Goal: Transaction & Acquisition: Book appointment/travel/reservation

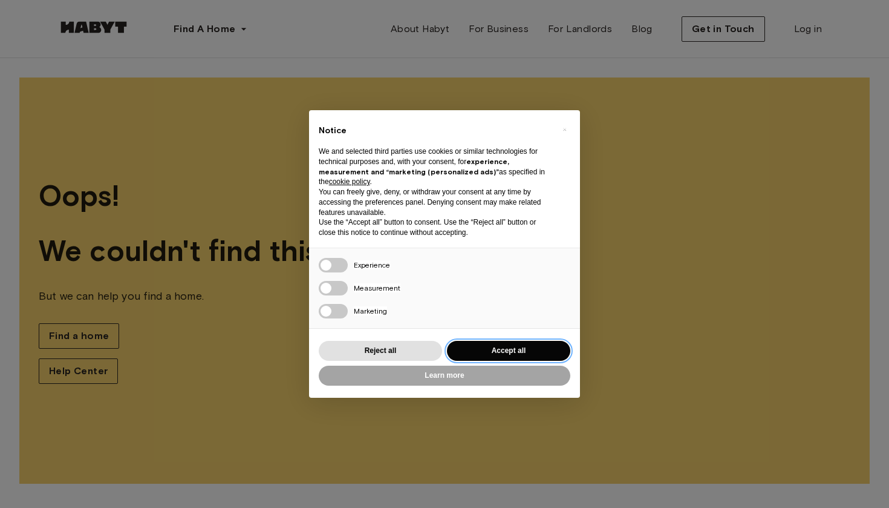
click at [491, 344] on button "Accept all" at bounding box center [508, 351] width 123 height 20
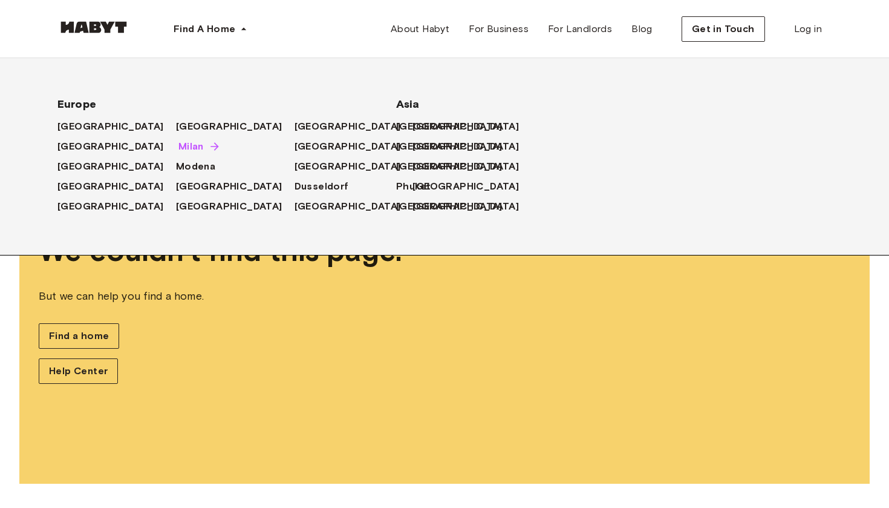
click at [178, 151] on span "Milan" at bounding box center [190, 146] width 25 height 15
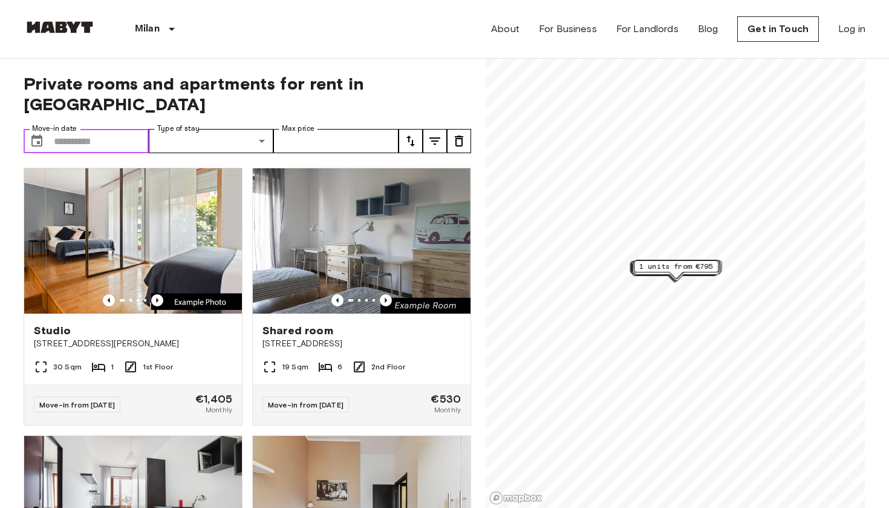
click at [60, 129] on input "Move-in date" at bounding box center [101, 141] width 95 height 24
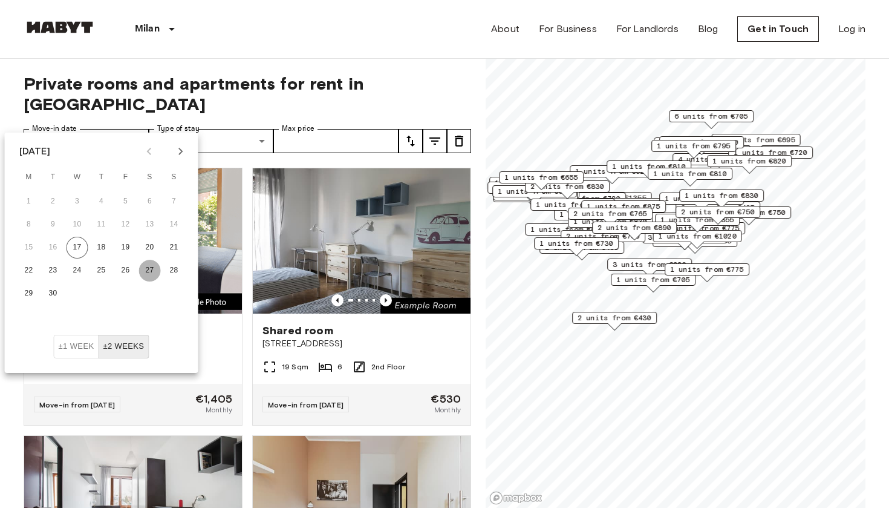
click at [153, 272] on button "27" at bounding box center [150, 271] width 22 height 22
type input "**********"
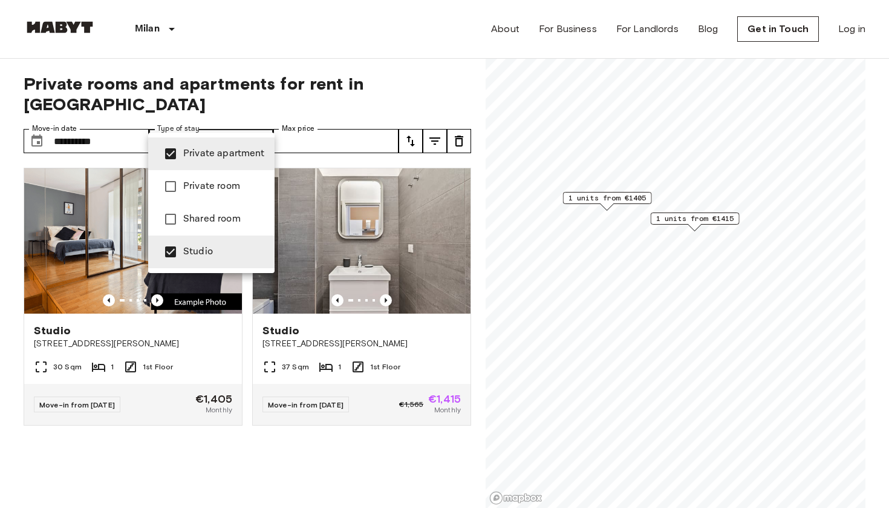
click at [176, 420] on div at bounding box center [444, 254] width 889 height 508
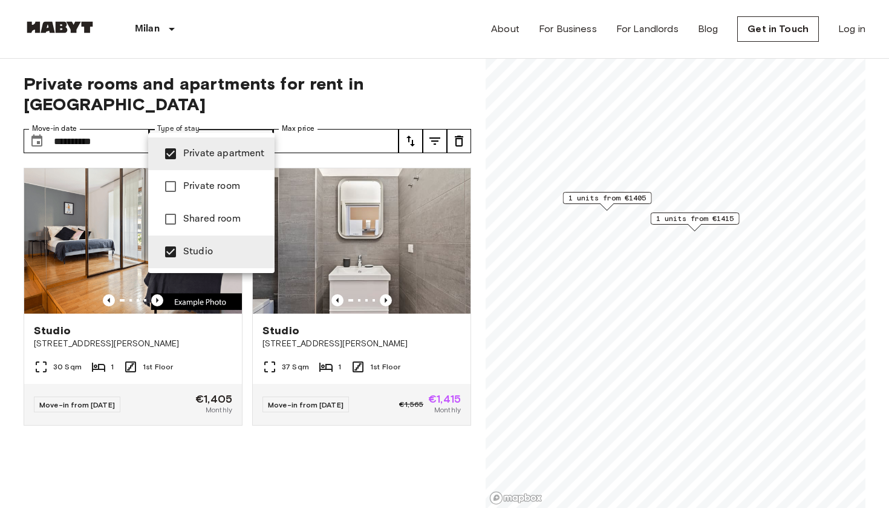
type input "******"
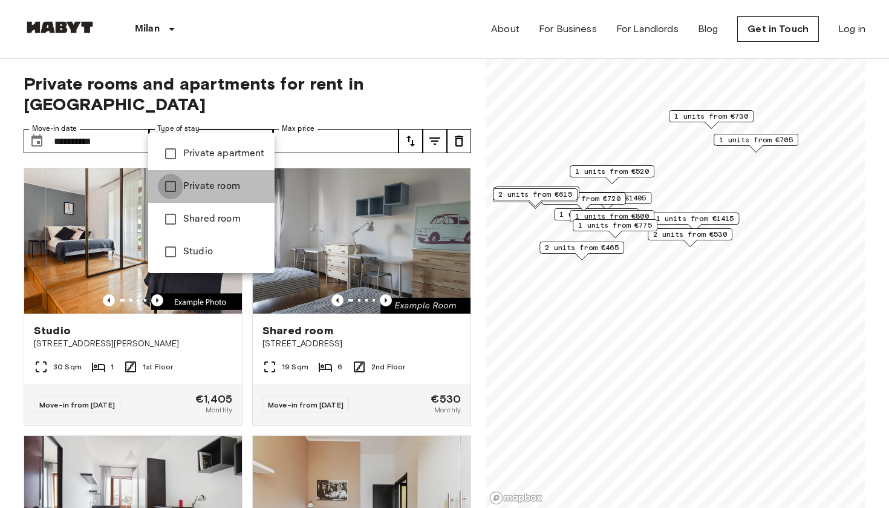
type input "**********"
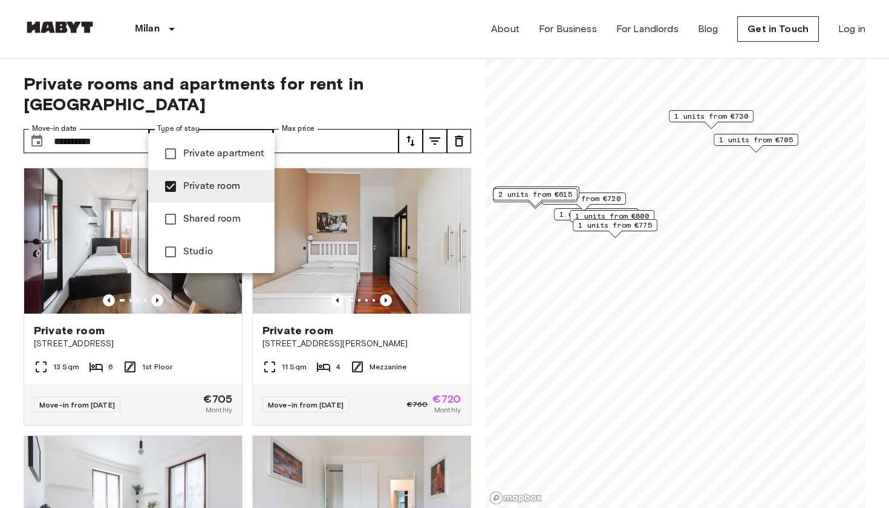
click at [372, 57] on div at bounding box center [444, 254] width 889 height 508
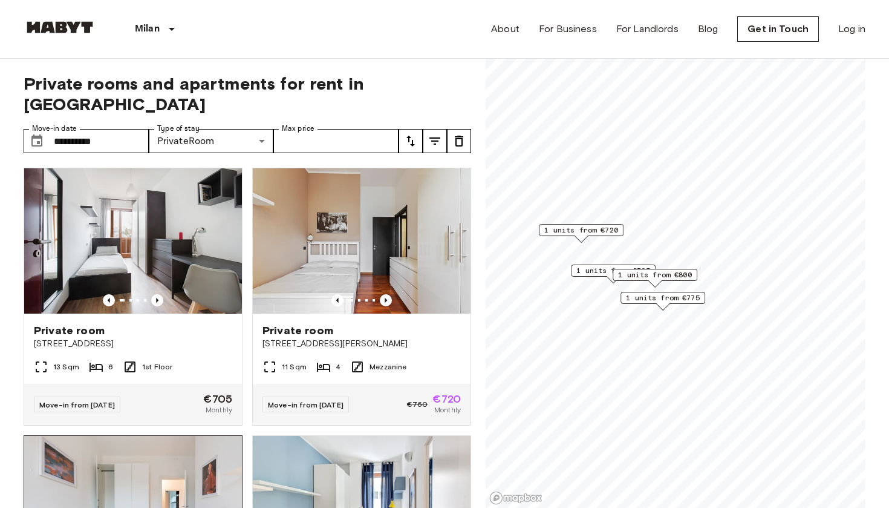
click at [152, 482] on img at bounding box center [133, 508] width 218 height 145
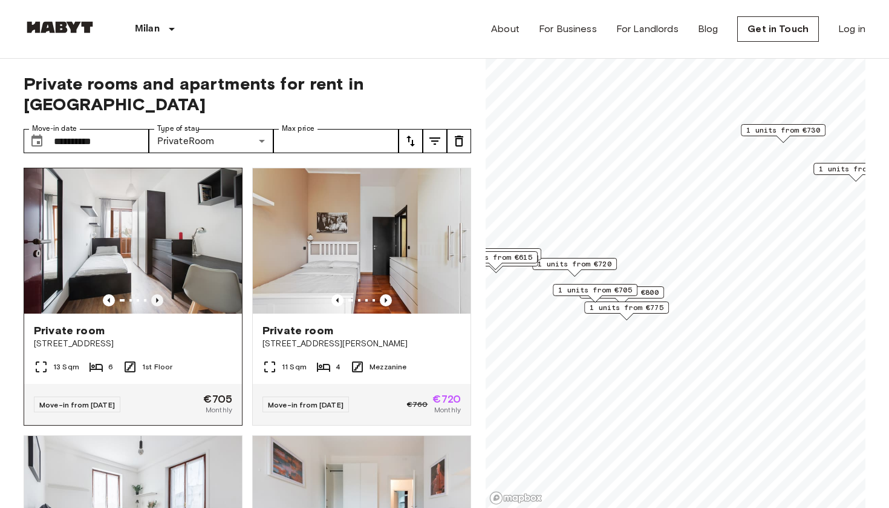
click at [155, 294] on icon "Previous image" at bounding box center [157, 300] width 12 height 12
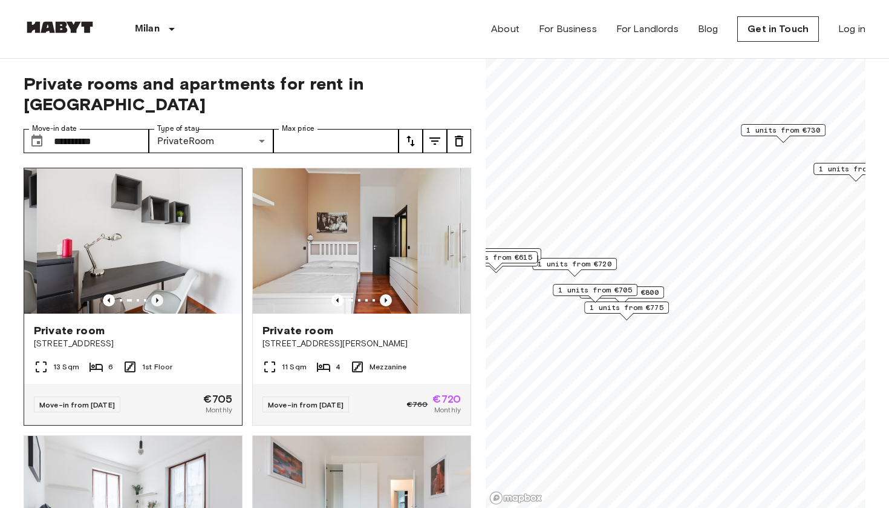
click at [155, 294] on icon "Previous image" at bounding box center [157, 300] width 12 height 12
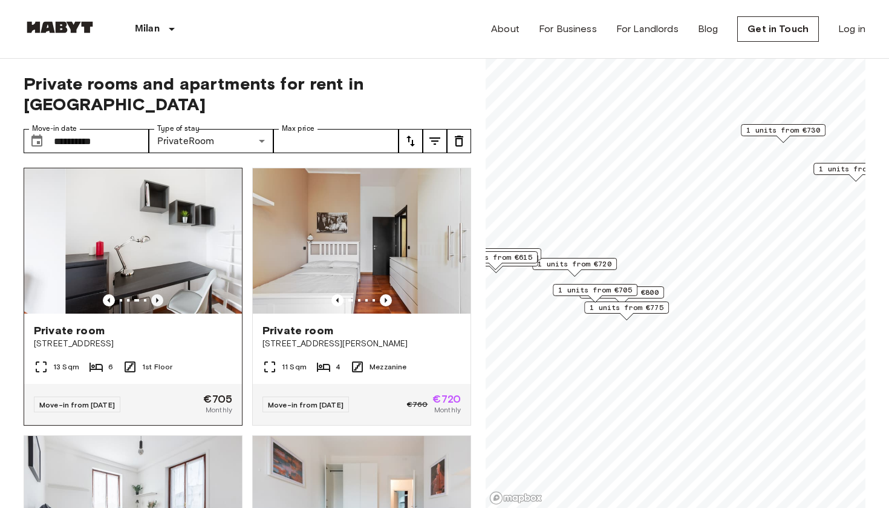
click at [155, 294] on icon "Previous image" at bounding box center [157, 300] width 12 height 12
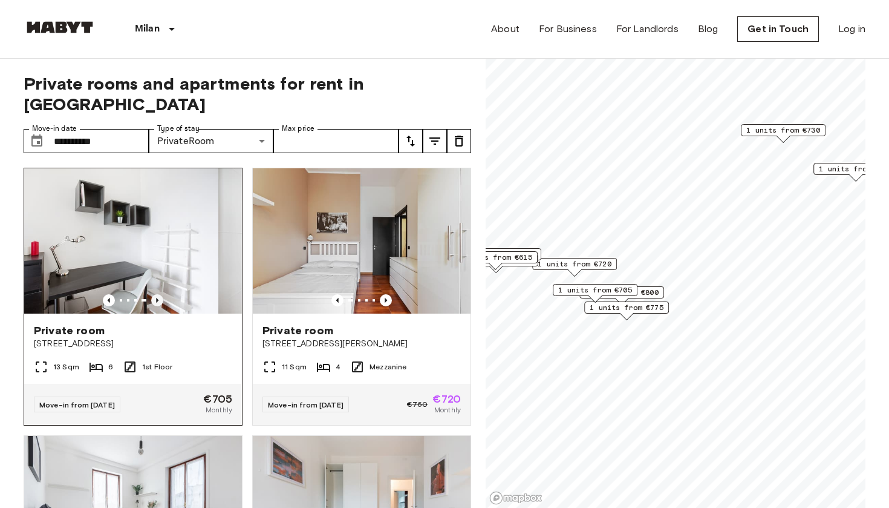
click at [155, 294] on icon "Previous image" at bounding box center [157, 300] width 12 height 12
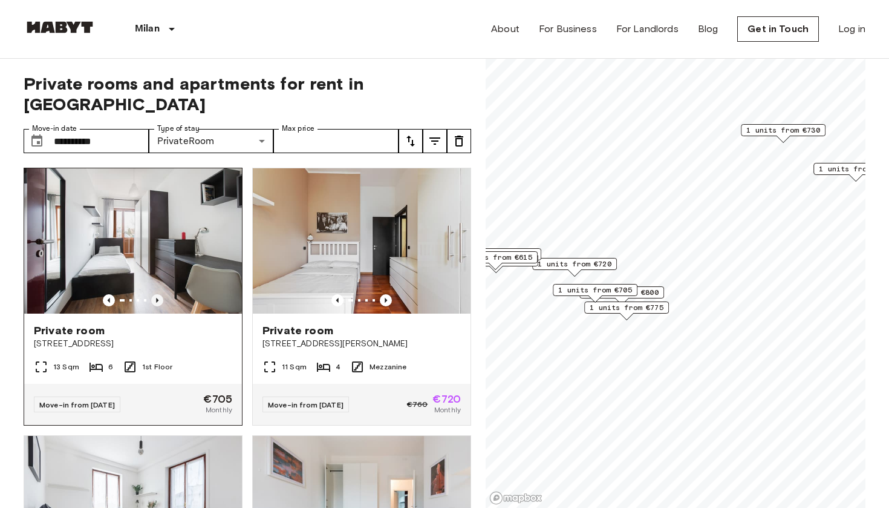
click at [155, 294] on icon "Previous image" at bounding box center [157, 300] width 12 height 12
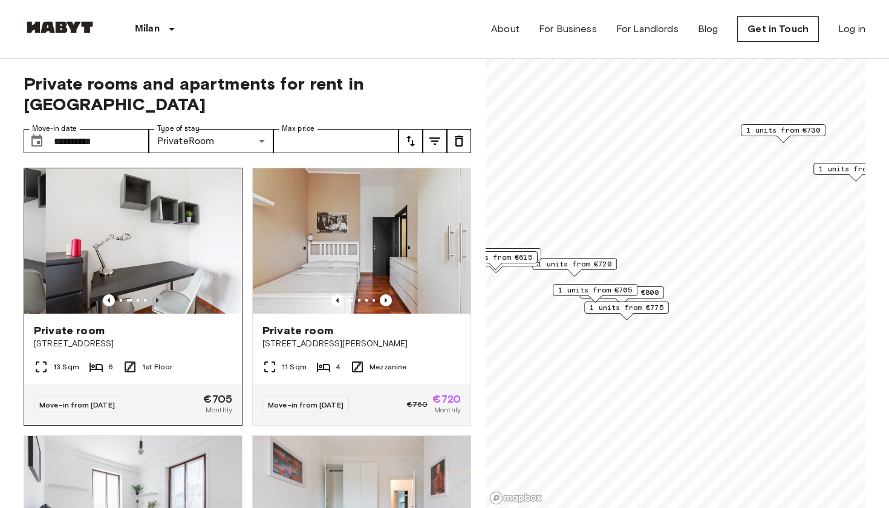
click at [155, 294] on icon "Previous image" at bounding box center [157, 300] width 12 height 12
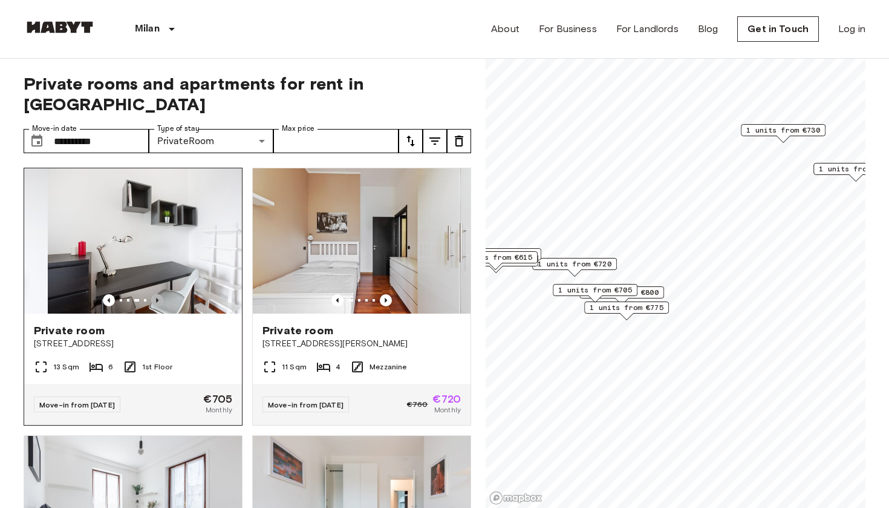
click at [155, 294] on icon "Previous image" at bounding box center [157, 300] width 12 height 12
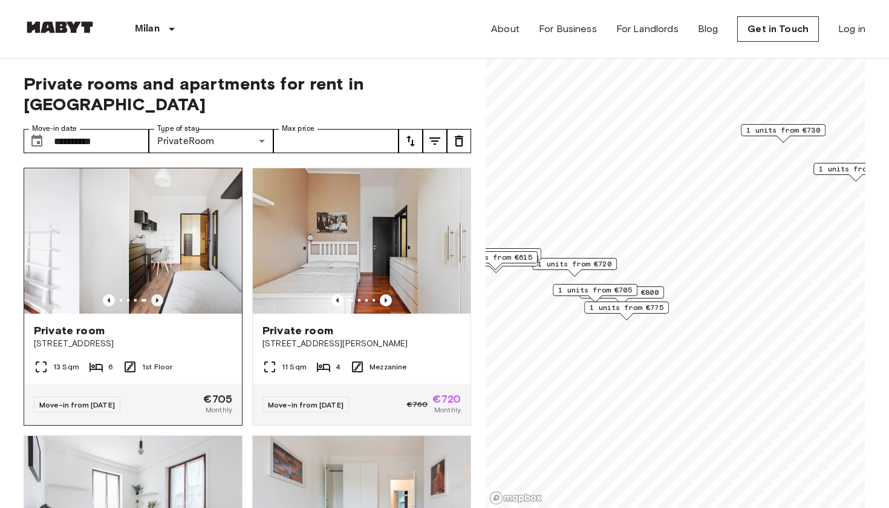
click at [155, 294] on icon "Previous image" at bounding box center [157, 300] width 12 height 12
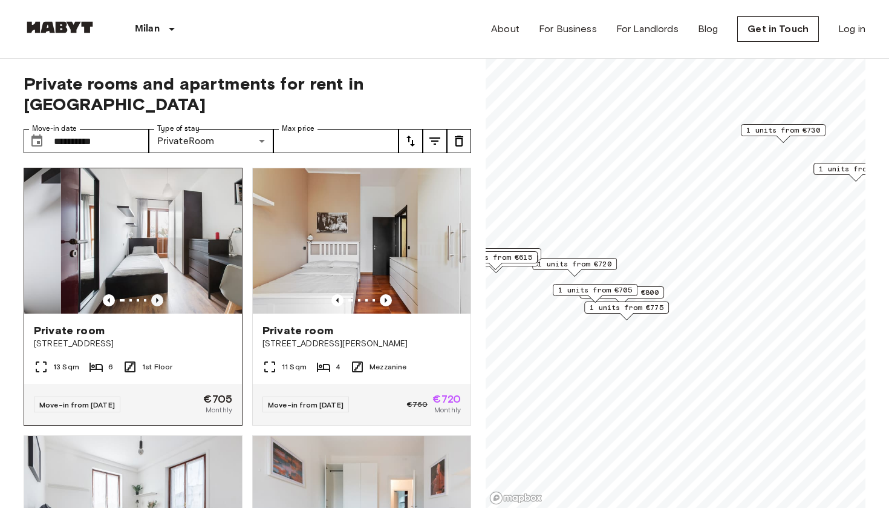
click at [155, 294] on icon "Previous image" at bounding box center [157, 300] width 12 height 12
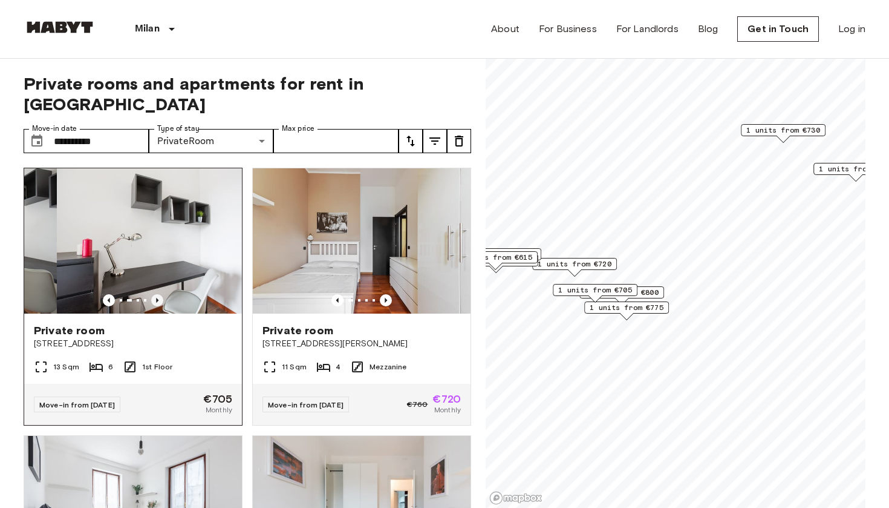
click at [155, 294] on icon "Previous image" at bounding box center [157, 300] width 12 height 12
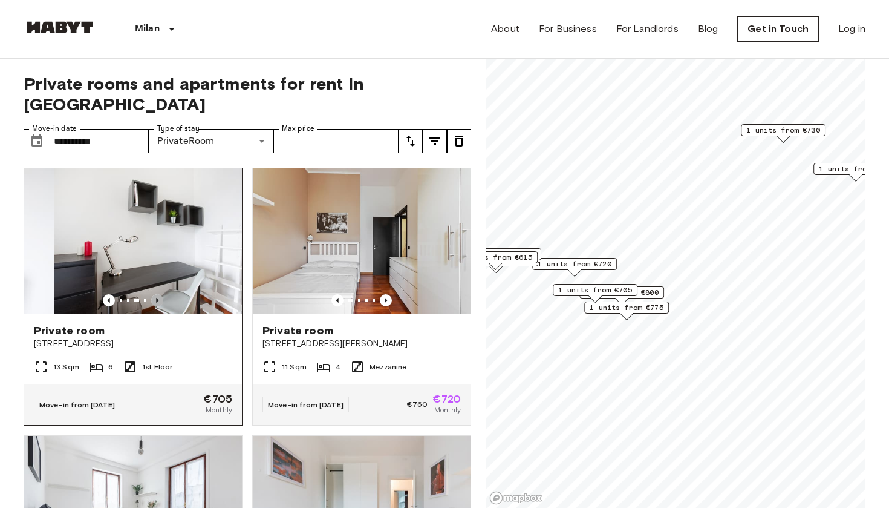
click at [155, 294] on icon "Previous image" at bounding box center [157, 300] width 12 height 12
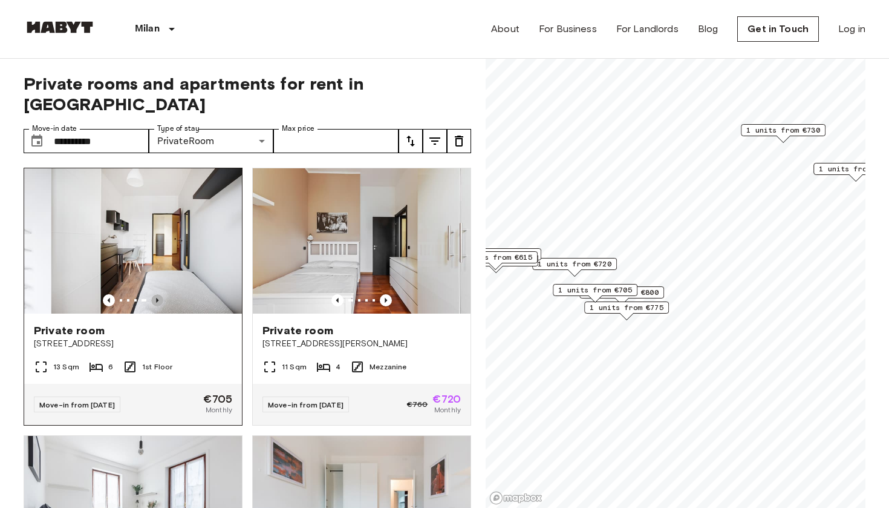
click at [155, 294] on icon "Previous image" at bounding box center [157, 300] width 12 height 12
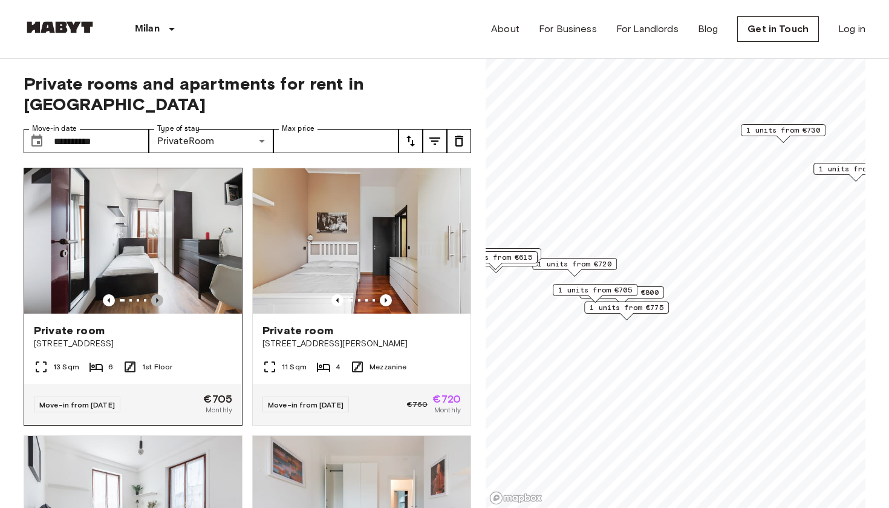
click at [155, 294] on icon "Previous image" at bounding box center [157, 300] width 12 height 12
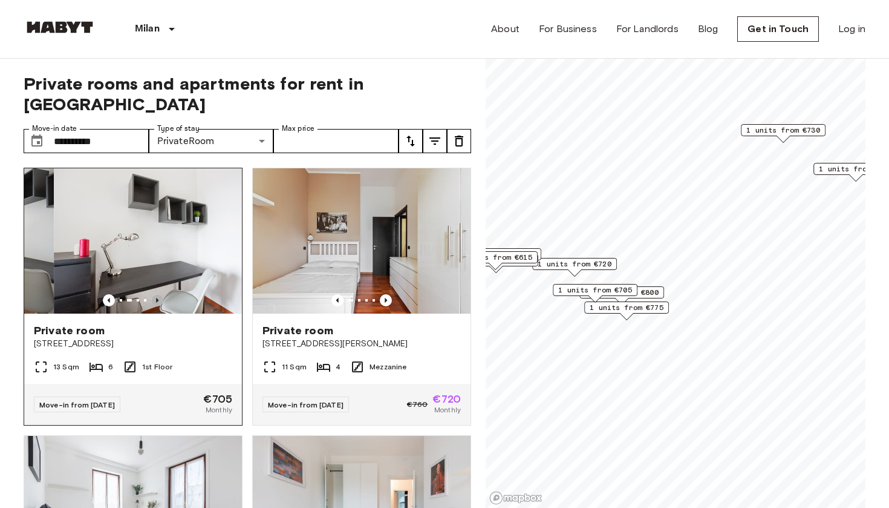
click at [155, 294] on icon "Previous image" at bounding box center [157, 300] width 12 height 12
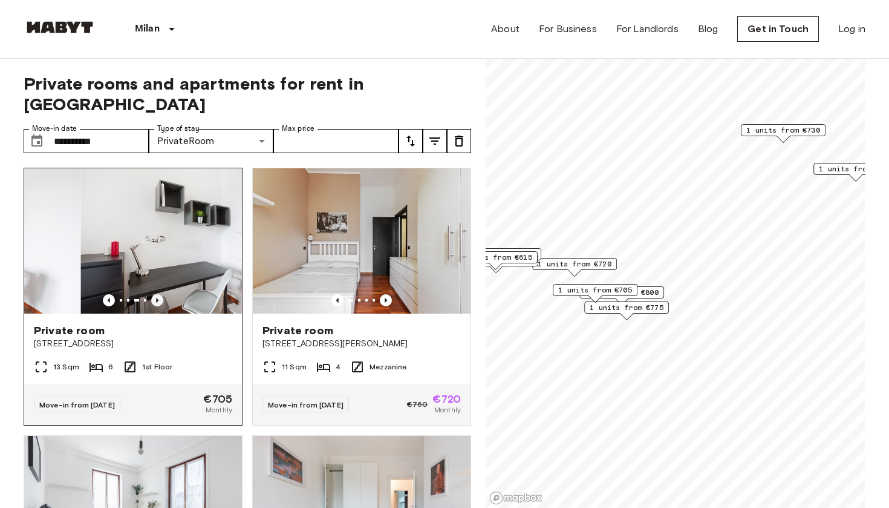
click at [155, 294] on icon "Previous image" at bounding box center [157, 300] width 12 height 12
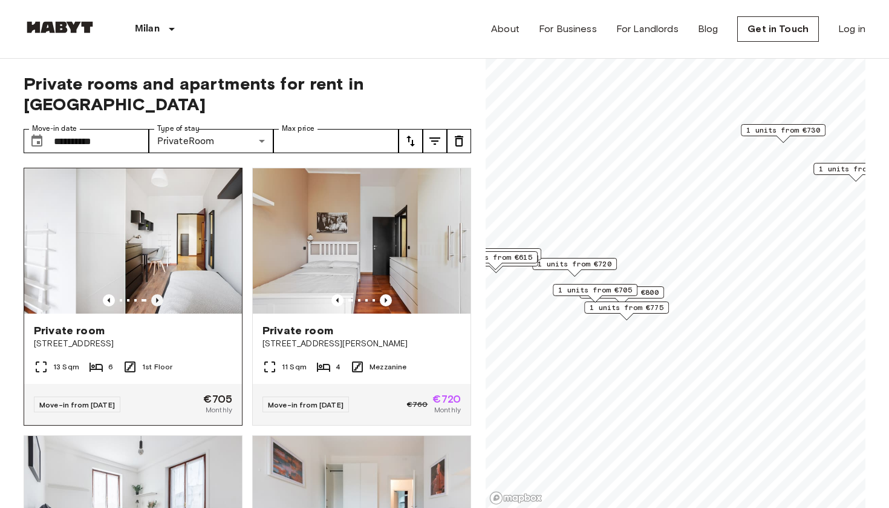
click at [155, 294] on icon "Previous image" at bounding box center [157, 300] width 12 height 12
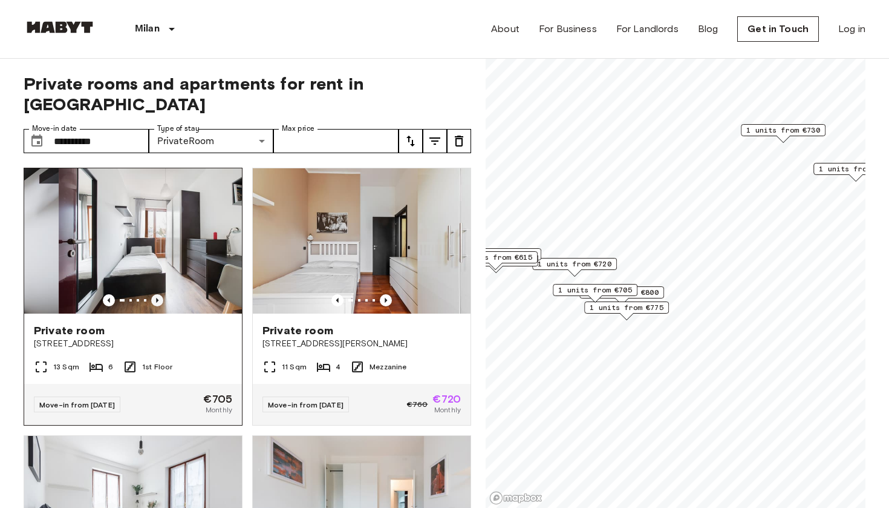
click at [155, 294] on icon "Previous image" at bounding box center [157, 300] width 12 height 12
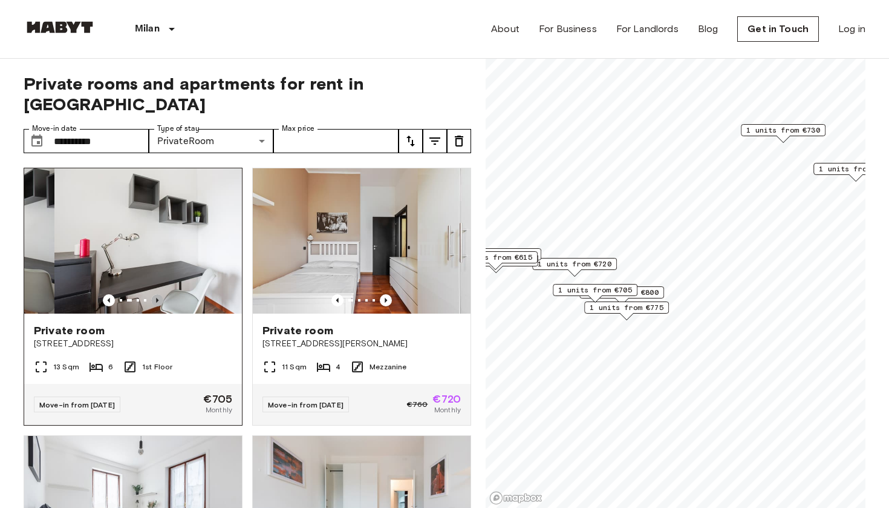
click at [155, 294] on icon "Previous image" at bounding box center [157, 300] width 12 height 12
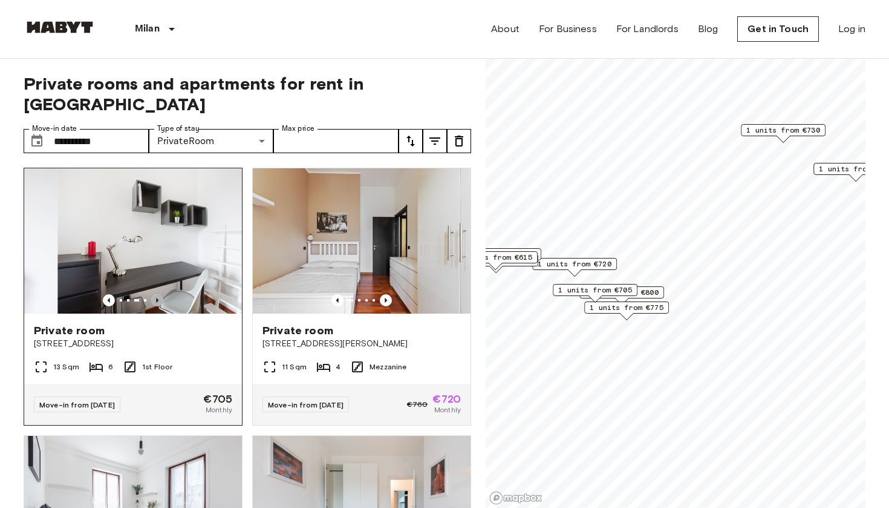
click at [155, 294] on icon "Previous image" at bounding box center [157, 300] width 12 height 12
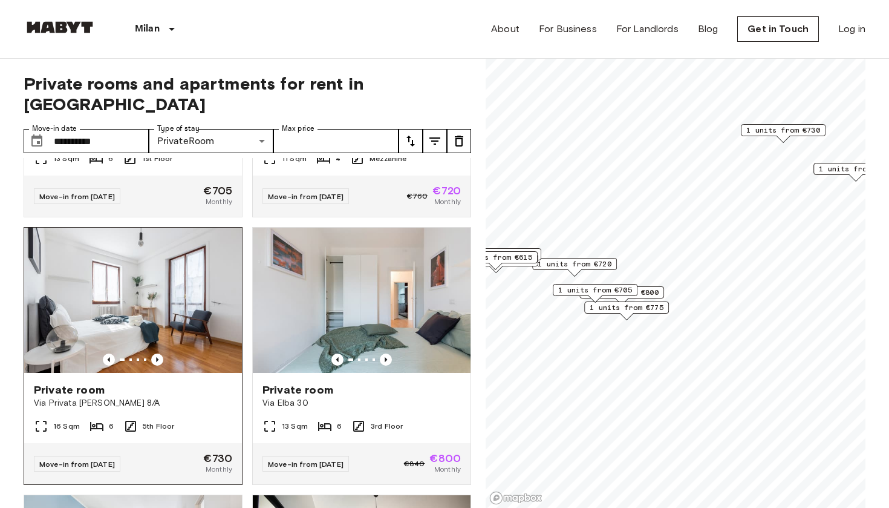
scroll to position [209, 0]
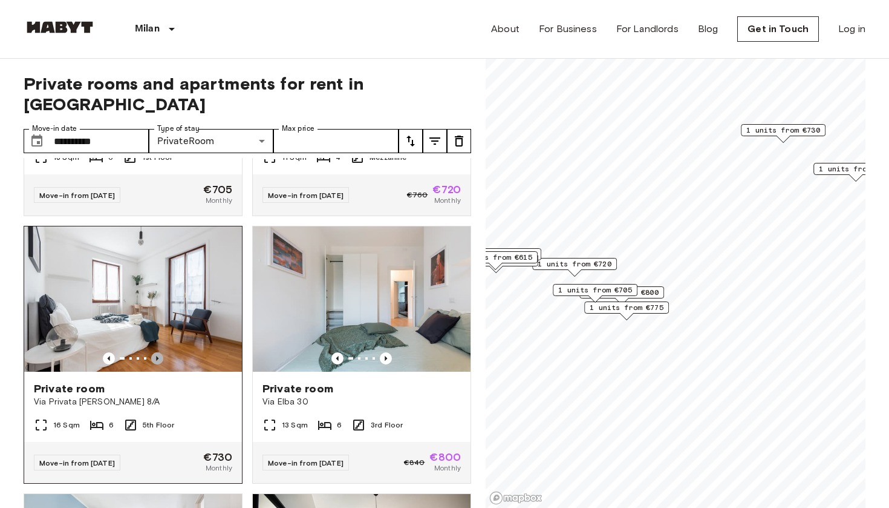
click at [157, 352] on icon "Previous image" at bounding box center [157, 358] width 12 height 12
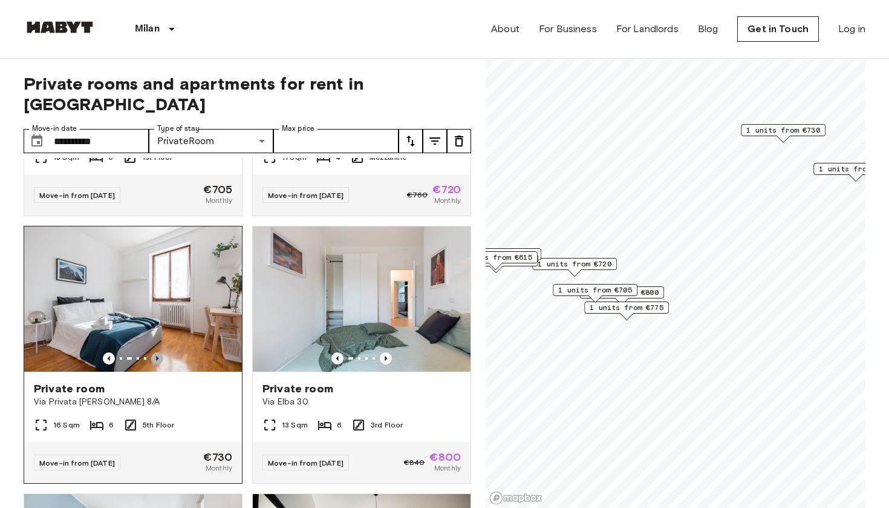
click at [157, 352] on icon "Previous image" at bounding box center [157, 358] width 12 height 12
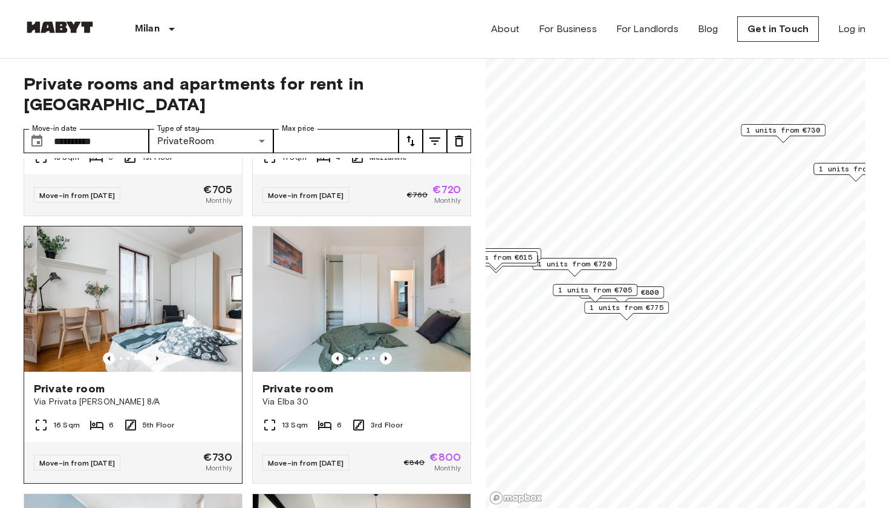
click at [157, 352] on icon "Previous image" at bounding box center [157, 358] width 12 height 12
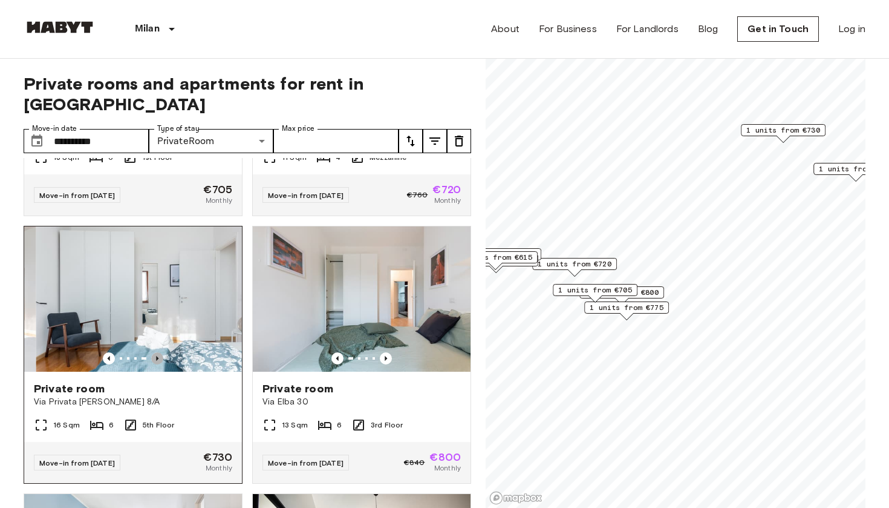
click at [157, 352] on icon "Previous image" at bounding box center [157, 358] width 12 height 12
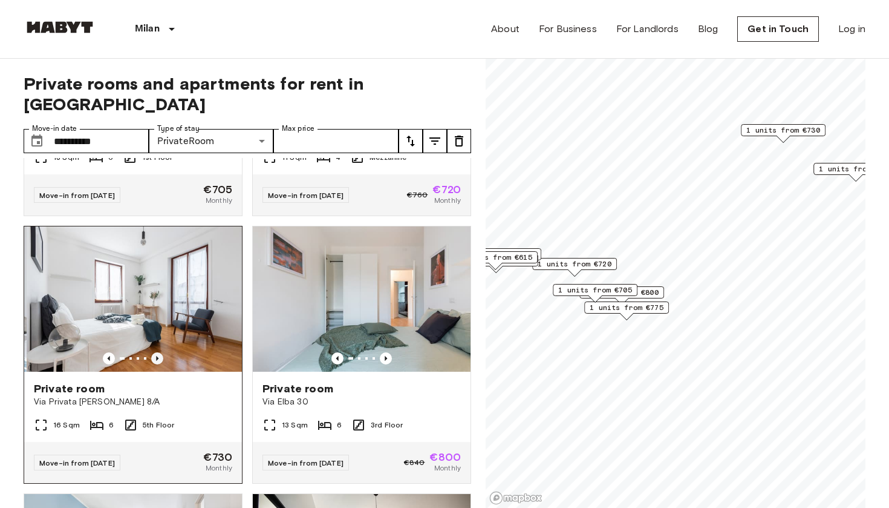
click at [157, 352] on icon "Previous image" at bounding box center [157, 358] width 12 height 12
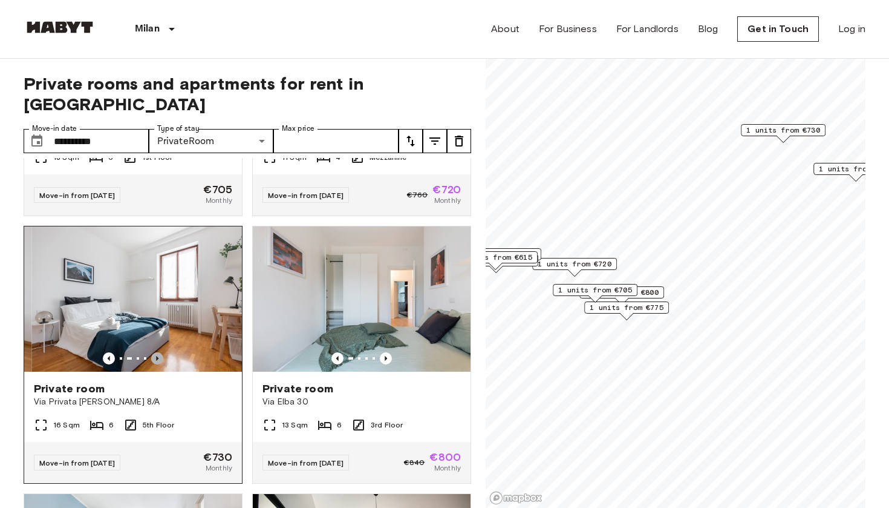
click at [157, 352] on icon "Previous image" at bounding box center [157, 358] width 12 height 12
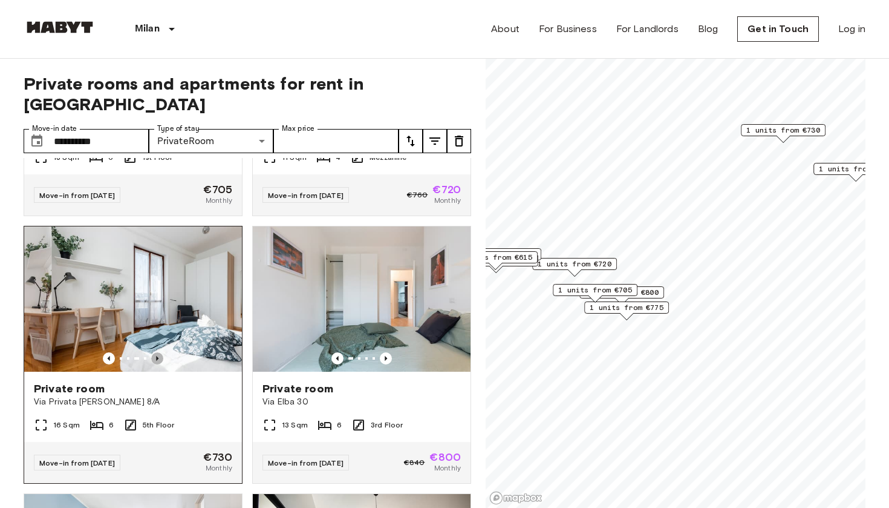
click at [157, 352] on icon "Previous image" at bounding box center [157, 358] width 12 height 12
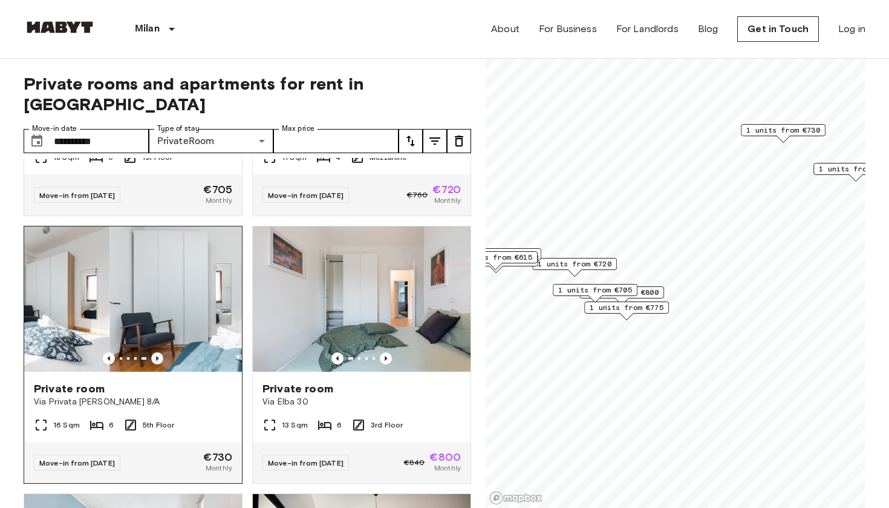
click at [157, 352] on icon "Previous image" at bounding box center [157, 358] width 12 height 12
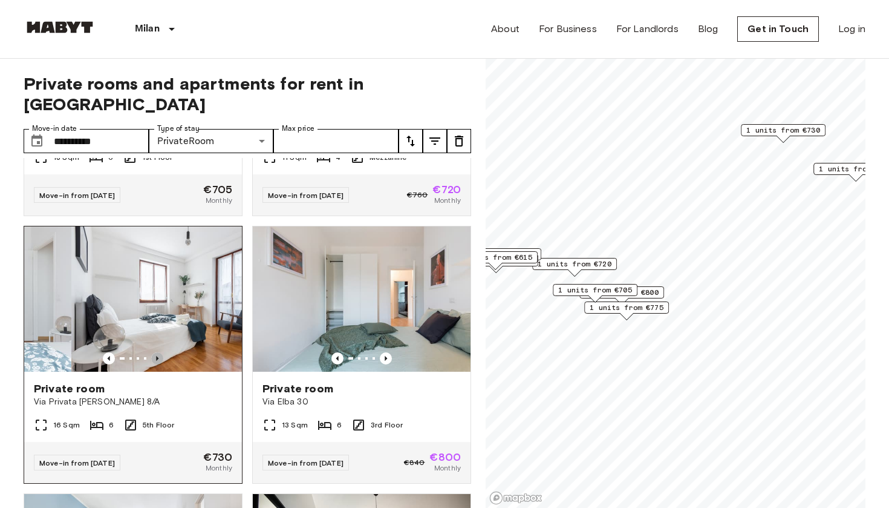
click at [157, 352] on icon "Previous image" at bounding box center [157, 358] width 12 height 12
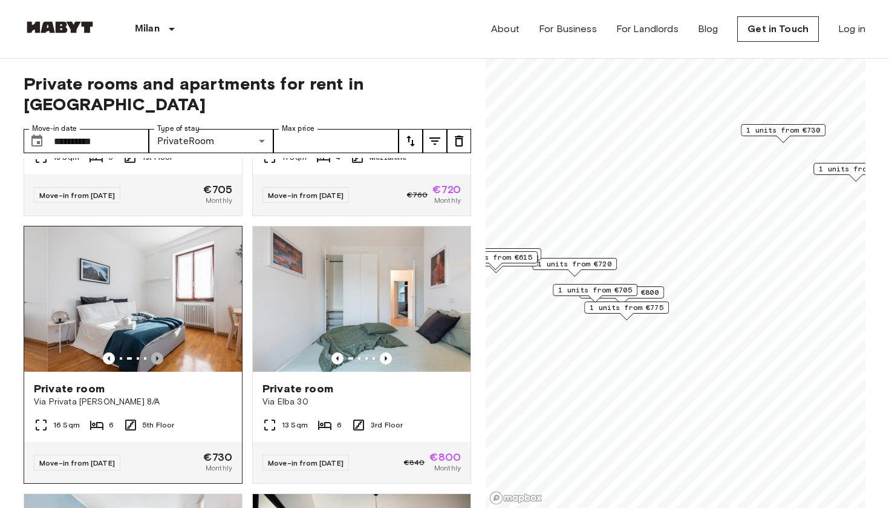
click at [157, 352] on icon "Previous image" at bounding box center [157, 358] width 12 height 12
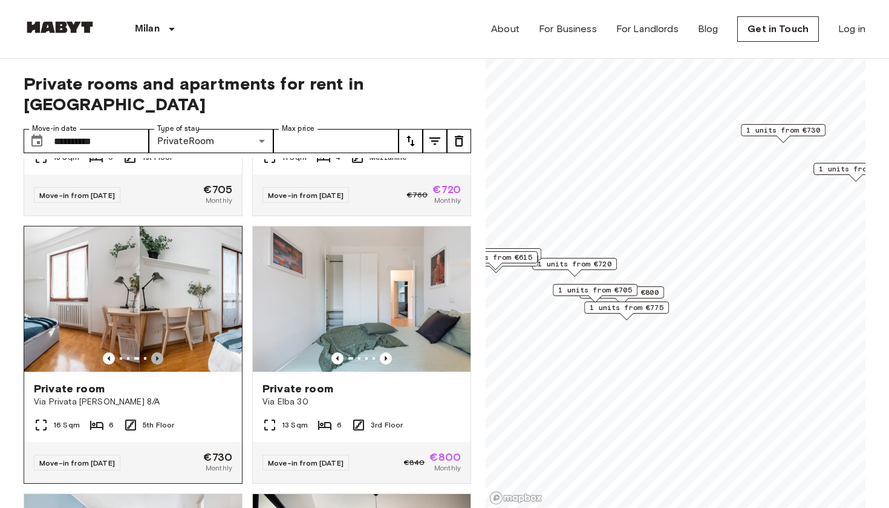
click at [157, 352] on icon "Previous image" at bounding box center [157, 358] width 12 height 12
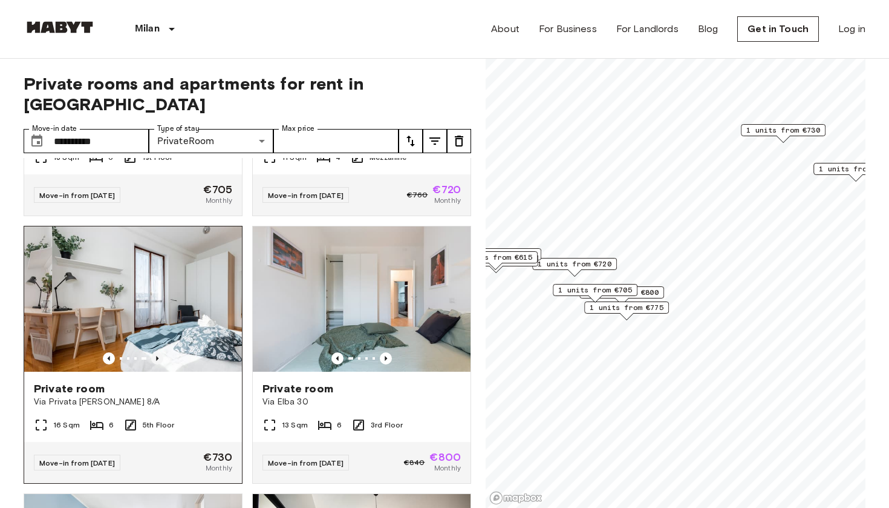
click at [157, 352] on icon "Previous image" at bounding box center [157, 358] width 12 height 12
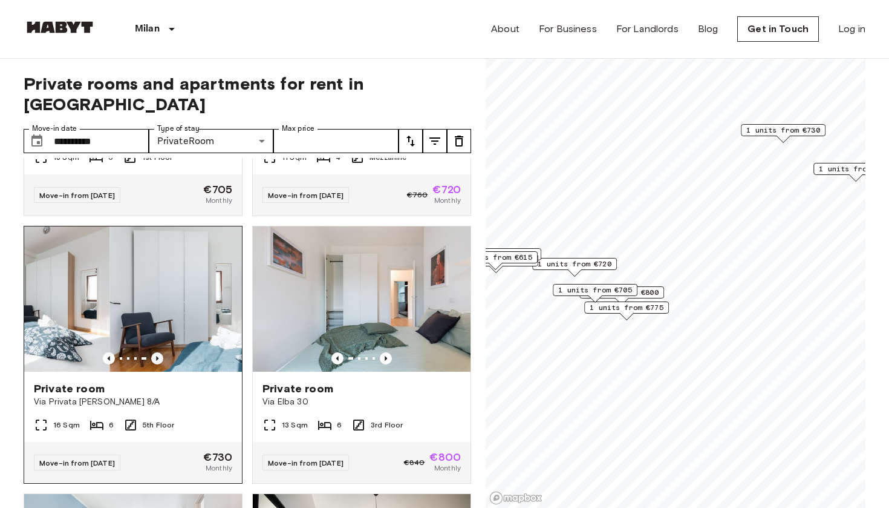
click at [157, 352] on icon "Previous image" at bounding box center [157, 358] width 12 height 12
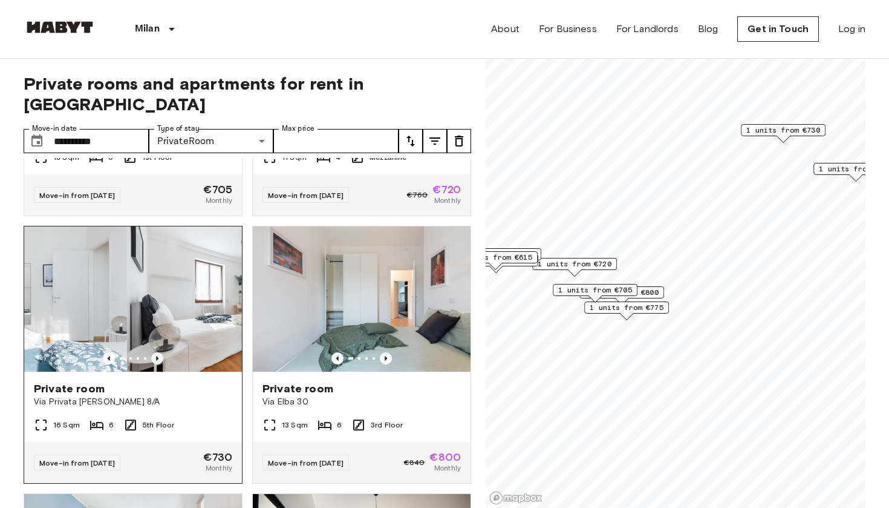
click at [157, 352] on icon "Previous image" at bounding box center [157, 358] width 12 height 12
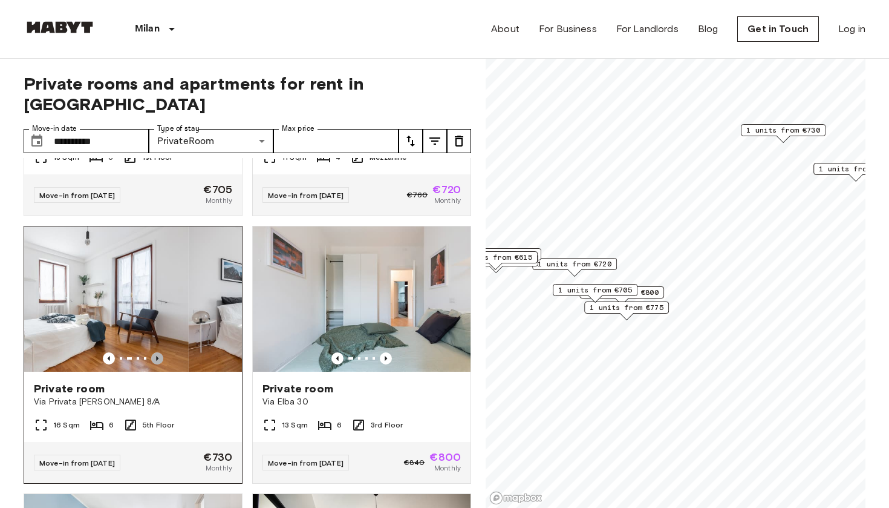
click at [157, 352] on icon "Previous image" at bounding box center [157, 358] width 12 height 12
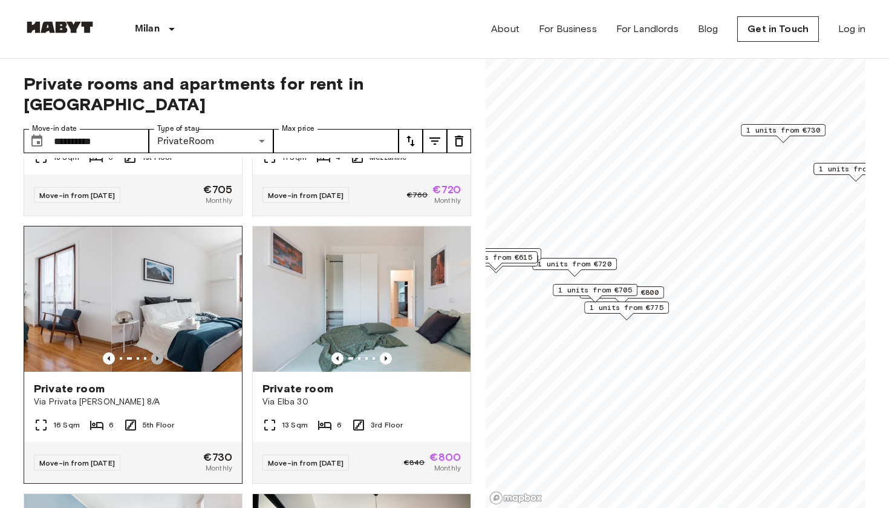
click at [157, 352] on icon "Previous image" at bounding box center [157, 358] width 12 height 12
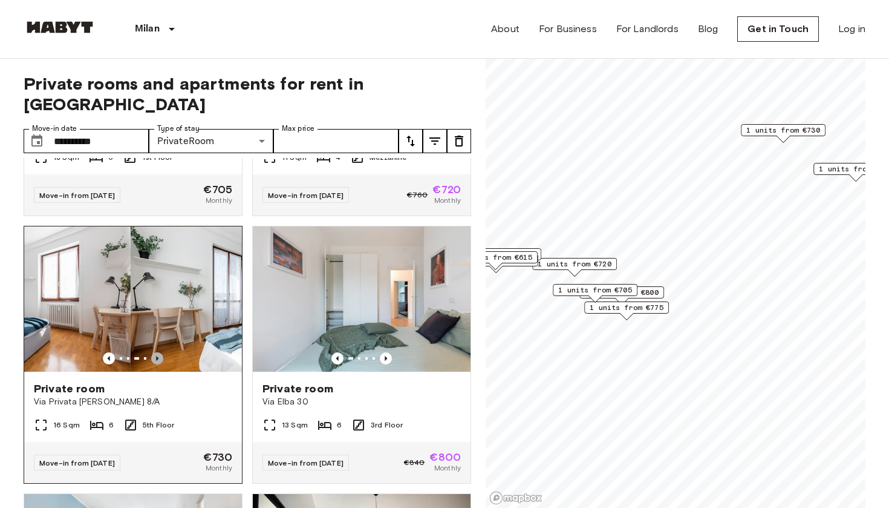
click at [157, 352] on icon "Previous image" at bounding box center [157, 358] width 12 height 12
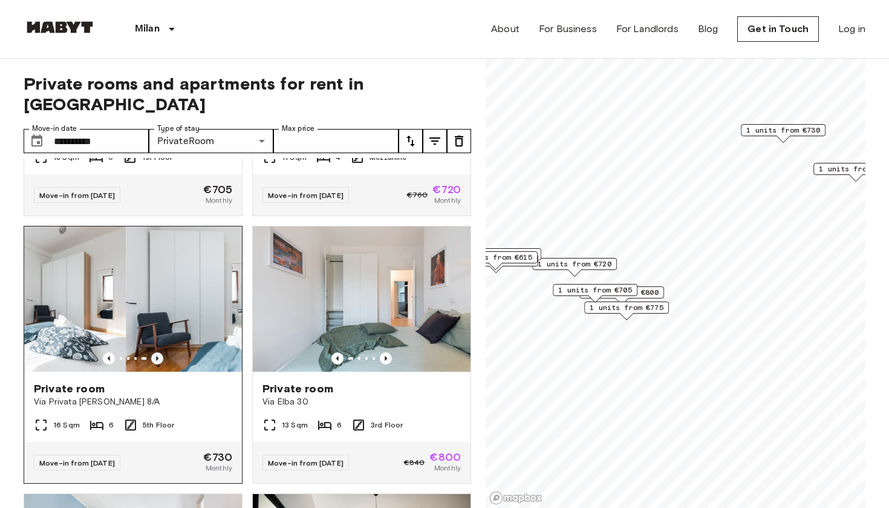
click at [157, 352] on icon "Previous image" at bounding box center [157, 358] width 12 height 12
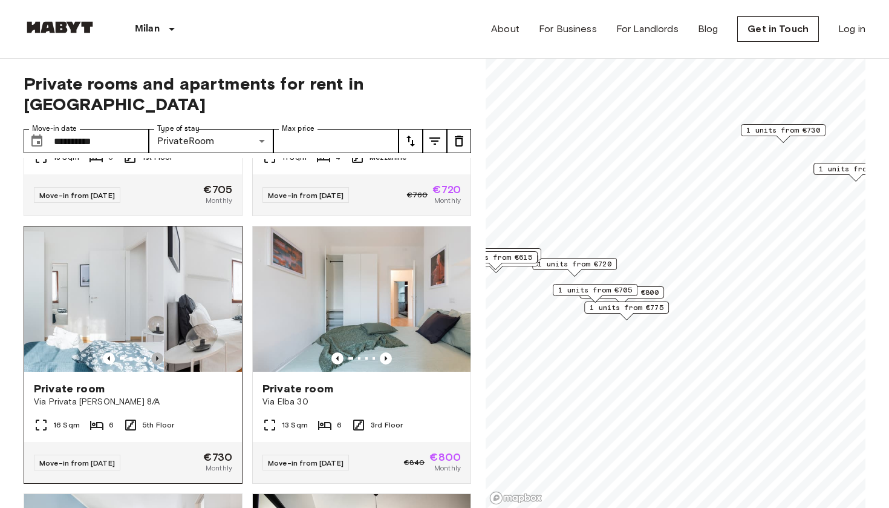
click at [157, 352] on icon "Previous image" at bounding box center [157, 358] width 12 height 12
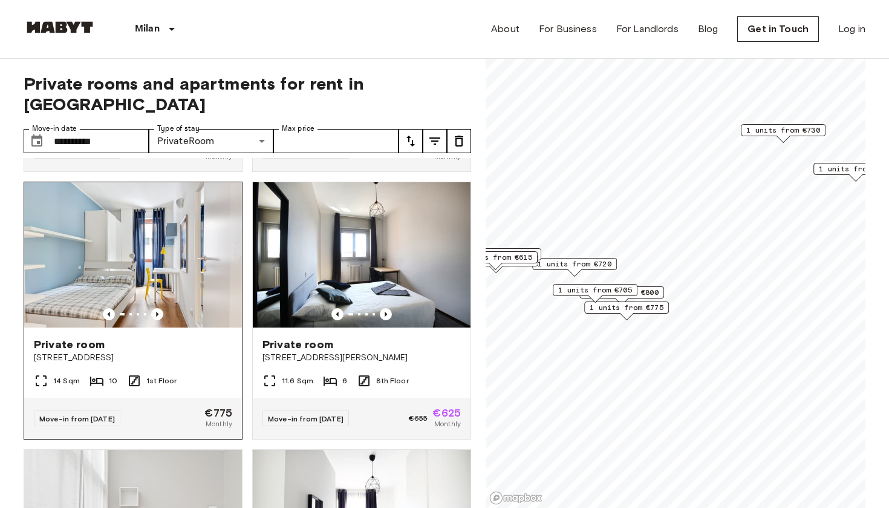
scroll to position [517, 0]
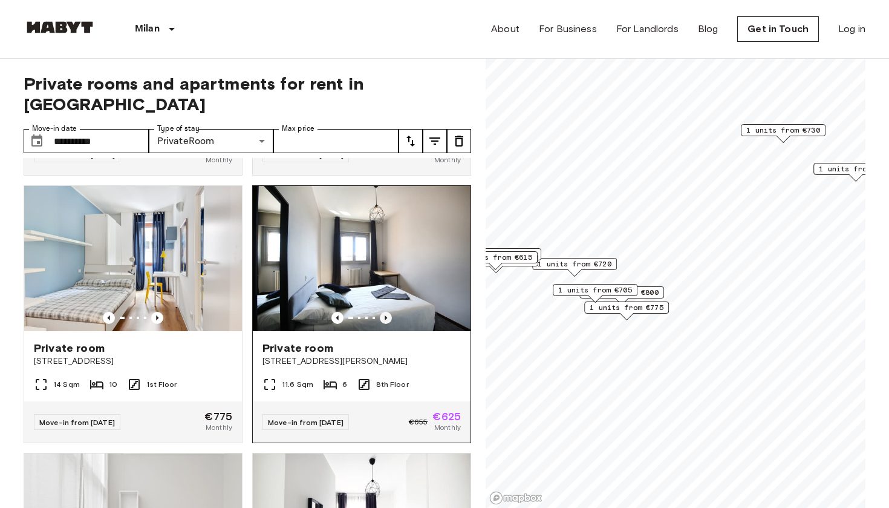
click at [384, 312] on icon "Previous image" at bounding box center [386, 318] width 12 height 12
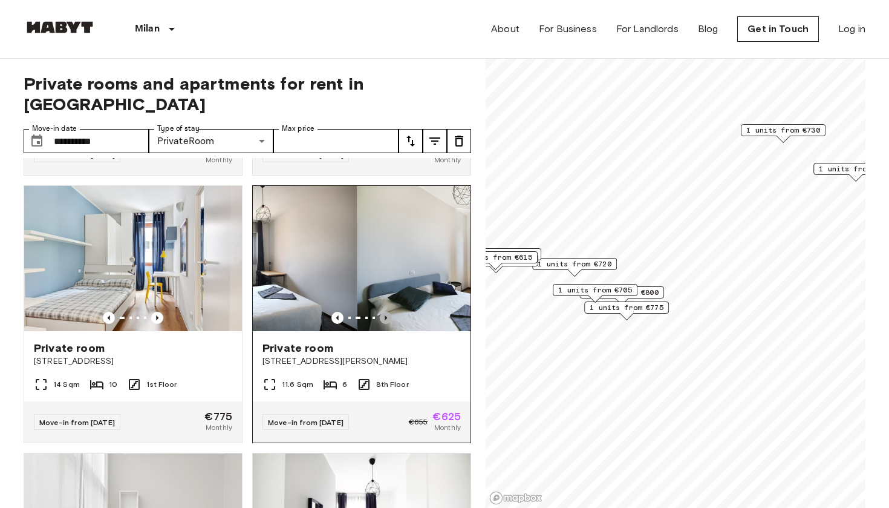
click at [384, 312] on icon "Previous image" at bounding box center [386, 318] width 12 height 12
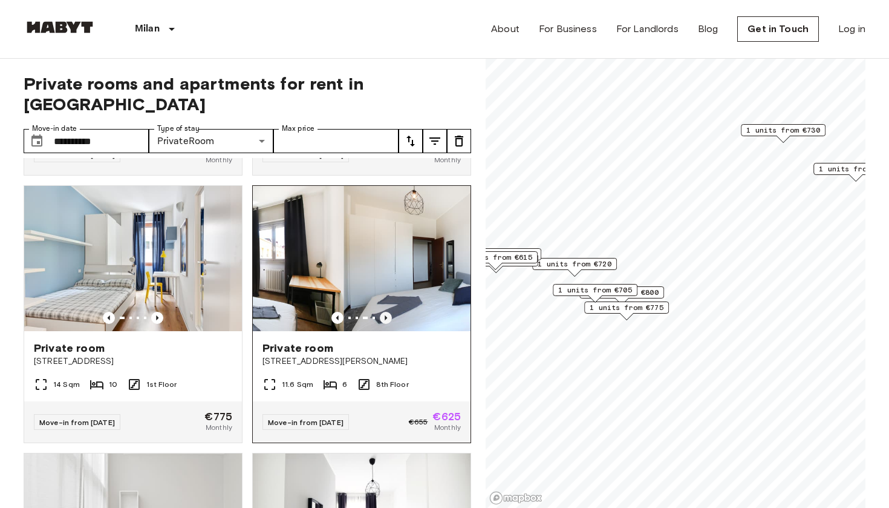
click at [384, 312] on icon "Previous image" at bounding box center [386, 318] width 12 height 12
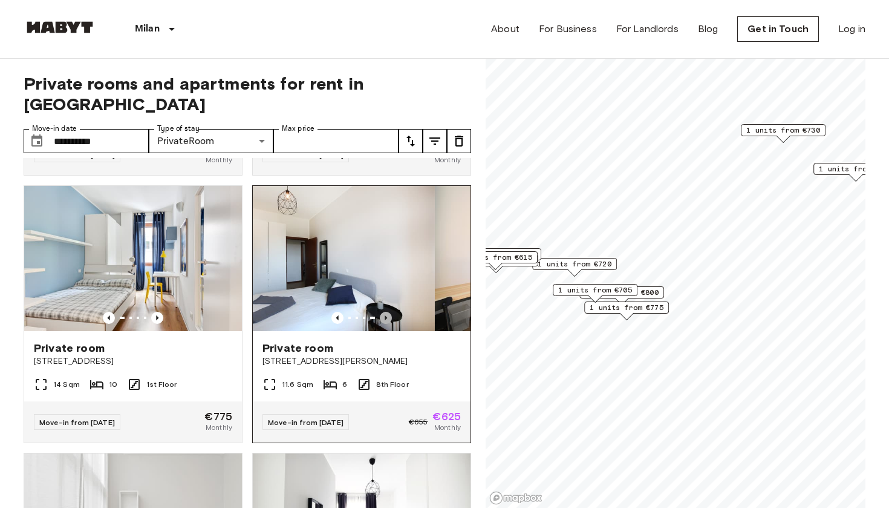
click at [384, 312] on icon "Previous image" at bounding box center [386, 318] width 12 height 12
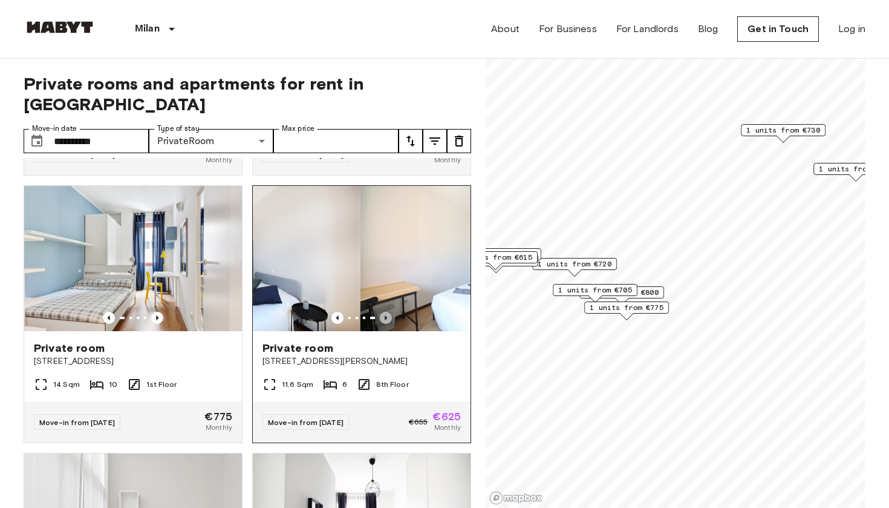
click at [384, 312] on icon "Previous image" at bounding box center [386, 318] width 12 height 12
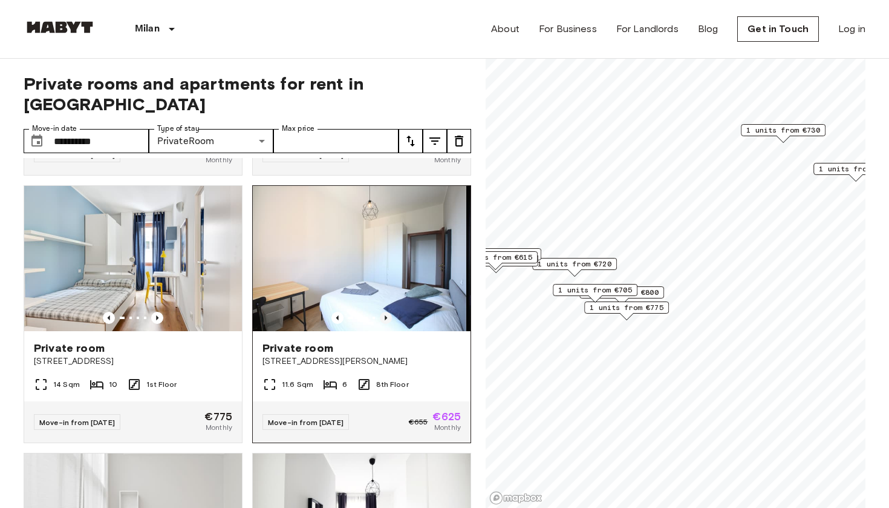
click at [384, 312] on icon "Previous image" at bounding box center [386, 318] width 12 height 12
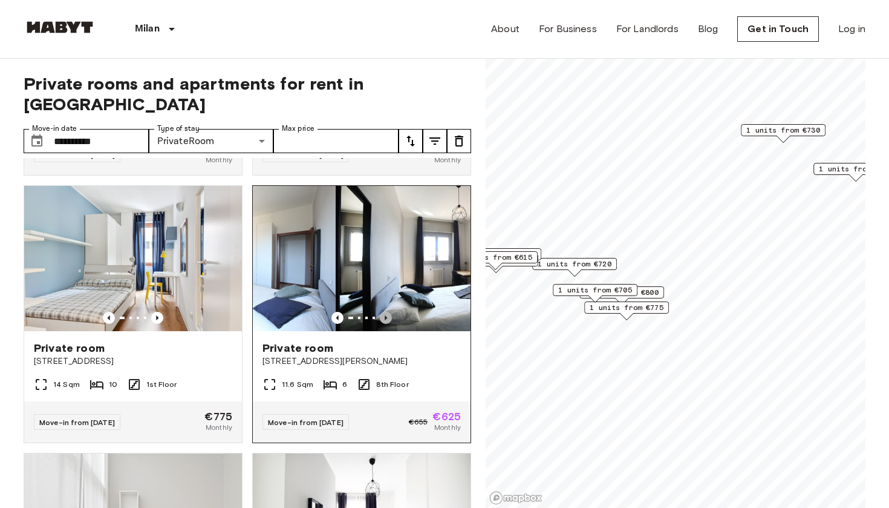
click at [384, 312] on icon "Previous image" at bounding box center [386, 318] width 12 height 12
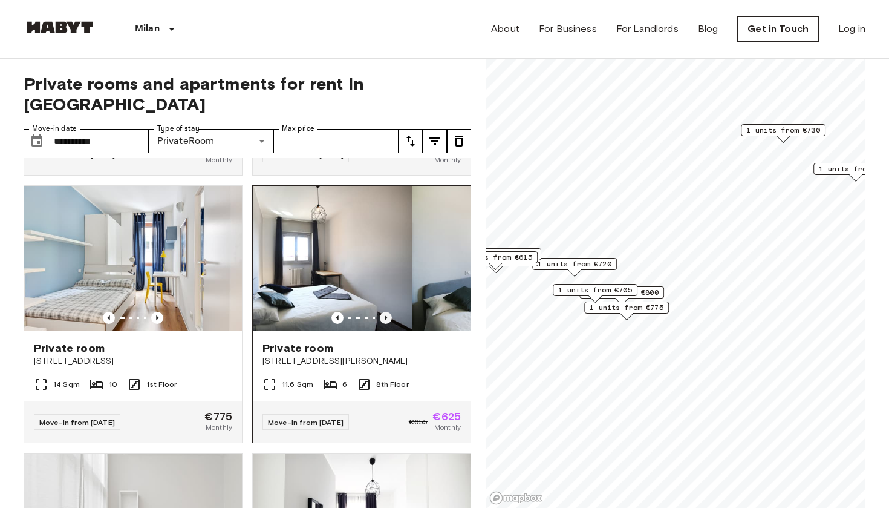
click at [384, 312] on icon "Previous image" at bounding box center [386, 318] width 12 height 12
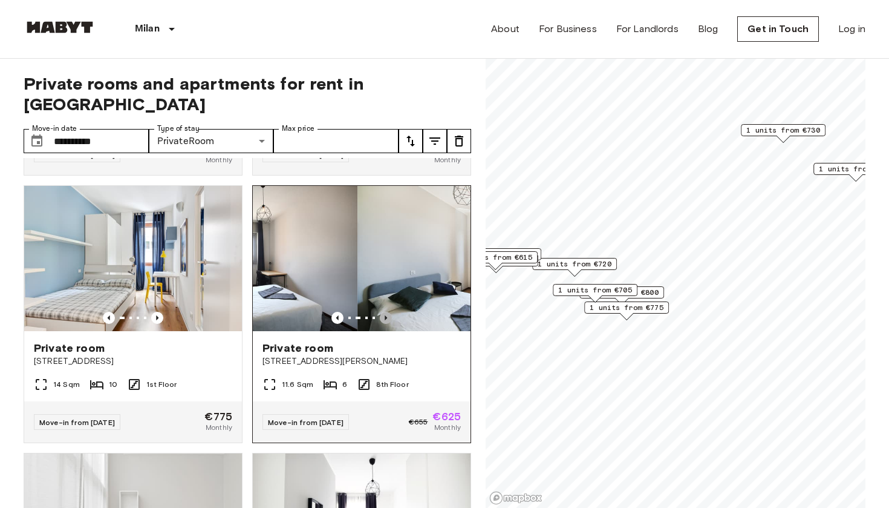
click at [384, 312] on icon "Previous image" at bounding box center [386, 318] width 12 height 12
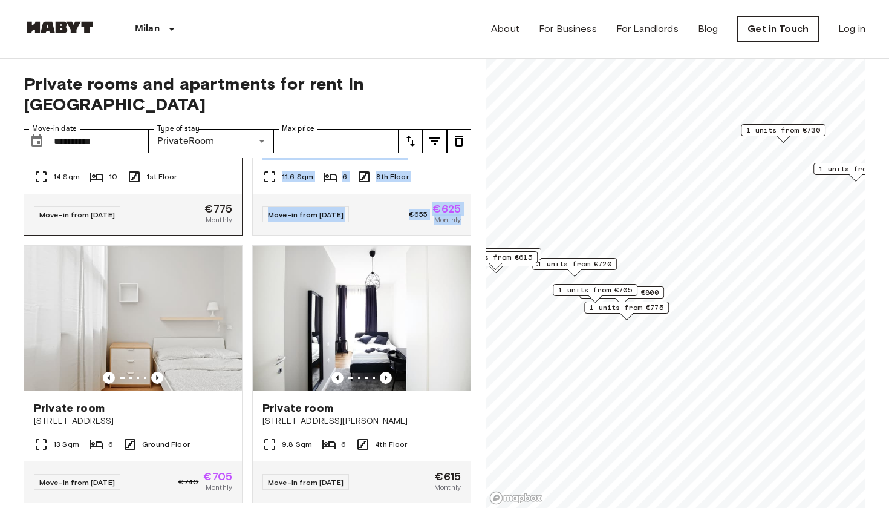
scroll to position [724, 0]
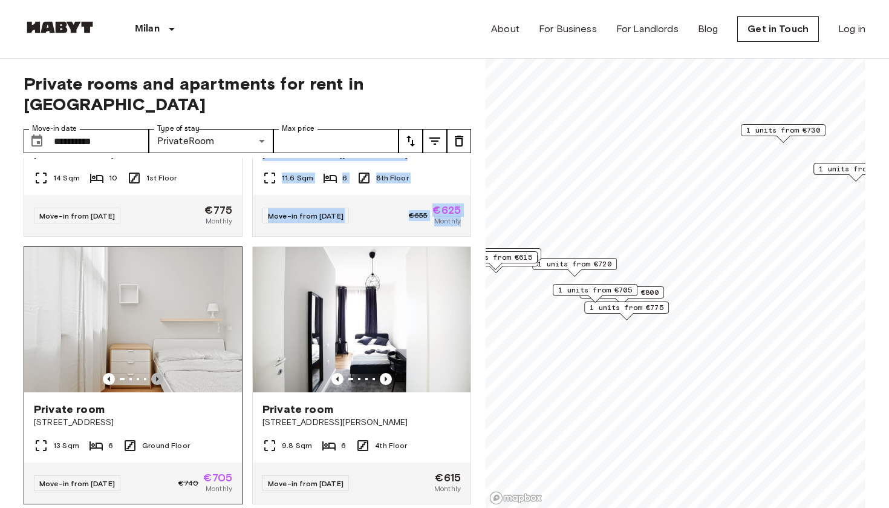
click at [157, 376] on icon "Previous image" at bounding box center [157, 378] width 2 height 5
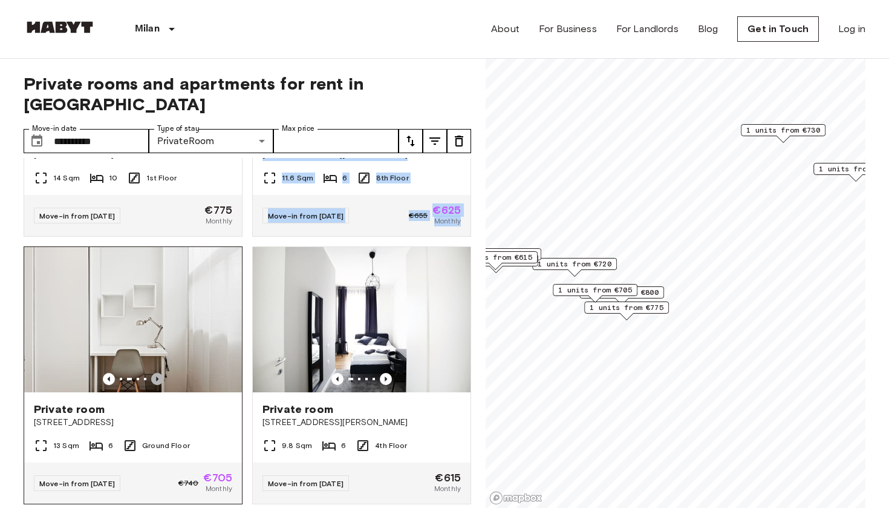
click at [157, 376] on icon "Previous image" at bounding box center [157, 378] width 2 height 5
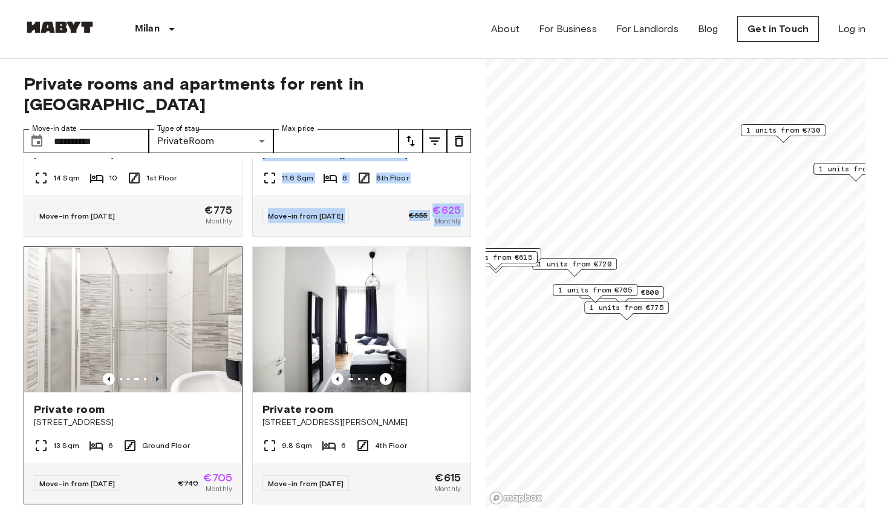
click at [157, 376] on icon "Previous image" at bounding box center [157, 378] width 2 height 5
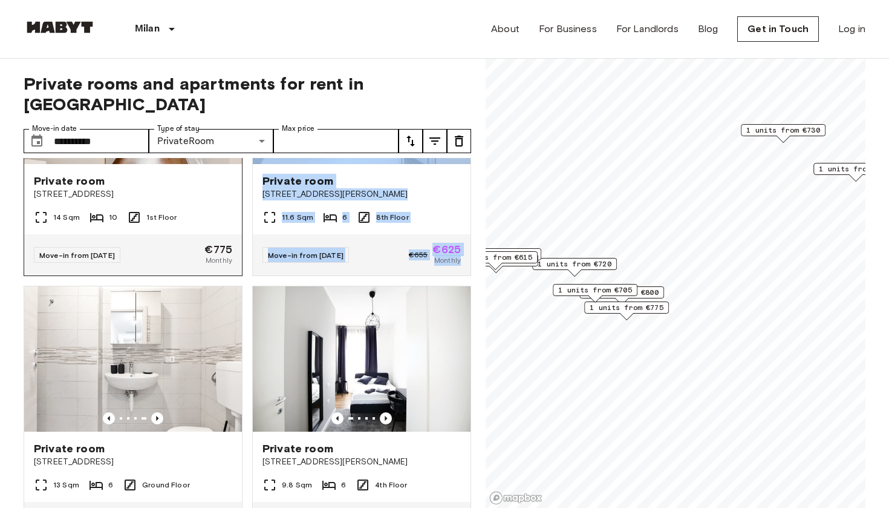
scroll to position [688, 0]
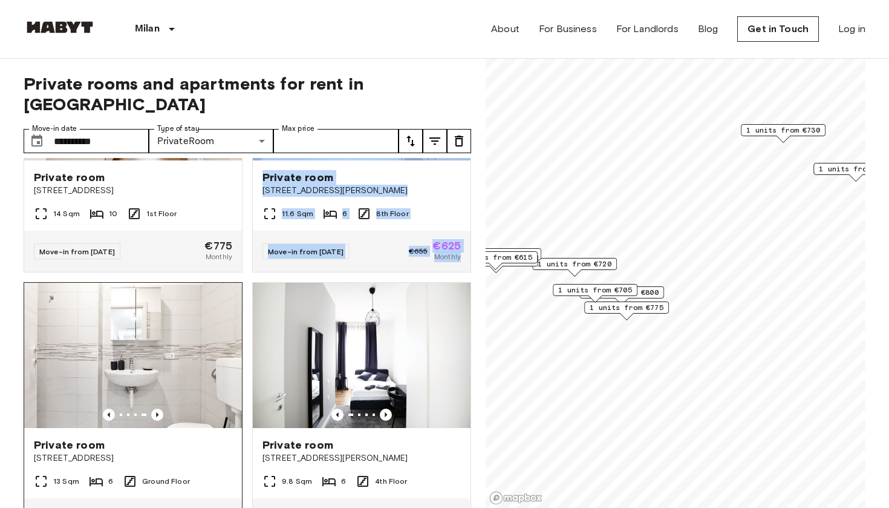
click at [148, 408] on div at bounding box center [133, 414] width 218 height 12
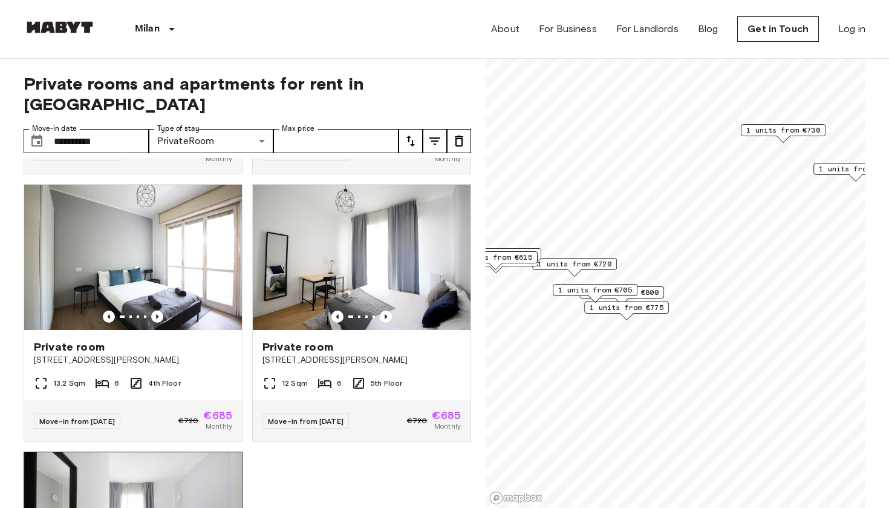
scroll to position [1049, 0]
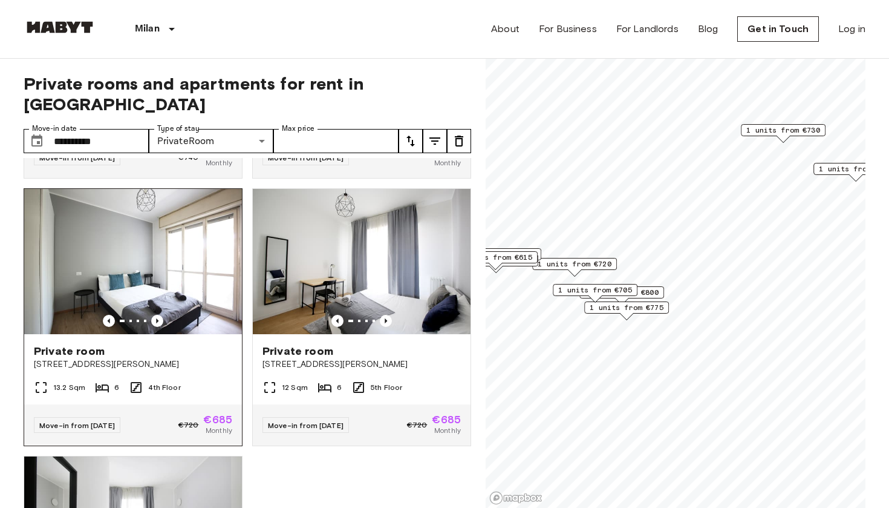
click at [181, 293] on img at bounding box center [133, 261] width 218 height 145
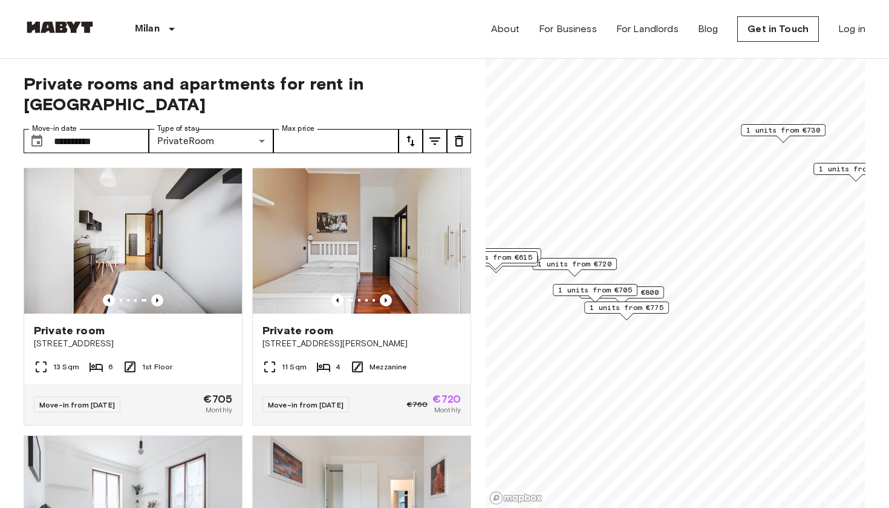
scroll to position [0, 0]
click at [382, 294] on icon "Previous image" at bounding box center [386, 300] width 12 height 12
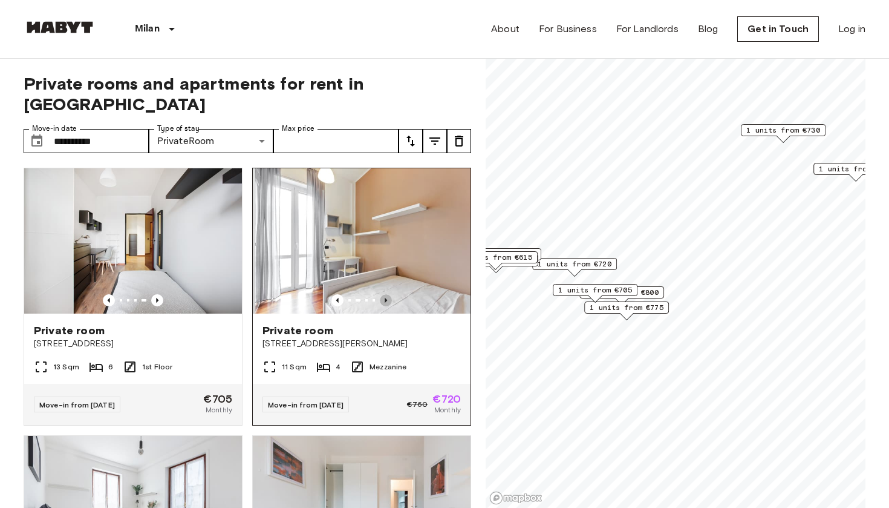
click at [382, 294] on icon "Previous image" at bounding box center [386, 300] width 12 height 12
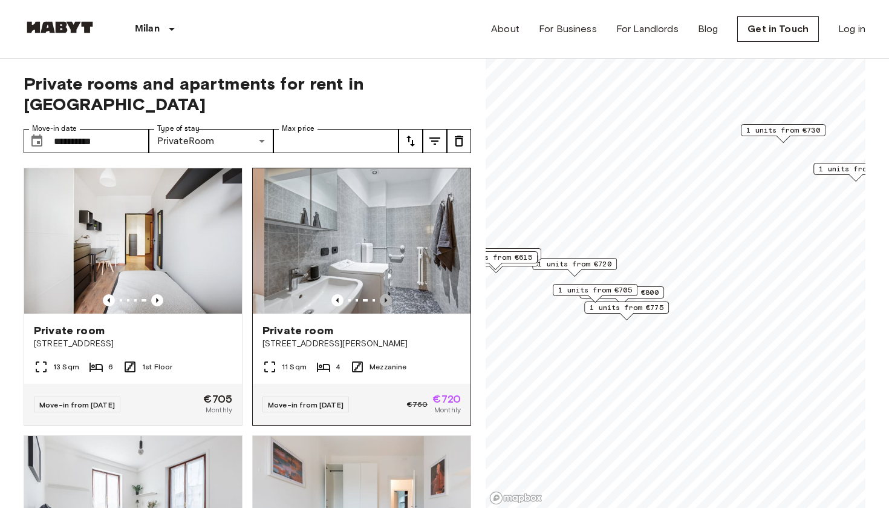
click at [382, 294] on icon "Previous image" at bounding box center [386, 300] width 12 height 12
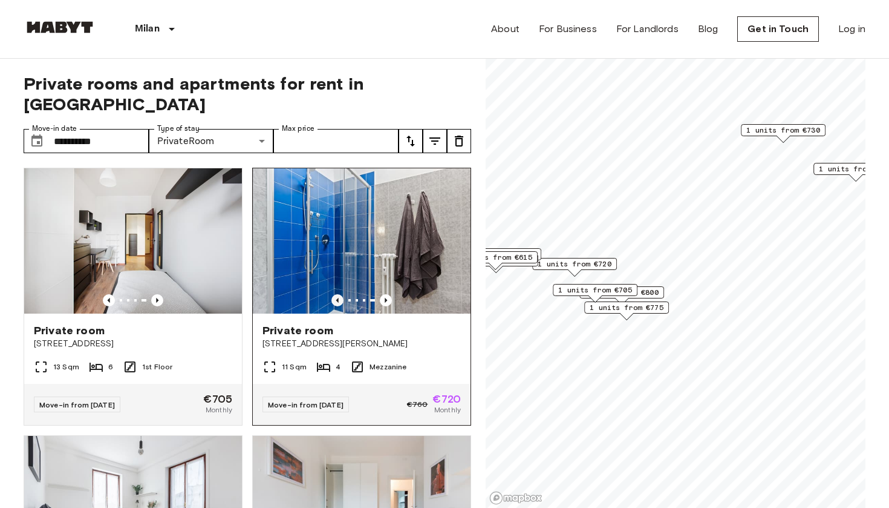
click at [332, 294] on div at bounding box center [362, 300] width 218 height 12
click at [335, 294] on icon "Previous image" at bounding box center [338, 300] width 12 height 12
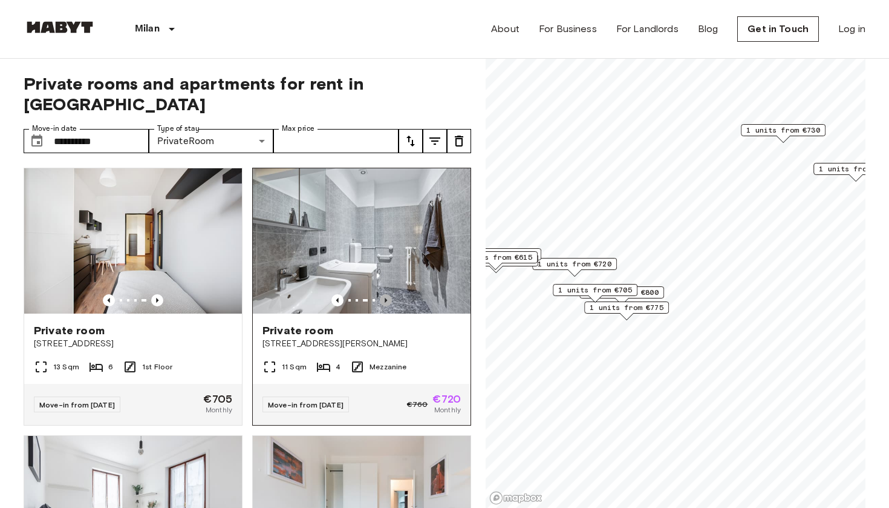
click at [390, 294] on icon "Previous image" at bounding box center [386, 300] width 12 height 12
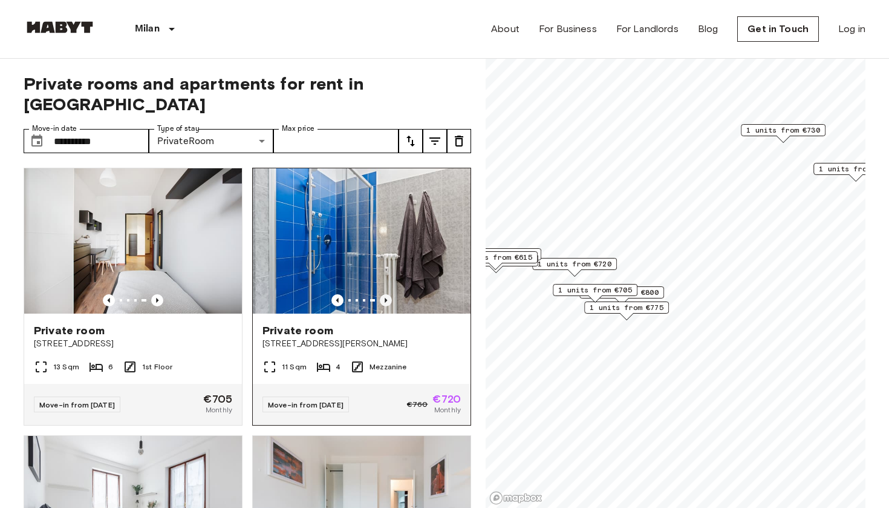
click at [390, 294] on icon "Previous image" at bounding box center [386, 300] width 12 height 12
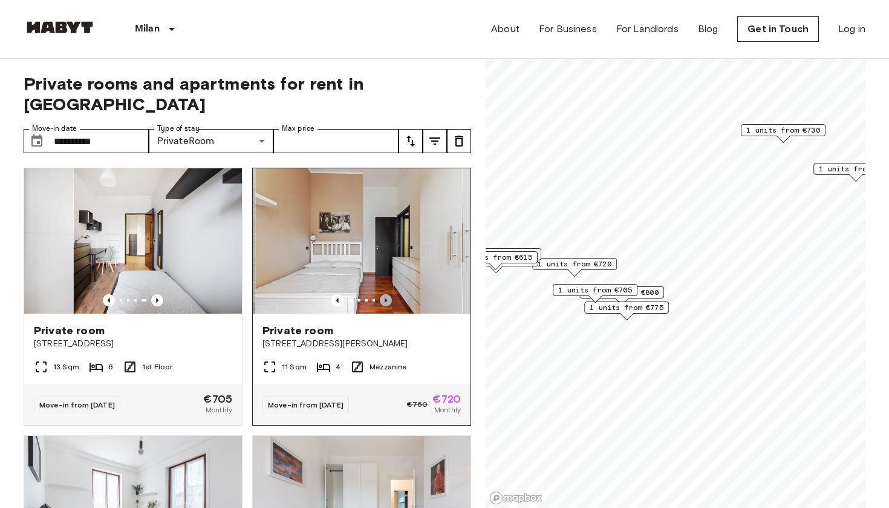
click at [390, 294] on icon "Previous image" at bounding box center [386, 300] width 12 height 12
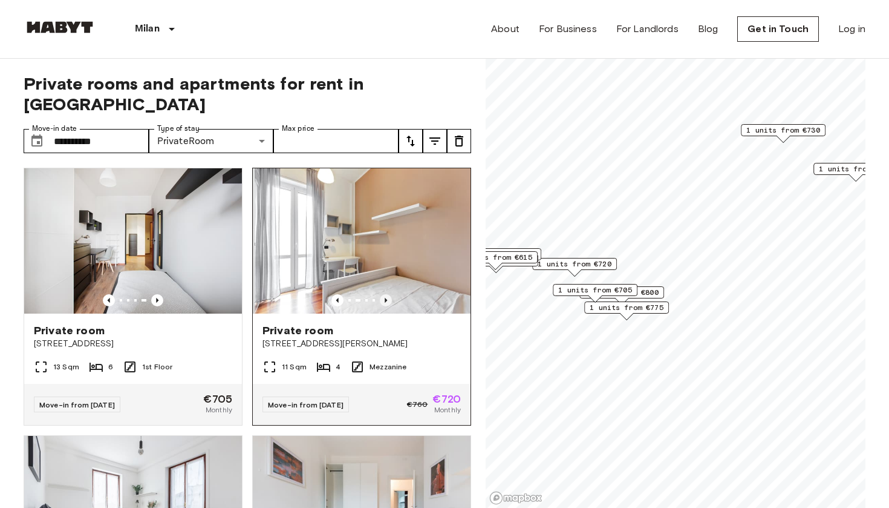
click at [390, 294] on icon "Previous image" at bounding box center [386, 300] width 12 height 12
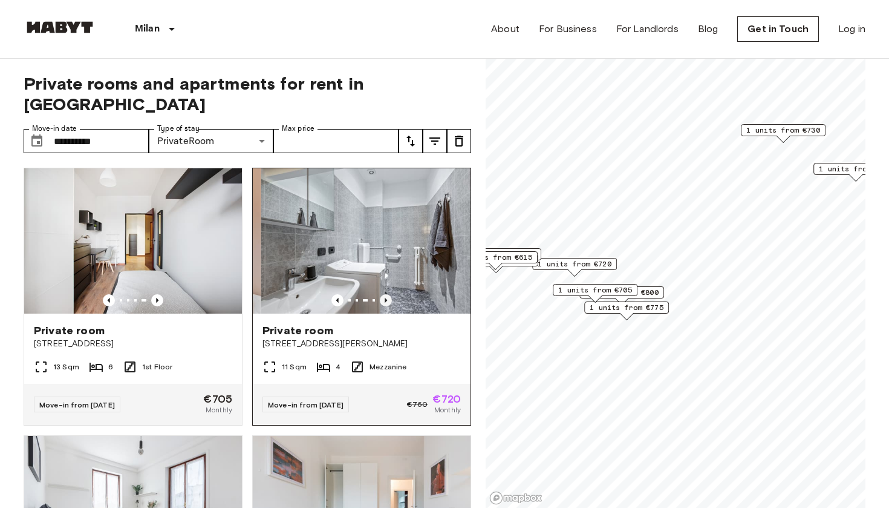
click at [390, 294] on icon "Previous image" at bounding box center [386, 300] width 12 height 12
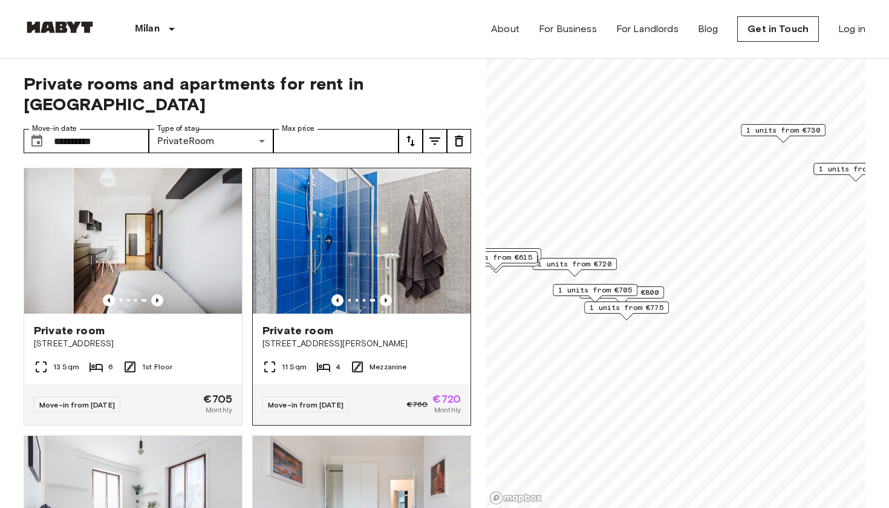
click at [376, 230] on img at bounding box center [366, 240] width 218 height 145
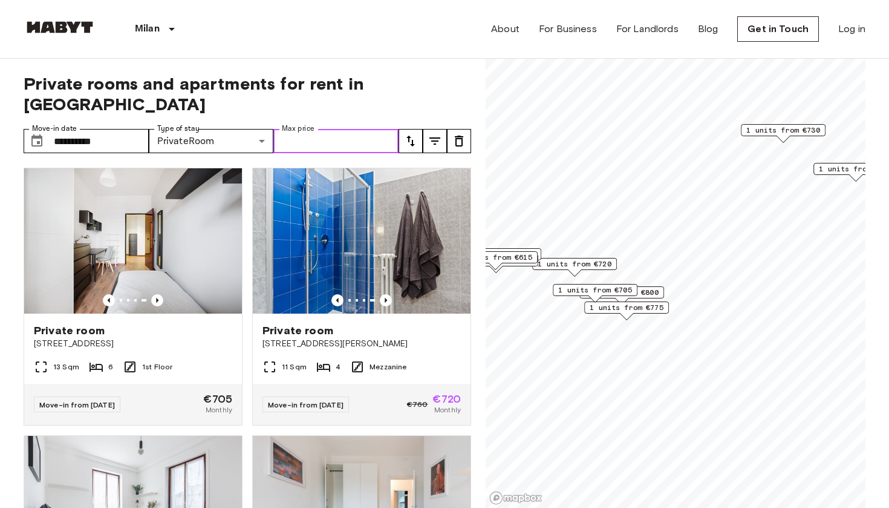
click at [307, 129] on input "Max price" at bounding box center [335, 141] width 125 height 24
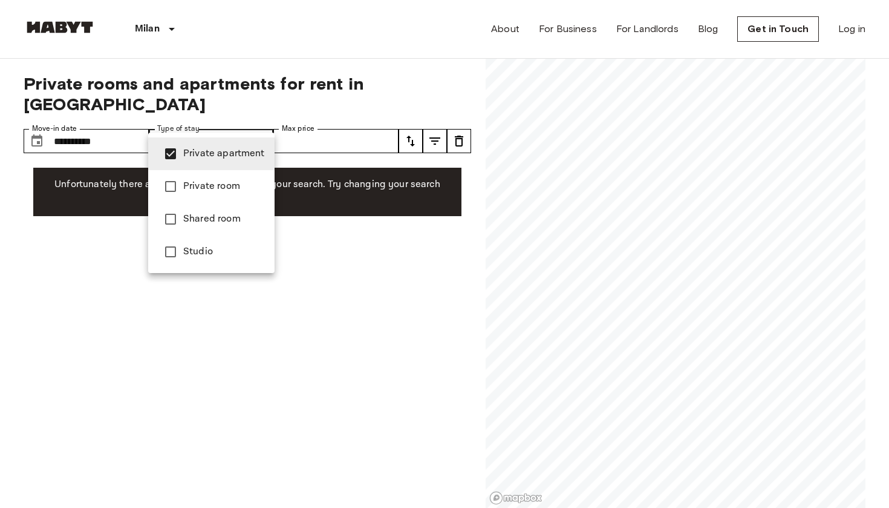
click at [312, 325] on div at bounding box center [444, 254] width 889 height 508
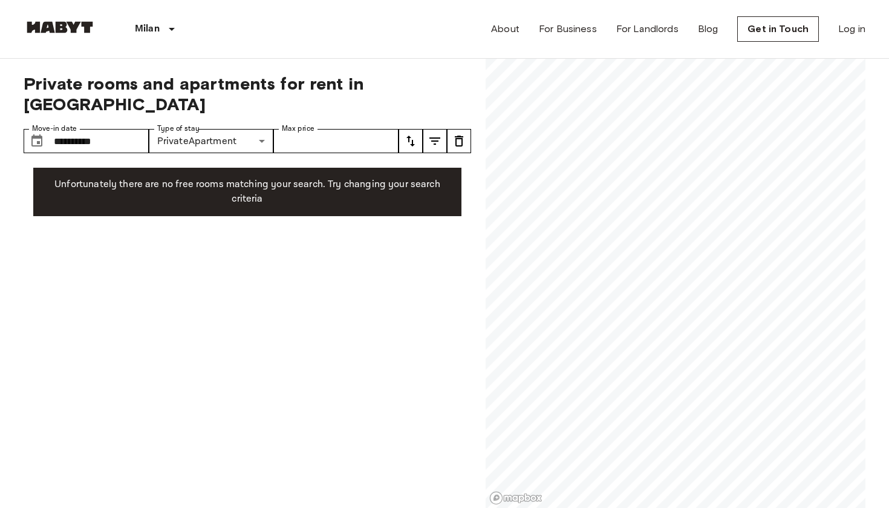
click at [266, 467] on div "**********" at bounding box center [248, 283] width 448 height 449
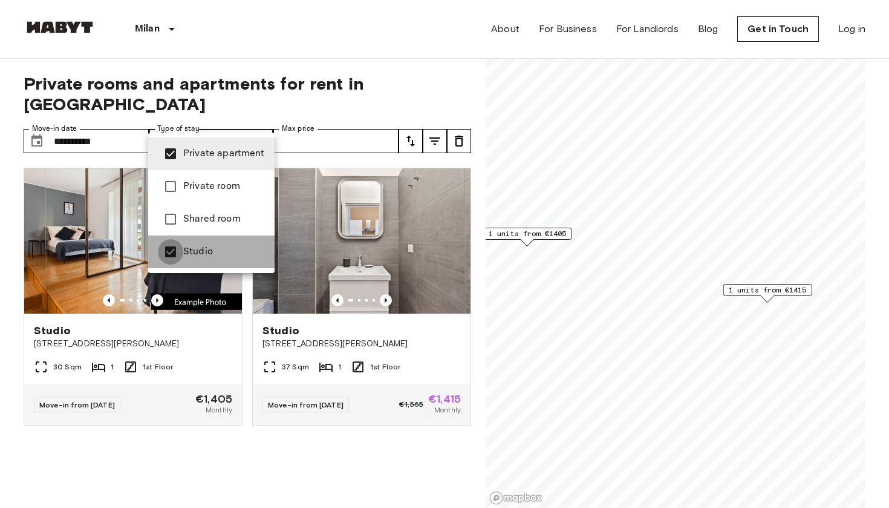
type input "**********"
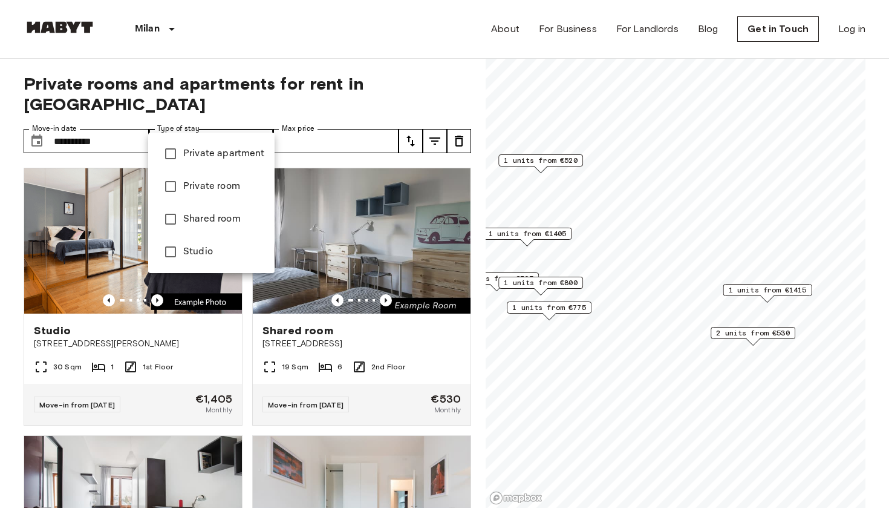
type input "**********"
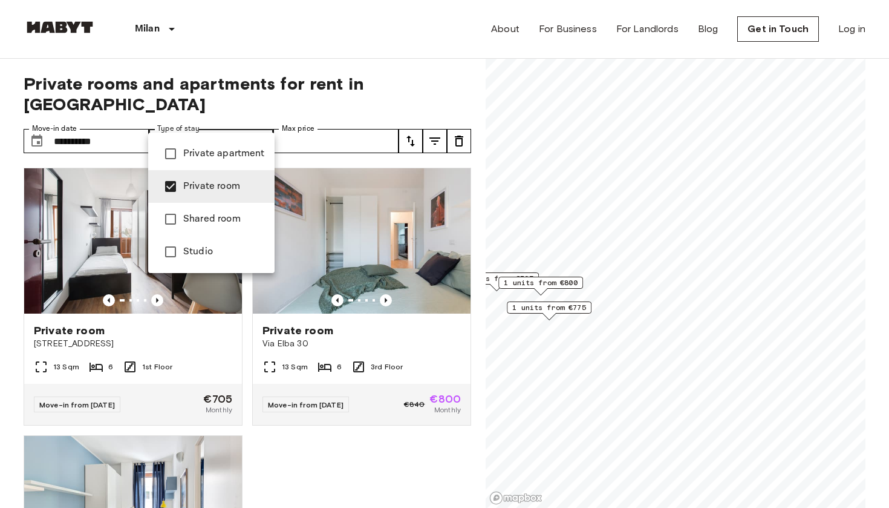
click at [326, 437] on div at bounding box center [444, 254] width 889 height 508
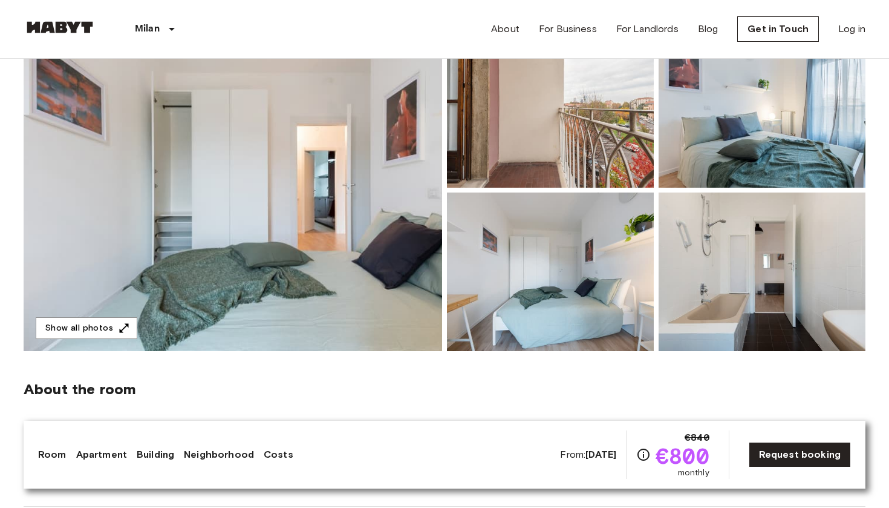
scroll to position [368, 0]
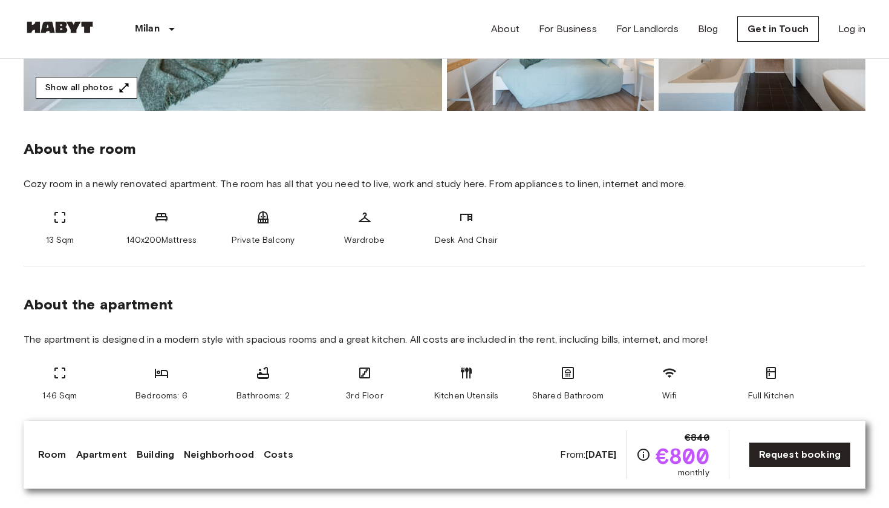
click at [113, 78] on button "Show all photos" at bounding box center [87, 88] width 102 height 22
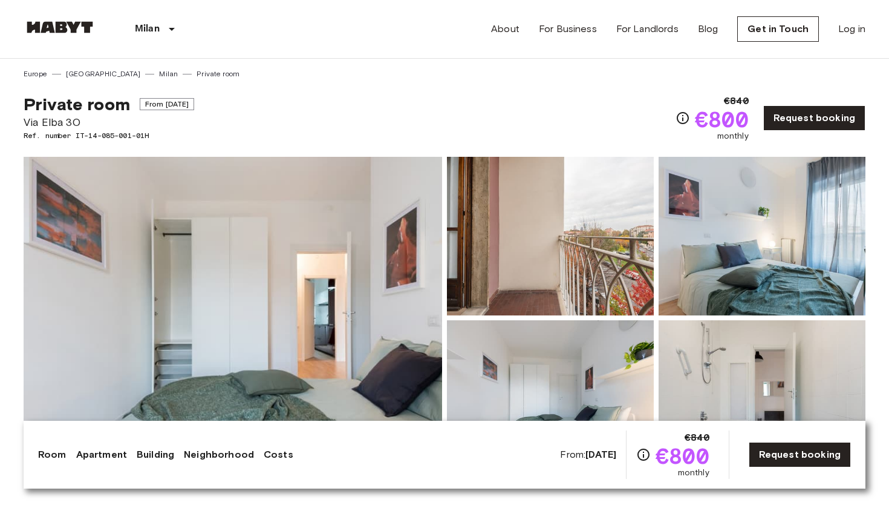
scroll to position [17, 0]
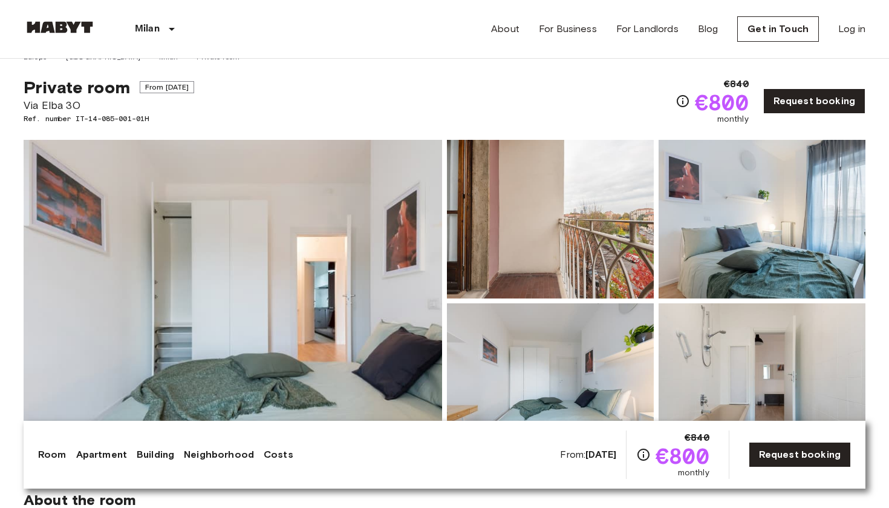
click at [377, 254] on img at bounding box center [233, 301] width 419 height 322
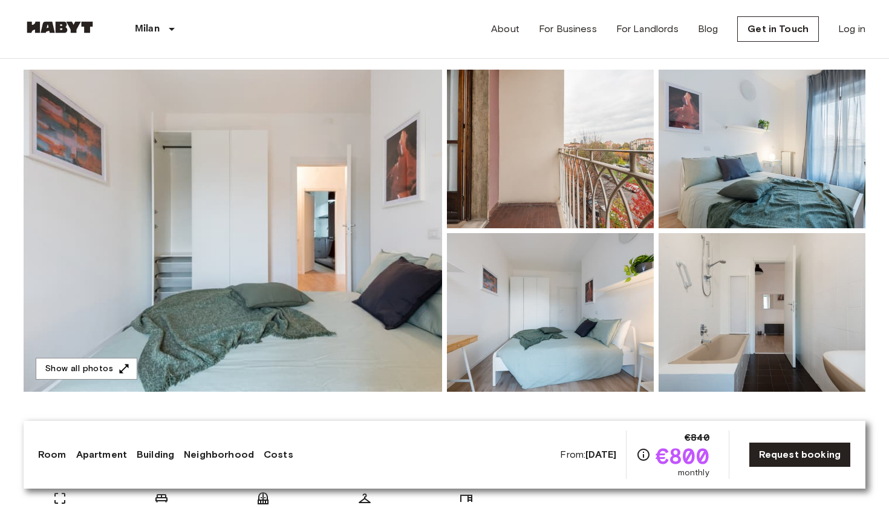
scroll to position [92, 0]
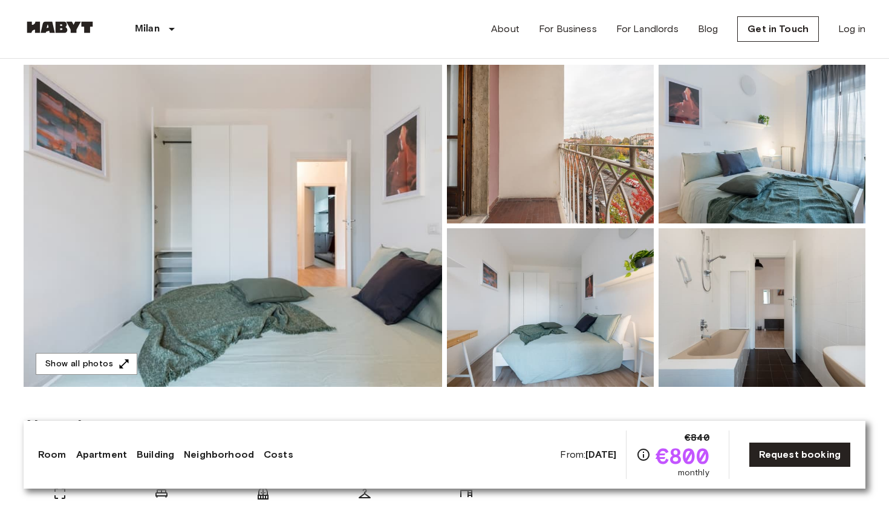
click at [370, 204] on img at bounding box center [233, 226] width 419 height 322
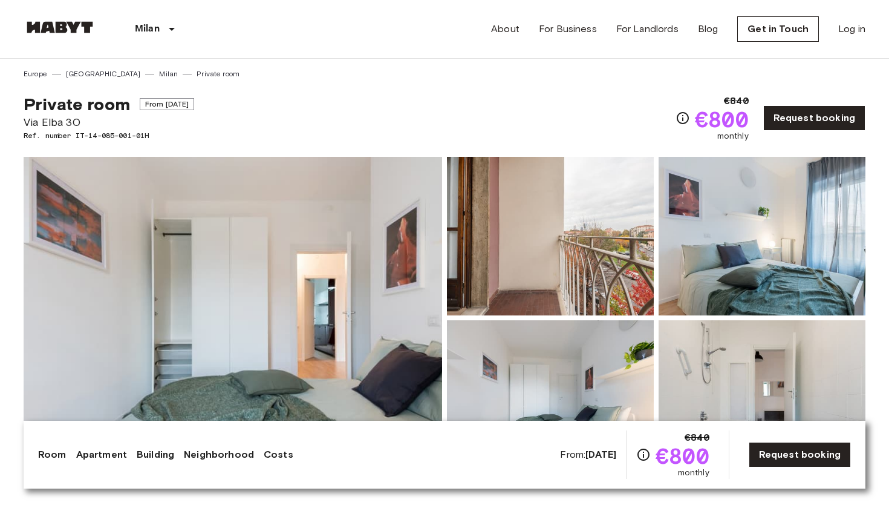
scroll to position [0, 0]
click at [785, 125] on link "Request booking" at bounding box center [814, 117] width 102 height 25
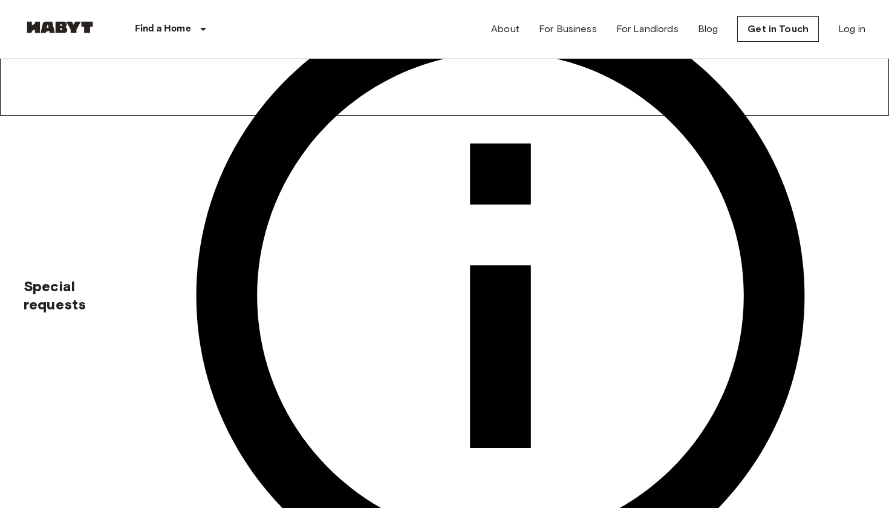
scroll to position [402, 0]
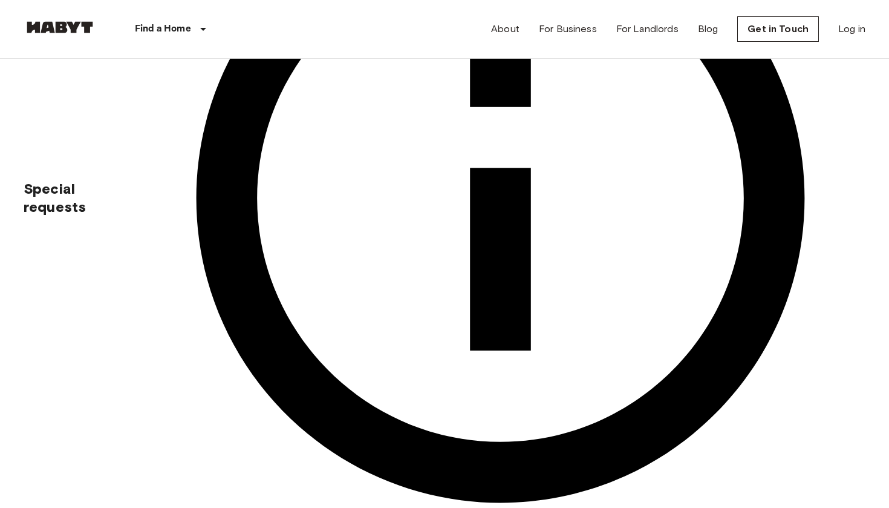
scroll to position [523, 0]
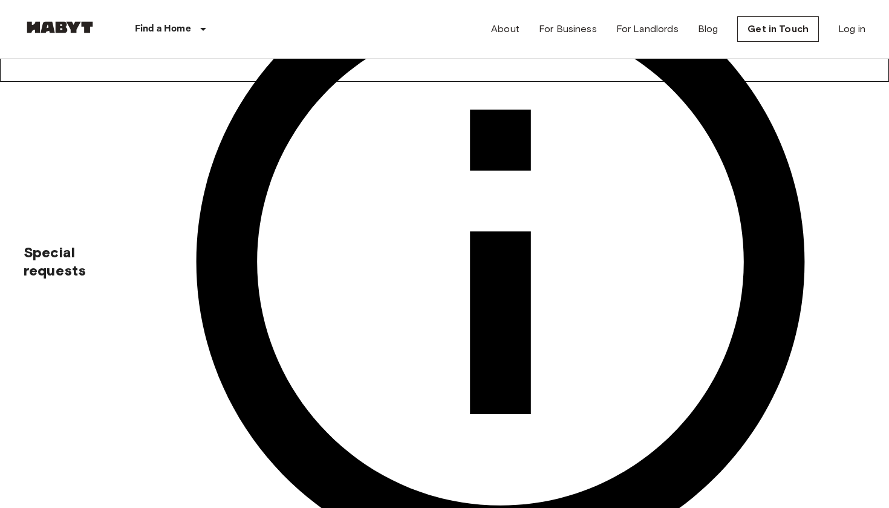
scroll to position [463, 0]
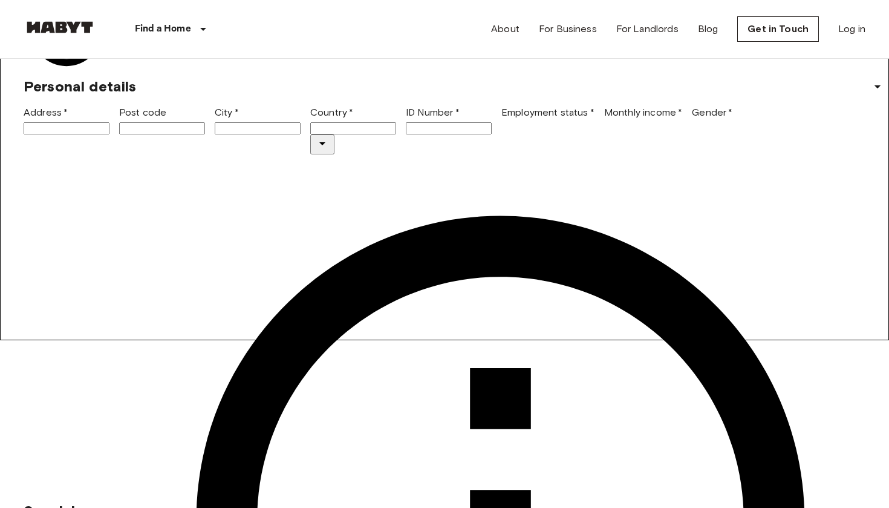
scroll to position [234, 0]
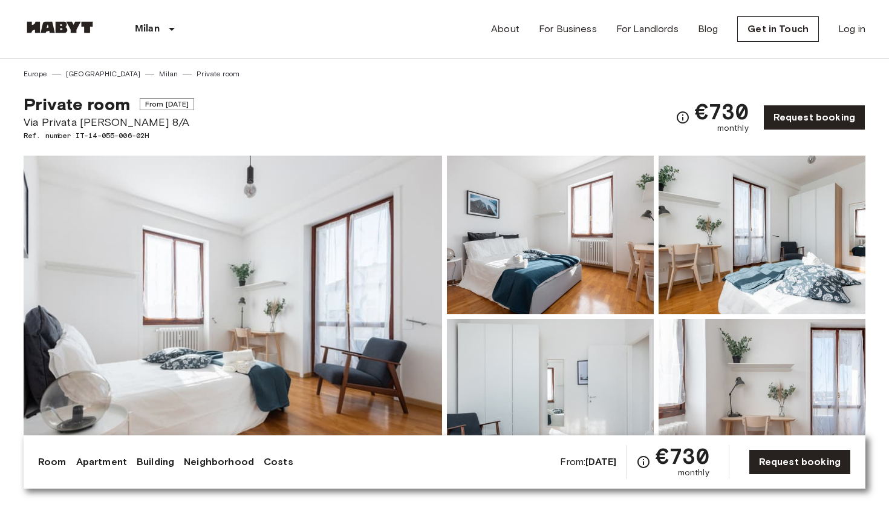
scroll to position [74, 0]
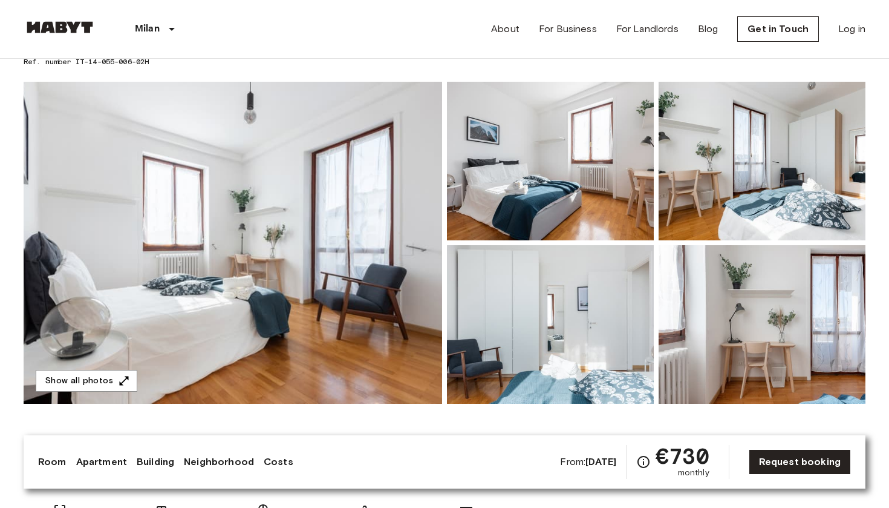
click at [183, 324] on img at bounding box center [233, 243] width 419 height 322
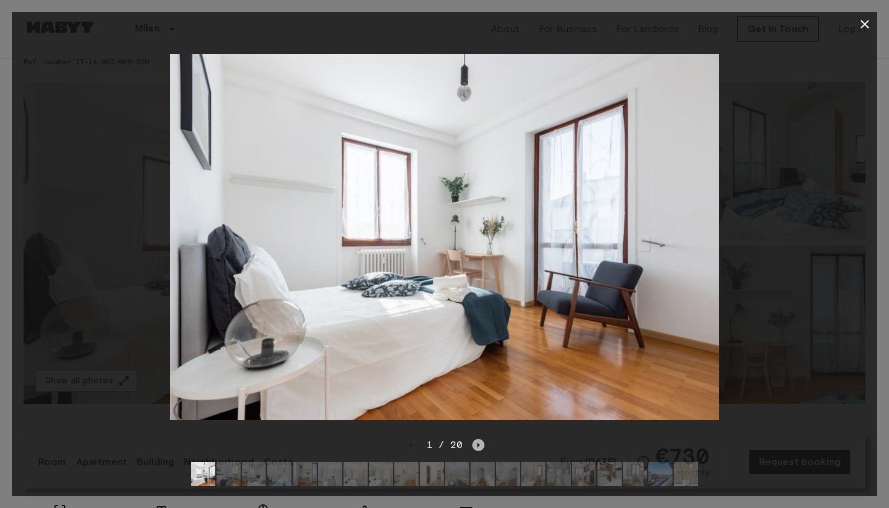
click at [478, 448] on icon "Next image" at bounding box center [478, 445] width 12 height 12
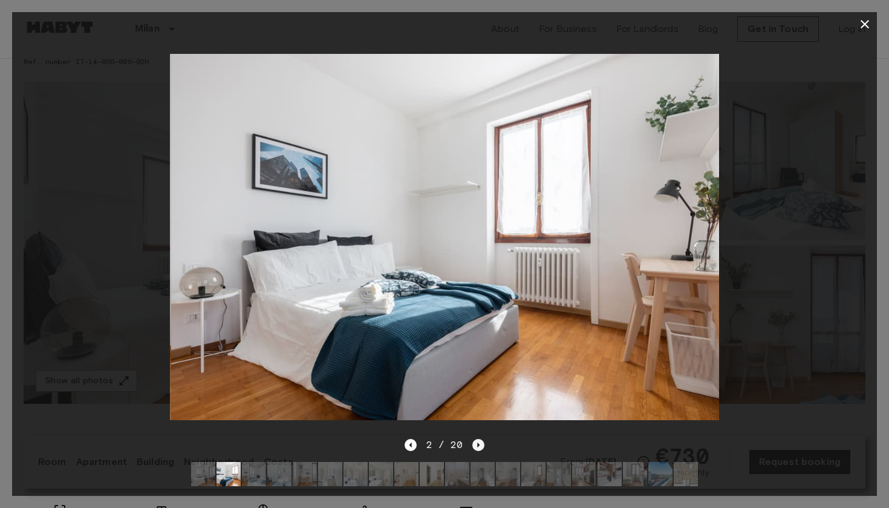
click at [478, 447] on icon "Next image" at bounding box center [478, 445] width 12 height 12
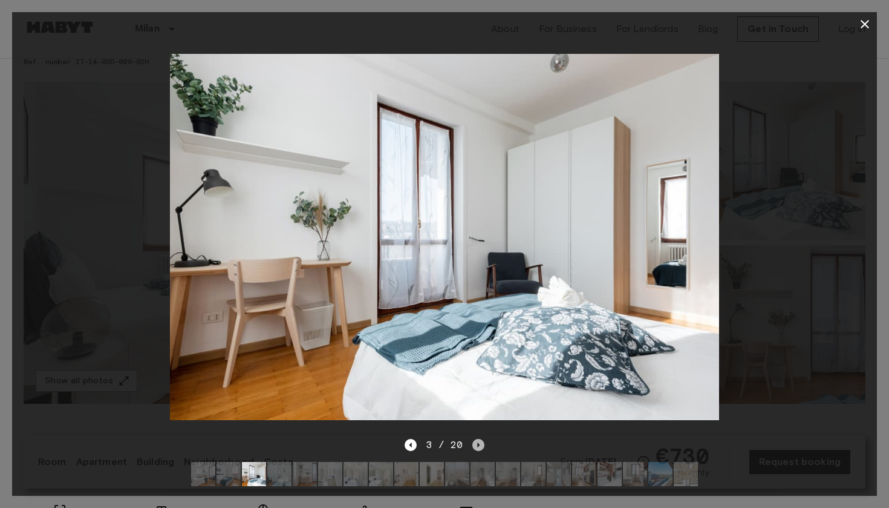
click at [478, 447] on icon "Next image" at bounding box center [478, 445] width 12 height 12
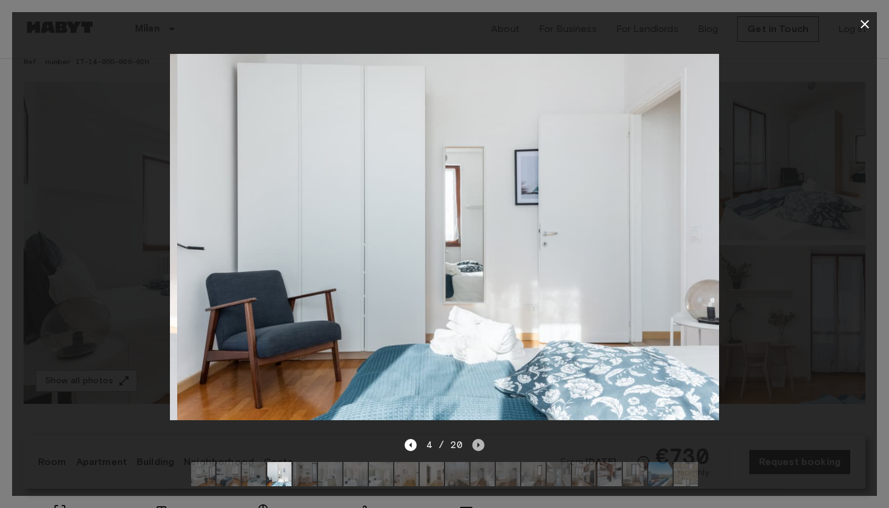
click at [478, 447] on icon "Next image" at bounding box center [478, 445] width 12 height 12
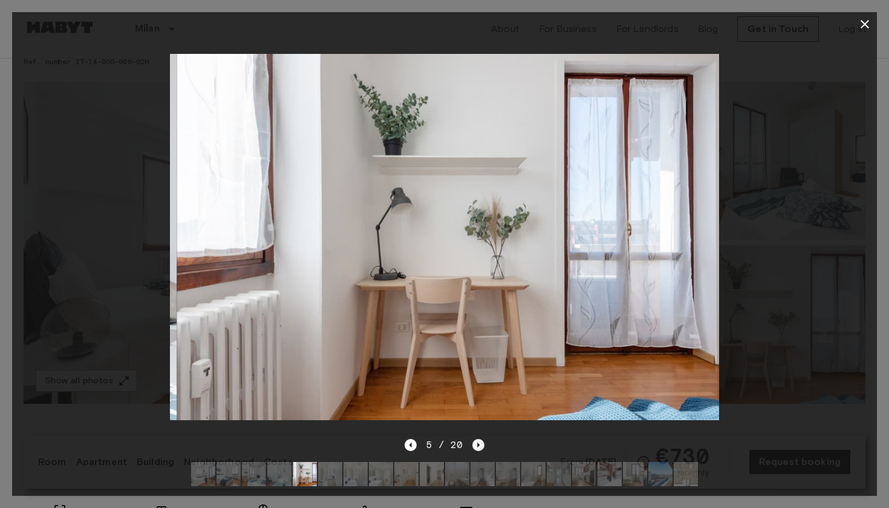
click at [478, 447] on icon "Next image" at bounding box center [478, 445] width 12 height 12
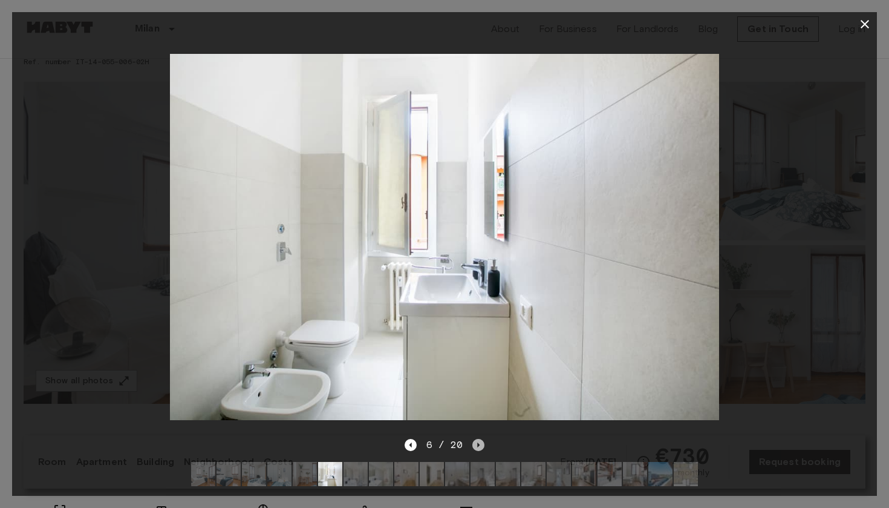
click at [478, 447] on icon "Next image" at bounding box center [478, 445] width 12 height 12
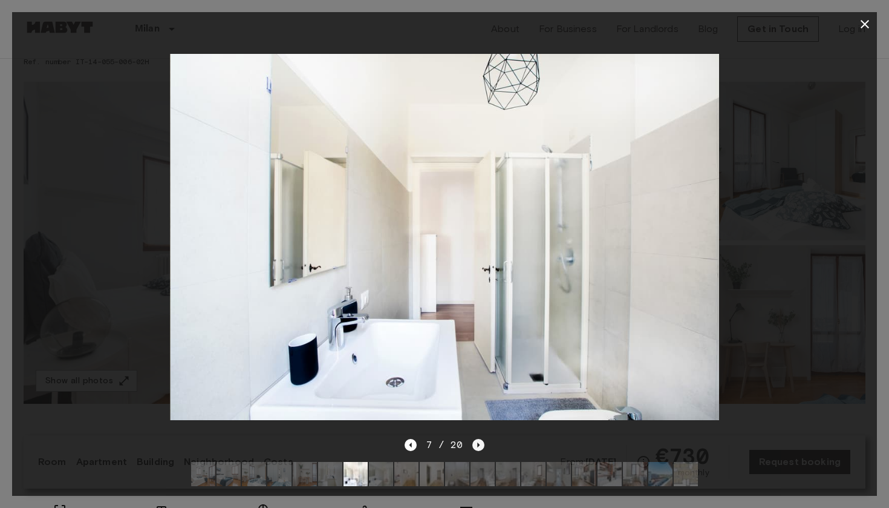
click at [478, 446] on icon "Next image" at bounding box center [479, 444] width 2 height 5
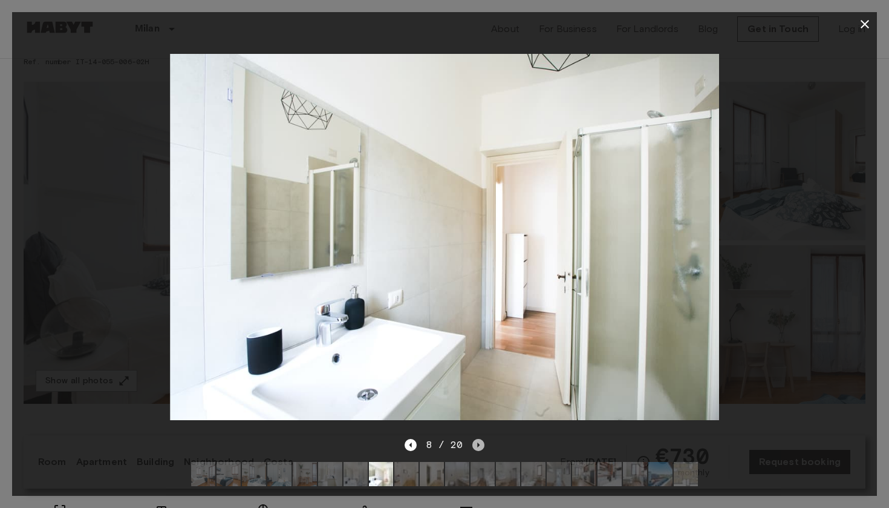
click at [478, 445] on icon "Next image" at bounding box center [479, 444] width 2 height 5
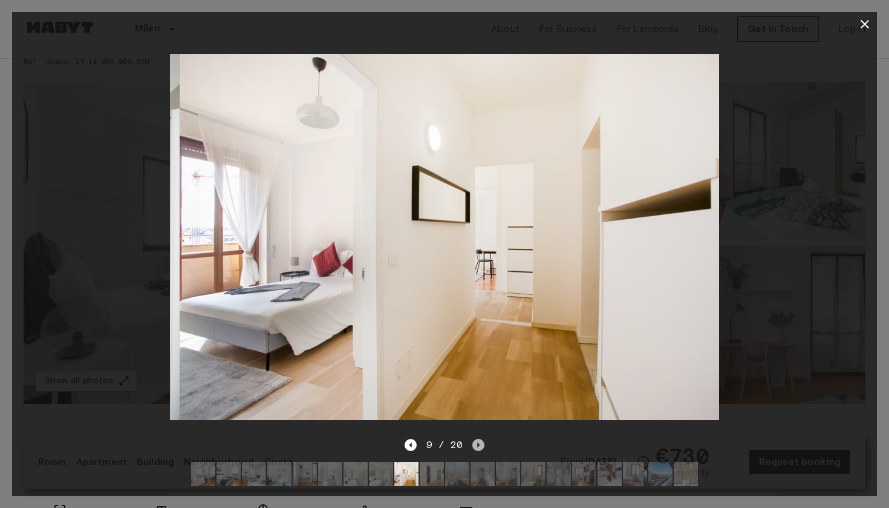
click at [478, 445] on icon "Next image" at bounding box center [479, 444] width 2 height 5
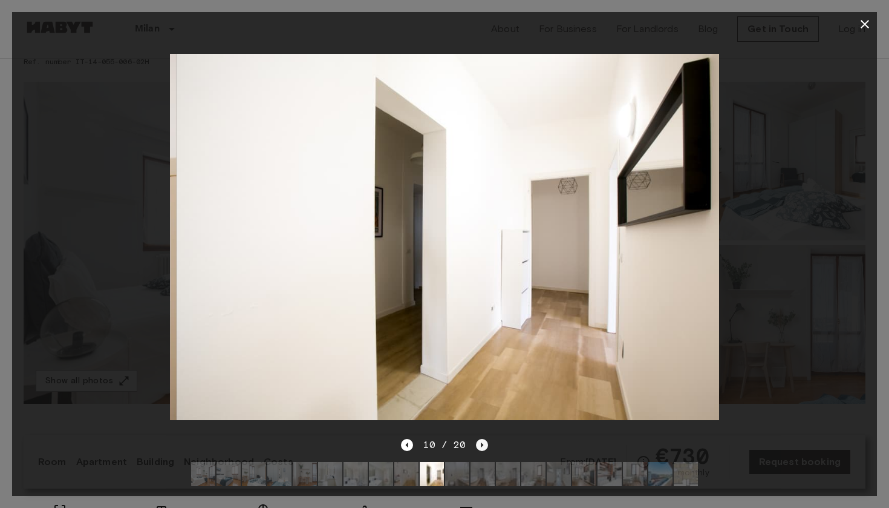
click at [478, 445] on icon "Next image" at bounding box center [482, 445] width 12 height 12
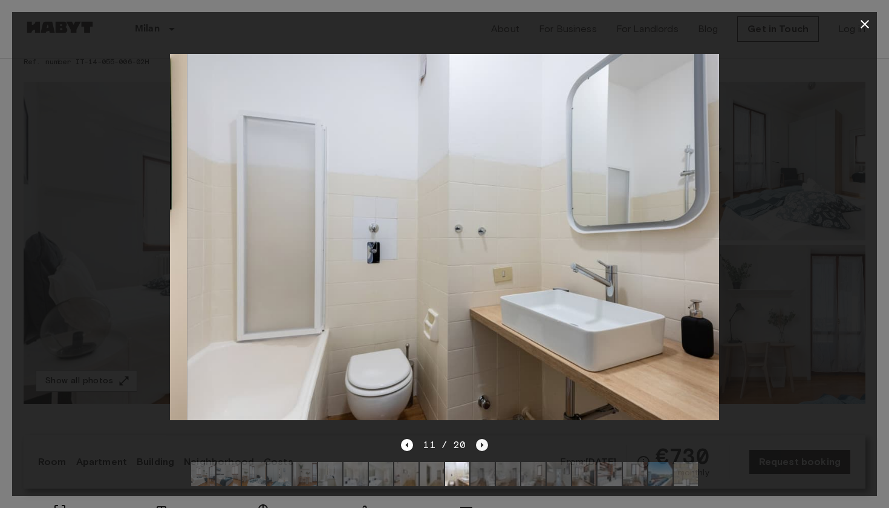
click at [478, 445] on icon "Next image" at bounding box center [482, 445] width 12 height 12
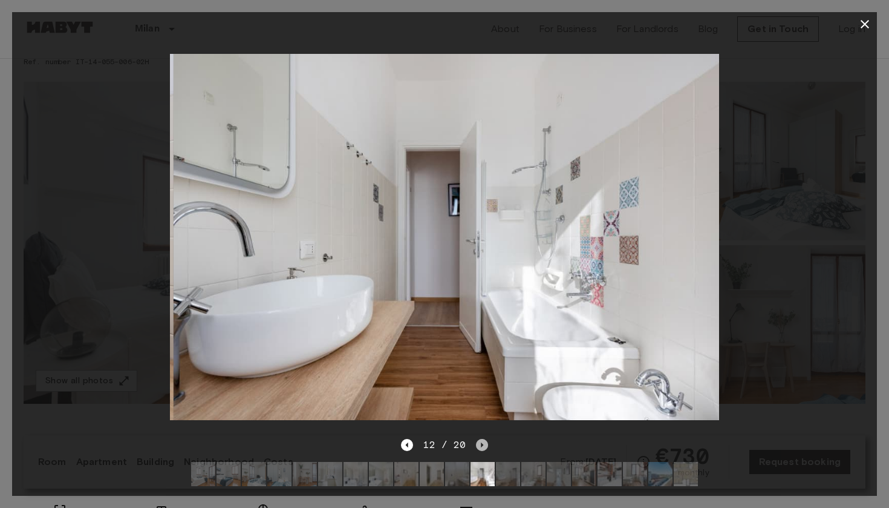
click at [478, 445] on icon "Next image" at bounding box center [482, 445] width 12 height 12
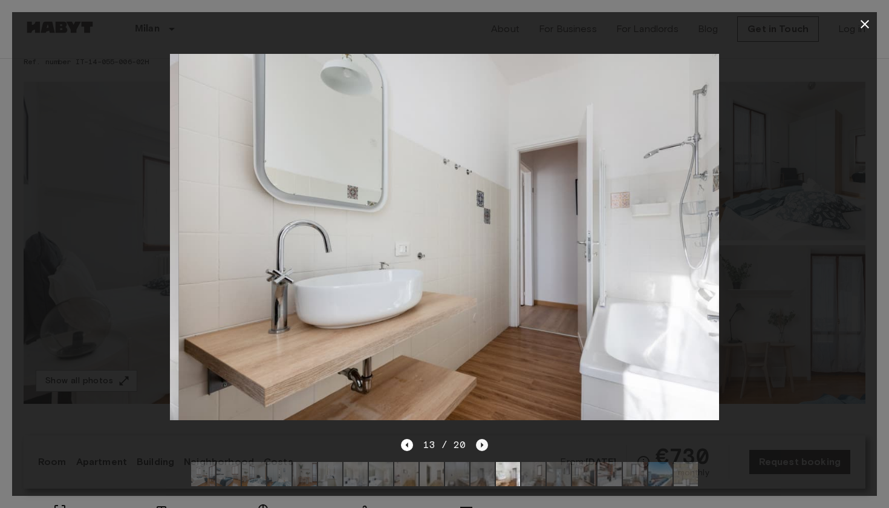
click at [478, 444] on icon "Next image" at bounding box center [482, 445] width 12 height 12
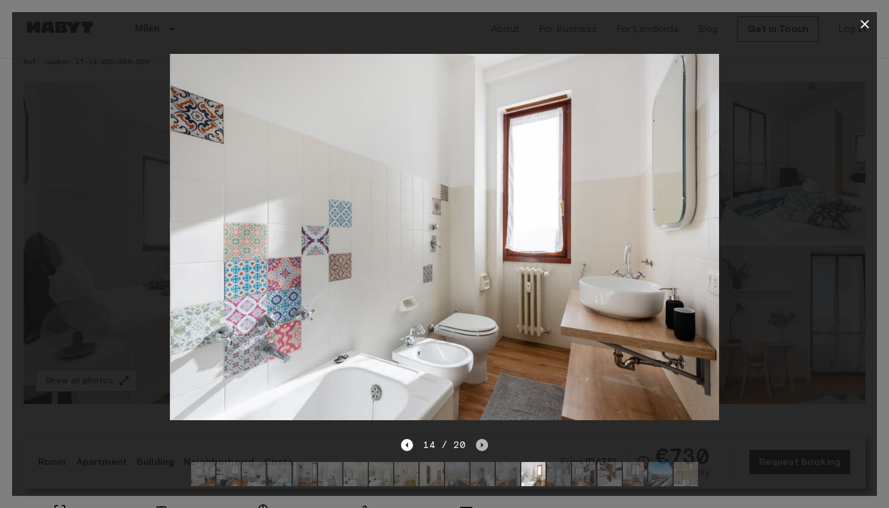
click at [478, 443] on icon "Next image" at bounding box center [482, 445] width 12 height 12
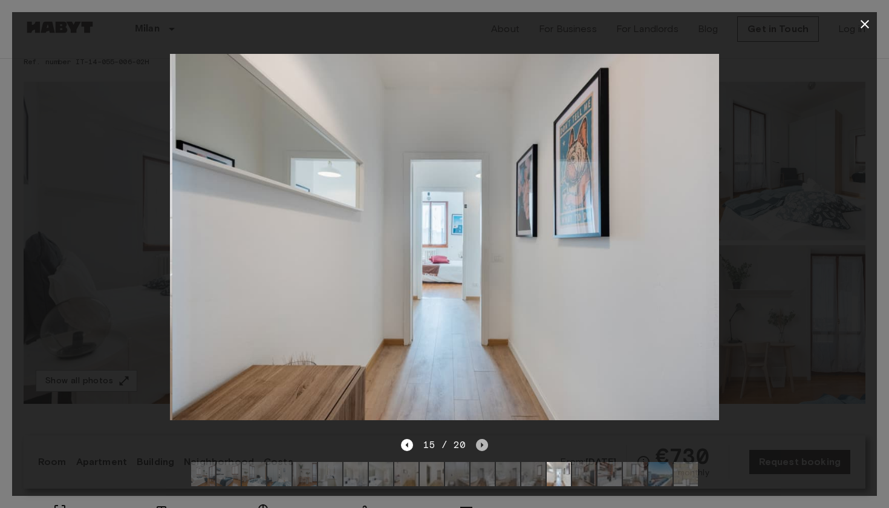
click at [478, 443] on icon "Next image" at bounding box center [482, 445] width 12 height 12
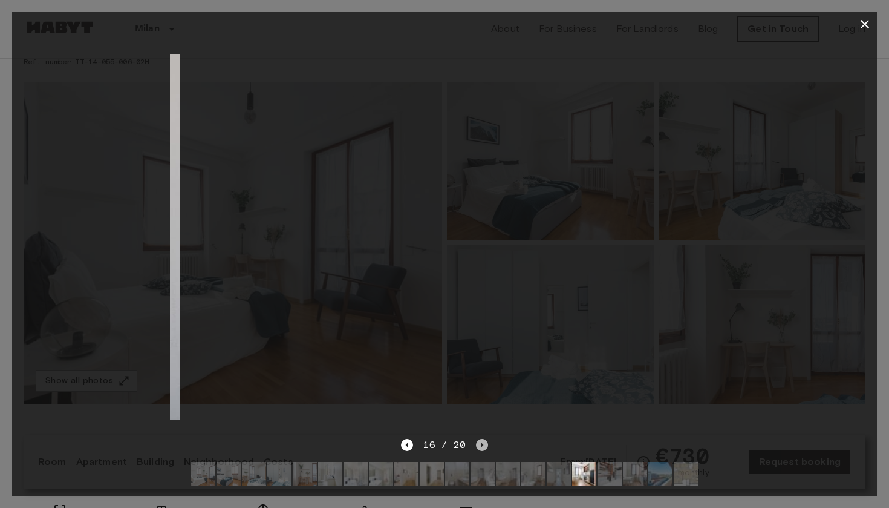
click at [478, 443] on icon "Next image" at bounding box center [482, 445] width 12 height 12
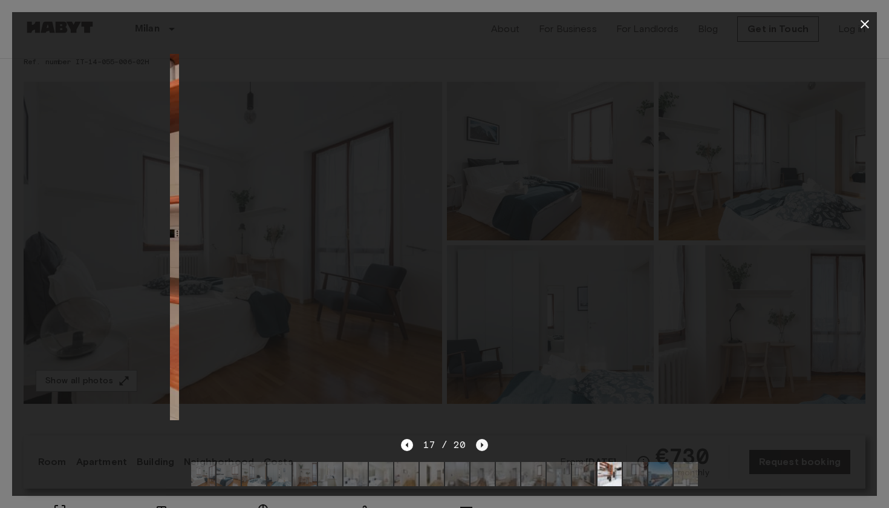
click at [478, 442] on icon "Next image" at bounding box center [482, 445] width 12 height 12
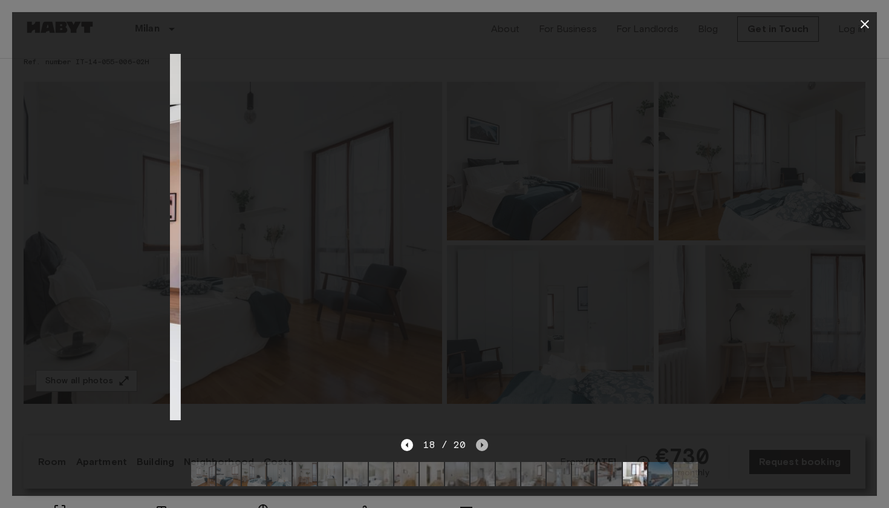
click at [478, 442] on icon "Next image" at bounding box center [482, 445] width 12 height 12
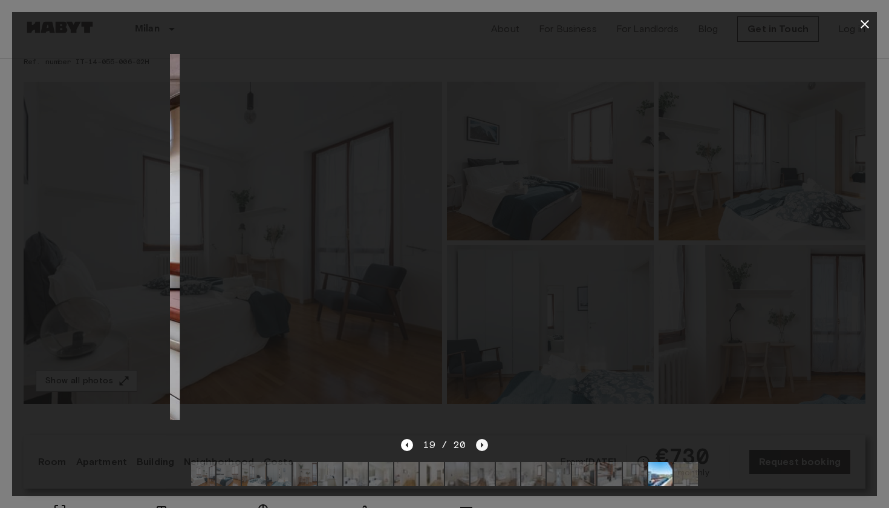
click at [478, 442] on icon "Next image" at bounding box center [482, 445] width 12 height 12
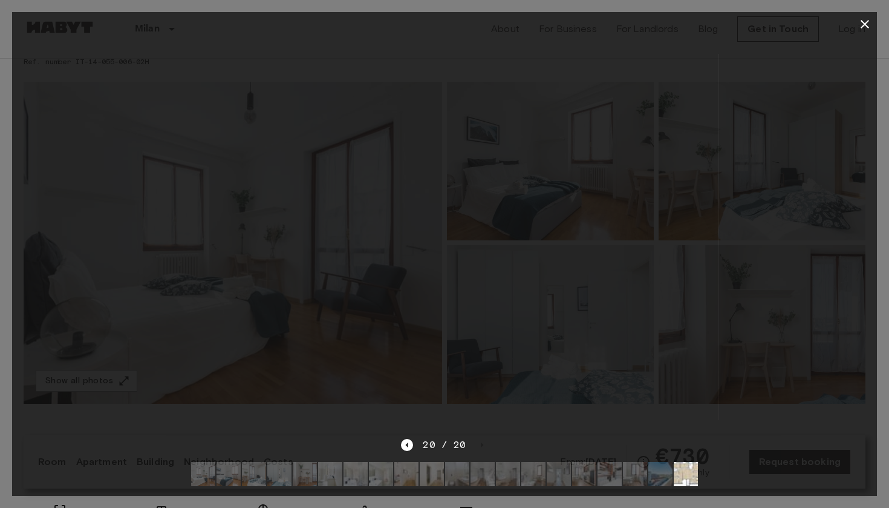
click at [478, 442] on div "20 / 20" at bounding box center [444, 444] width 87 height 15
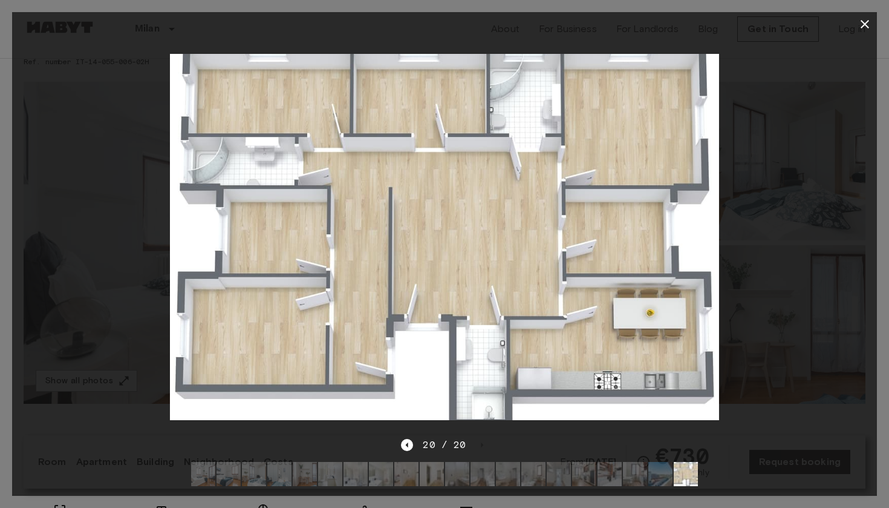
click at [478, 442] on div "20 / 20" at bounding box center [444, 444] width 87 height 15
click at [865, 21] on icon "button" at bounding box center [865, 24] width 15 height 15
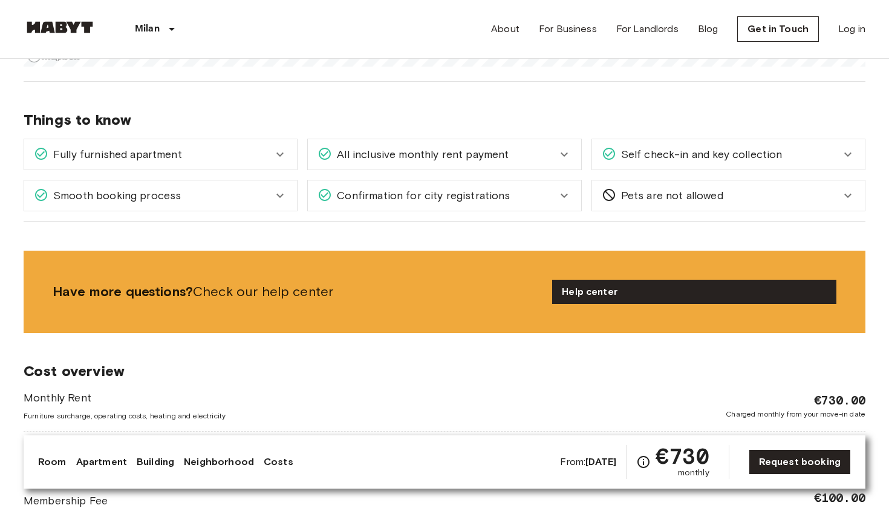
scroll to position [1286, 0]
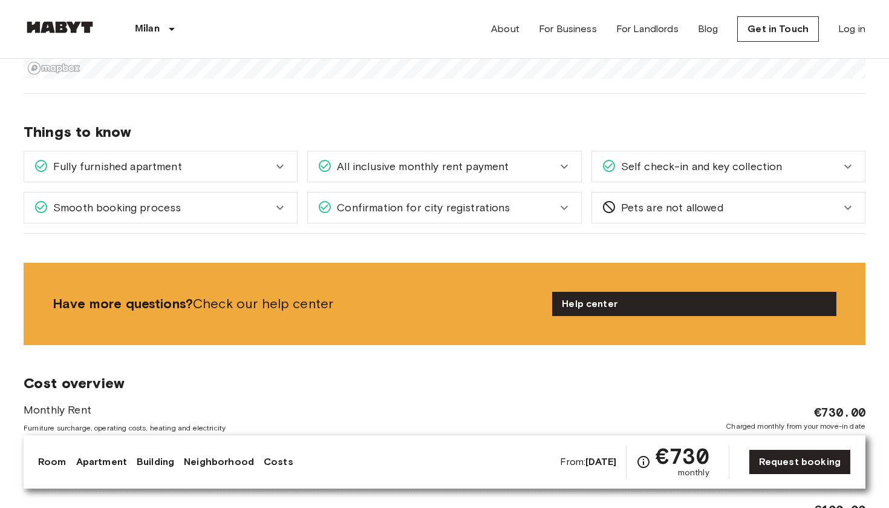
click at [384, 168] on span "All inclusive monthly rent payment" at bounding box center [420, 167] width 177 height 16
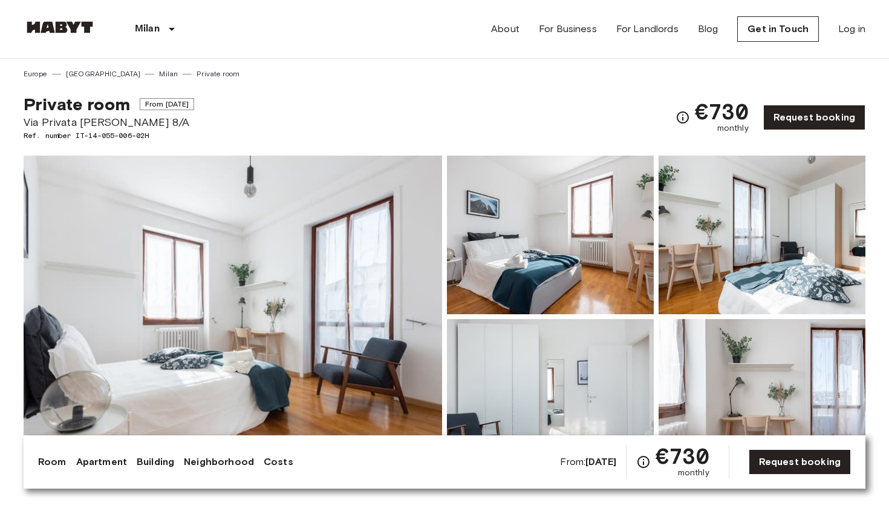
scroll to position [0, 0]
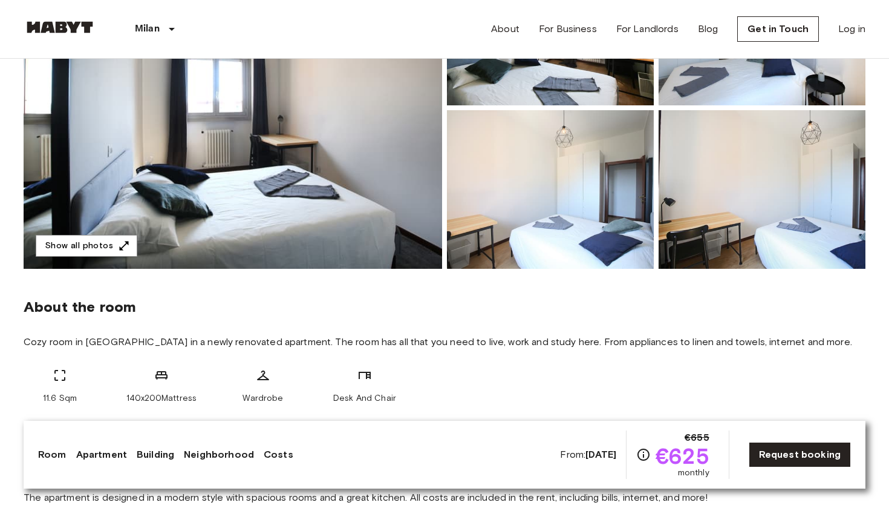
scroll to position [244, 0]
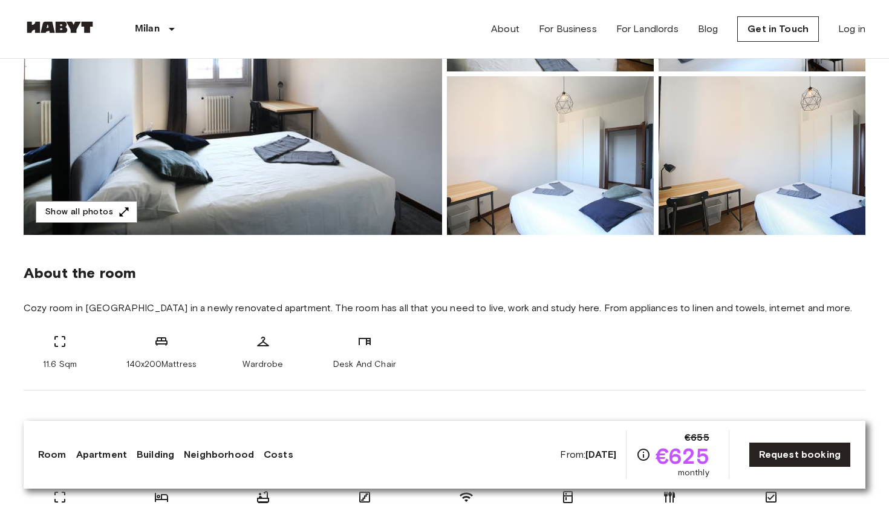
click at [404, 179] on img at bounding box center [233, 74] width 419 height 322
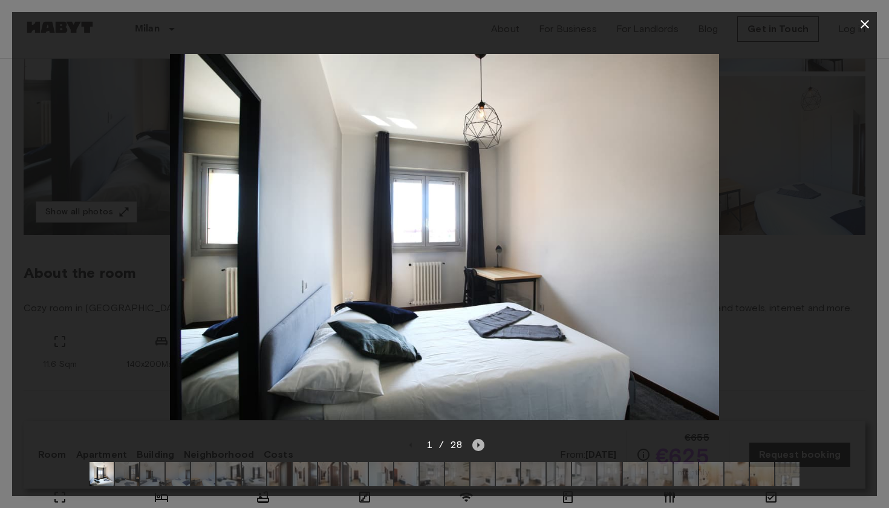
click at [480, 445] on icon "Next image" at bounding box center [478, 445] width 12 height 12
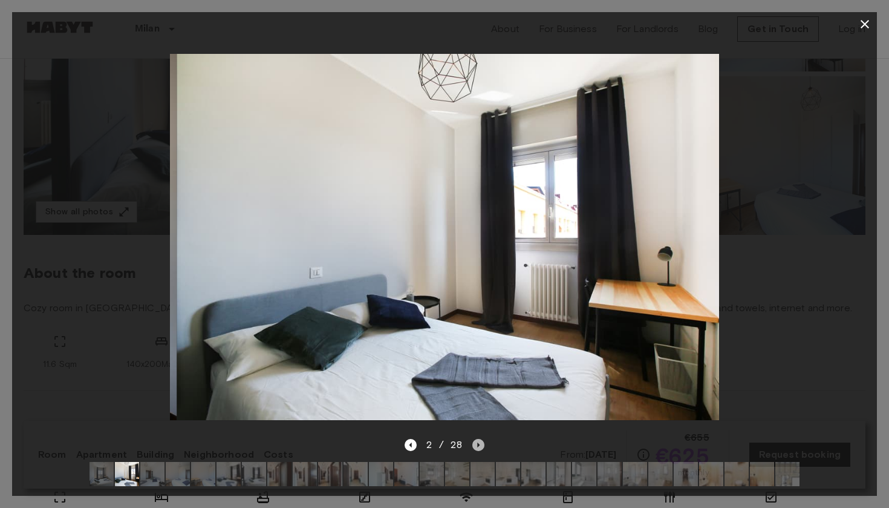
click at [480, 445] on icon "Next image" at bounding box center [478, 445] width 12 height 12
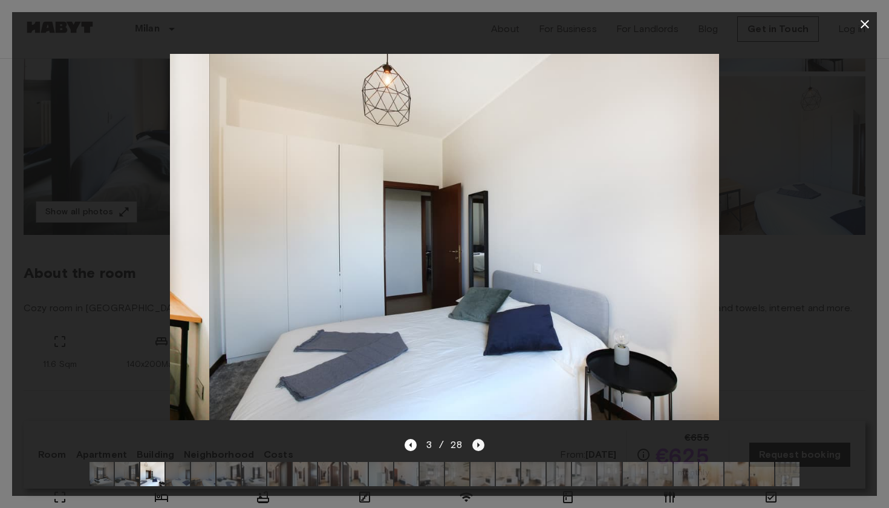
click at [480, 445] on icon "Next image" at bounding box center [478, 445] width 12 height 12
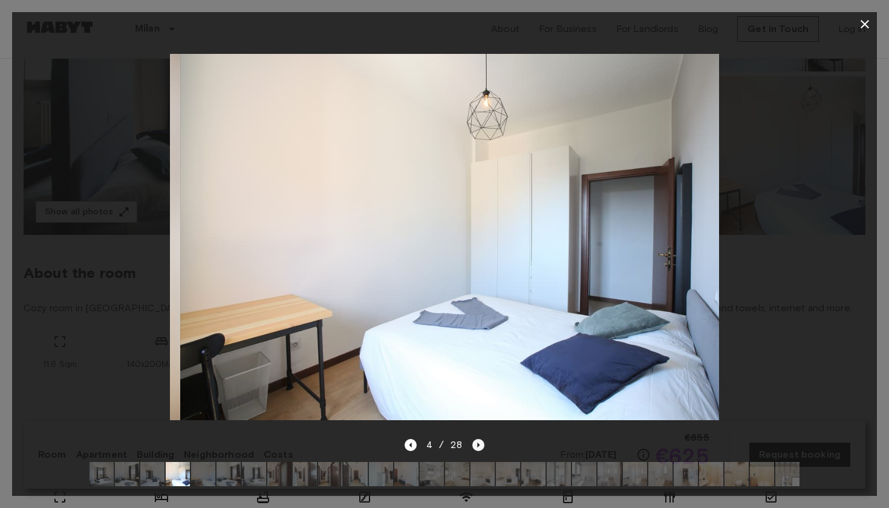
click at [480, 445] on icon "Next image" at bounding box center [478, 445] width 12 height 12
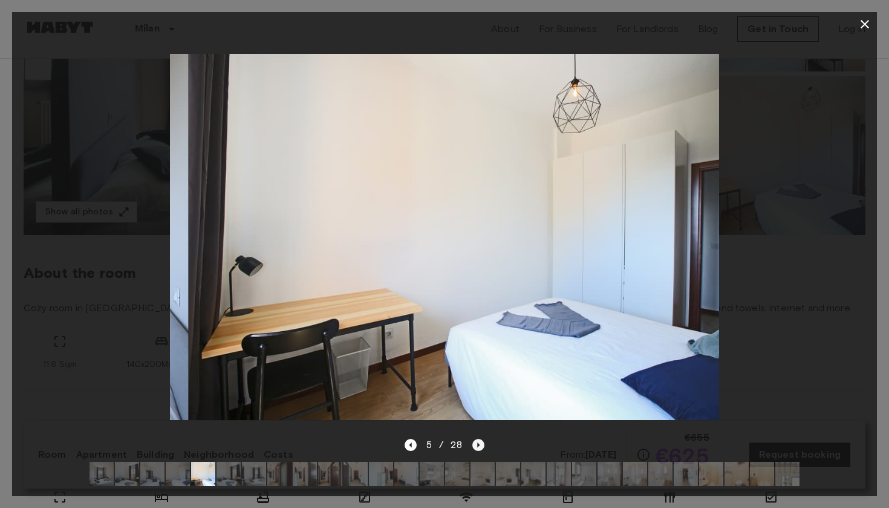
click at [480, 445] on icon "Next image" at bounding box center [478, 445] width 12 height 12
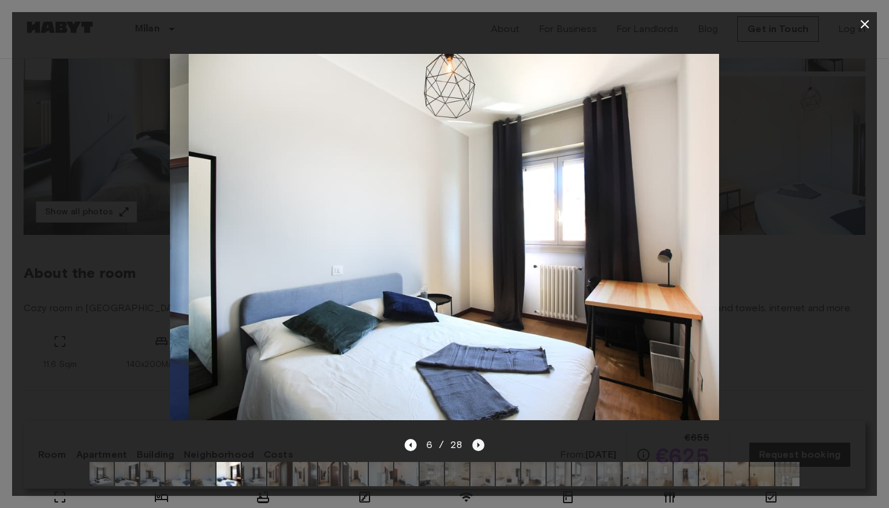
click at [480, 445] on icon "Next image" at bounding box center [478, 445] width 12 height 12
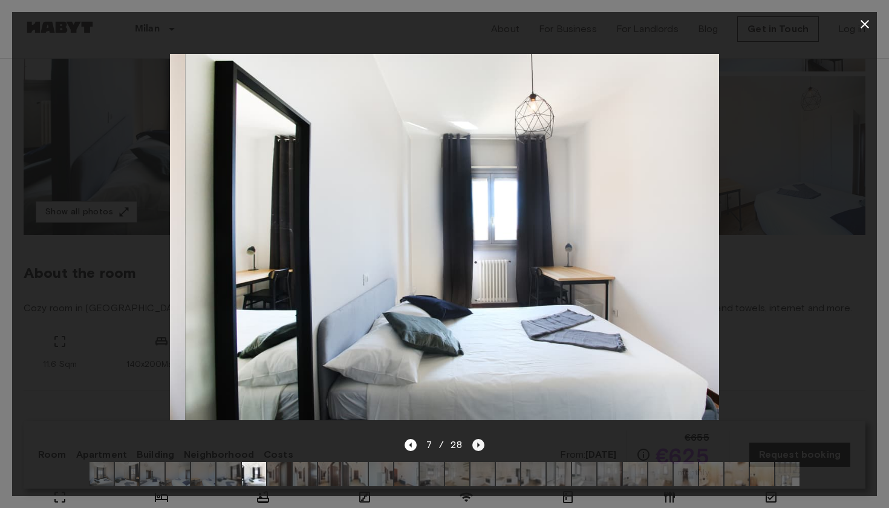
click at [480, 445] on icon "Next image" at bounding box center [478, 445] width 12 height 12
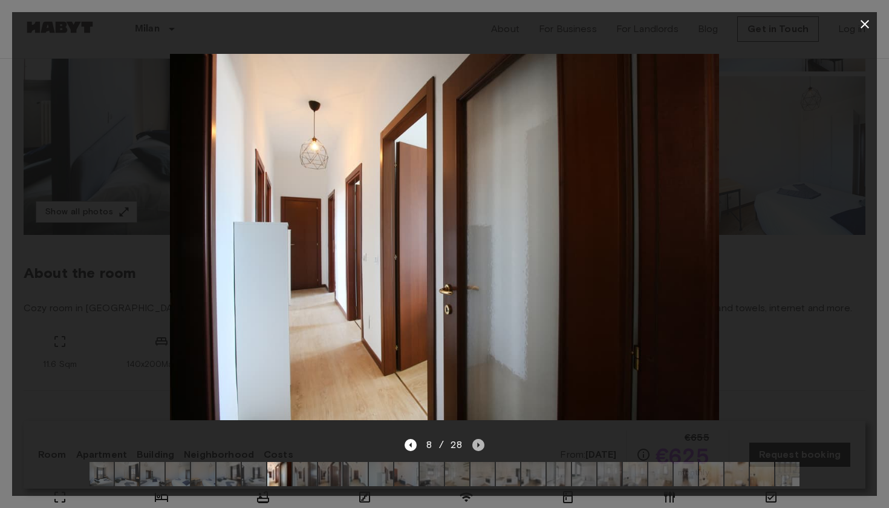
click at [480, 445] on icon "Next image" at bounding box center [478, 445] width 12 height 12
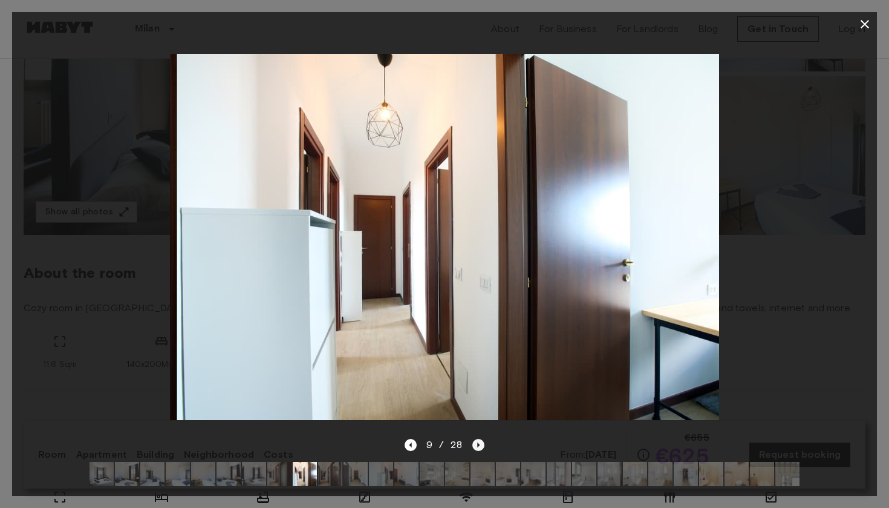
click at [480, 445] on icon "Next image" at bounding box center [478, 445] width 12 height 12
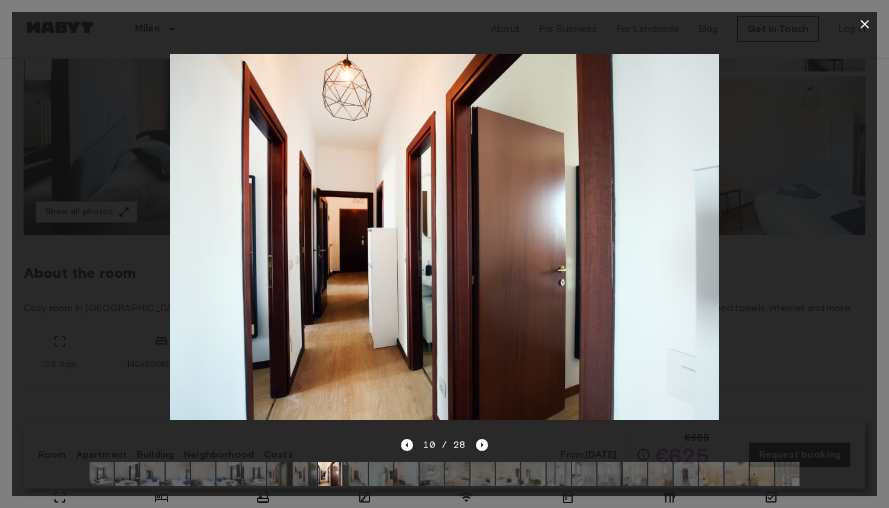
click at [253, 478] on img at bounding box center [254, 474] width 24 height 24
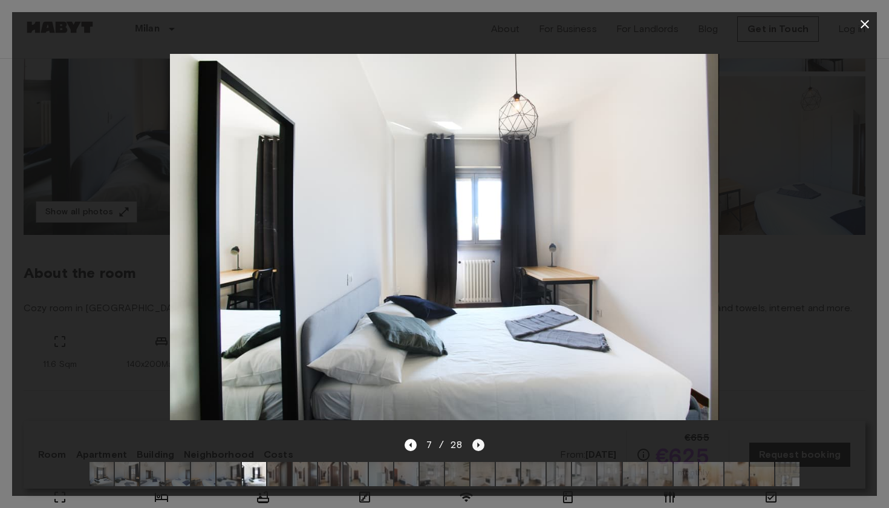
click at [476, 444] on icon "Next image" at bounding box center [478, 445] width 12 height 12
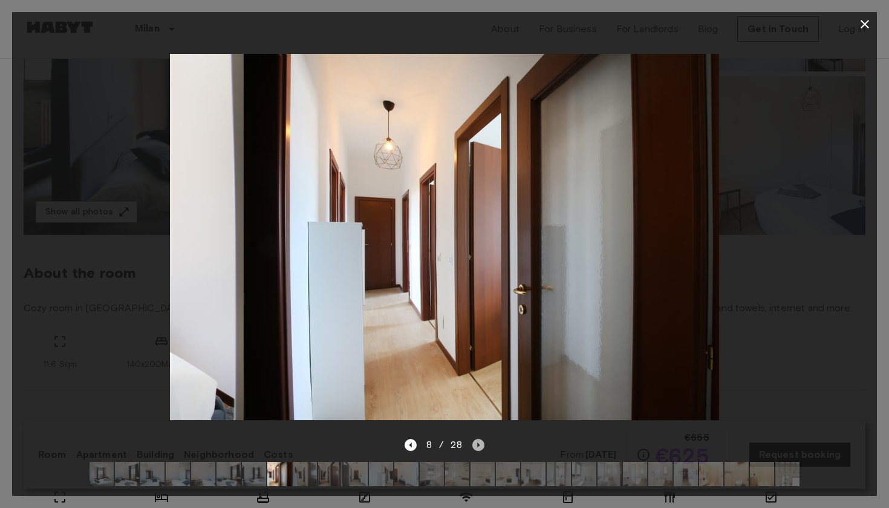
click at [476, 444] on icon "Next image" at bounding box center [478, 445] width 12 height 12
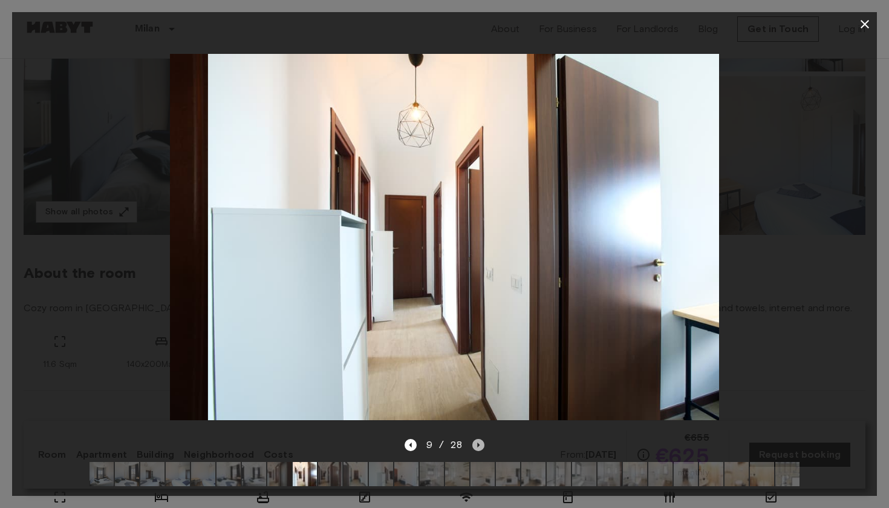
click at [476, 444] on icon "Next image" at bounding box center [478, 445] width 12 height 12
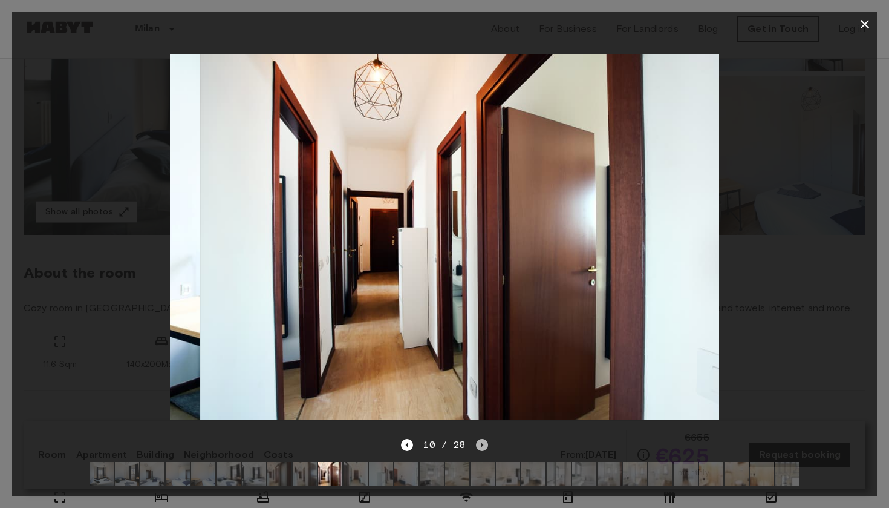
click at [476, 444] on icon "Next image" at bounding box center [482, 445] width 12 height 12
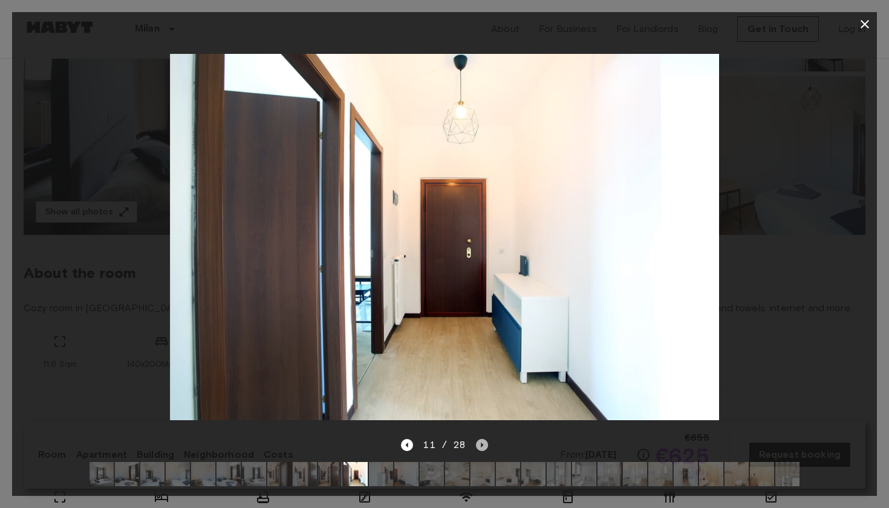
click at [476, 444] on icon "Next image" at bounding box center [482, 445] width 12 height 12
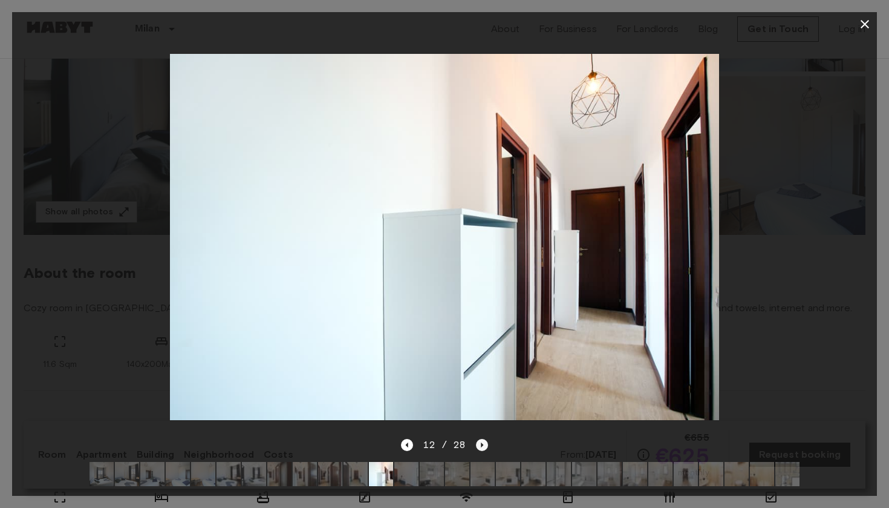
click at [476, 444] on icon "Next image" at bounding box center [482, 445] width 12 height 12
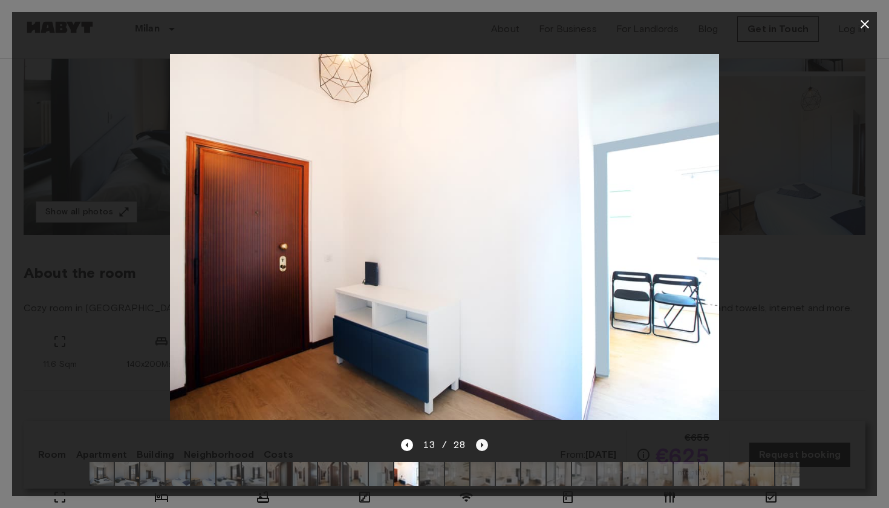
click at [476, 443] on icon "Next image" at bounding box center [482, 445] width 12 height 12
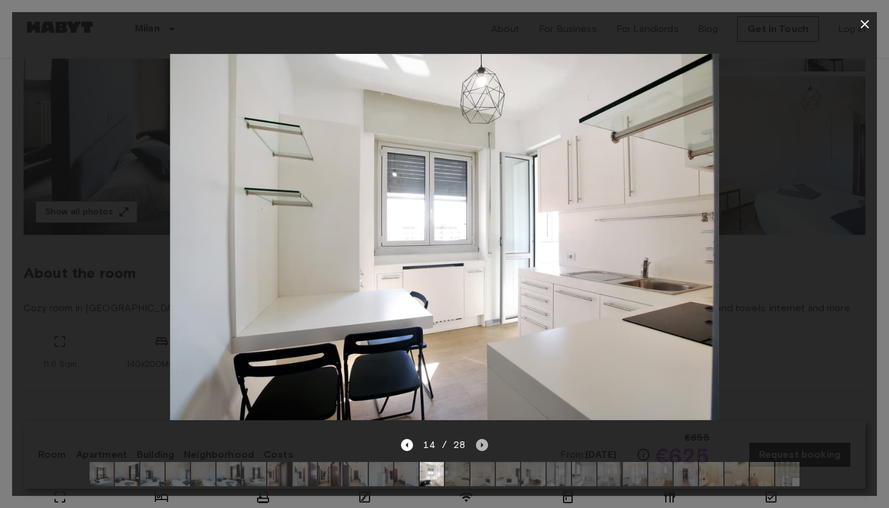
click at [476, 442] on icon "Next image" at bounding box center [482, 445] width 12 height 12
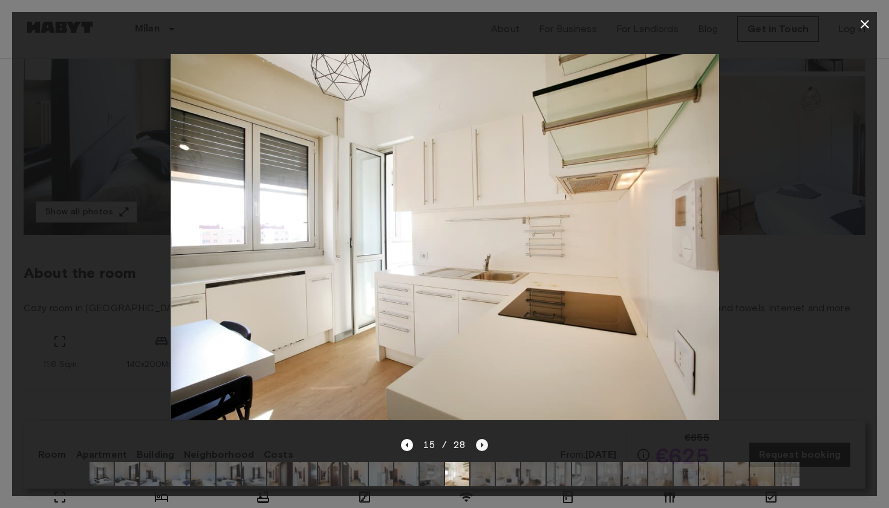
click at [476, 442] on icon "Next image" at bounding box center [482, 445] width 12 height 12
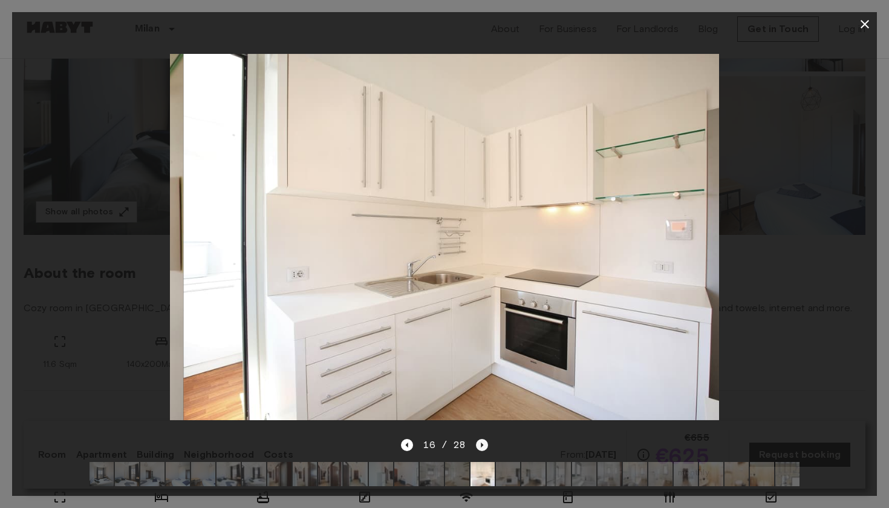
click at [476, 442] on icon "Next image" at bounding box center [482, 445] width 12 height 12
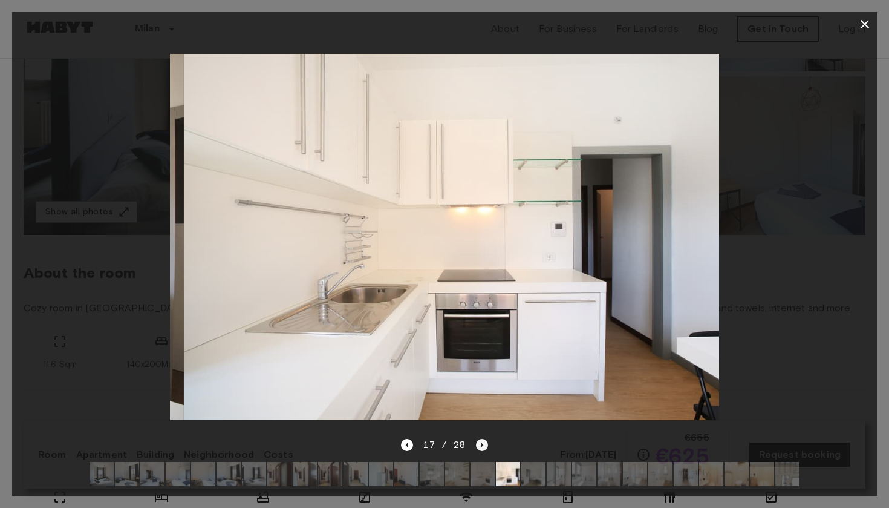
click at [476, 442] on icon "Next image" at bounding box center [482, 445] width 12 height 12
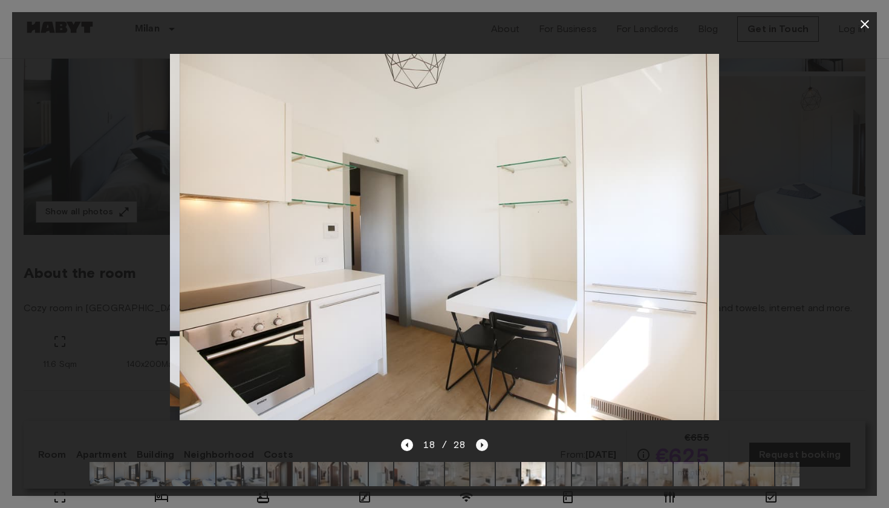
click at [476, 442] on icon "Next image" at bounding box center [482, 445] width 12 height 12
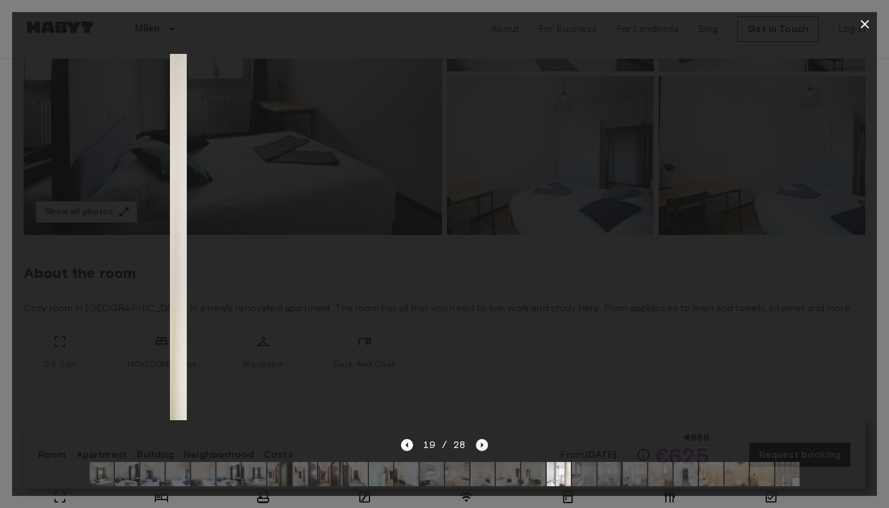
click at [476, 442] on icon "Next image" at bounding box center [482, 445] width 12 height 12
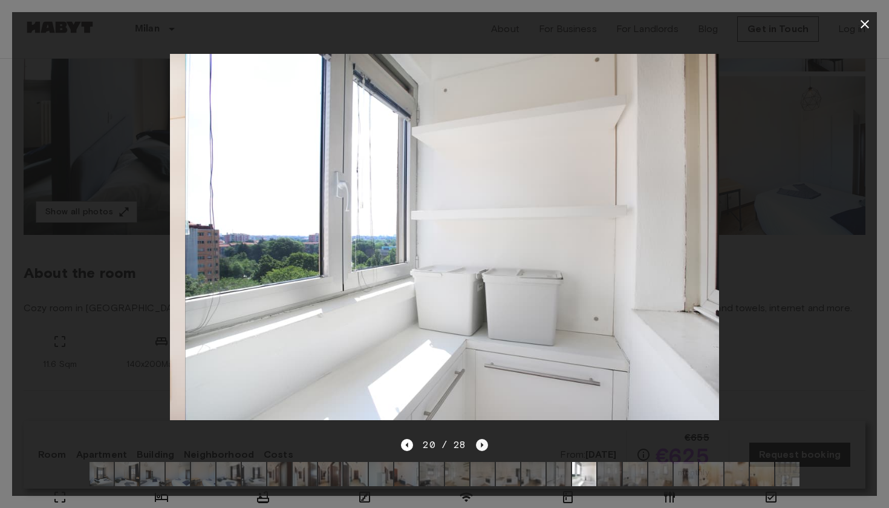
click at [476, 442] on icon "Next image" at bounding box center [482, 445] width 12 height 12
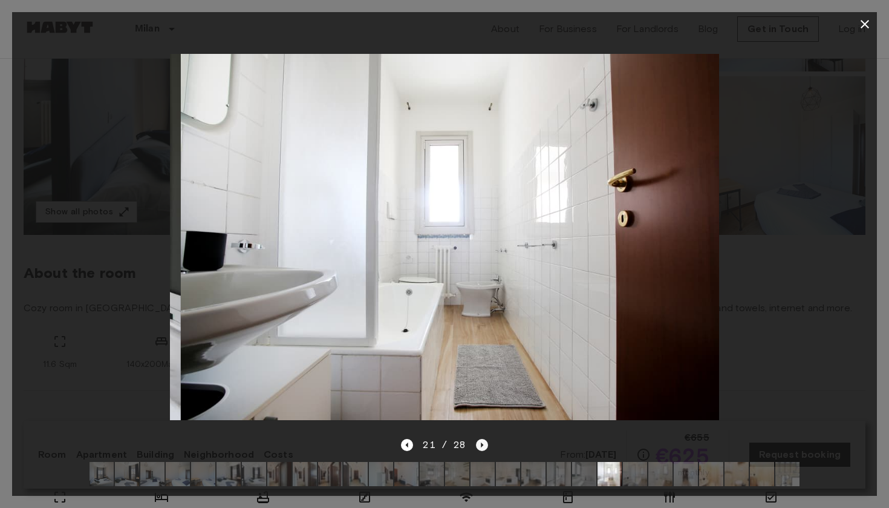
click at [476, 441] on icon "Next image" at bounding box center [482, 445] width 12 height 12
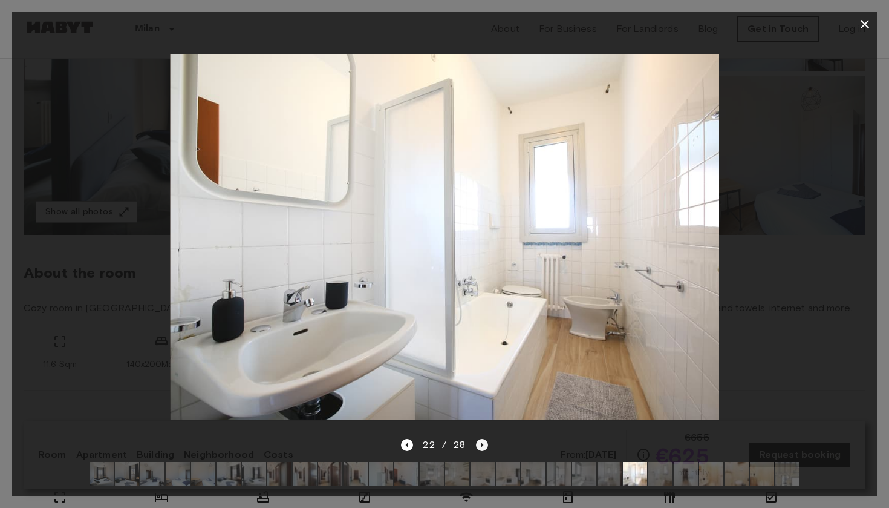
click at [476, 441] on icon "Next image" at bounding box center [482, 445] width 12 height 12
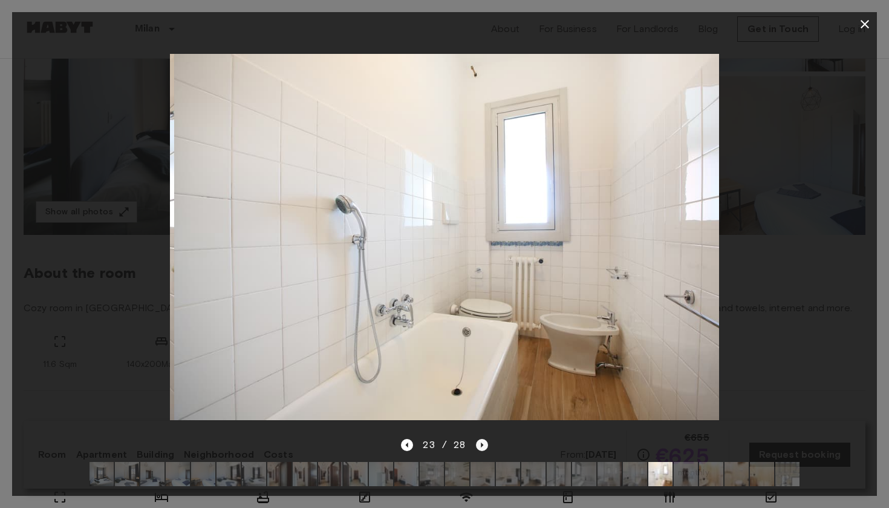
click at [476, 441] on icon "Next image" at bounding box center [482, 445] width 12 height 12
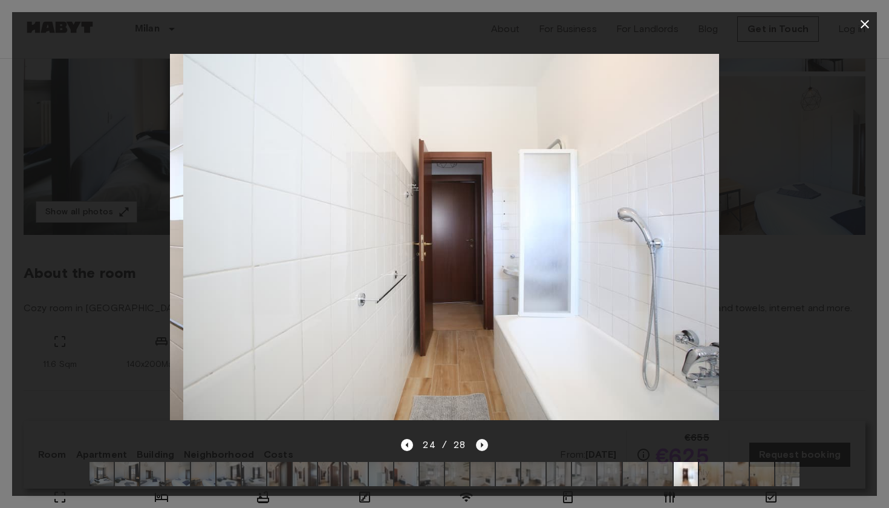
click at [476, 441] on icon "Next image" at bounding box center [482, 445] width 12 height 12
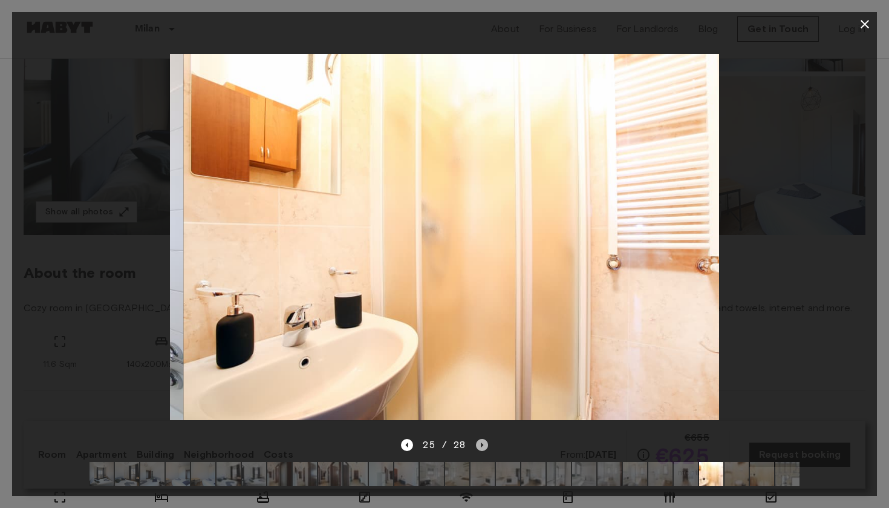
click at [476, 441] on icon "Next image" at bounding box center [482, 445] width 12 height 12
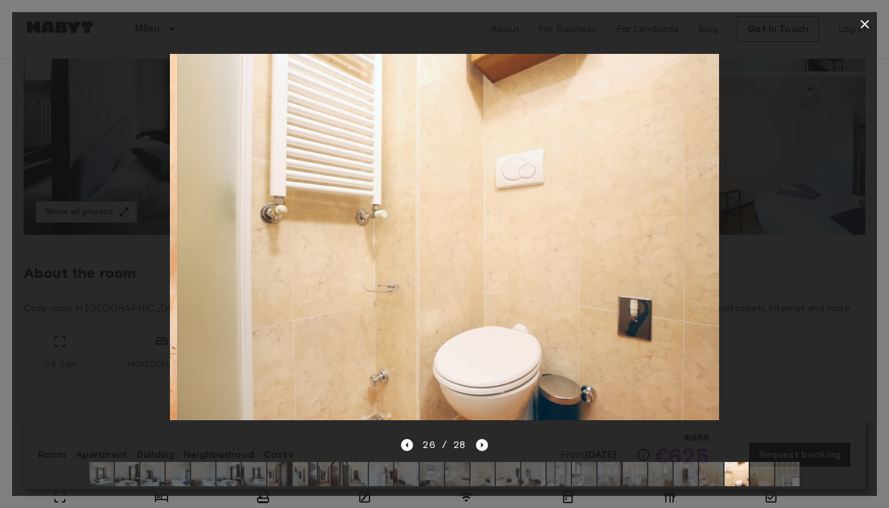
click at [476, 441] on icon "Next image" at bounding box center [482, 445] width 12 height 12
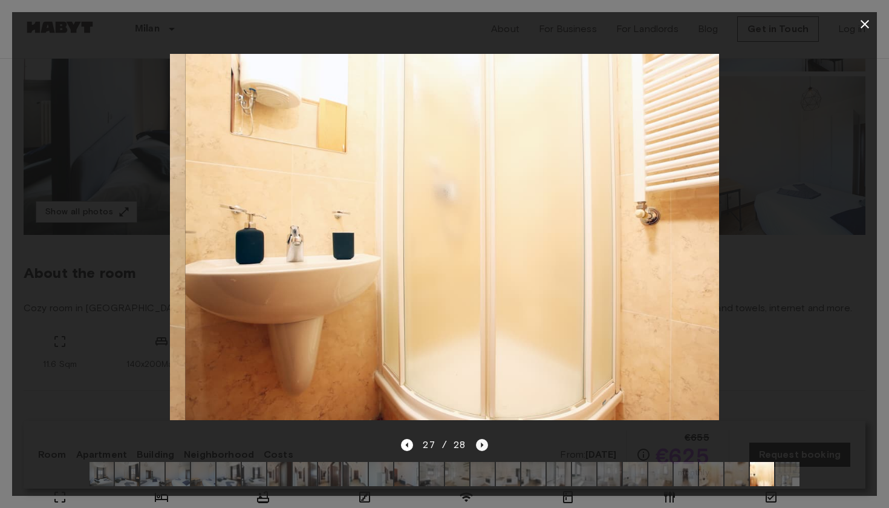
click at [476, 441] on icon "Next image" at bounding box center [482, 445] width 12 height 12
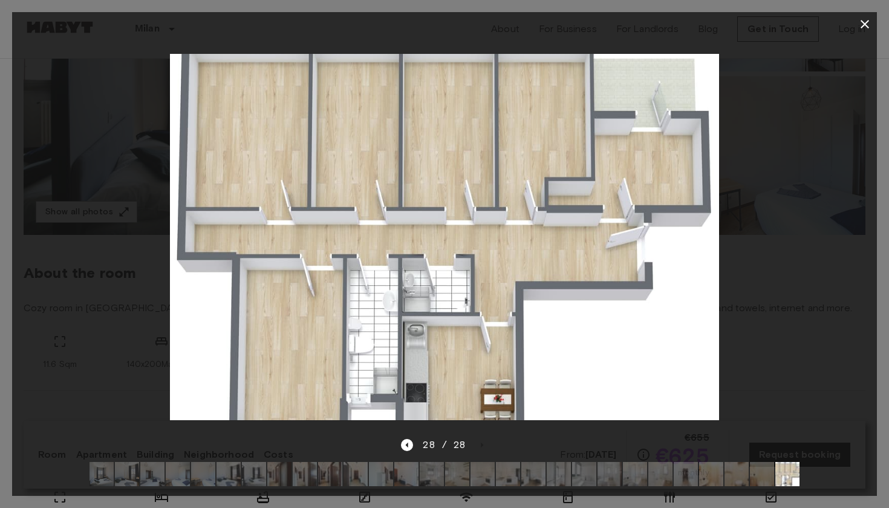
click at [476, 440] on div "28 / 28" at bounding box center [444, 444] width 87 height 15
click at [863, 21] on icon "button" at bounding box center [865, 24] width 15 height 15
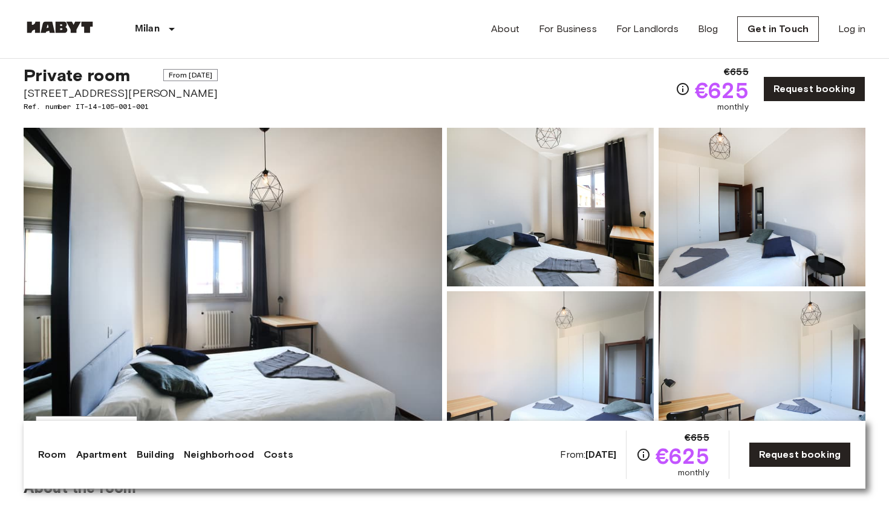
scroll to position [28, 0]
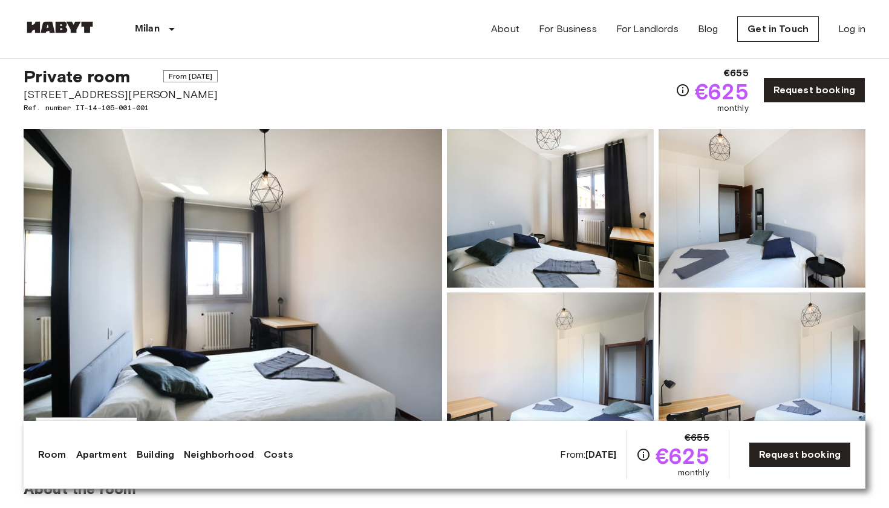
click at [408, 218] on img at bounding box center [233, 290] width 419 height 322
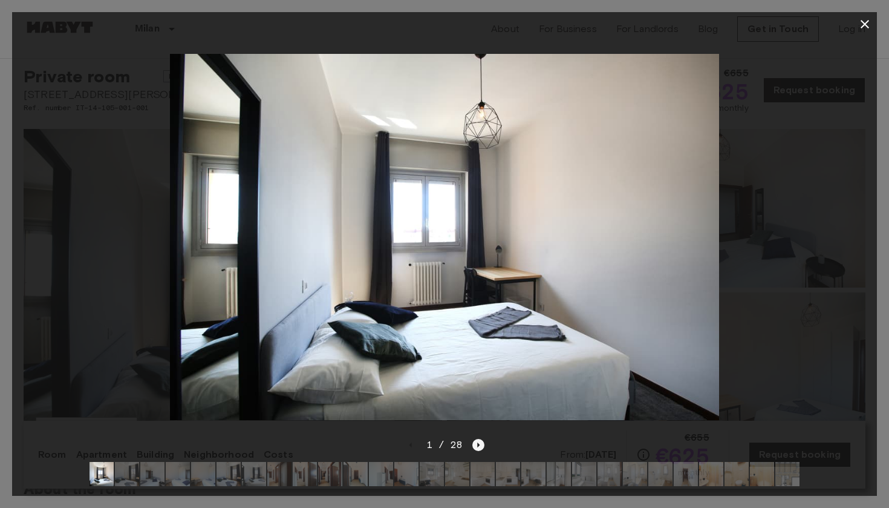
click at [477, 447] on icon "Next image" at bounding box center [478, 445] width 12 height 12
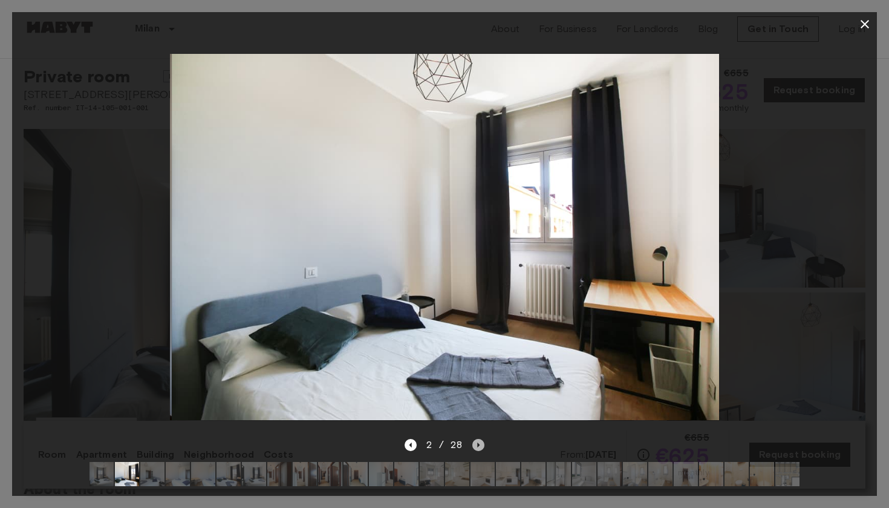
click at [477, 447] on icon "Next image" at bounding box center [478, 445] width 12 height 12
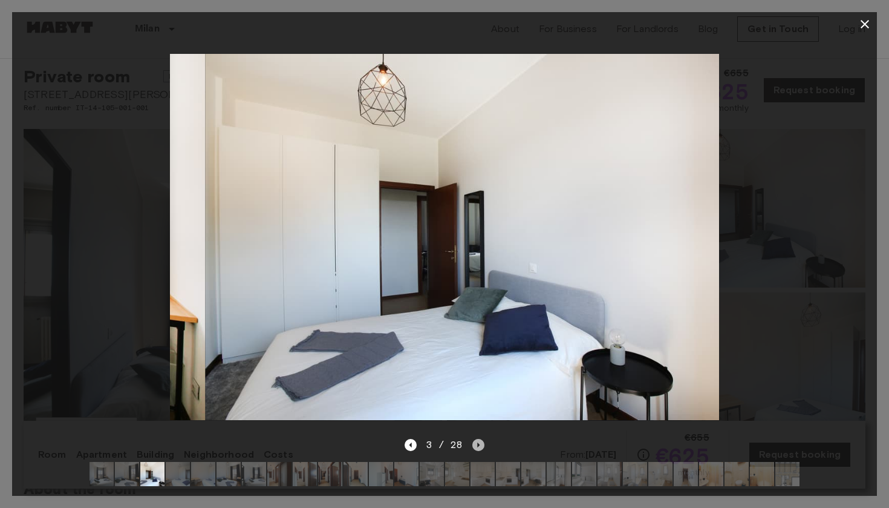
click at [477, 447] on icon "Next image" at bounding box center [478, 445] width 12 height 12
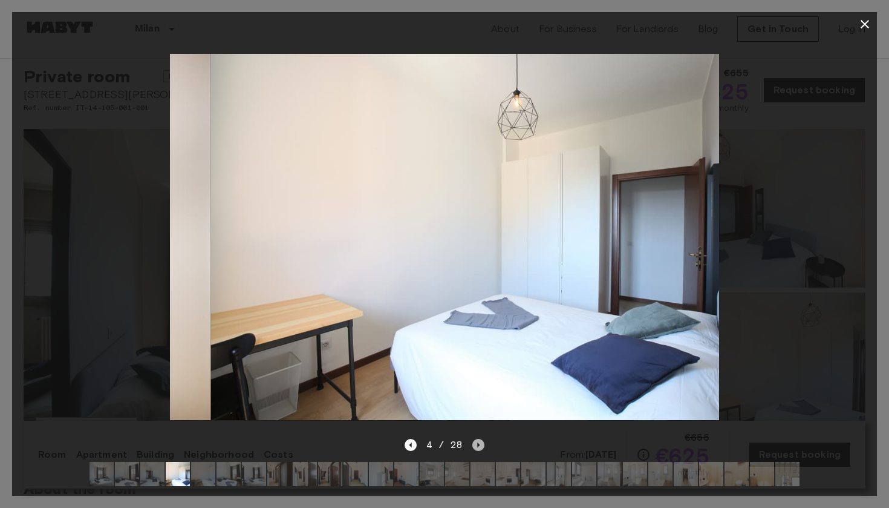
click at [477, 447] on icon "Next image" at bounding box center [478, 445] width 12 height 12
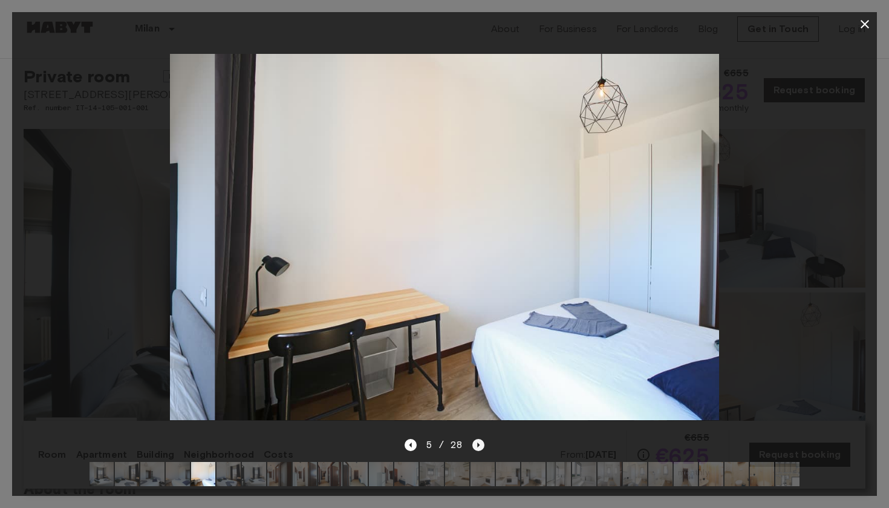
click at [477, 447] on icon "Next image" at bounding box center [478, 445] width 12 height 12
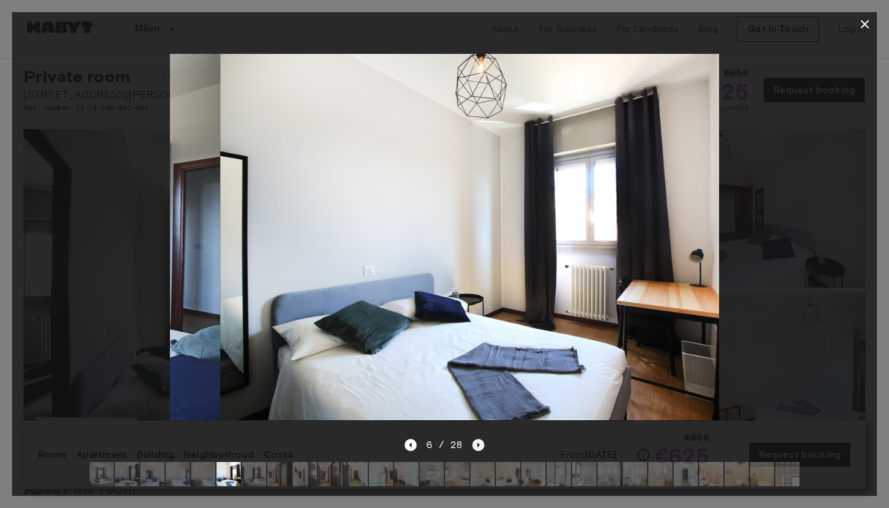
click at [477, 447] on icon "Next image" at bounding box center [478, 445] width 12 height 12
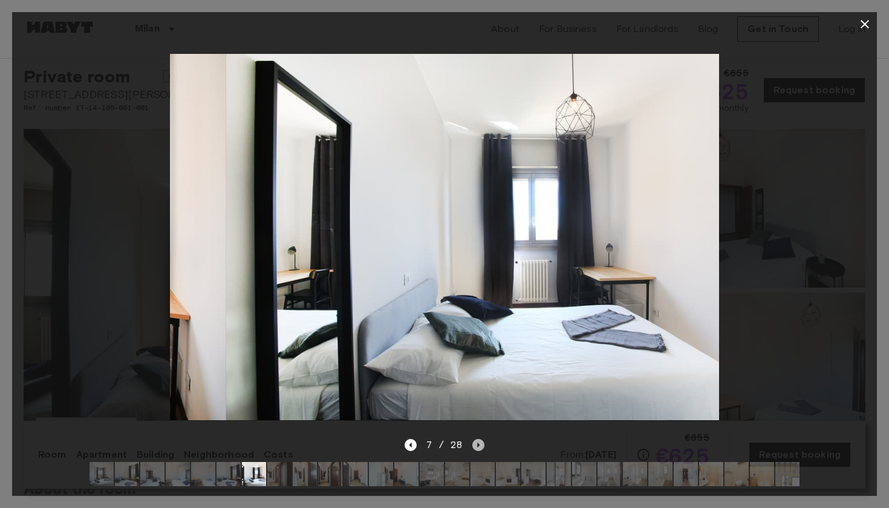
click at [477, 447] on icon "Next image" at bounding box center [478, 445] width 12 height 12
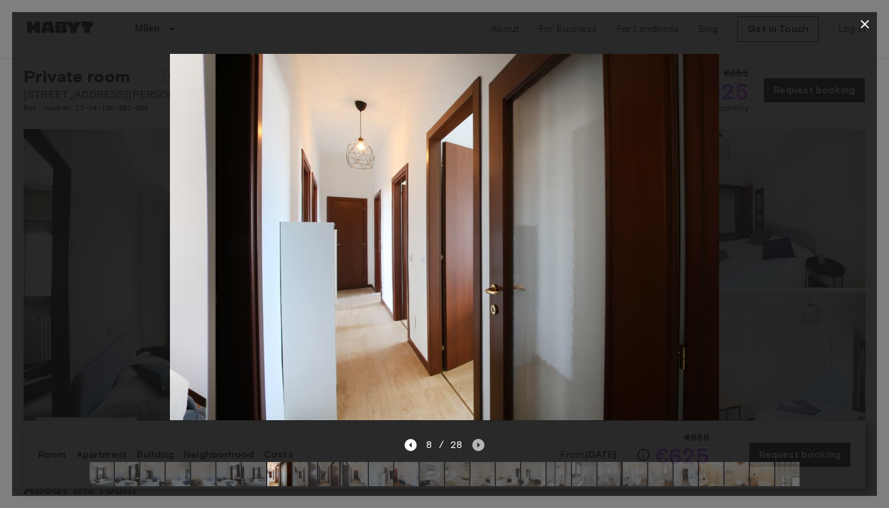
click at [477, 447] on icon "Next image" at bounding box center [478, 445] width 12 height 12
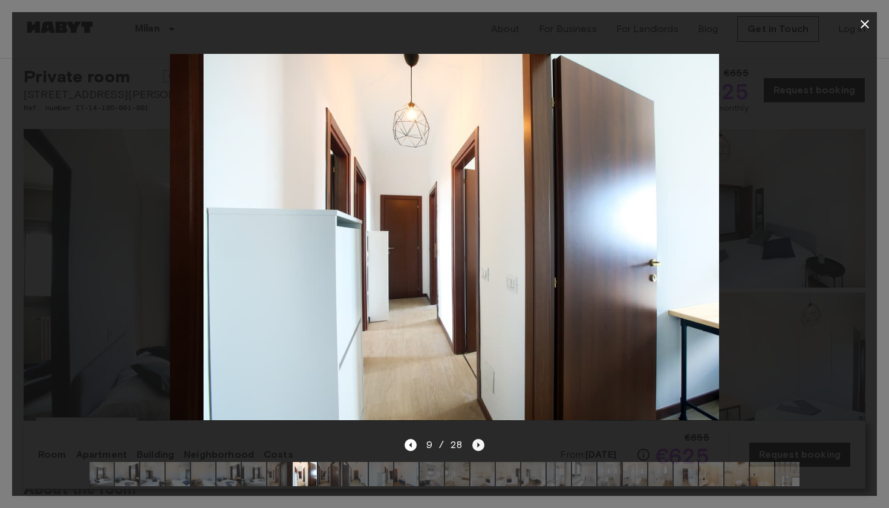
click at [477, 447] on icon "Next image" at bounding box center [478, 445] width 12 height 12
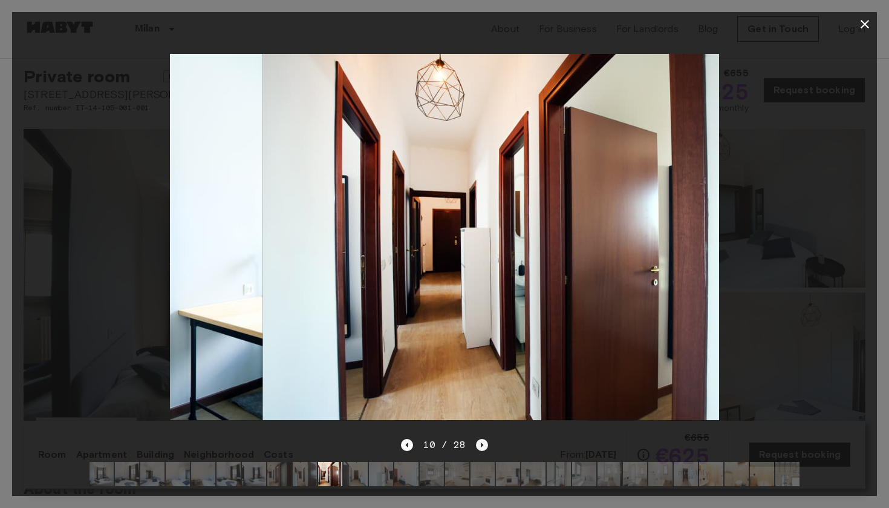
click at [477, 447] on icon "Next image" at bounding box center [482, 445] width 12 height 12
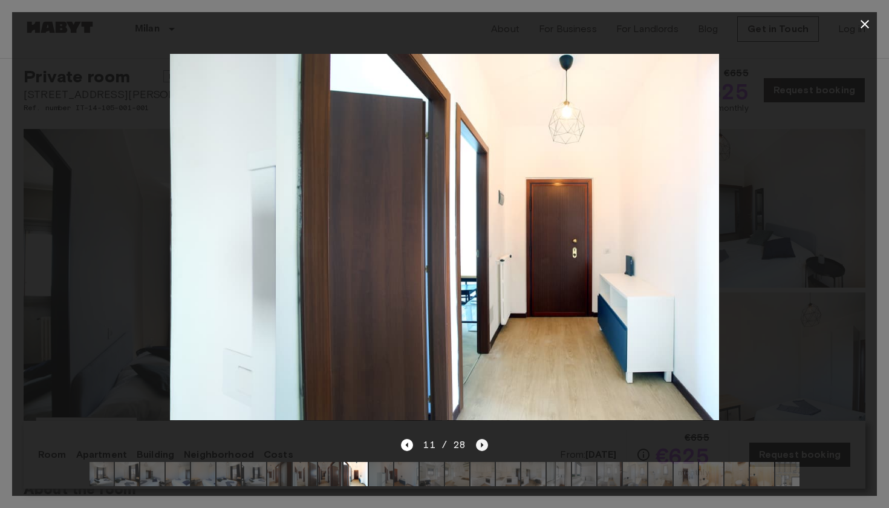
click at [477, 447] on icon "Next image" at bounding box center [482, 445] width 12 height 12
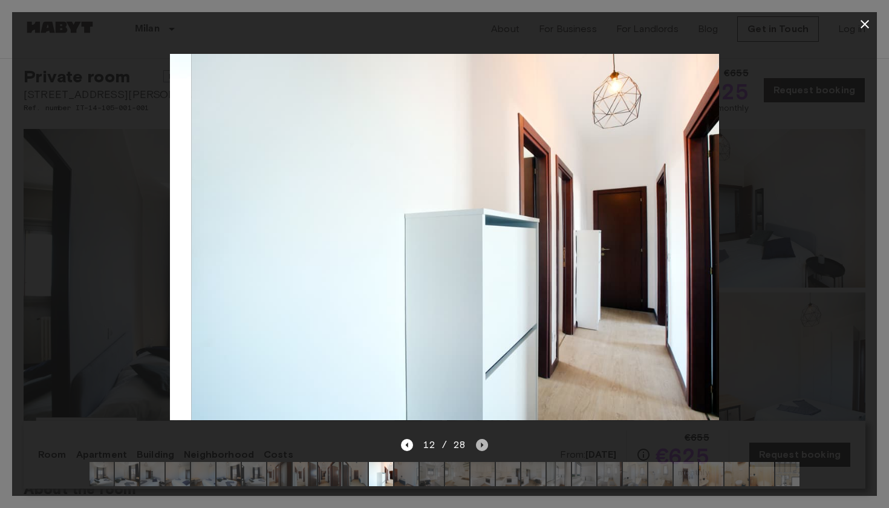
click at [477, 447] on icon "Next image" at bounding box center [482, 445] width 12 height 12
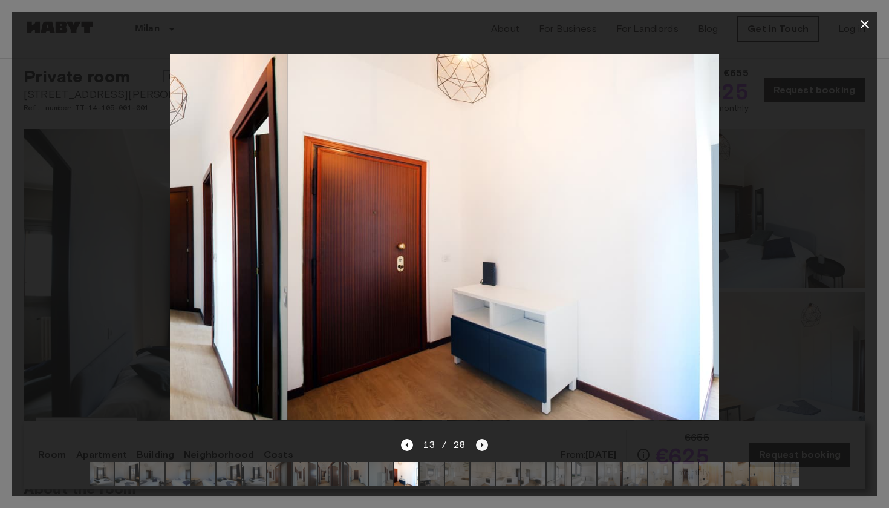
click at [477, 447] on icon "Next image" at bounding box center [482, 445] width 12 height 12
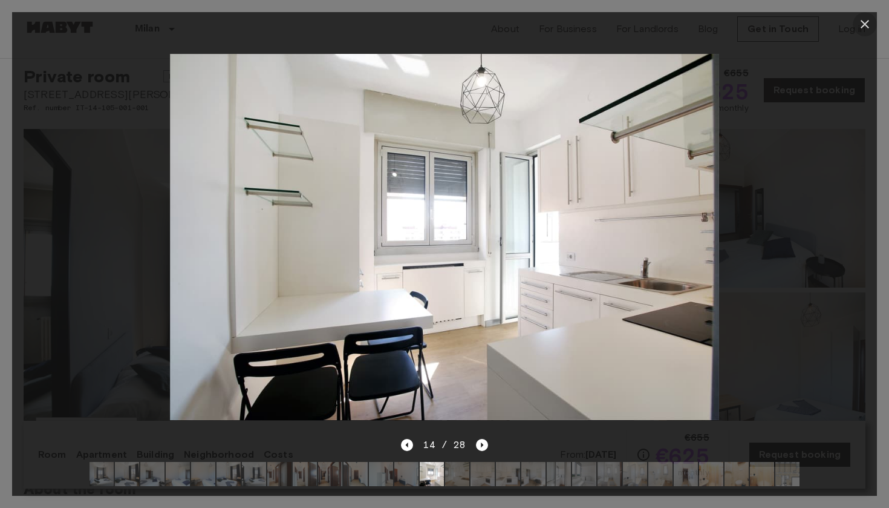
click at [865, 28] on icon "button" at bounding box center [865, 24] width 15 height 15
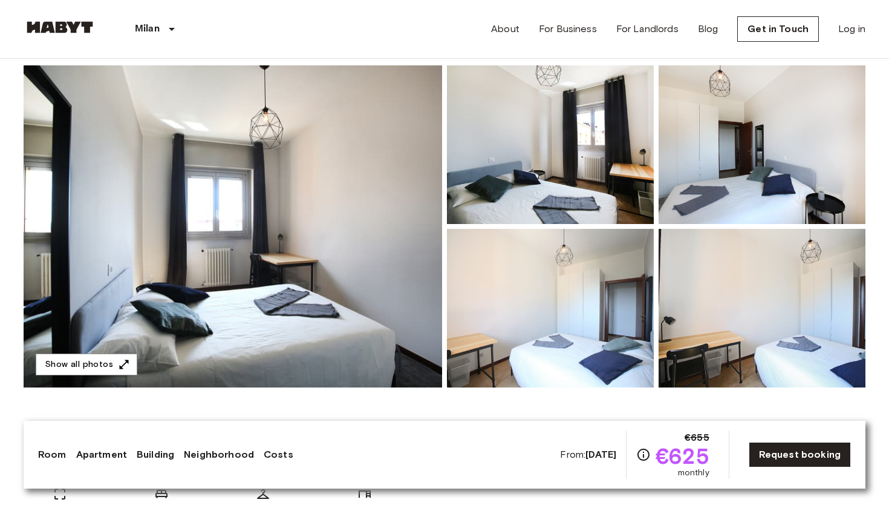
scroll to position [90, 0]
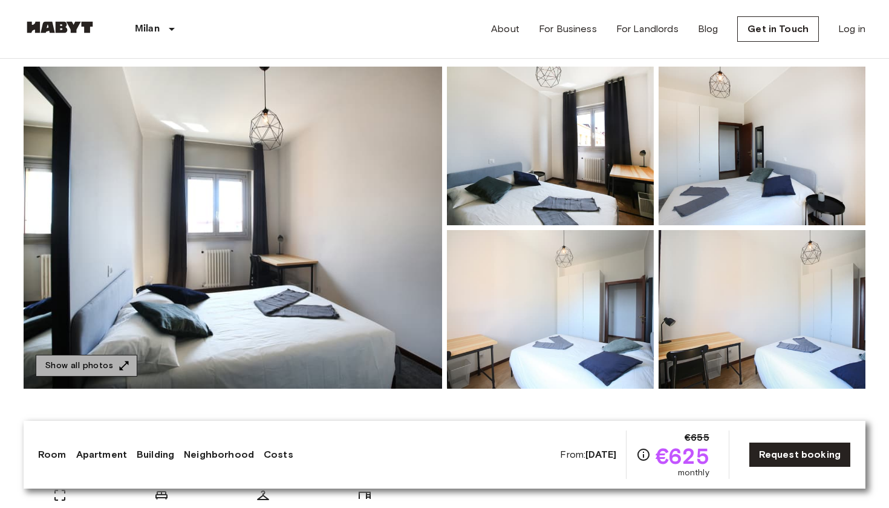
click at [108, 364] on button "Show all photos" at bounding box center [87, 366] width 102 height 22
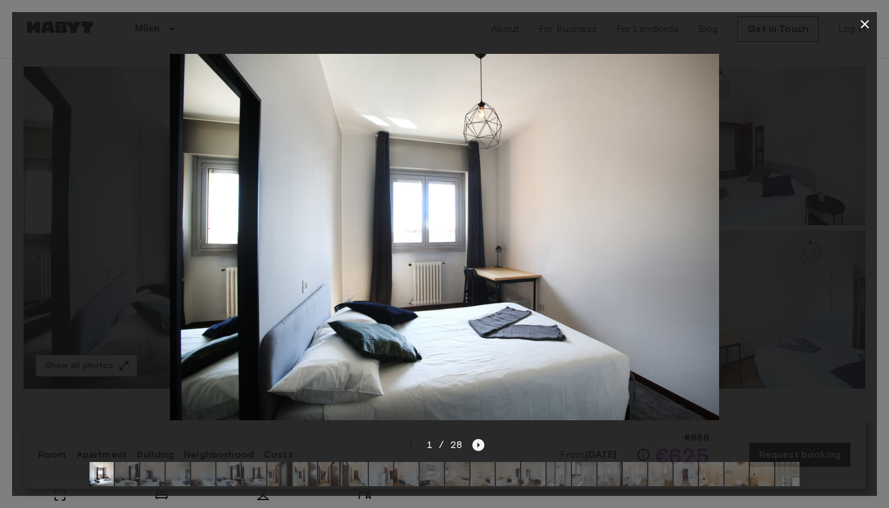
click at [477, 439] on icon "Next image" at bounding box center [478, 445] width 12 height 12
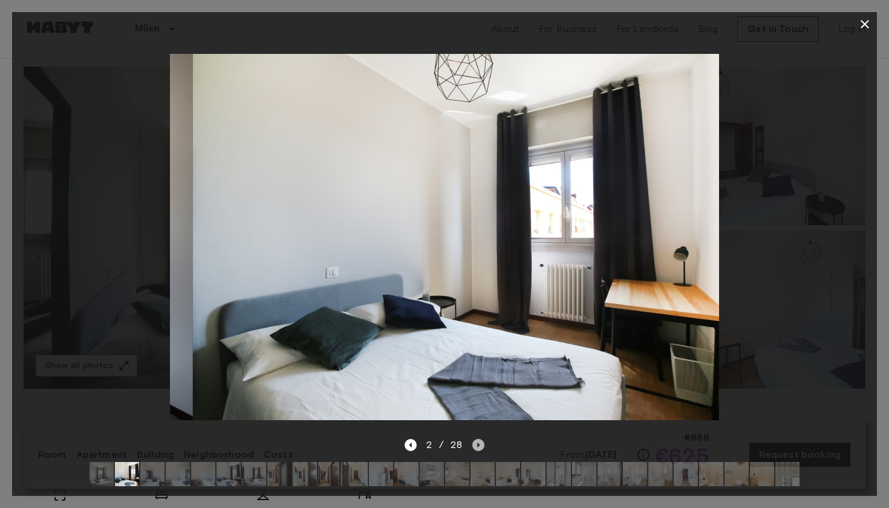
click at [477, 439] on icon "Next image" at bounding box center [478, 445] width 12 height 12
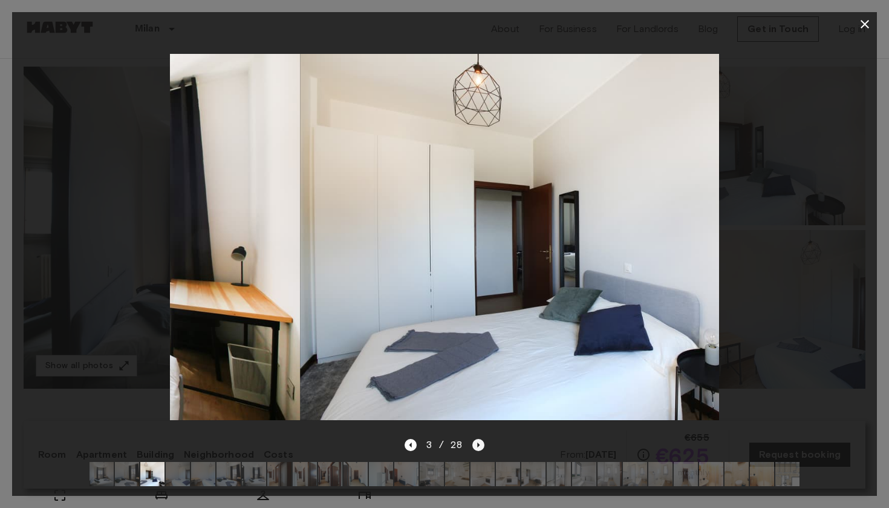
click at [477, 439] on icon "Next image" at bounding box center [478, 445] width 12 height 12
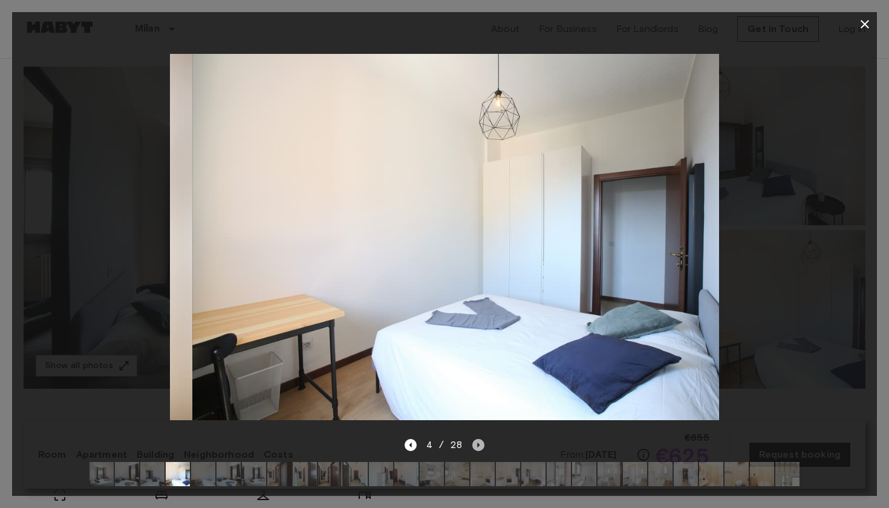
click at [477, 439] on icon "Next image" at bounding box center [478, 445] width 12 height 12
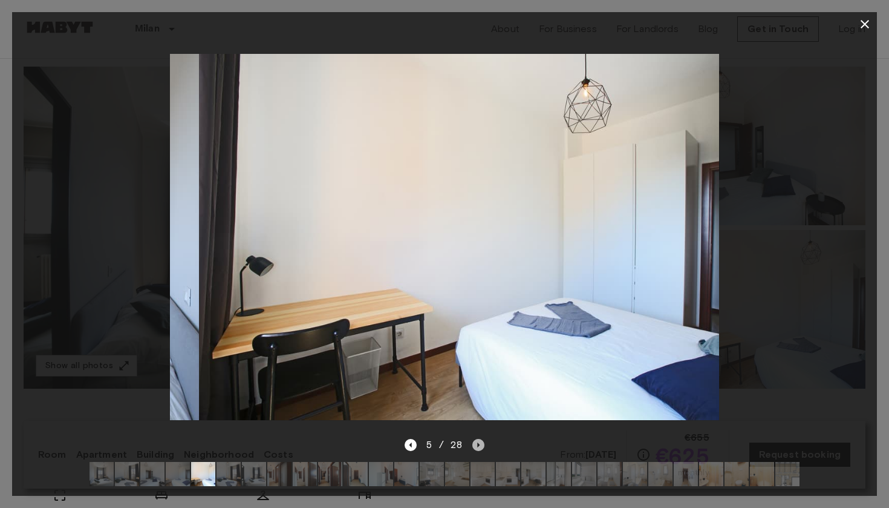
click at [477, 439] on icon "Next image" at bounding box center [478, 445] width 12 height 12
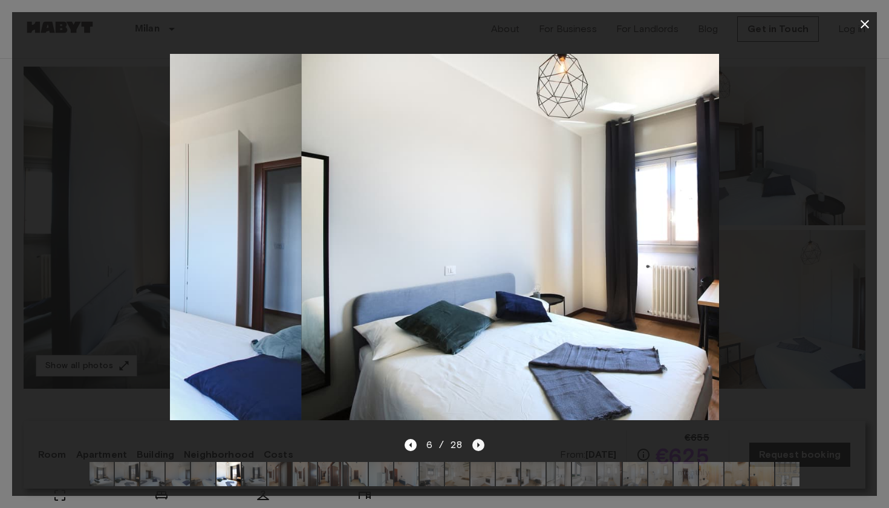
click at [477, 439] on icon "Next image" at bounding box center [478, 445] width 12 height 12
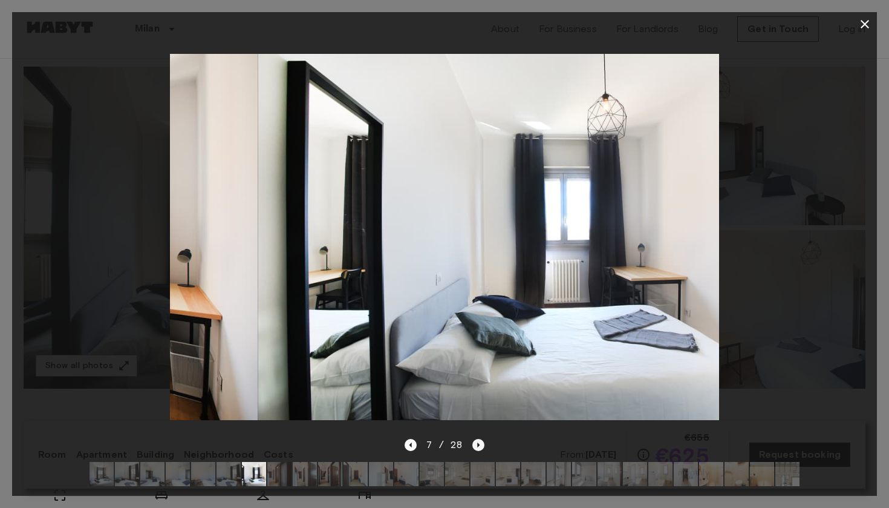
click at [477, 439] on icon "Next image" at bounding box center [478, 445] width 12 height 12
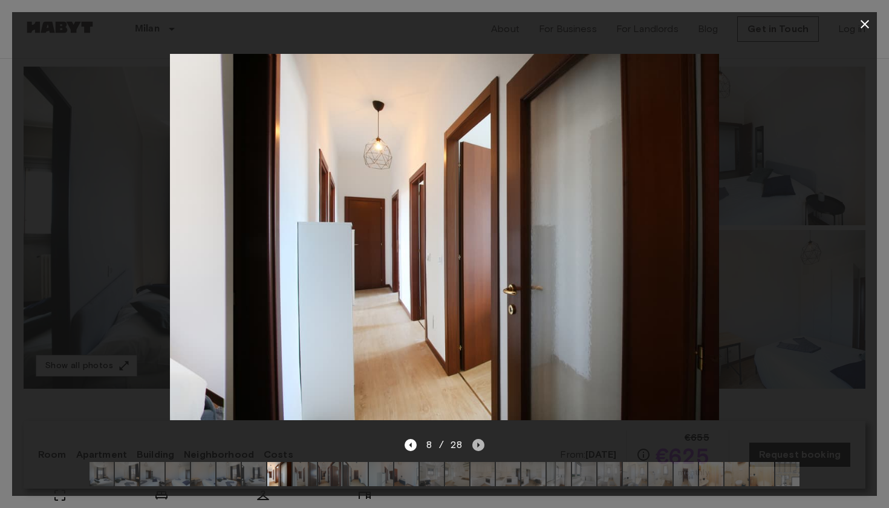
click at [477, 439] on icon "Next image" at bounding box center [478, 445] width 12 height 12
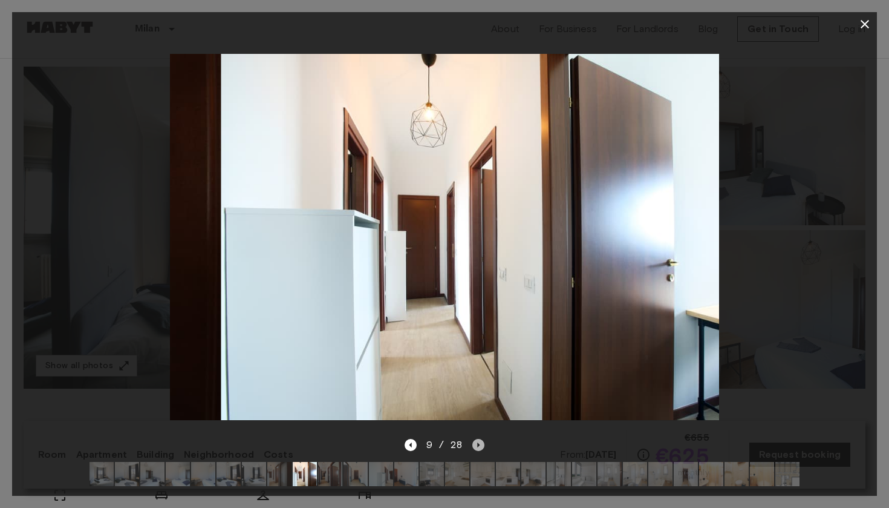
click at [477, 439] on icon "Next image" at bounding box center [478, 445] width 12 height 12
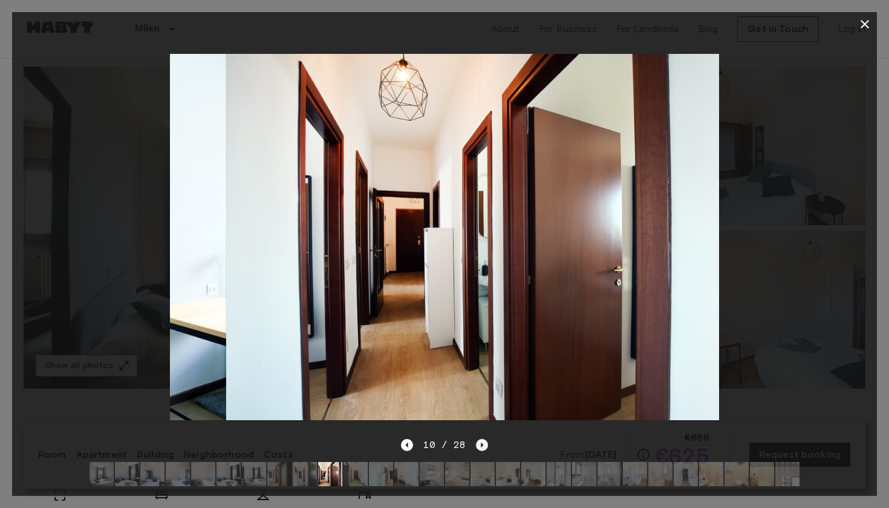
click at [477, 439] on icon "Next image" at bounding box center [482, 445] width 12 height 12
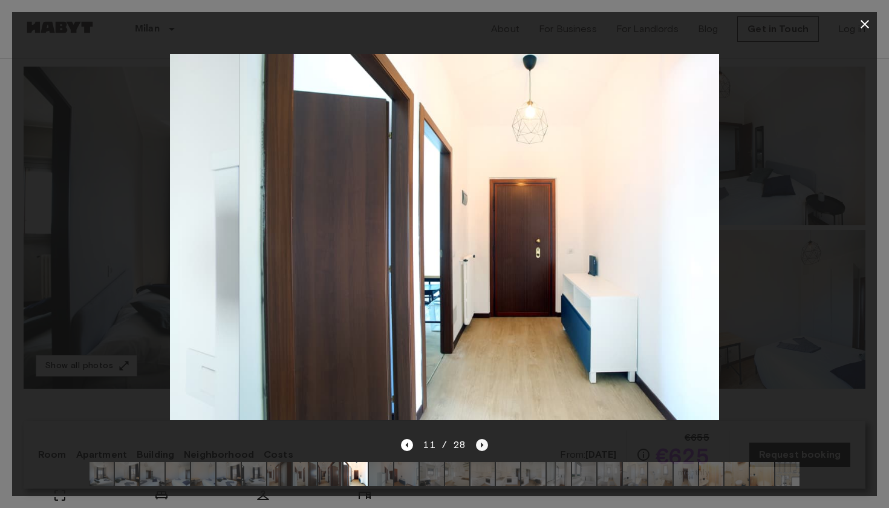
click at [477, 439] on icon "Next image" at bounding box center [482, 445] width 12 height 12
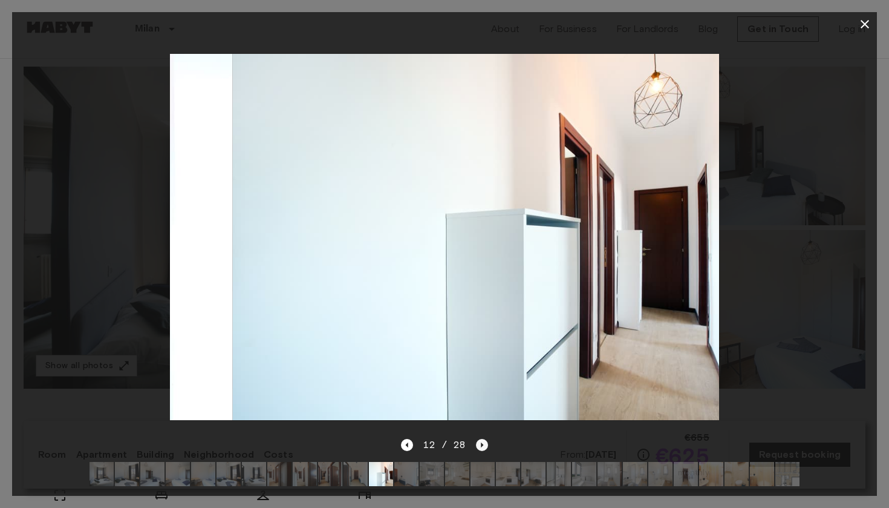
click at [477, 439] on icon "Next image" at bounding box center [482, 445] width 12 height 12
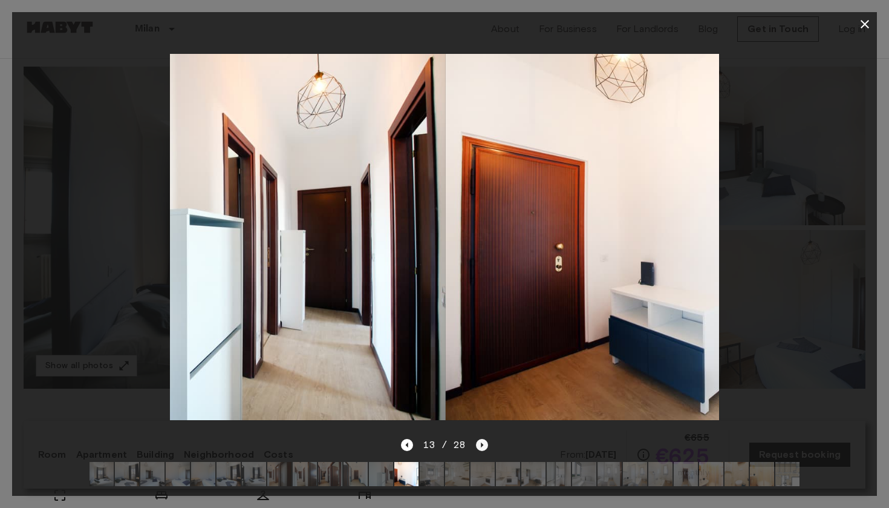
click at [477, 439] on icon "Next image" at bounding box center [482, 445] width 12 height 12
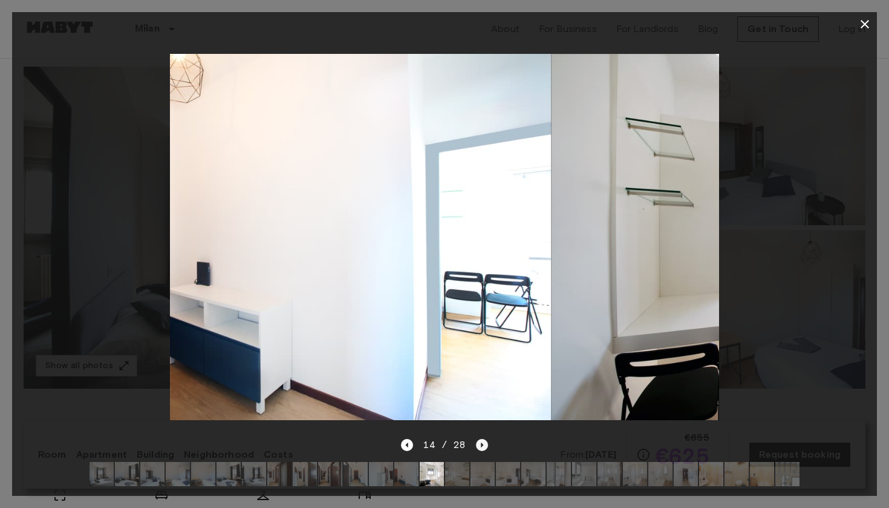
click at [477, 439] on icon "Next image" at bounding box center [482, 445] width 12 height 12
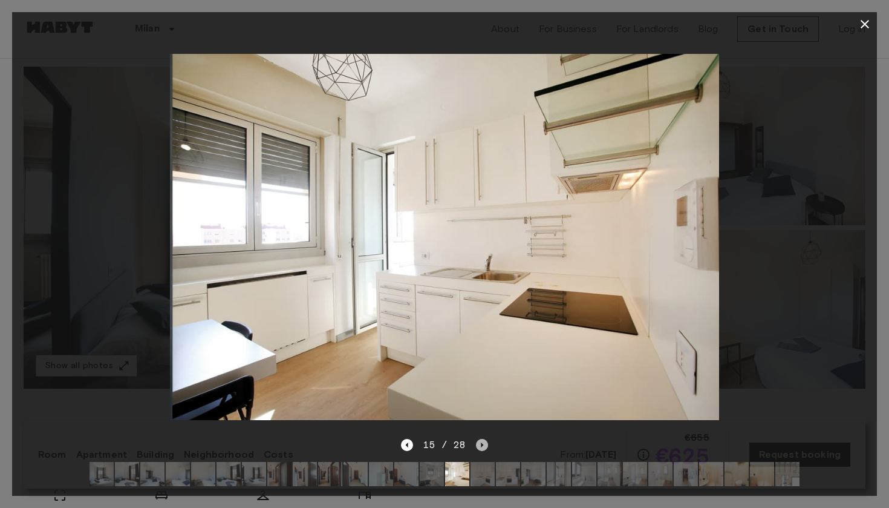
click at [477, 439] on icon "Next image" at bounding box center [482, 445] width 12 height 12
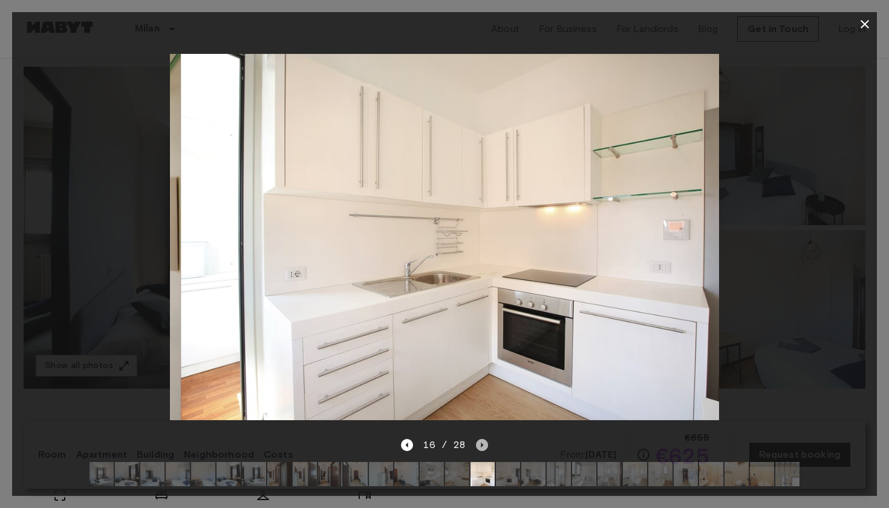
click at [477, 439] on icon "Next image" at bounding box center [482, 445] width 12 height 12
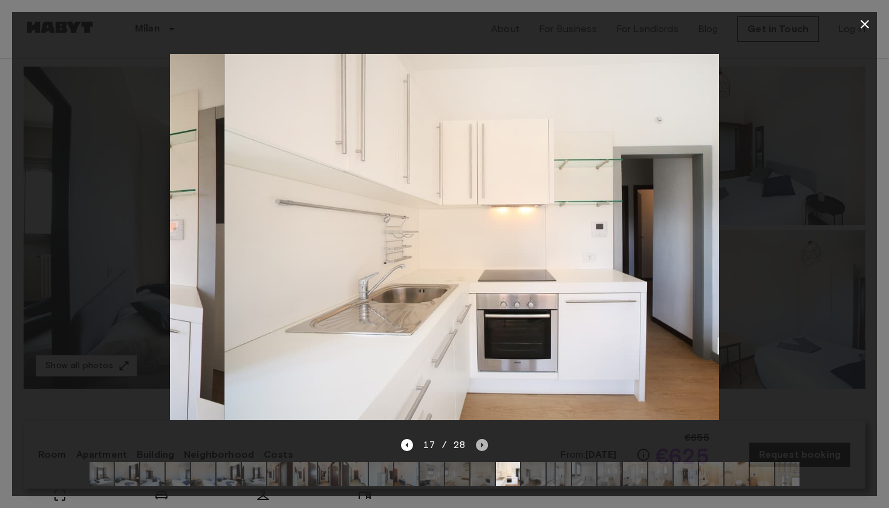
click at [477, 439] on icon "Next image" at bounding box center [482, 445] width 12 height 12
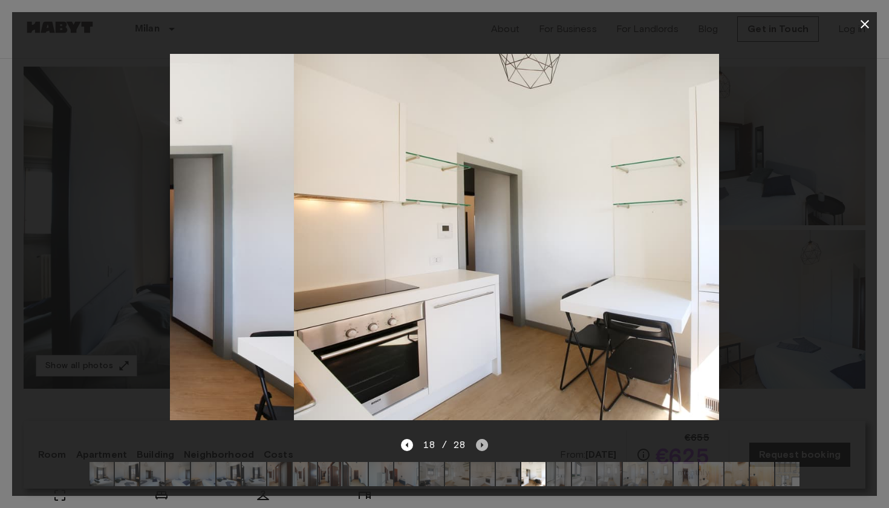
click at [477, 439] on icon "Next image" at bounding box center [482, 445] width 12 height 12
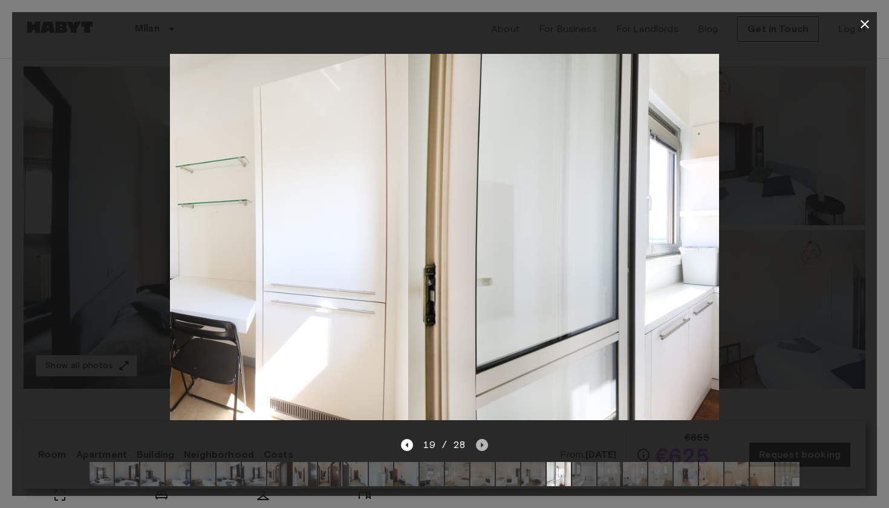
click at [477, 439] on icon "Next image" at bounding box center [482, 445] width 12 height 12
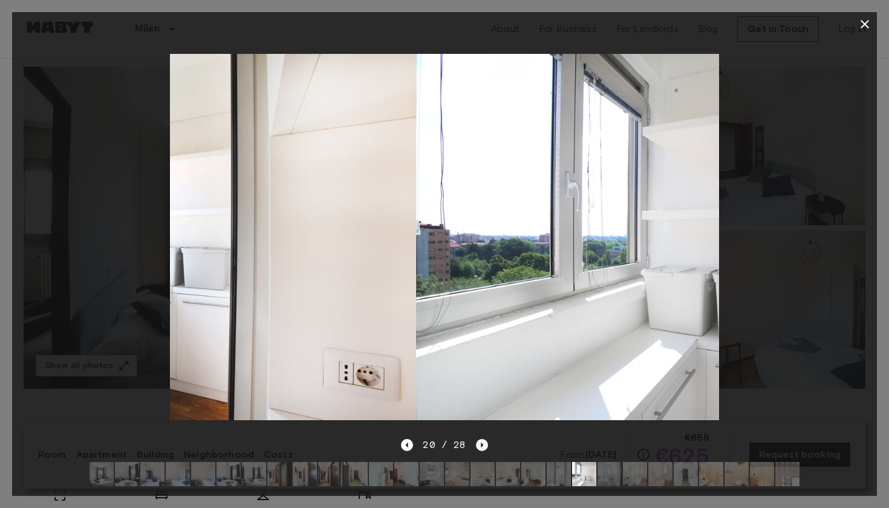
click at [477, 439] on icon "Next image" at bounding box center [482, 445] width 12 height 12
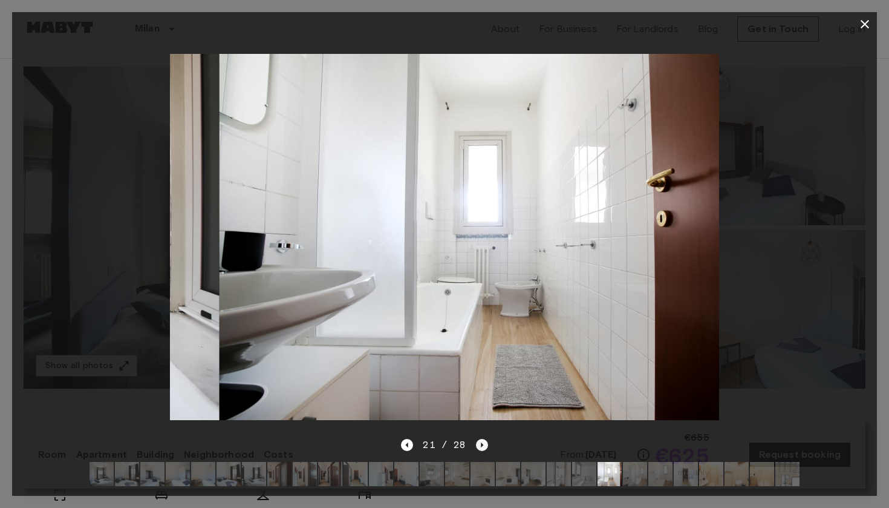
click at [477, 439] on icon "Next image" at bounding box center [482, 445] width 12 height 12
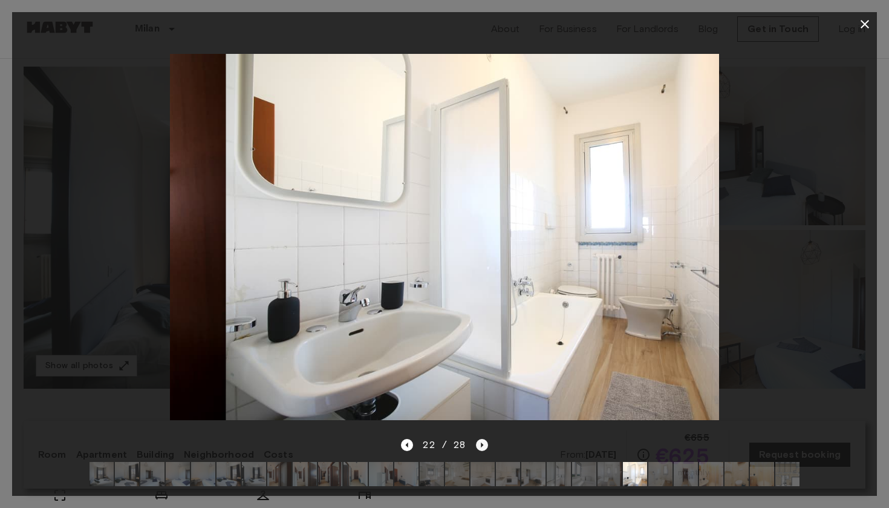
click at [477, 439] on icon "Next image" at bounding box center [482, 445] width 12 height 12
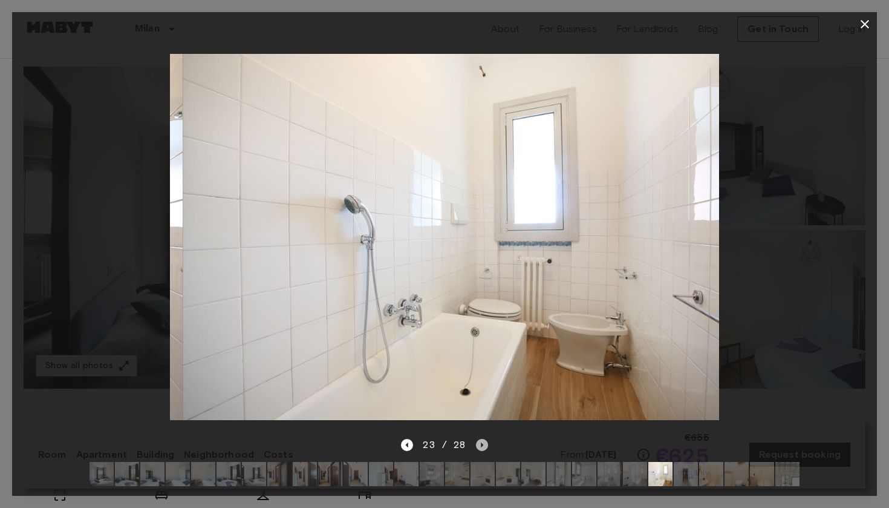
click at [477, 439] on icon "Next image" at bounding box center [482, 445] width 12 height 12
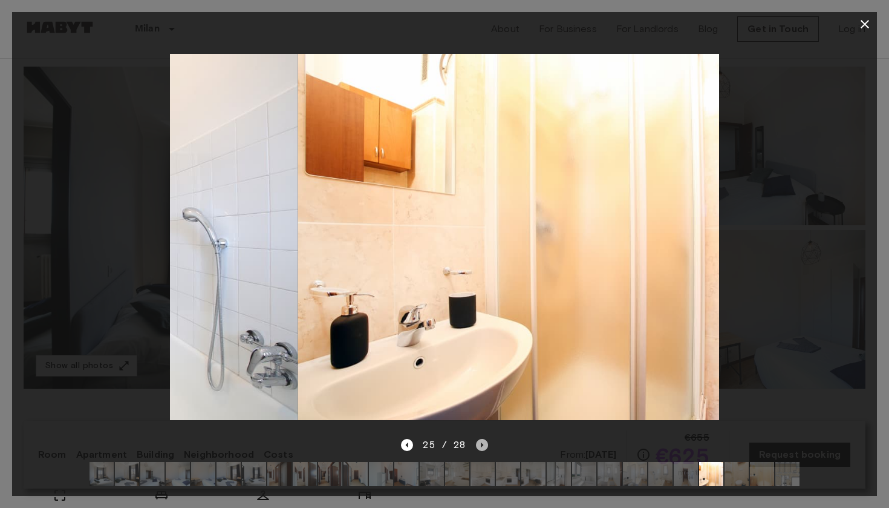
click at [477, 439] on icon "Next image" at bounding box center [482, 445] width 12 height 12
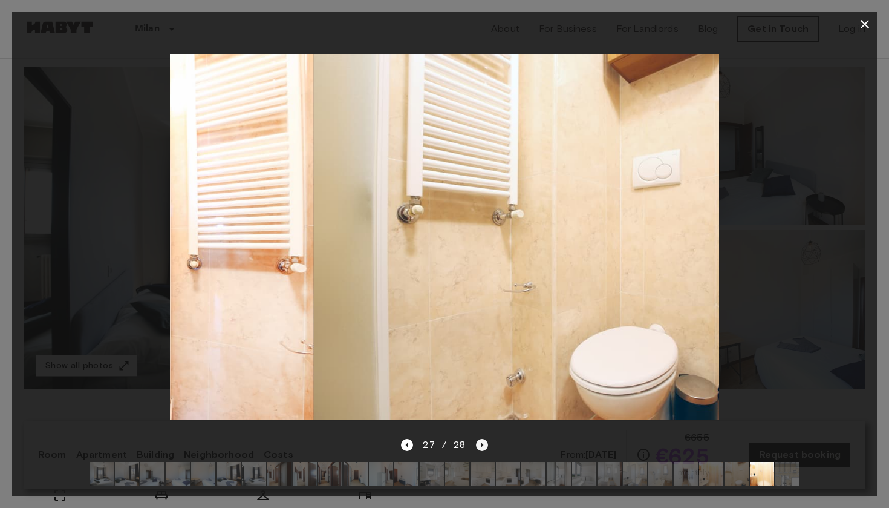
click at [477, 439] on icon "Next image" at bounding box center [482, 445] width 12 height 12
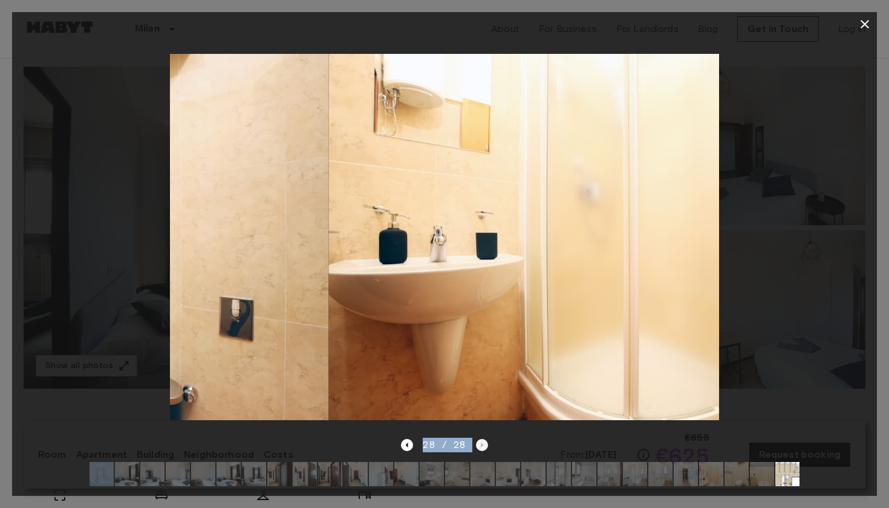
click at [477, 439] on div "28 / 28" at bounding box center [444, 444] width 87 height 15
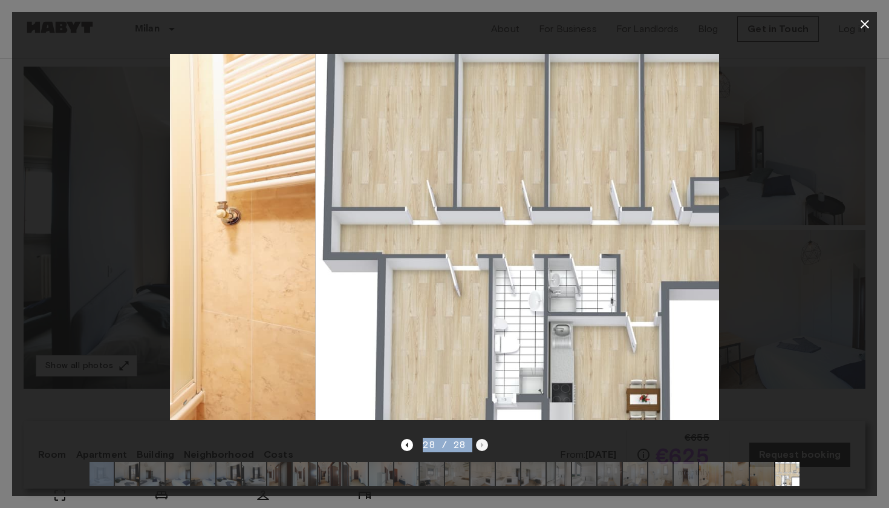
click at [477, 439] on div "28 / 28" at bounding box center [444, 444] width 87 height 15
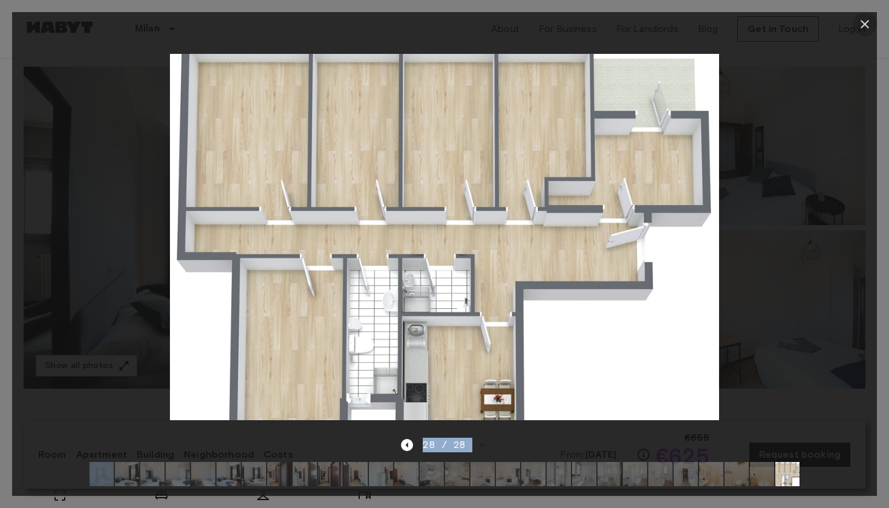
click at [860, 24] on icon "button" at bounding box center [865, 24] width 15 height 15
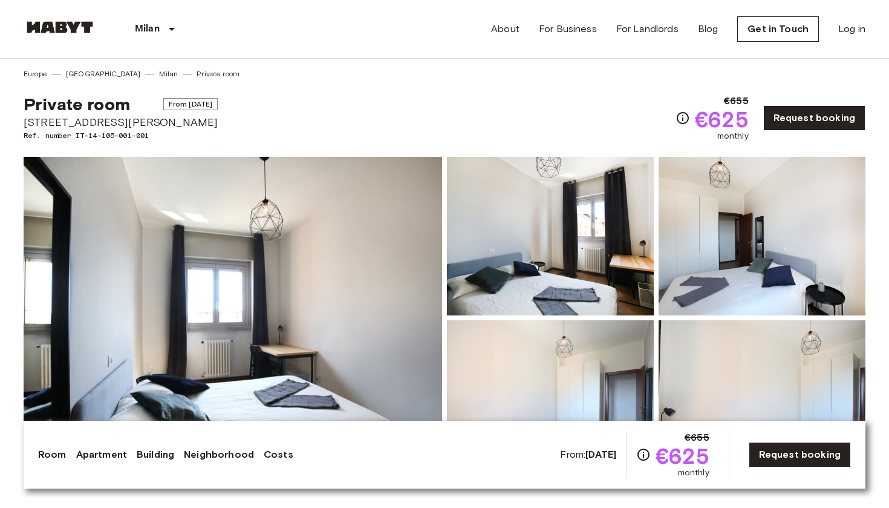
scroll to position [0, 0]
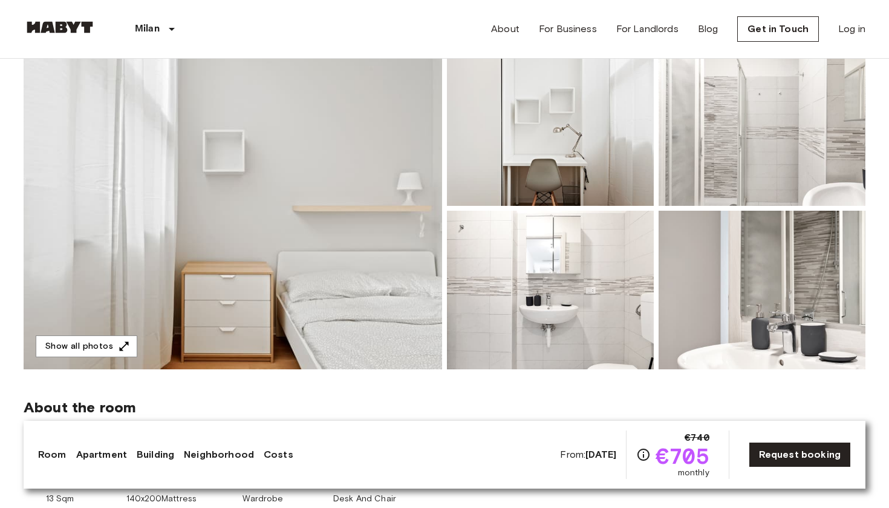
scroll to position [57, 0]
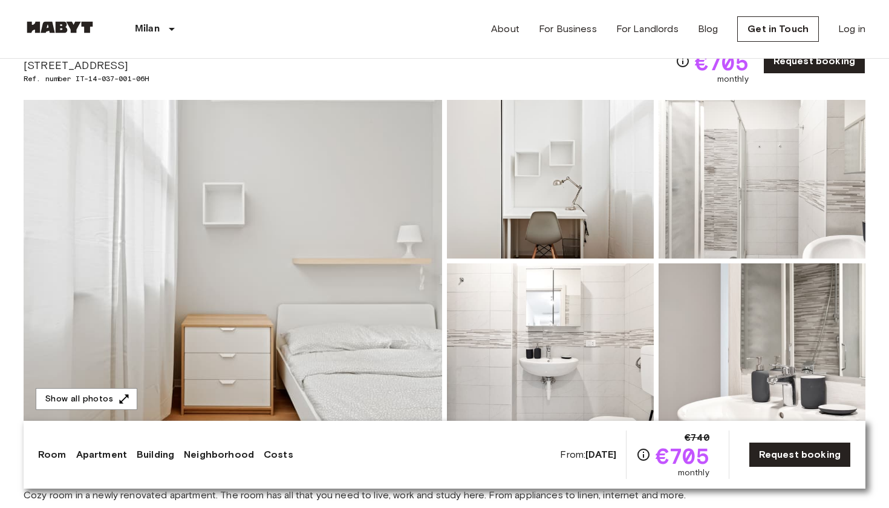
click at [379, 318] on img at bounding box center [233, 261] width 419 height 322
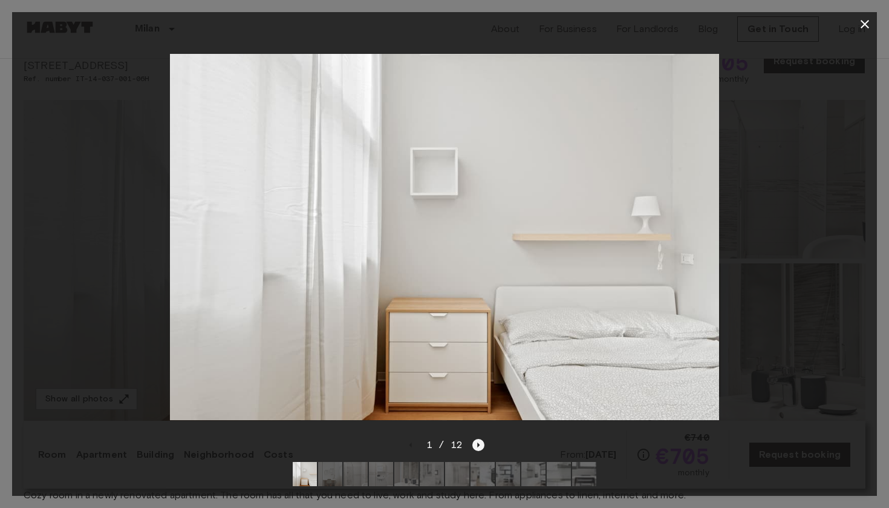
click at [478, 448] on icon "Next image" at bounding box center [478, 445] width 12 height 12
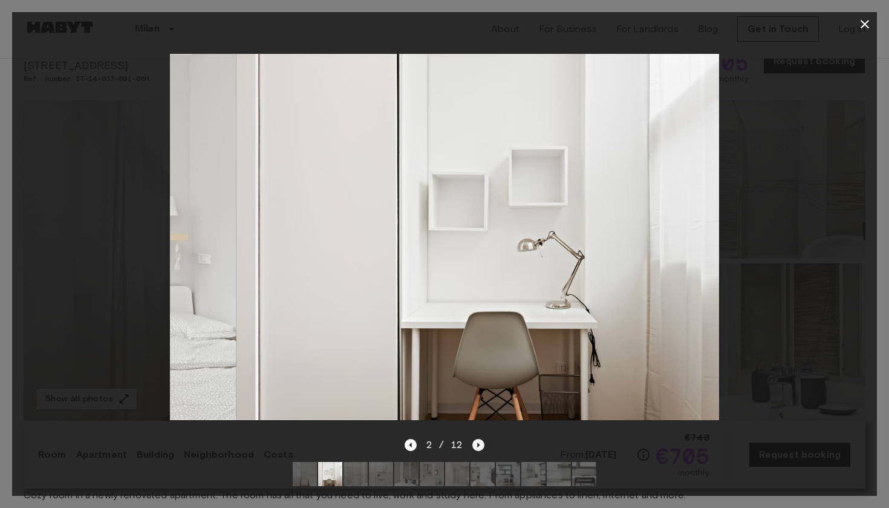
click at [478, 448] on icon "Next image" at bounding box center [478, 445] width 12 height 12
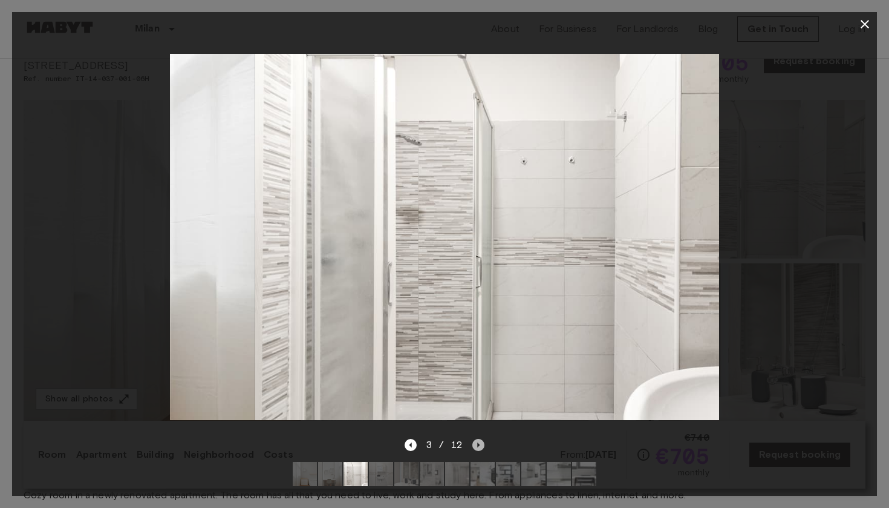
click at [478, 448] on icon "Next image" at bounding box center [478, 445] width 12 height 12
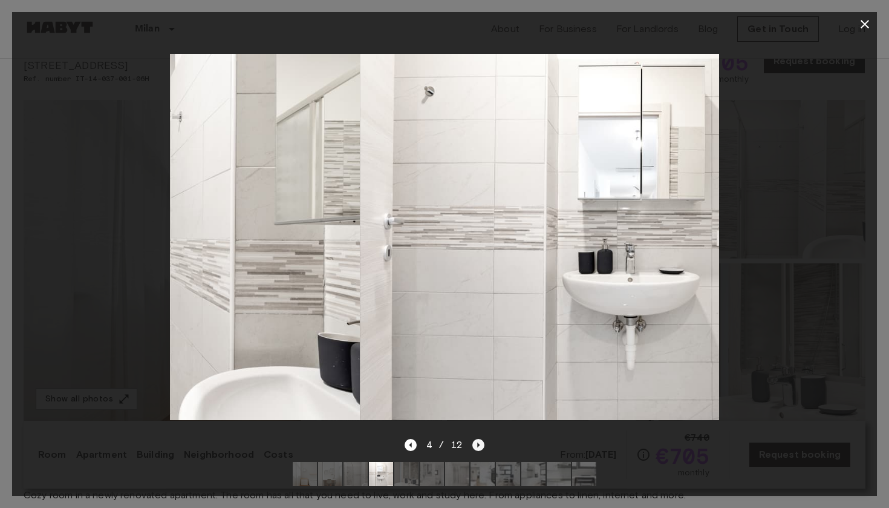
click at [478, 448] on icon "Next image" at bounding box center [478, 445] width 12 height 12
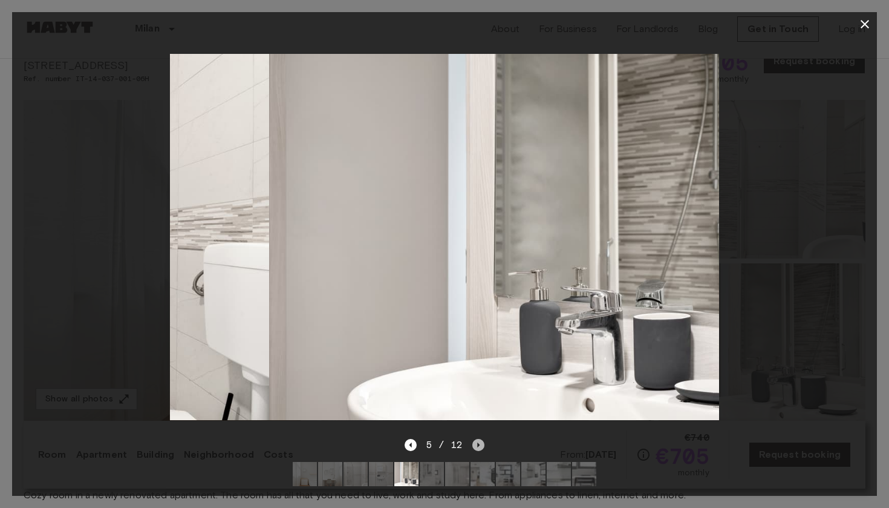
click at [478, 448] on icon "Next image" at bounding box center [478, 445] width 12 height 12
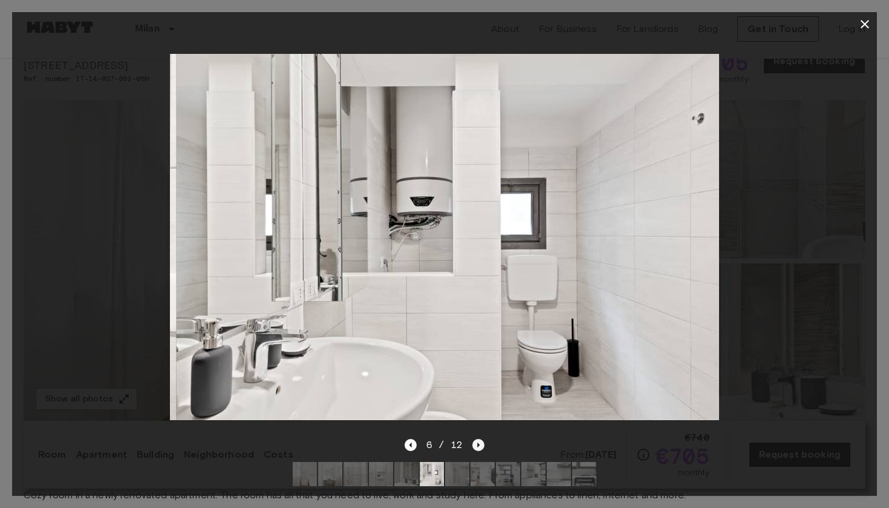
click at [478, 448] on icon "Next image" at bounding box center [478, 445] width 12 height 12
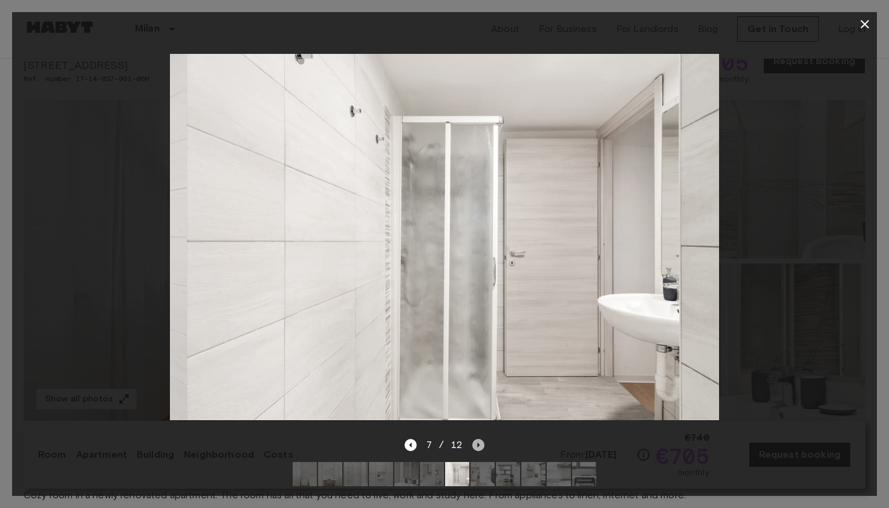
click at [478, 448] on icon "Next image" at bounding box center [478, 445] width 12 height 12
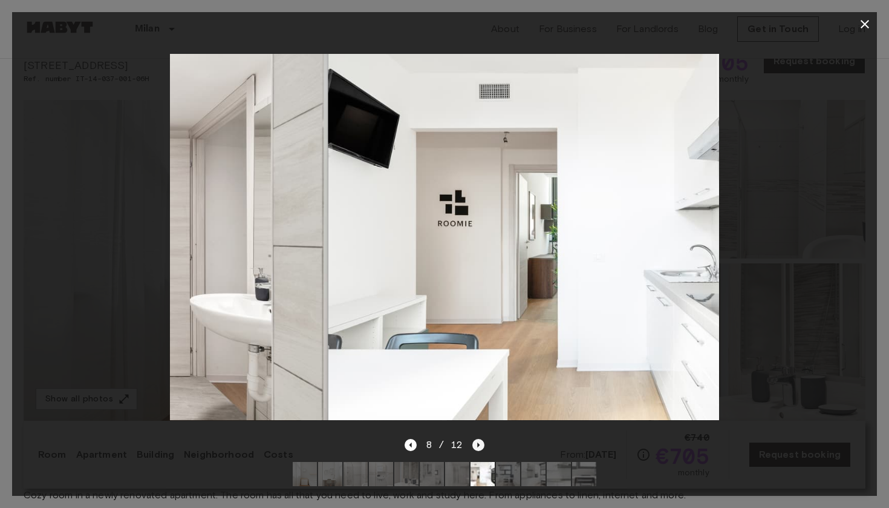
click at [478, 448] on icon "Next image" at bounding box center [478, 445] width 12 height 12
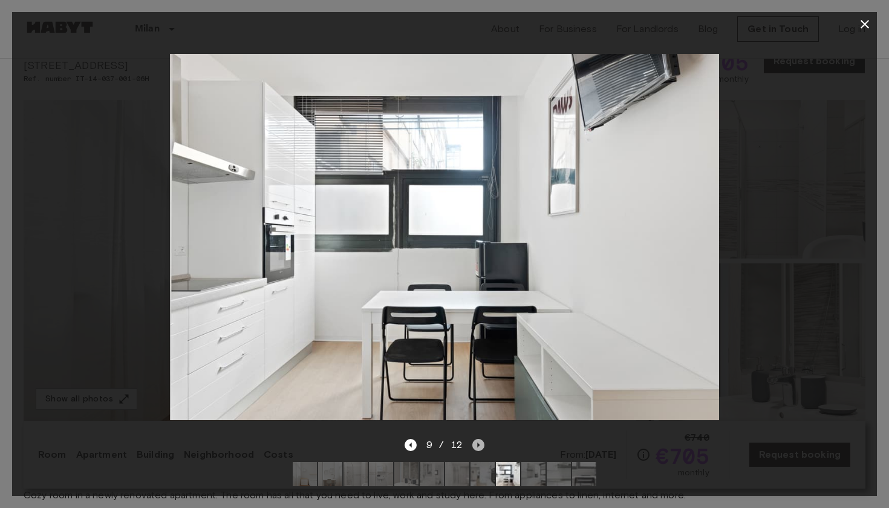
click at [478, 448] on icon "Next image" at bounding box center [478, 445] width 12 height 12
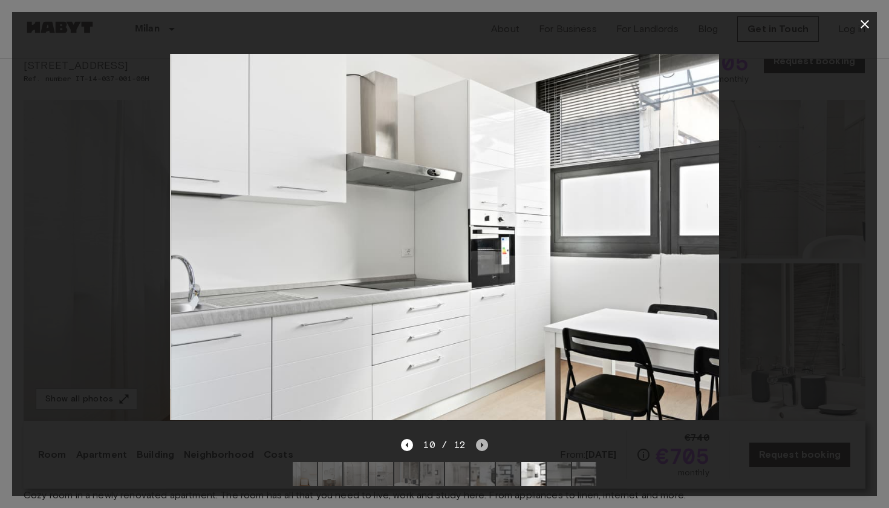
click at [478, 448] on icon "Next image" at bounding box center [482, 445] width 12 height 12
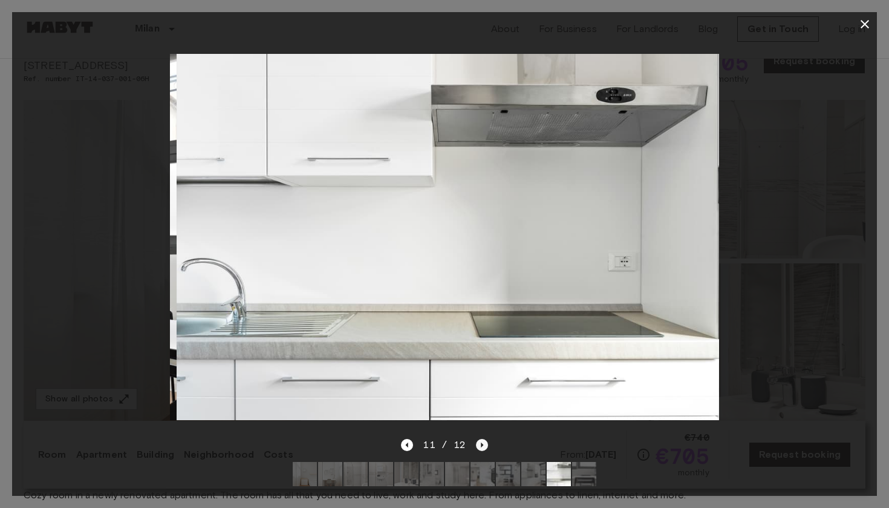
click at [478, 448] on icon "Next image" at bounding box center [482, 445] width 12 height 12
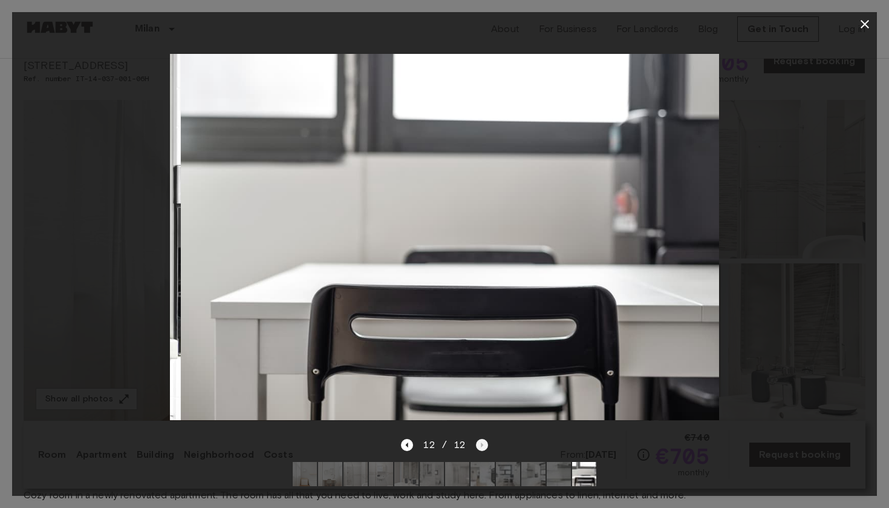
click at [478, 448] on div "12 / 12" at bounding box center [444, 444] width 87 height 15
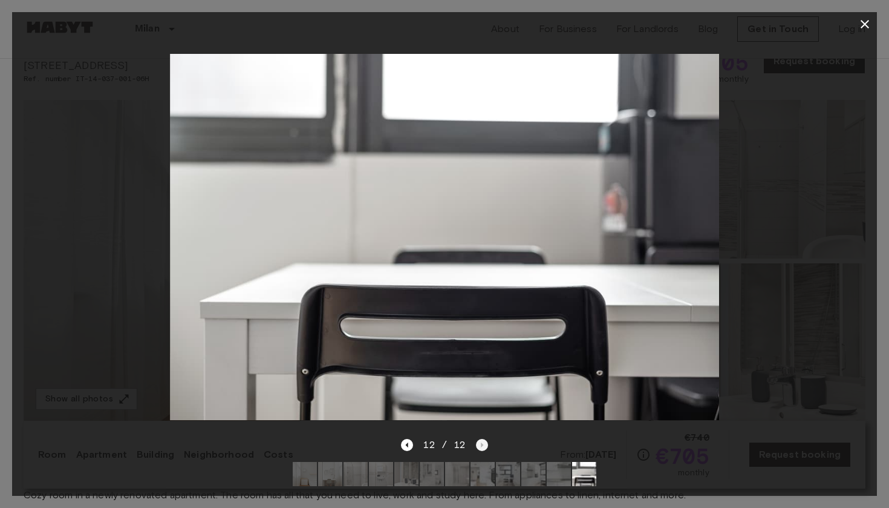
click at [478, 448] on div "12 / 12" at bounding box center [444, 444] width 87 height 15
click at [861, 28] on icon "button" at bounding box center [865, 24] width 15 height 15
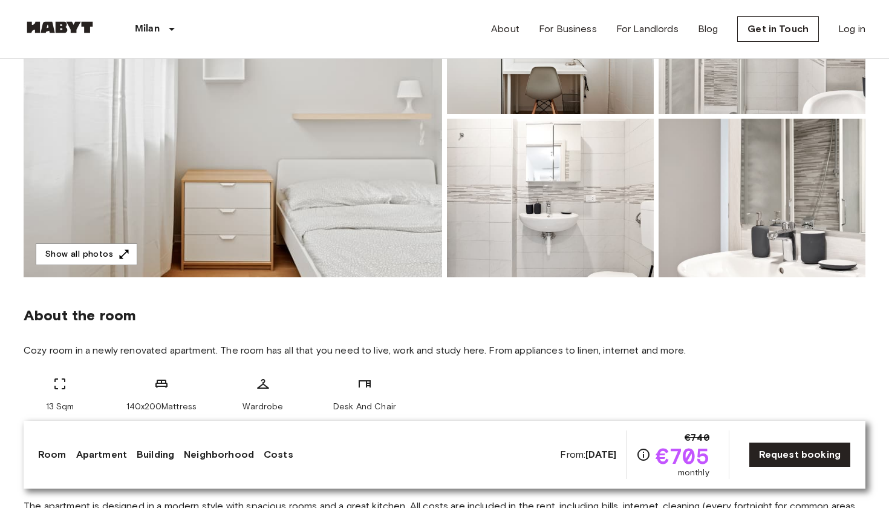
scroll to position [159, 0]
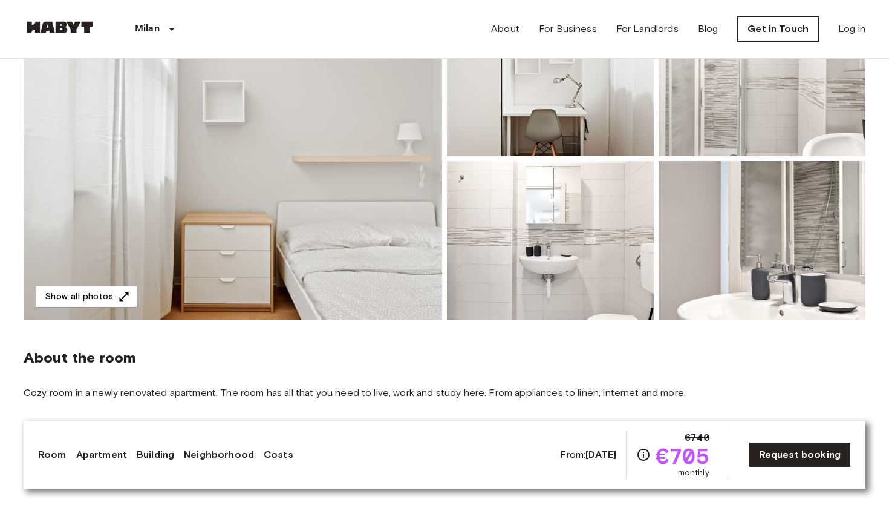
click at [353, 245] on img at bounding box center [233, 159] width 419 height 322
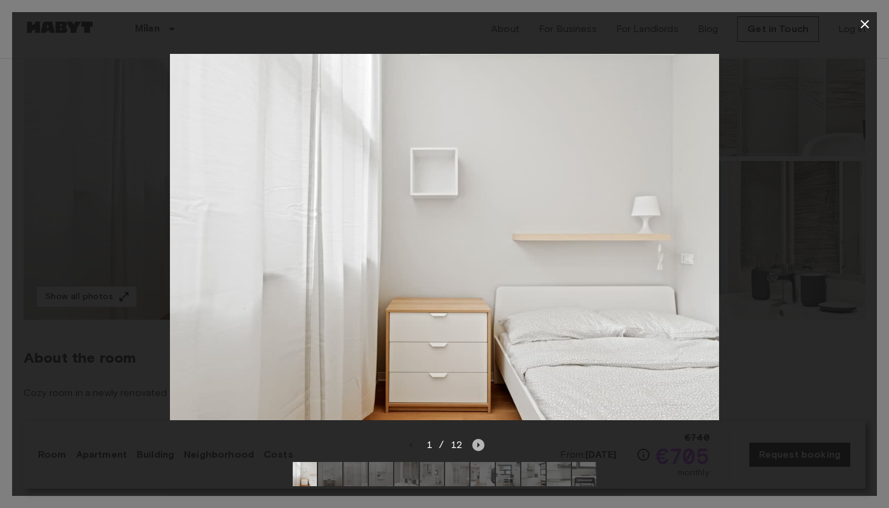
click at [478, 445] on icon "Next image" at bounding box center [479, 444] width 2 height 5
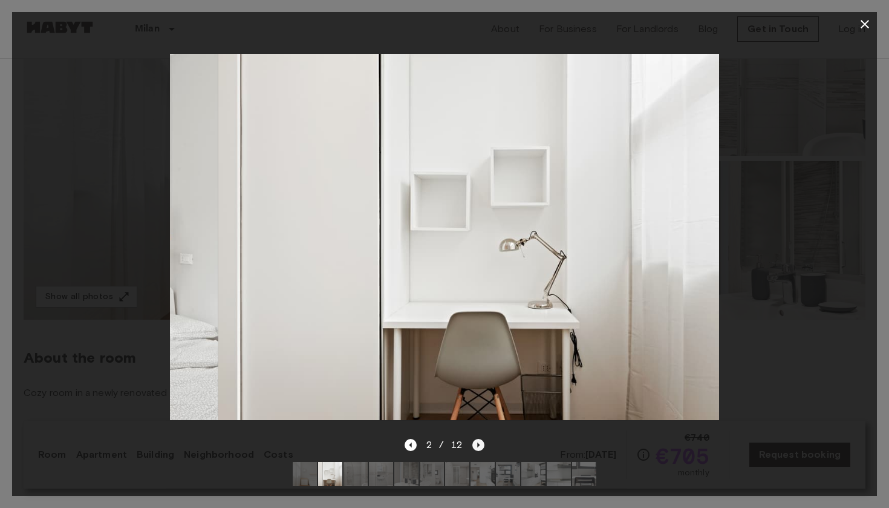
click at [478, 445] on icon "Next image" at bounding box center [479, 444] width 2 height 5
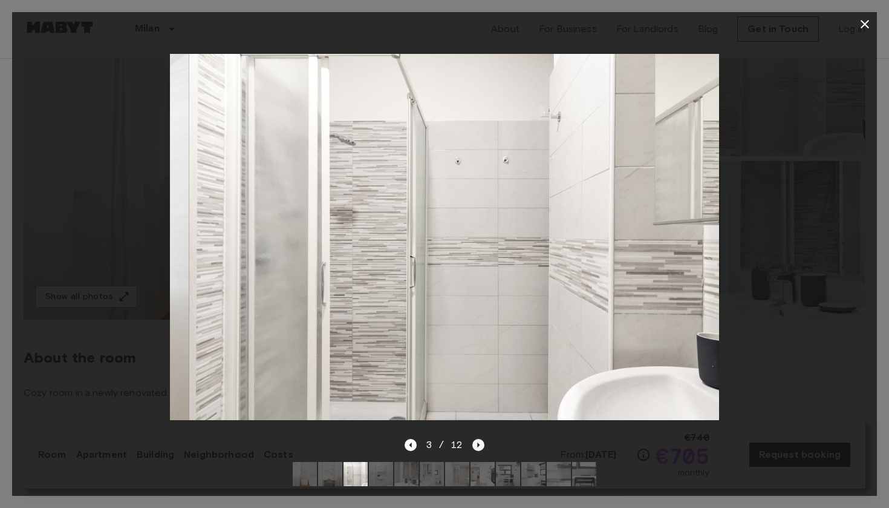
click at [478, 445] on icon "Next image" at bounding box center [479, 444] width 2 height 5
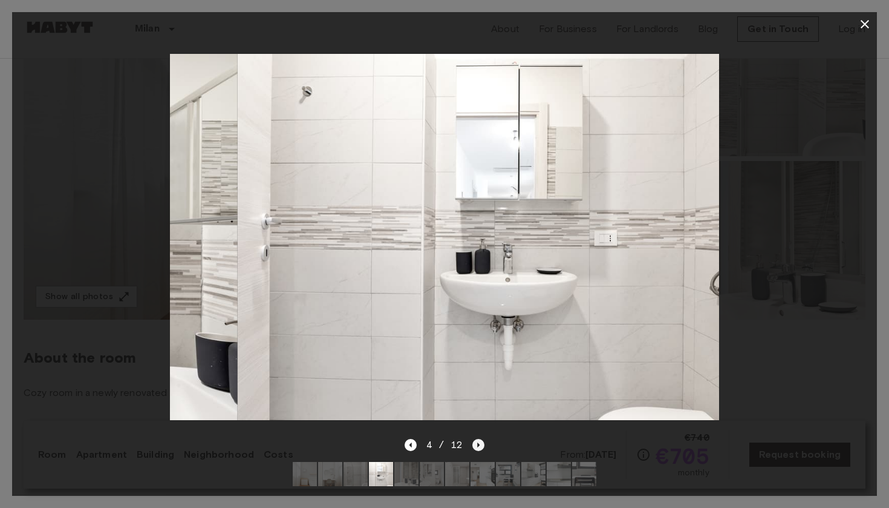
click at [478, 445] on icon "Next image" at bounding box center [479, 444] width 2 height 5
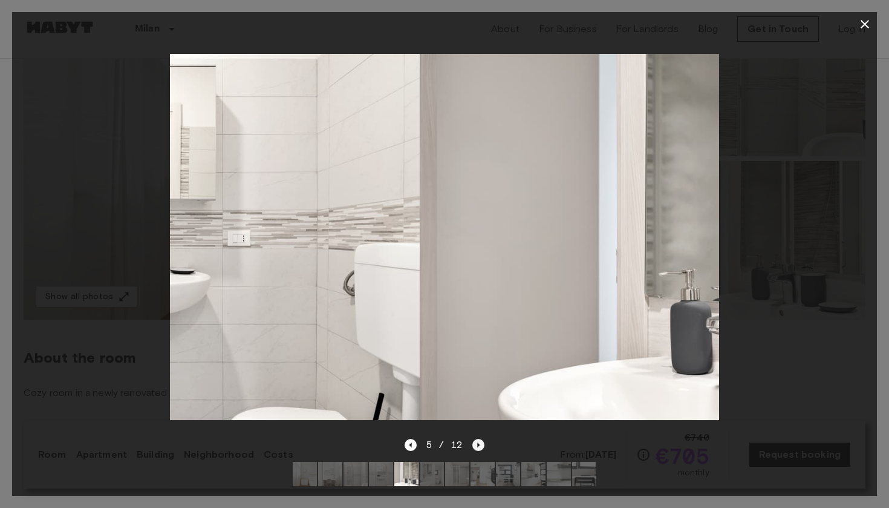
click at [478, 445] on icon "Next image" at bounding box center [479, 444] width 2 height 5
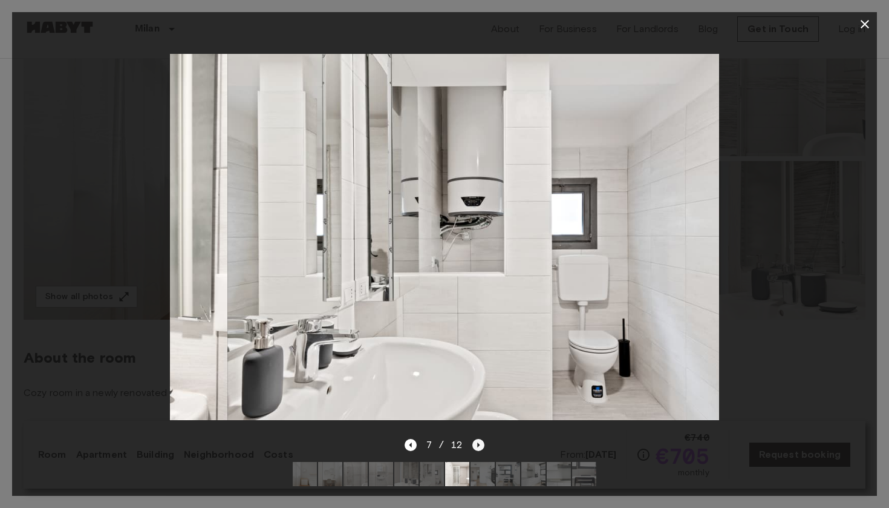
click at [478, 445] on icon "Next image" at bounding box center [479, 444] width 2 height 5
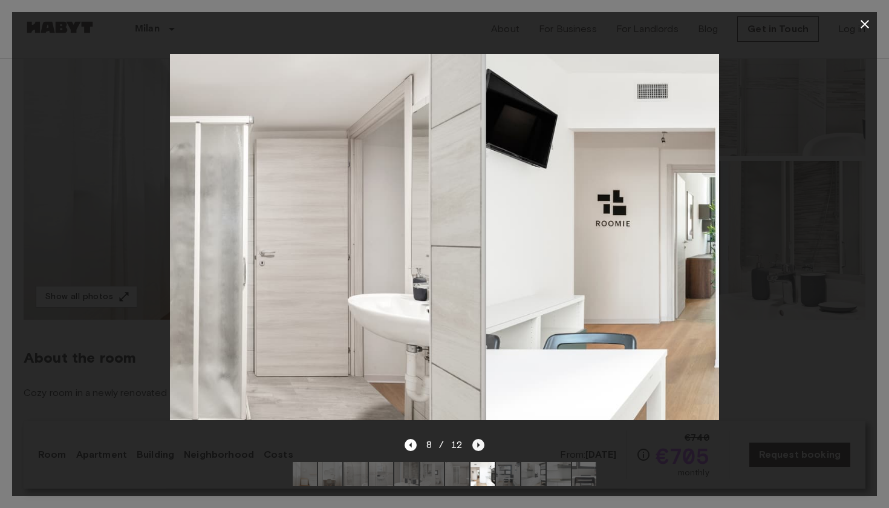
click at [478, 445] on icon "Next image" at bounding box center [479, 444] width 2 height 5
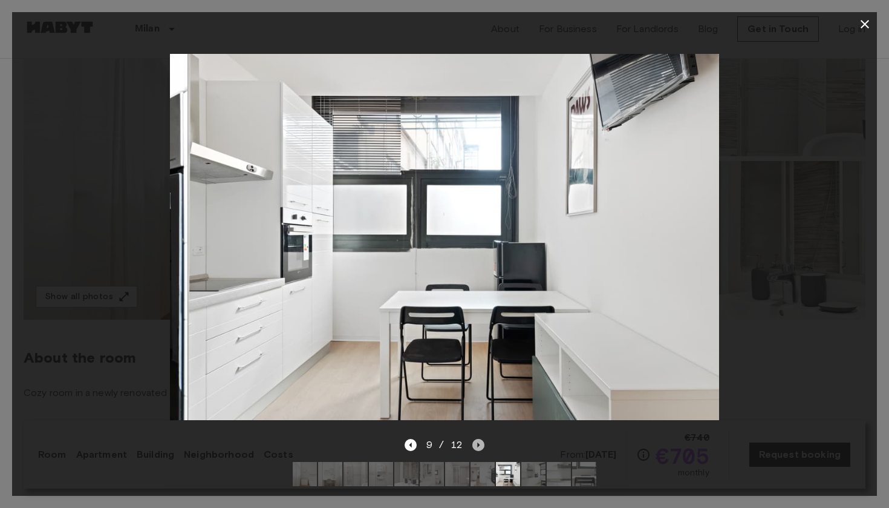
click at [478, 445] on icon "Next image" at bounding box center [479, 444] width 2 height 5
click at [477, 445] on icon "Next image" at bounding box center [478, 445] width 12 height 12
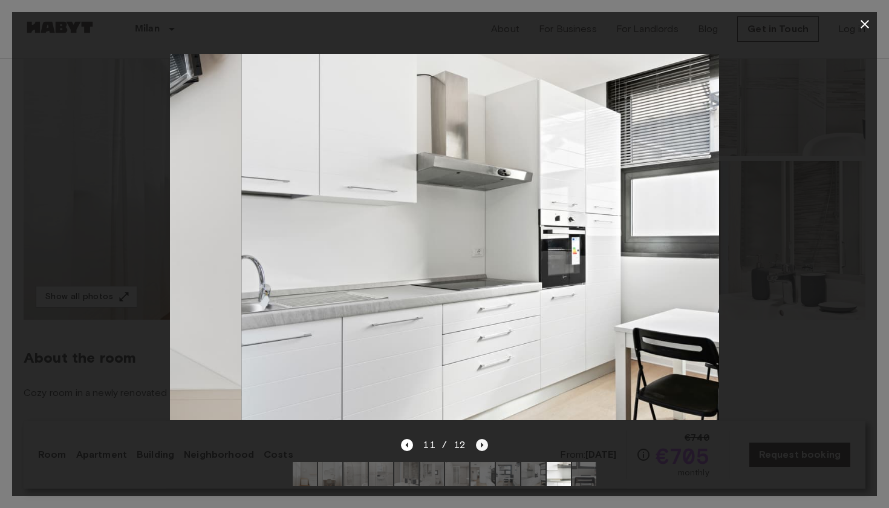
click at [477, 445] on icon "Next image" at bounding box center [482, 445] width 12 height 12
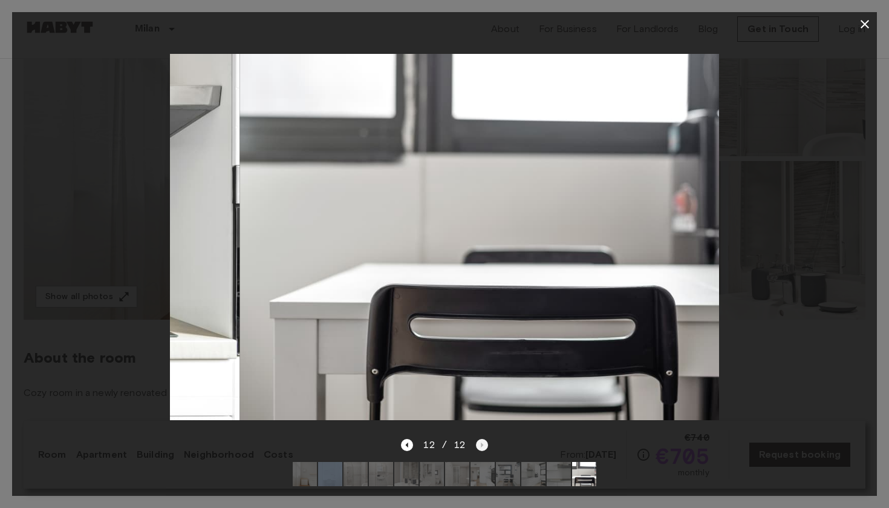
click at [477, 445] on div "12 / 12" at bounding box center [444, 444] width 87 height 15
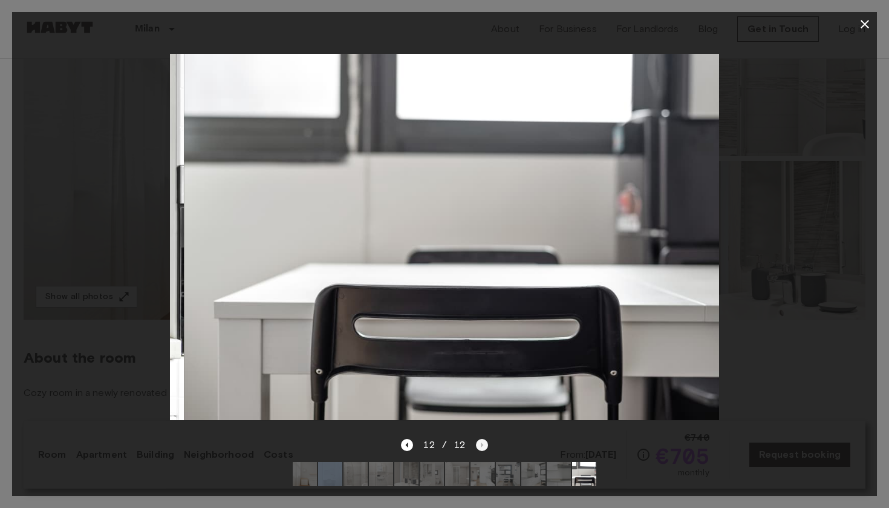
click at [477, 445] on div "12 / 12" at bounding box center [444, 444] width 87 height 15
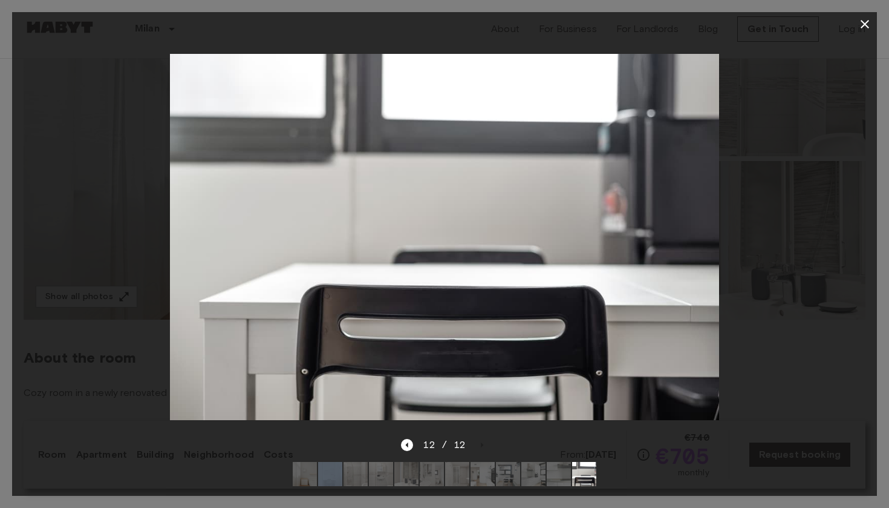
click at [868, 21] on icon "button" at bounding box center [865, 24] width 15 height 15
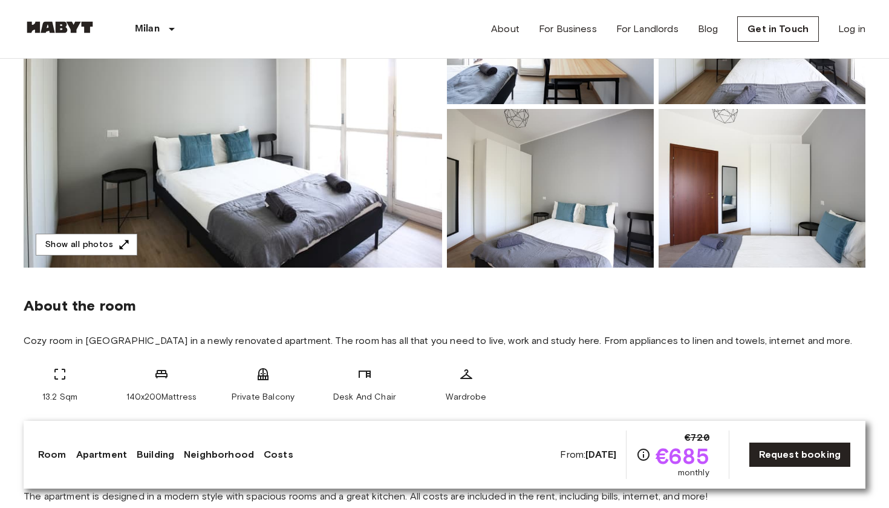
scroll to position [152, 0]
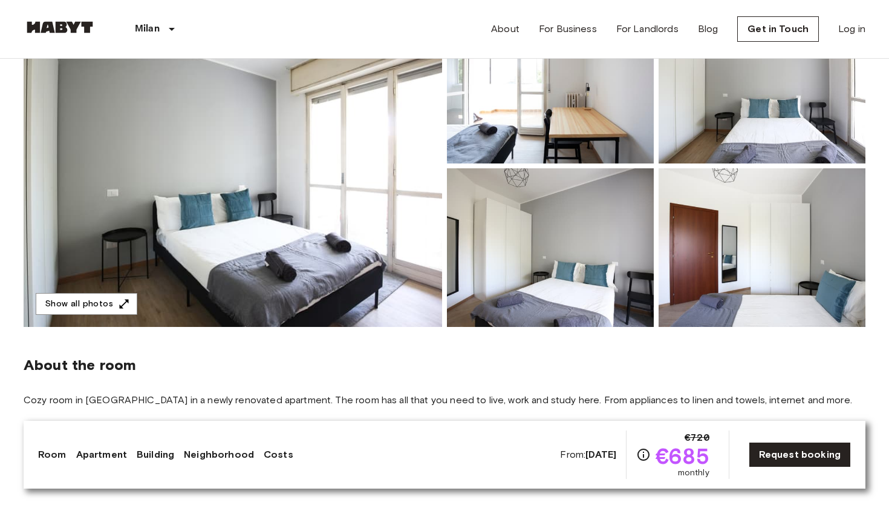
click at [328, 273] on img at bounding box center [233, 166] width 419 height 322
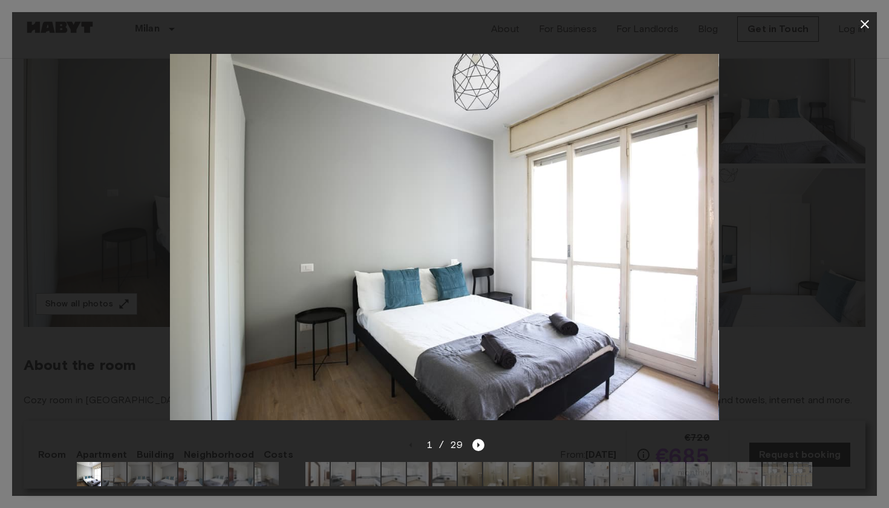
click at [583, 338] on img at bounding box center [444, 237] width 550 height 367
click at [480, 444] on icon "Next image" at bounding box center [478, 445] width 12 height 12
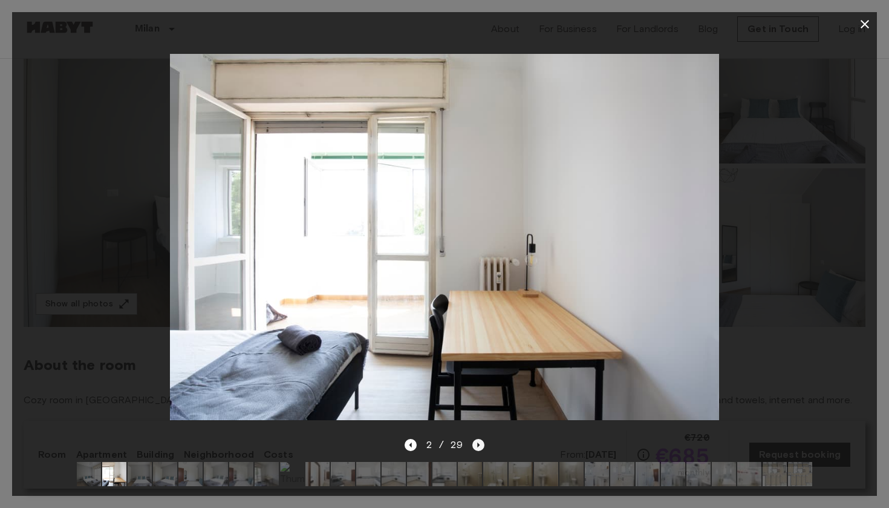
click at [480, 445] on icon "Next image" at bounding box center [478, 445] width 12 height 12
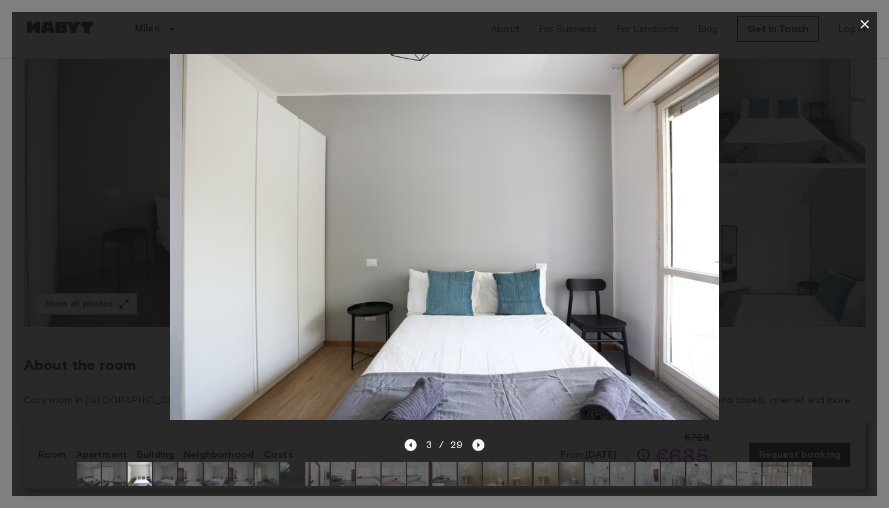
click at [480, 445] on icon "Next image" at bounding box center [478, 445] width 12 height 12
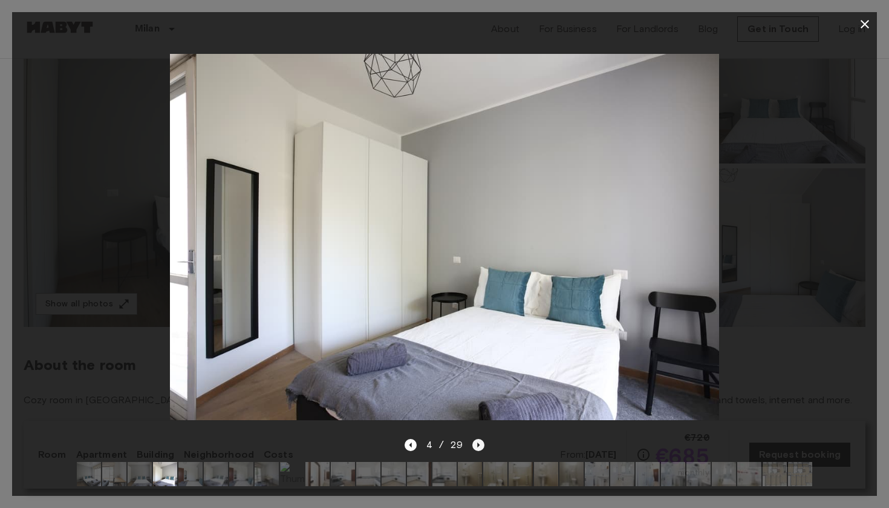
click at [480, 445] on icon "Next image" at bounding box center [478, 445] width 12 height 12
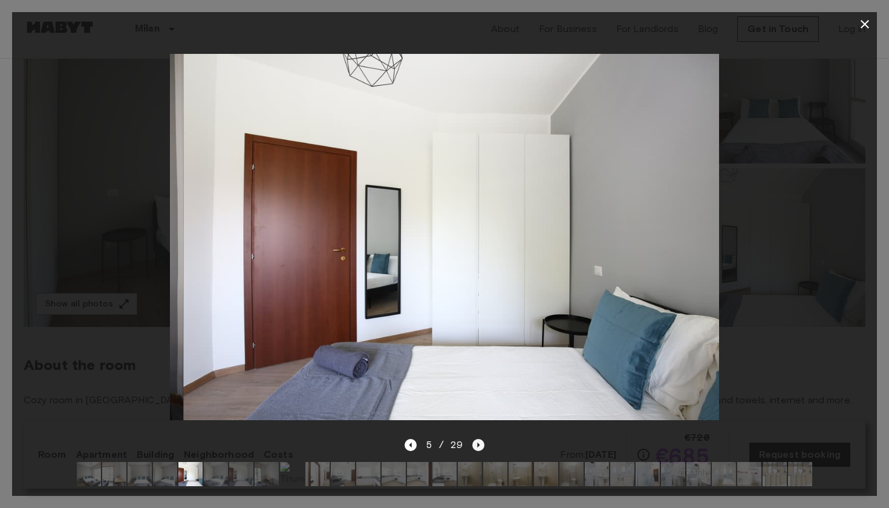
click at [480, 445] on icon "Next image" at bounding box center [478, 445] width 12 height 12
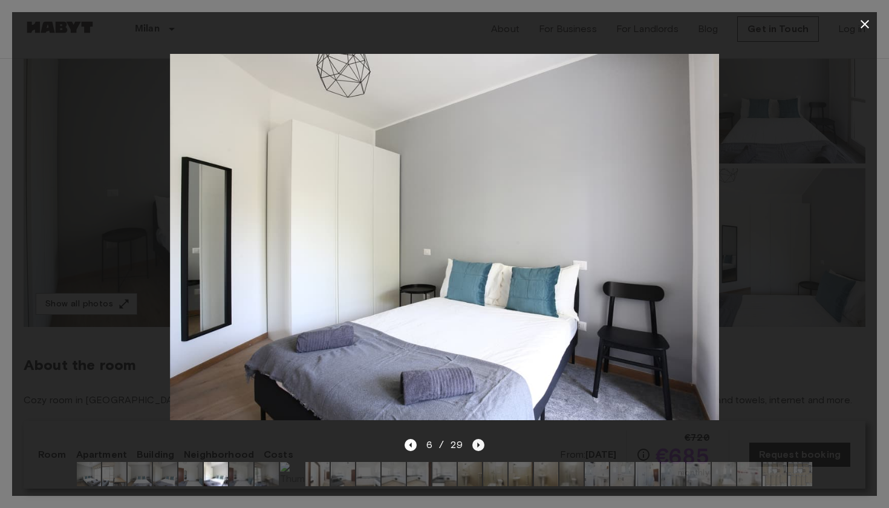
click at [480, 445] on icon "Next image" at bounding box center [478, 445] width 12 height 12
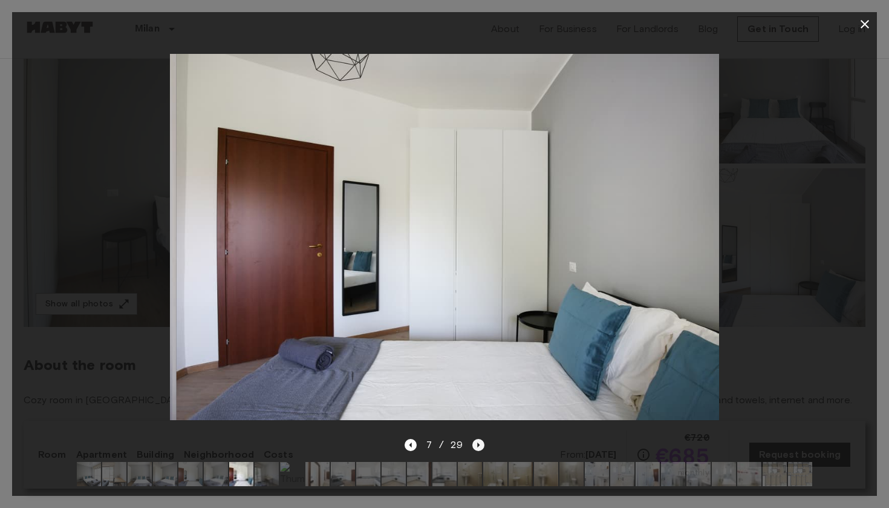
click at [480, 445] on icon "Next image" at bounding box center [478, 445] width 12 height 12
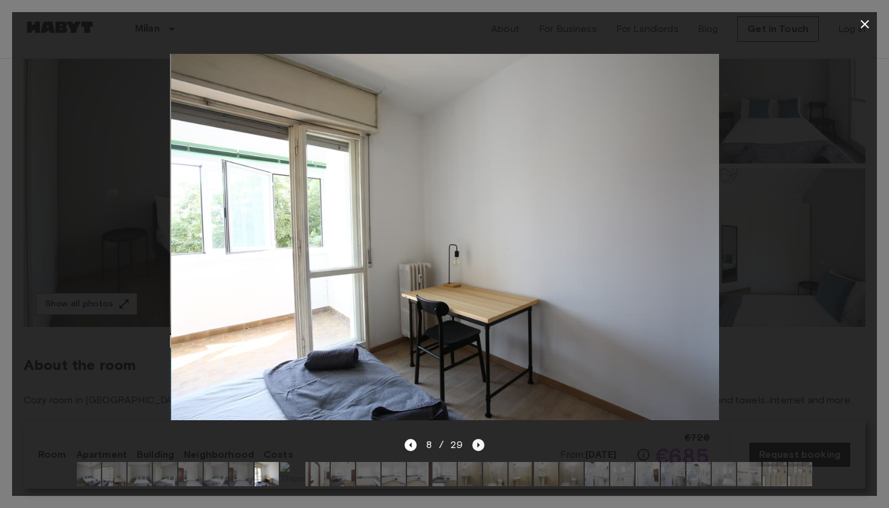
click at [480, 445] on icon "Next image" at bounding box center [478, 445] width 12 height 12
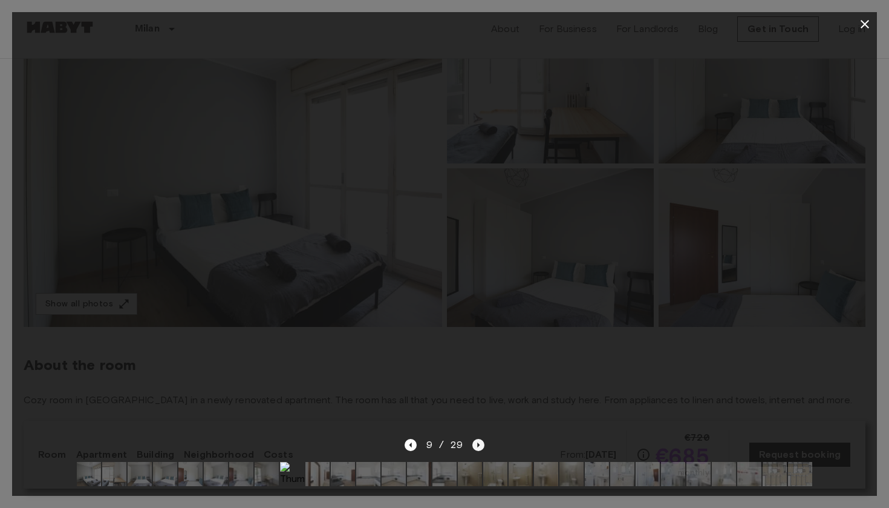
click at [480, 443] on icon "Next image" at bounding box center [478, 445] width 12 height 12
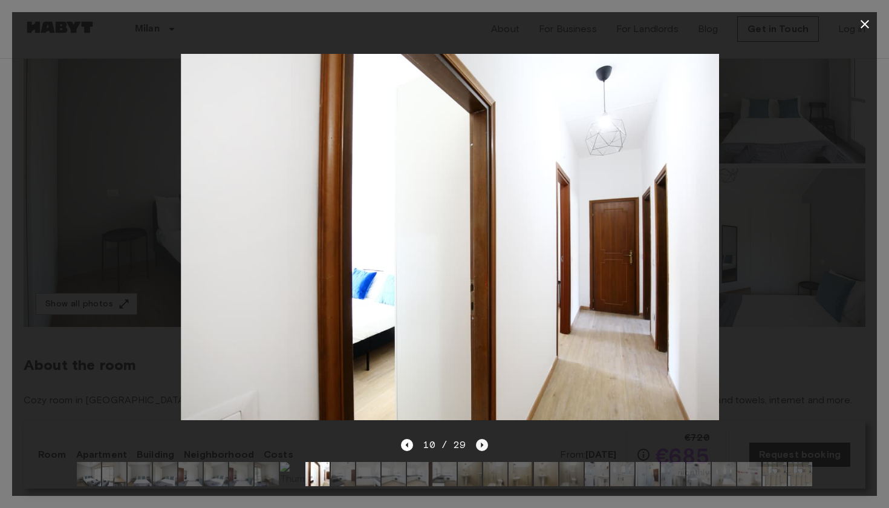
click at [480, 443] on icon "Next image" at bounding box center [482, 445] width 12 height 12
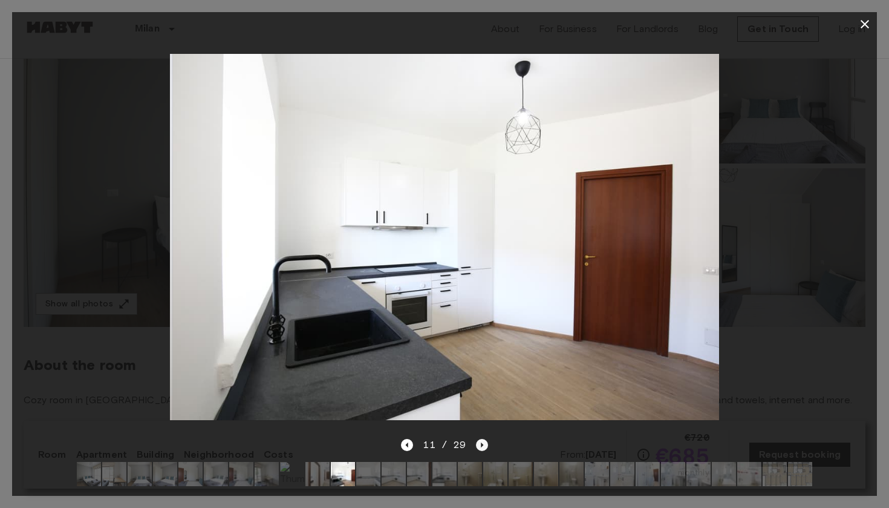
click at [480, 443] on icon "Next image" at bounding box center [482, 445] width 12 height 12
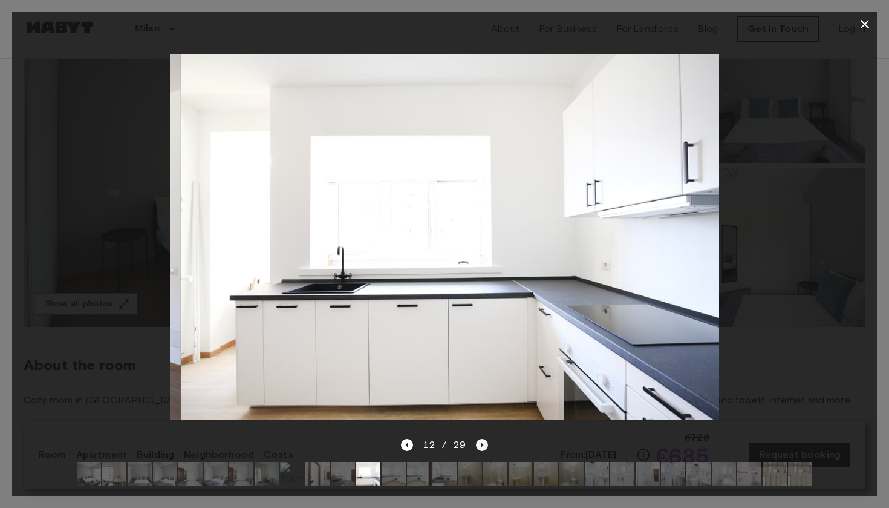
click at [480, 443] on icon "Next image" at bounding box center [482, 445] width 12 height 12
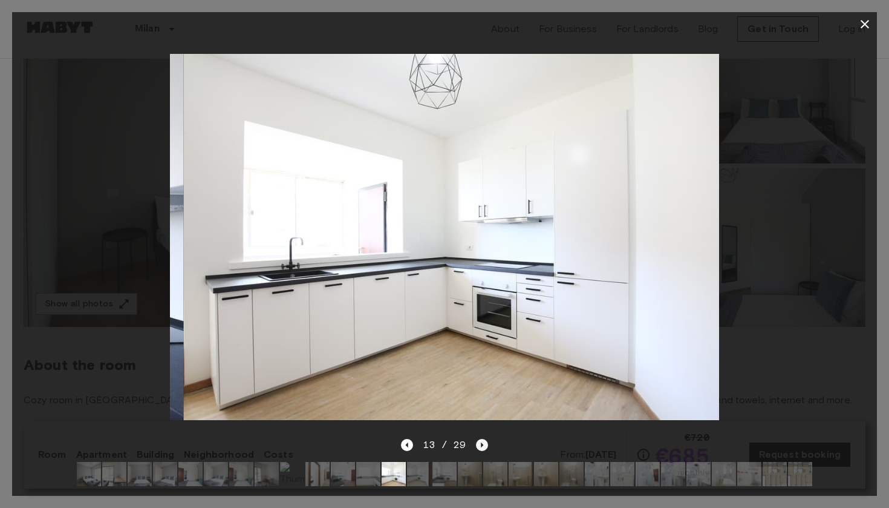
click at [480, 443] on icon "Next image" at bounding box center [482, 445] width 12 height 12
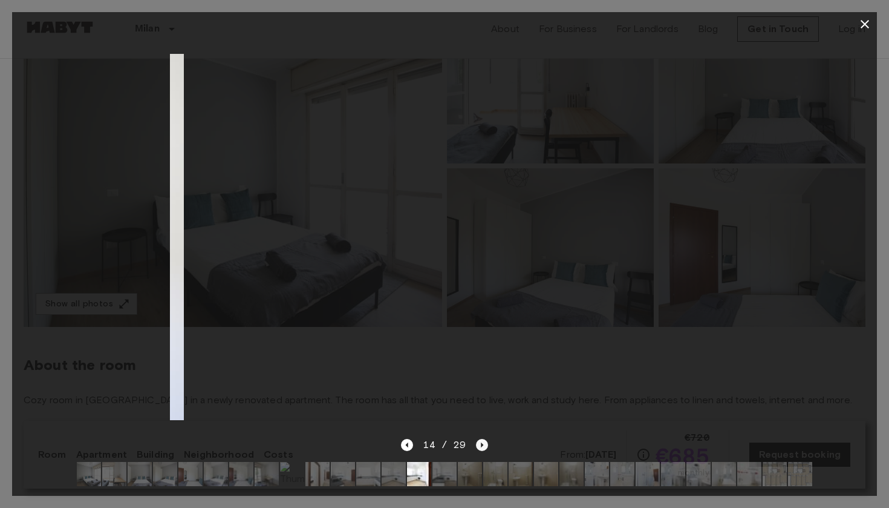
click at [480, 443] on icon "Next image" at bounding box center [482, 445] width 12 height 12
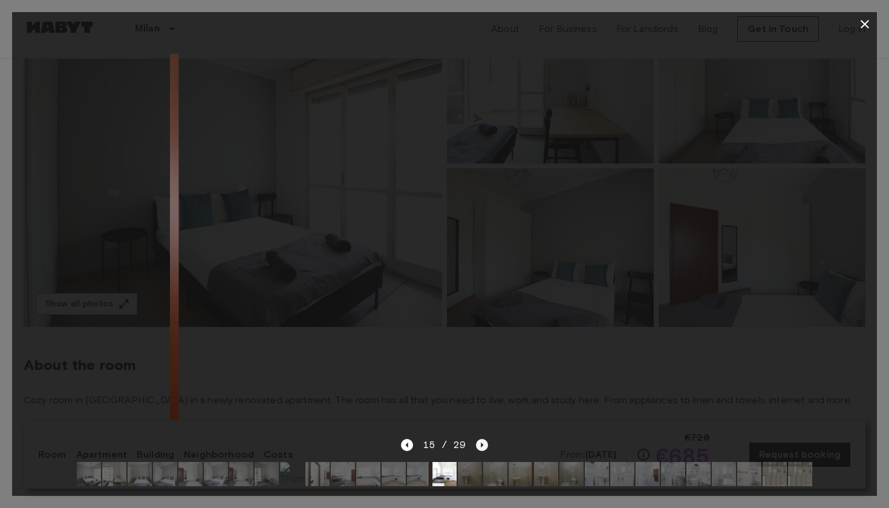
click at [480, 442] on icon "Next image" at bounding box center [482, 445] width 12 height 12
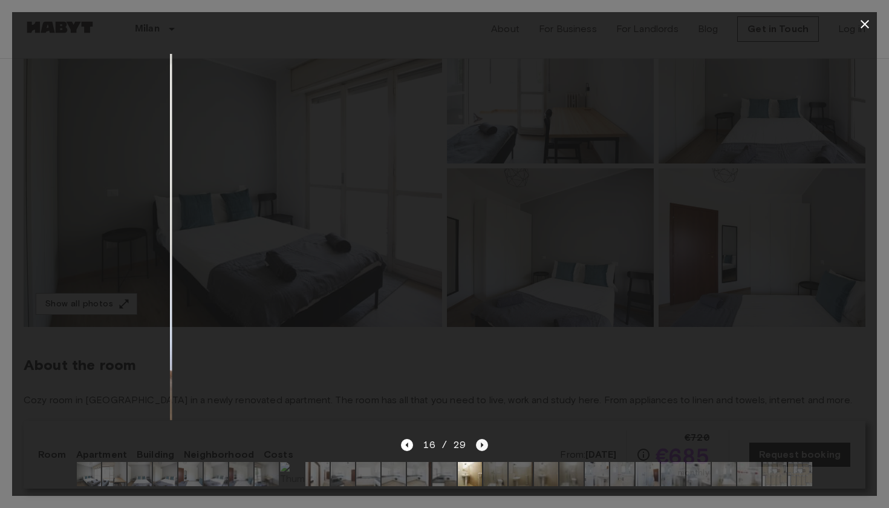
click at [480, 442] on icon "Next image" at bounding box center [482, 445] width 12 height 12
click at [479, 442] on icon "Next image" at bounding box center [482, 445] width 12 height 12
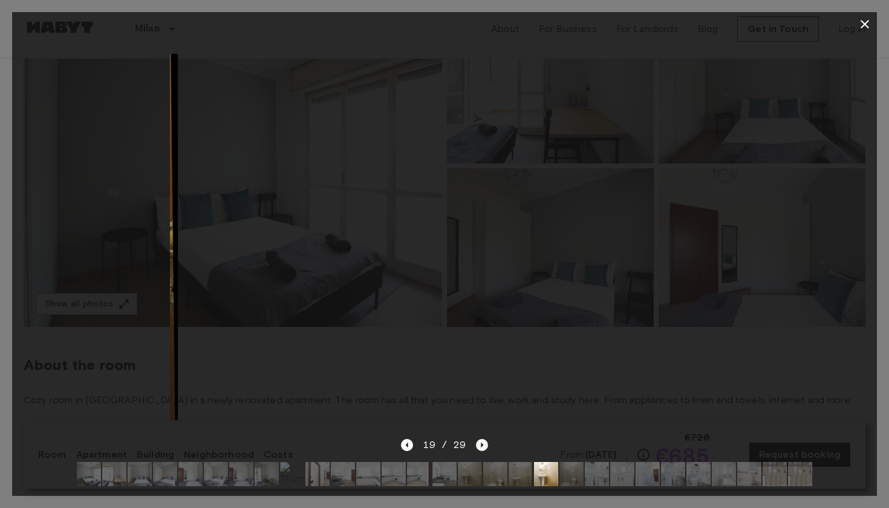
click at [479, 442] on icon "Next image" at bounding box center [482, 445] width 12 height 12
click at [479, 441] on icon "Next image" at bounding box center [482, 445] width 12 height 12
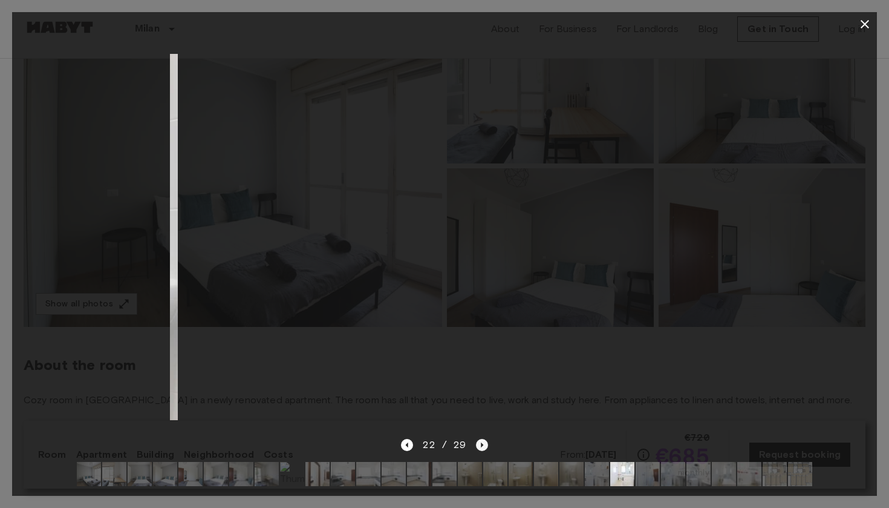
click at [479, 441] on icon "Next image" at bounding box center [482, 445] width 12 height 12
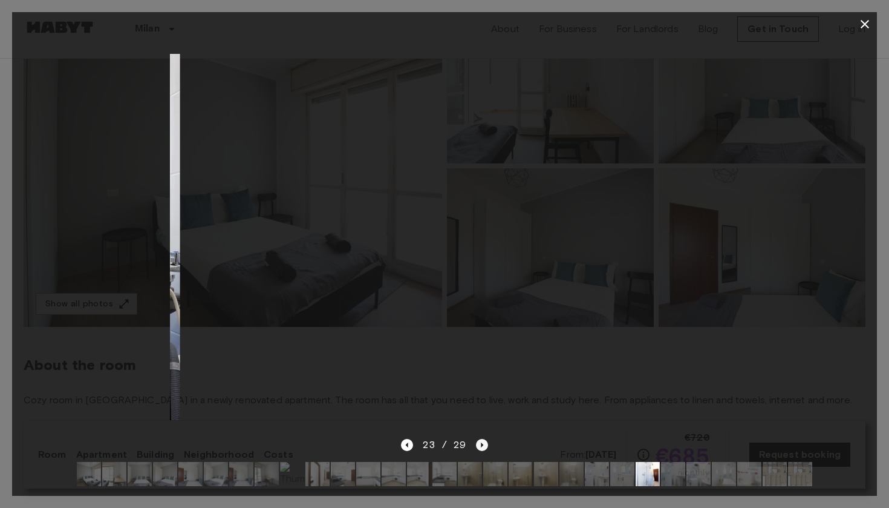
click at [479, 441] on icon "Next image" at bounding box center [482, 445] width 12 height 12
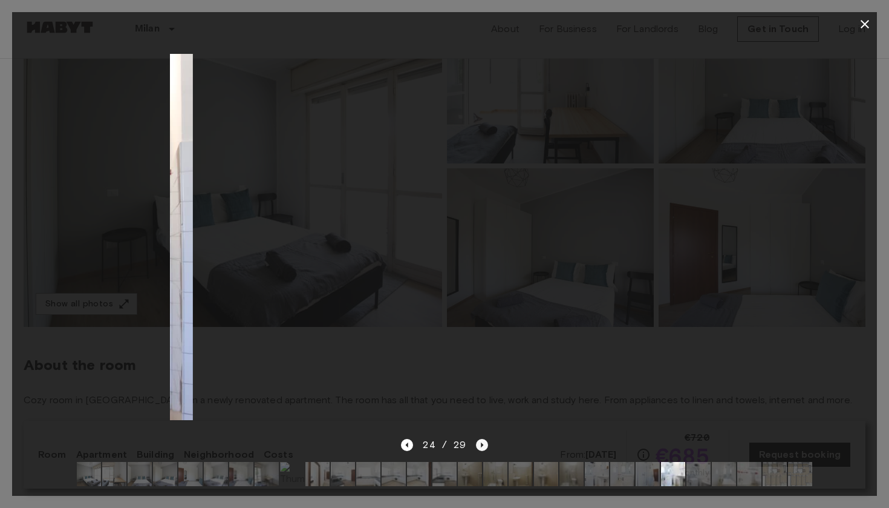
click at [479, 441] on icon "Next image" at bounding box center [482, 445] width 12 height 12
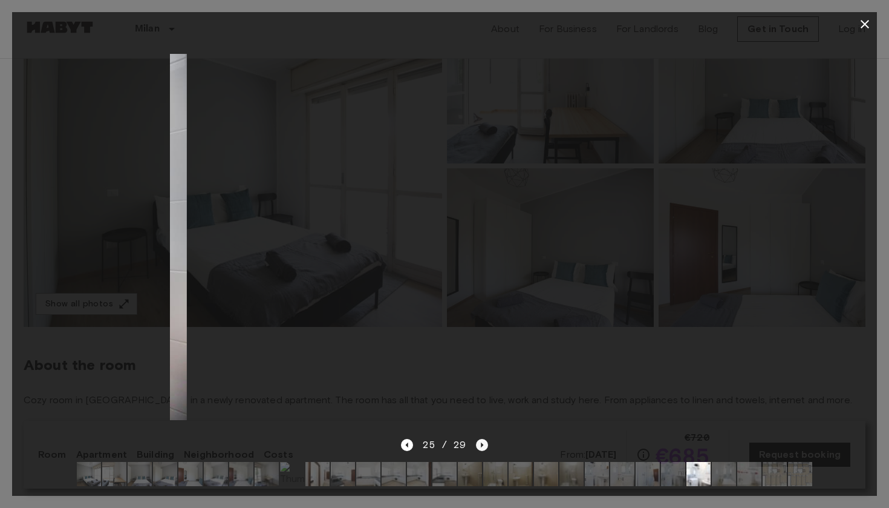
click at [479, 441] on icon "Next image" at bounding box center [482, 445] width 12 height 12
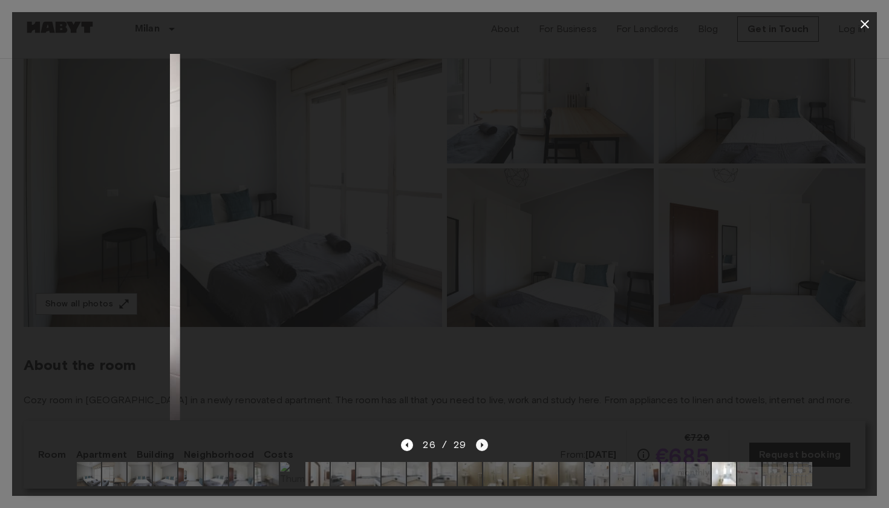
click at [479, 441] on icon "Next image" at bounding box center [482, 445] width 12 height 12
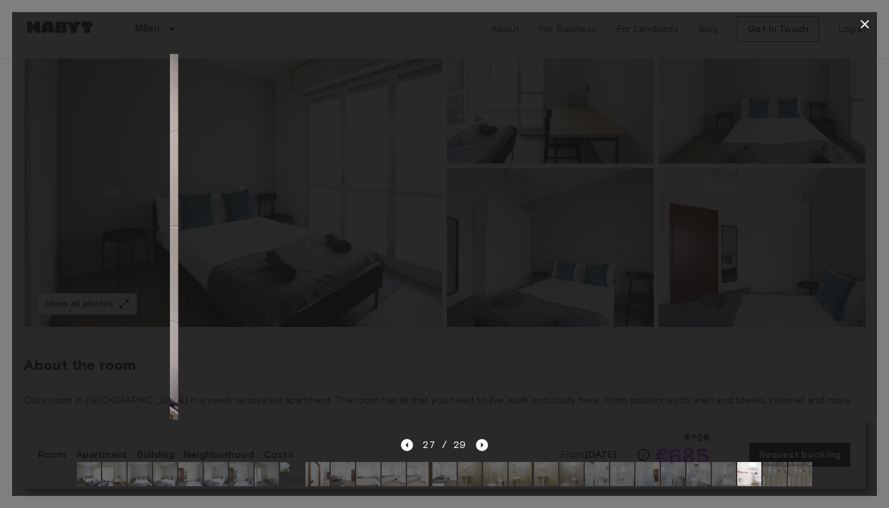
click at [479, 441] on icon "Next image" at bounding box center [482, 445] width 12 height 12
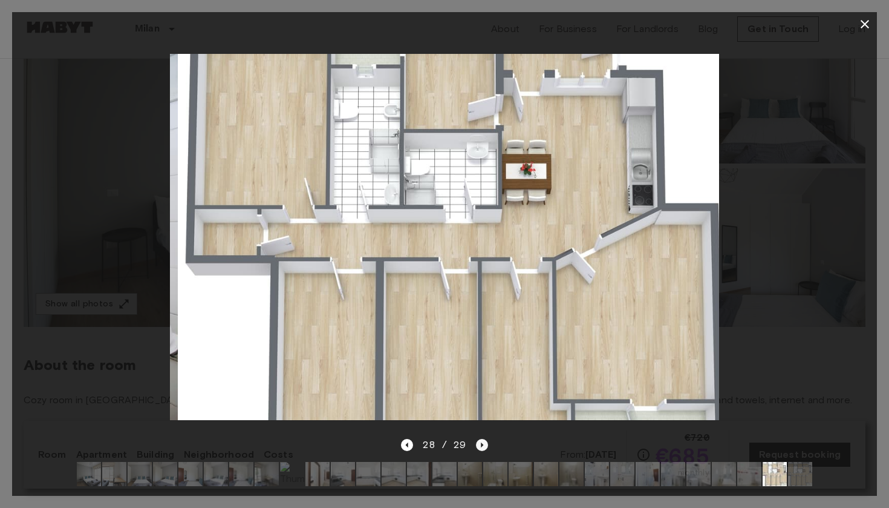
click at [479, 441] on icon "Next image" at bounding box center [482, 445] width 12 height 12
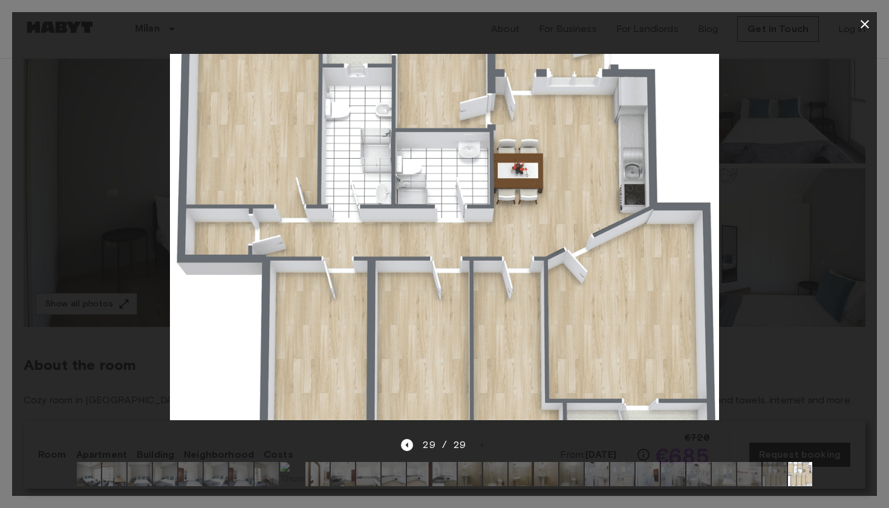
click at [479, 441] on div "29 / 29" at bounding box center [444, 444] width 87 height 15
click at [860, 19] on icon "button" at bounding box center [865, 24] width 15 height 15
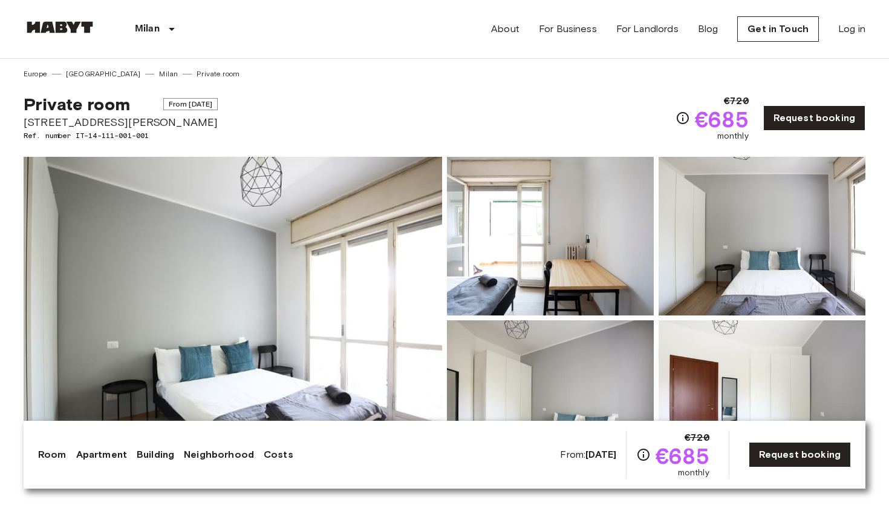
scroll to position [0, 0]
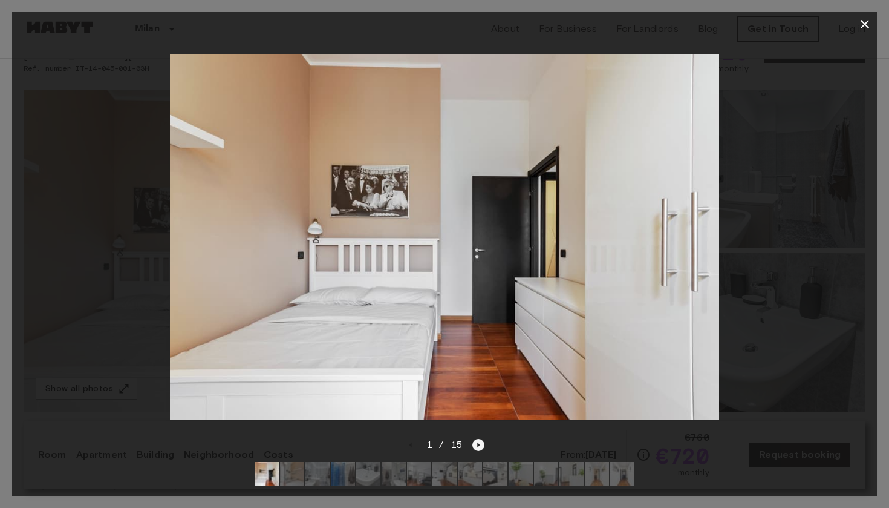
click at [479, 449] on icon "Next image" at bounding box center [478, 445] width 12 height 12
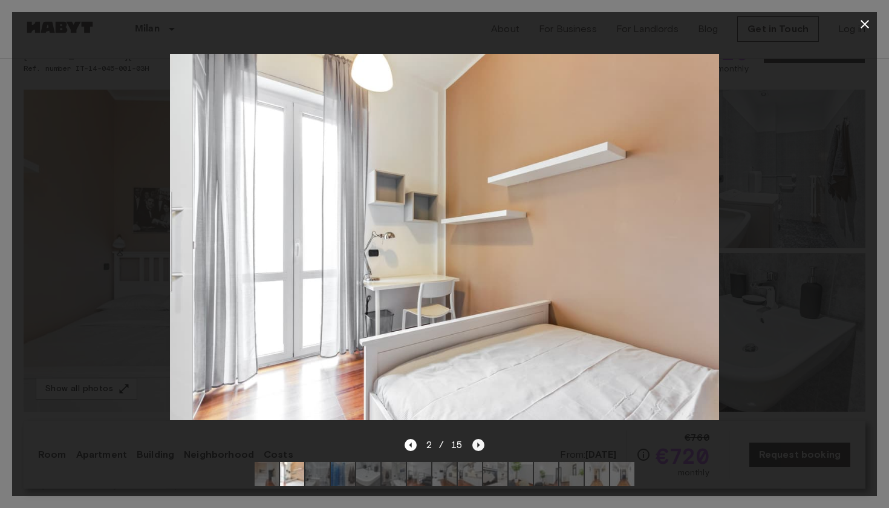
click at [479, 449] on icon "Next image" at bounding box center [478, 445] width 12 height 12
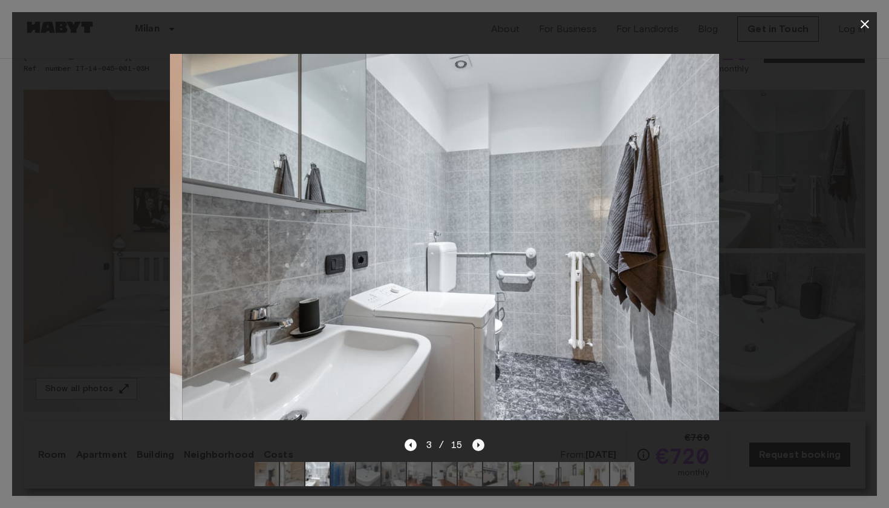
click at [479, 449] on icon "Next image" at bounding box center [478, 445] width 12 height 12
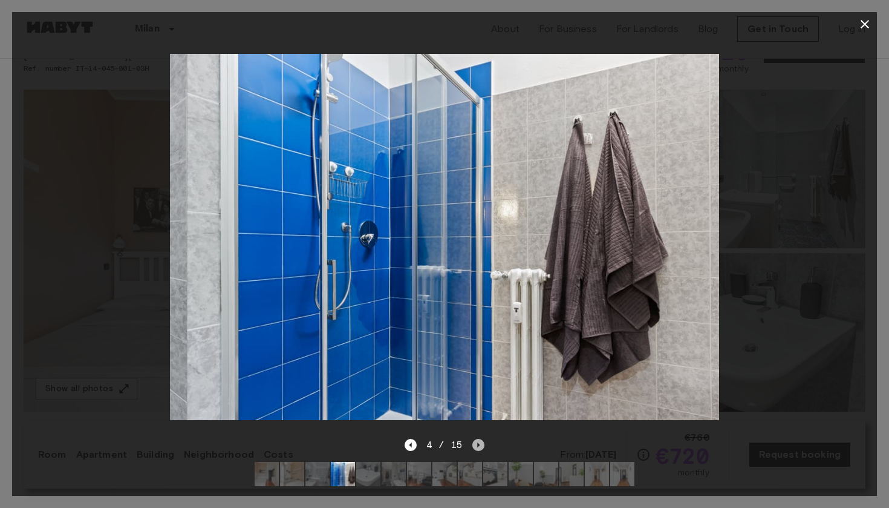
click at [479, 449] on icon "Next image" at bounding box center [478, 445] width 12 height 12
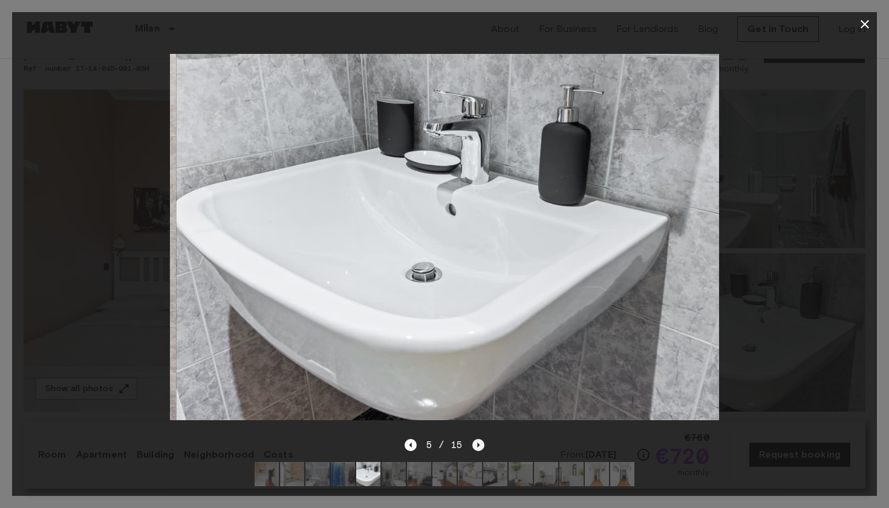
click at [479, 449] on icon "Next image" at bounding box center [478, 445] width 12 height 12
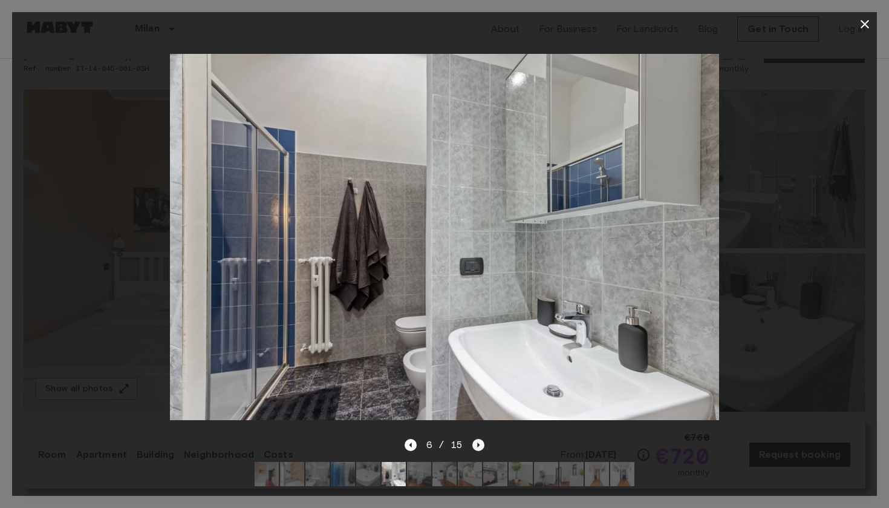
click at [479, 449] on icon "Next image" at bounding box center [478, 445] width 12 height 12
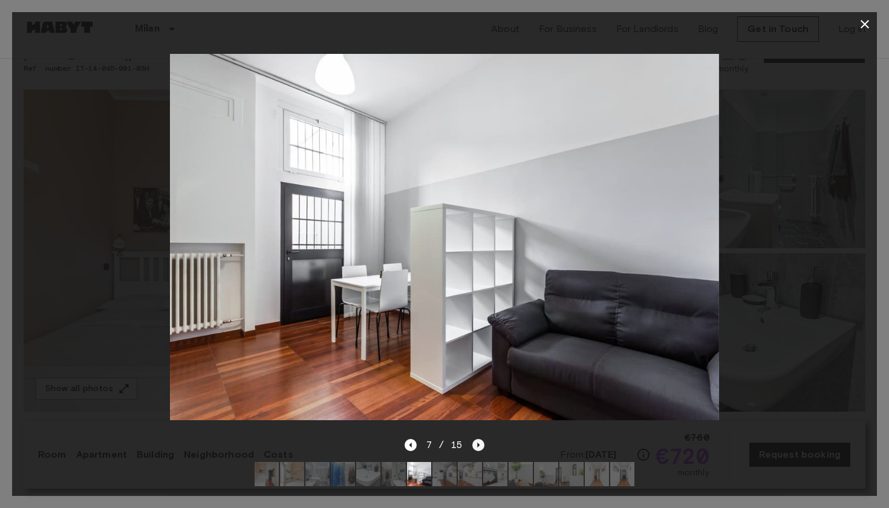
click at [479, 449] on icon "Next image" at bounding box center [478, 445] width 12 height 12
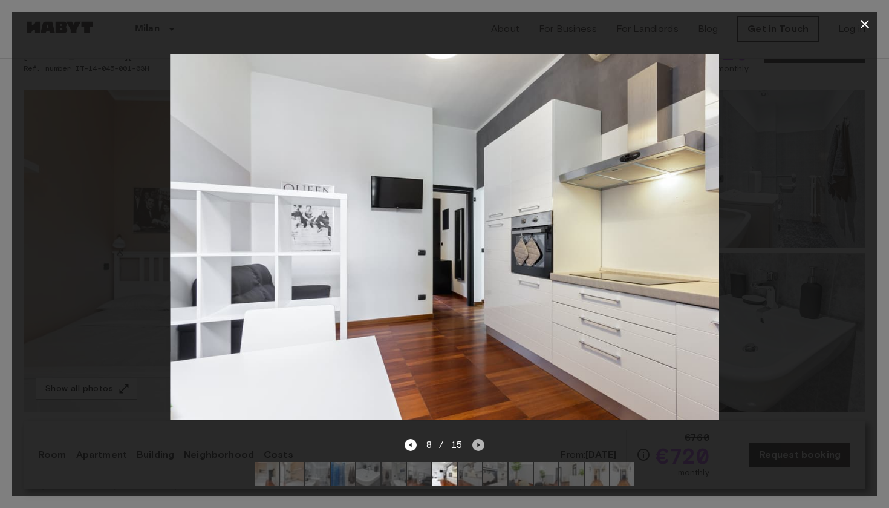
click at [479, 449] on icon "Next image" at bounding box center [478, 445] width 12 height 12
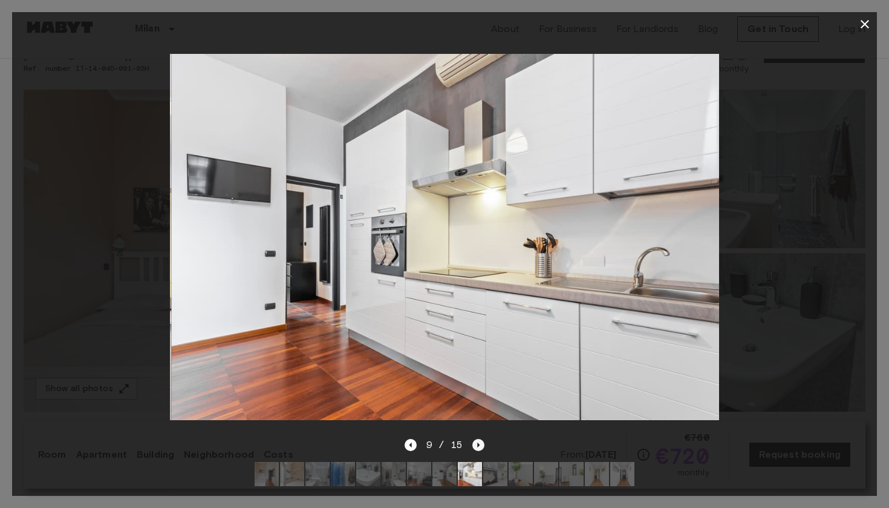
click at [479, 449] on icon "Next image" at bounding box center [478, 445] width 12 height 12
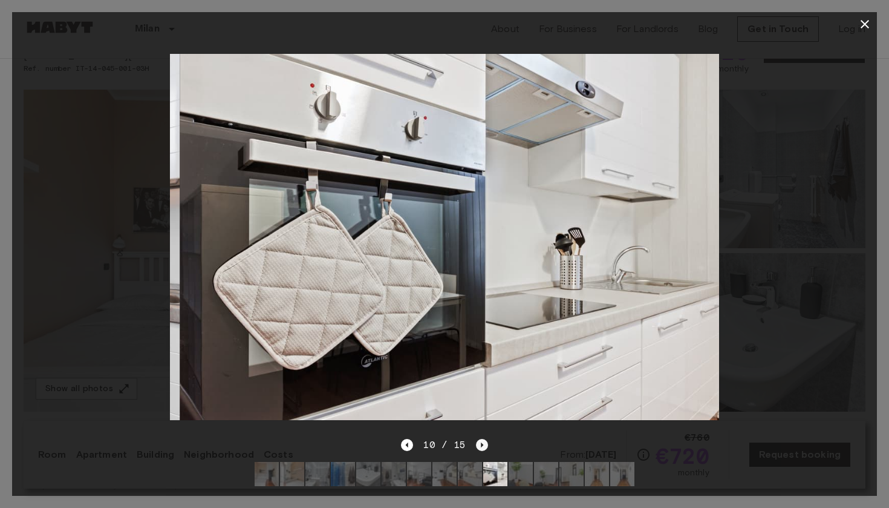
click at [479, 449] on icon "Next image" at bounding box center [482, 445] width 12 height 12
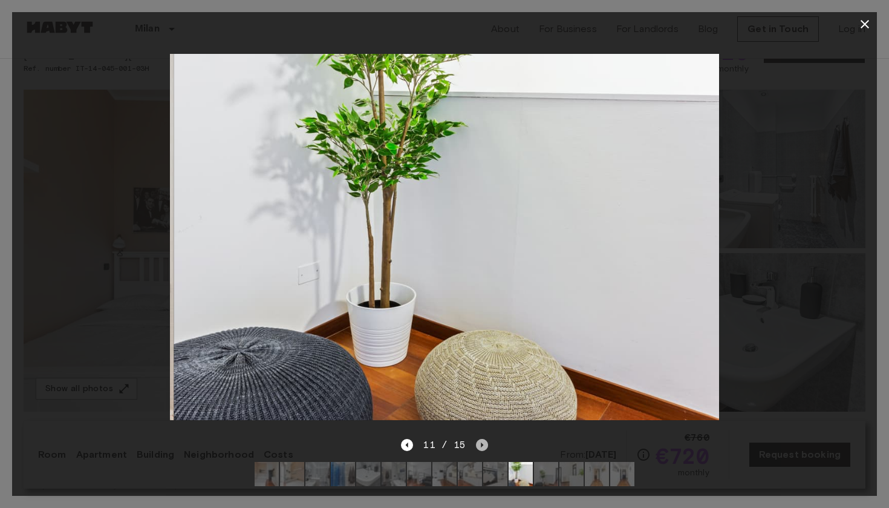
click at [479, 449] on icon "Next image" at bounding box center [482, 445] width 12 height 12
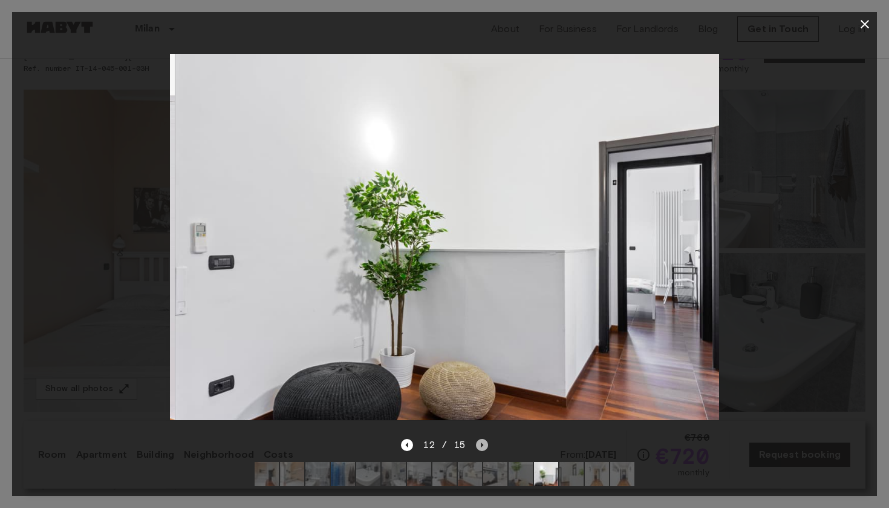
click at [479, 449] on icon "Next image" at bounding box center [482, 445] width 12 height 12
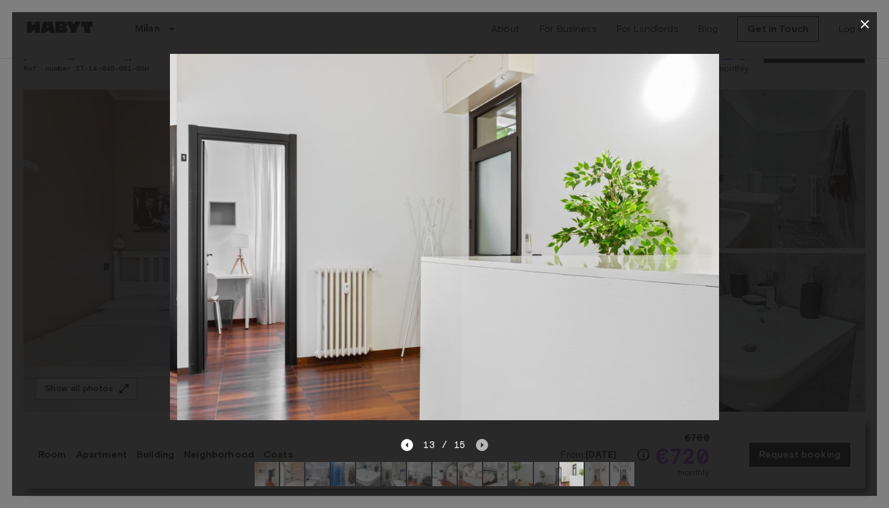
click at [479, 448] on icon "Next image" at bounding box center [482, 445] width 12 height 12
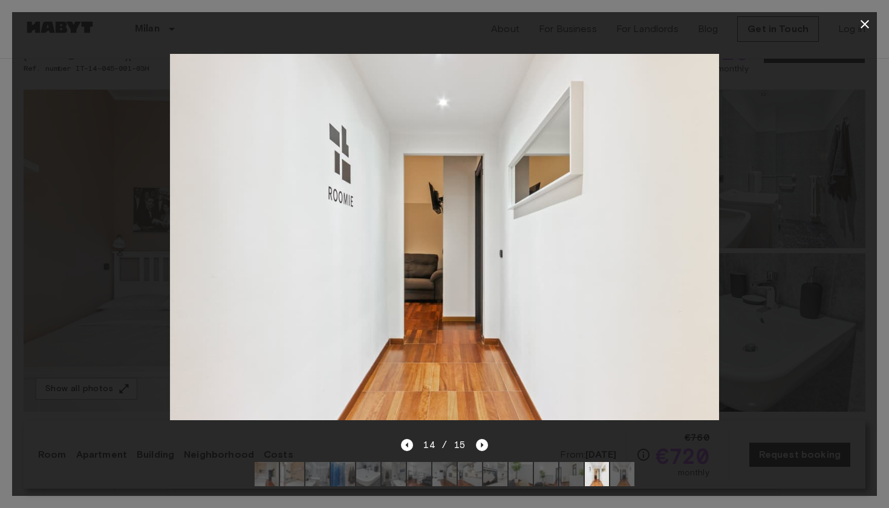
click at [866, 25] on icon "button" at bounding box center [865, 24] width 8 height 8
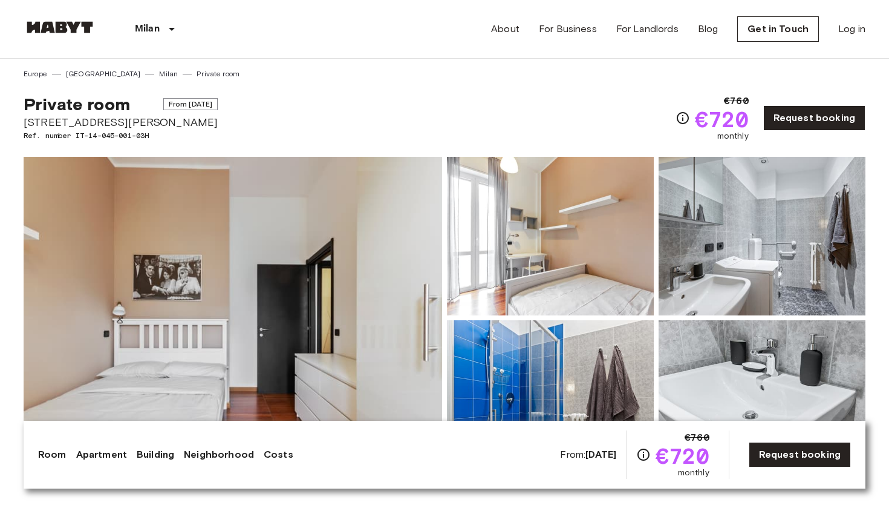
drag, startPoint x: 143, startPoint y: 102, endPoint x: 240, endPoint y: 103, distance: 97.4
click at [240, 103] on div "Private room From [DATE] [STREET_ADDRESS][PERSON_NAME]. number IT-14-045-001-03…" at bounding box center [445, 110] width 842 height 63
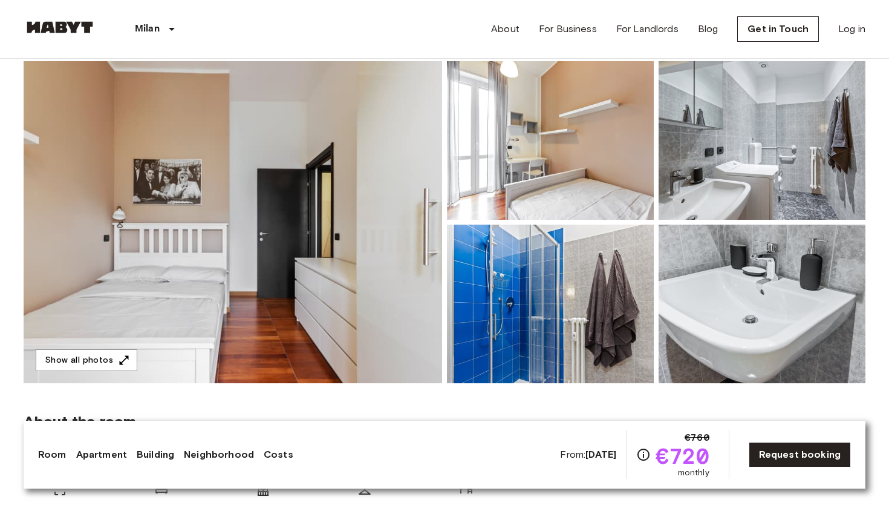
scroll to position [140, 0]
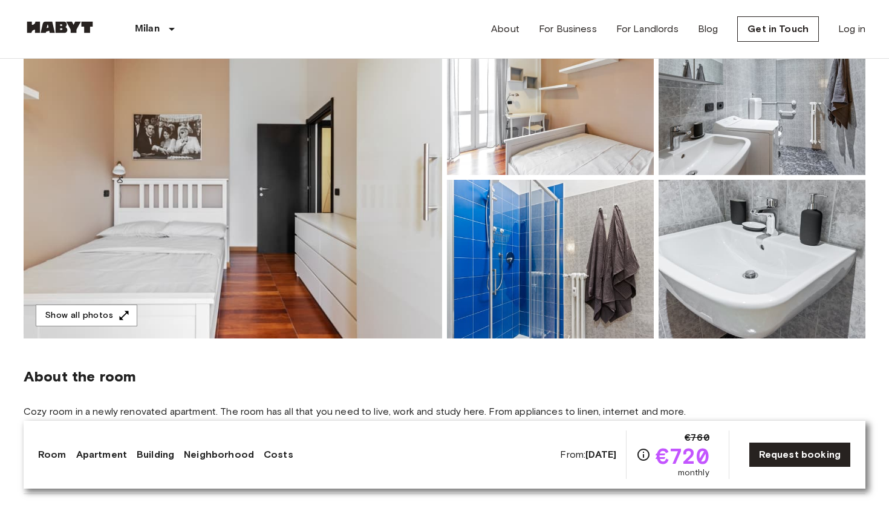
click at [306, 224] on img at bounding box center [233, 177] width 419 height 322
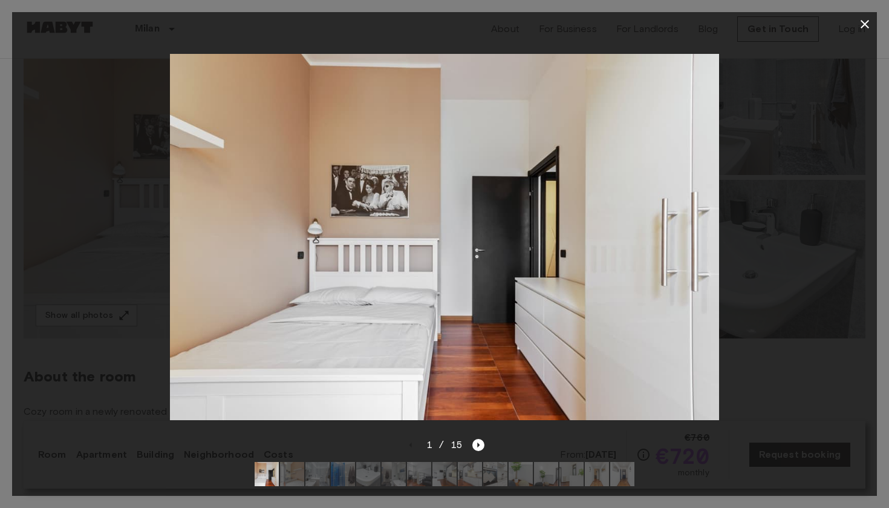
click at [468, 446] on div "1 / 15" at bounding box center [445, 444] width 80 height 15
click at [477, 441] on icon "Next image" at bounding box center [478, 445] width 12 height 12
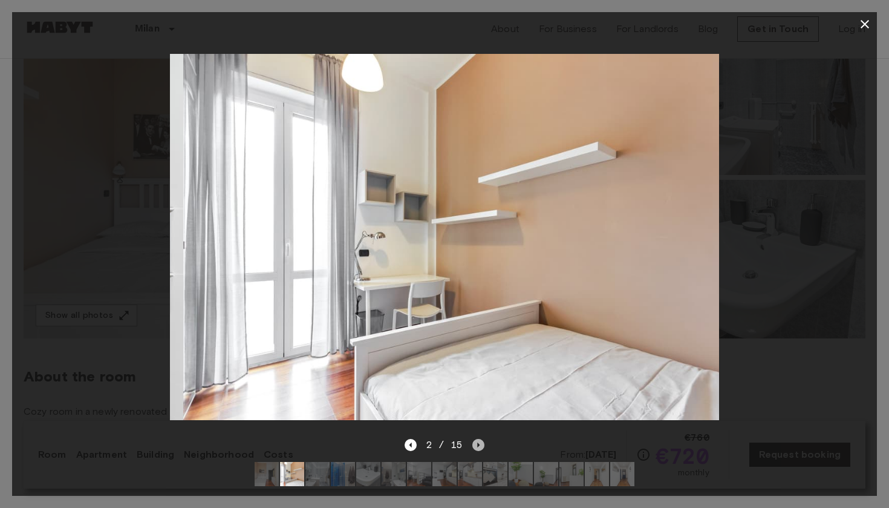
click at [477, 441] on icon "Next image" at bounding box center [478, 445] width 12 height 12
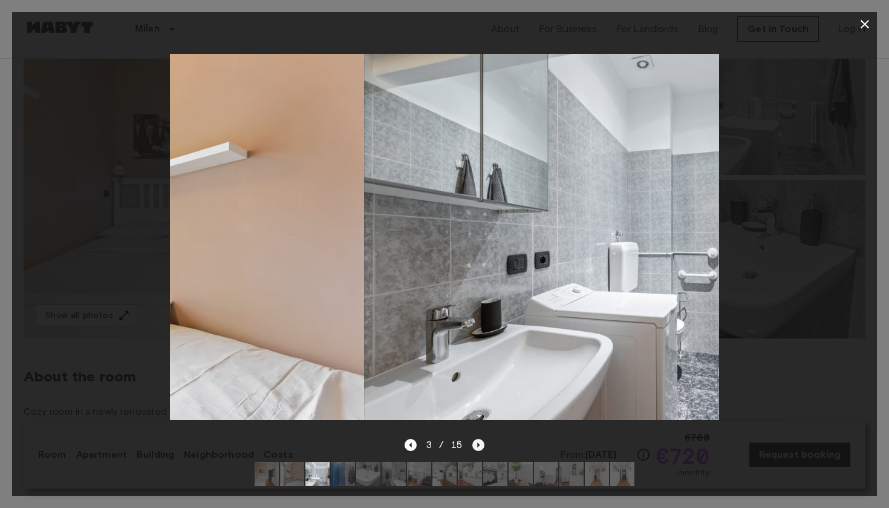
click at [477, 441] on icon "Next image" at bounding box center [478, 445] width 12 height 12
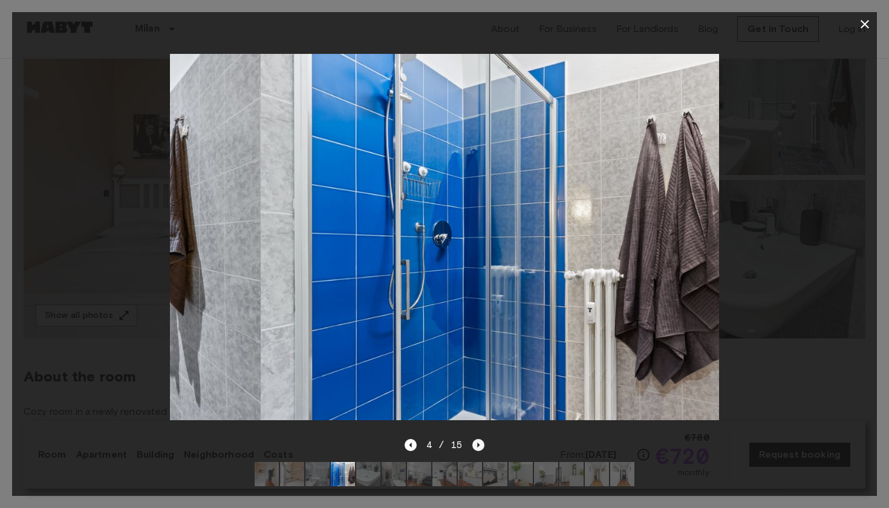
click at [477, 441] on icon "Next image" at bounding box center [478, 445] width 12 height 12
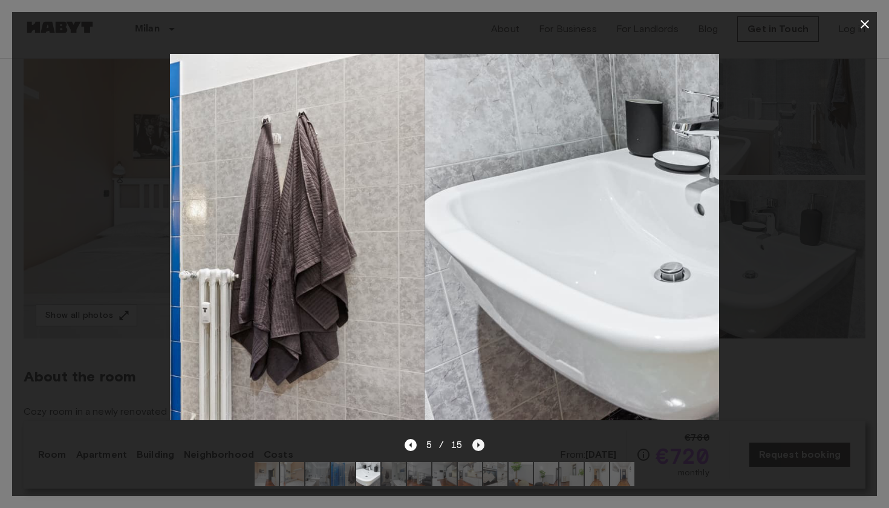
click at [477, 441] on icon "Next image" at bounding box center [478, 445] width 12 height 12
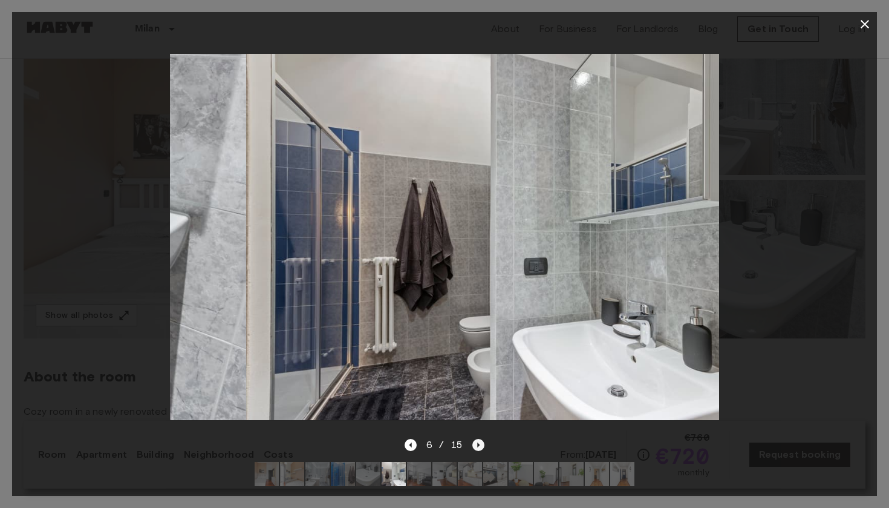
click at [477, 441] on icon "Next image" at bounding box center [478, 445] width 12 height 12
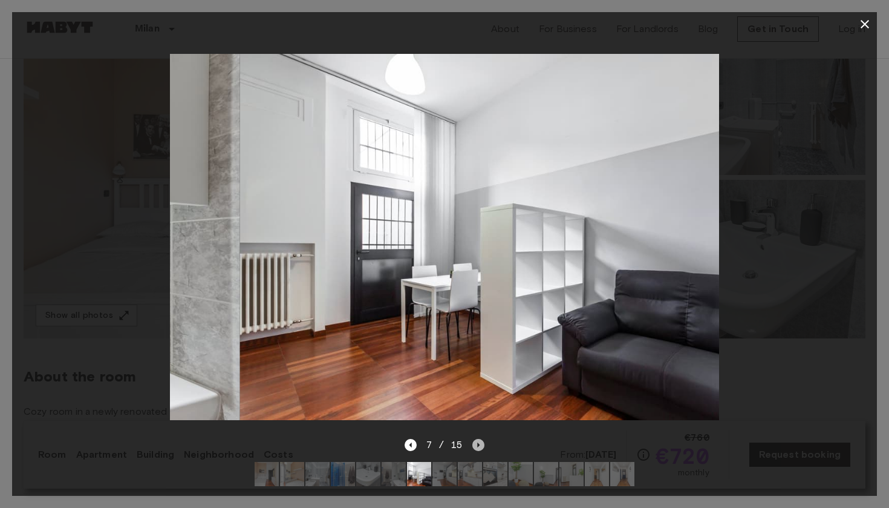
click at [477, 441] on icon "Next image" at bounding box center [478, 445] width 12 height 12
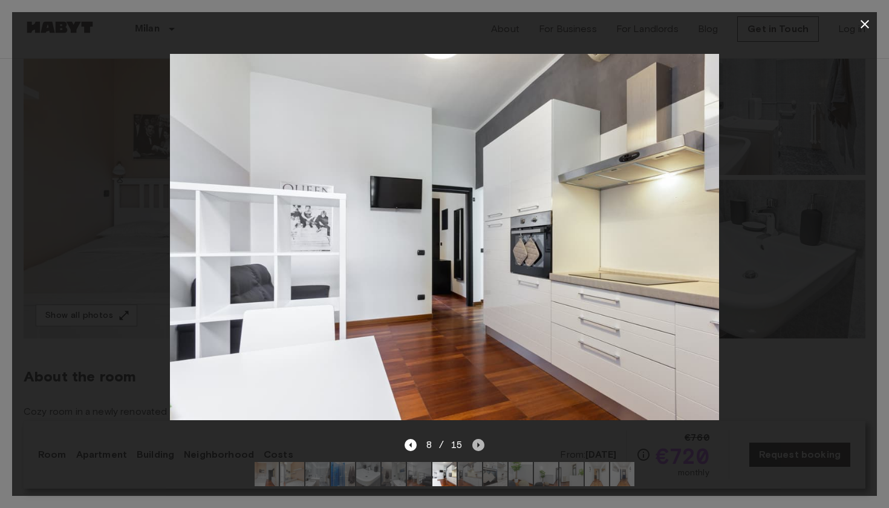
click at [476, 440] on icon "Next image" at bounding box center [478, 445] width 12 height 12
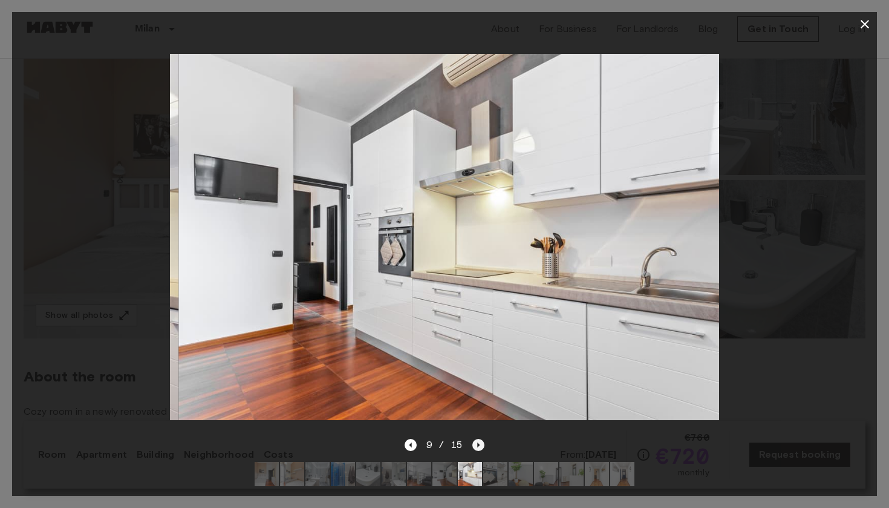
click at [476, 440] on icon "Next image" at bounding box center [478, 445] width 12 height 12
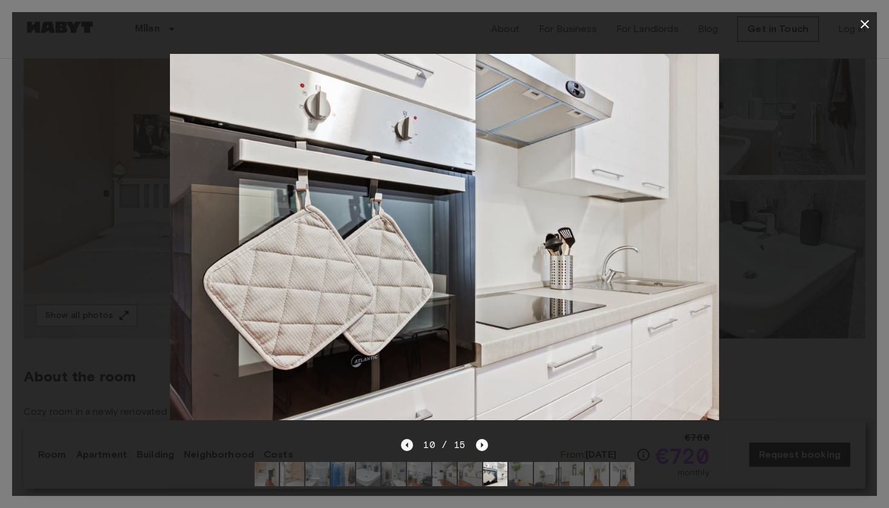
click at [410, 445] on icon "Previous image" at bounding box center [407, 445] width 12 height 12
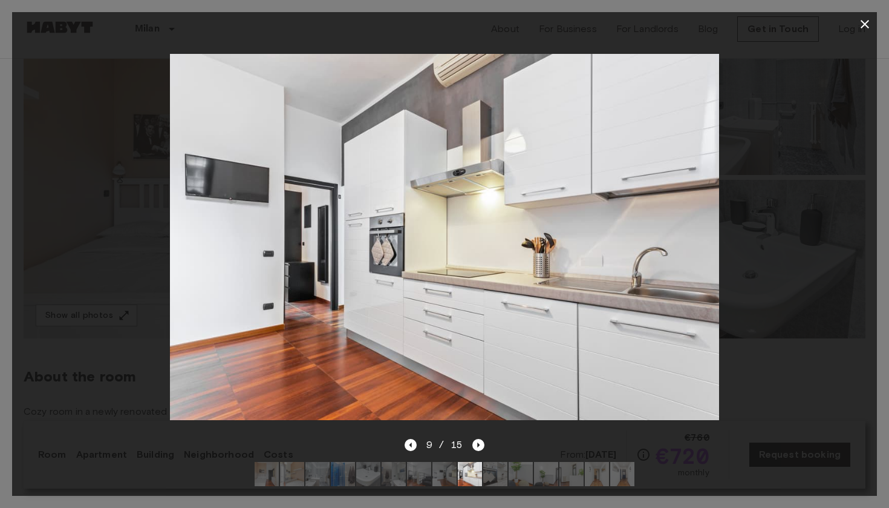
click at [470, 440] on div "9 / 15" at bounding box center [445, 444] width 80 height 15
click at [479, 445] on icon "Next image" at bounding box center [479, 444] width 2 height 5
click at [479, 445] on icon "Next image" at bounding box center [478, 445] width 12 height 12
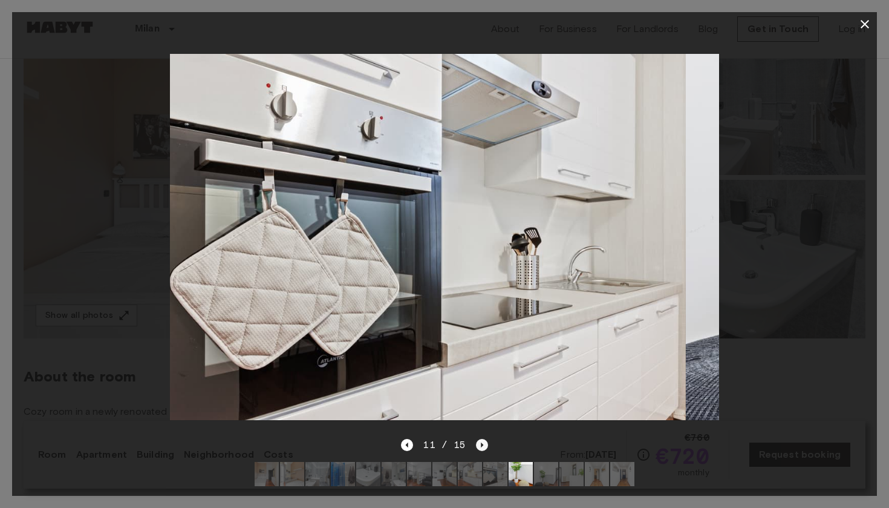
click at [479, 445] on icon "Next image" at bounding box center [482, 445] width 12 height 12
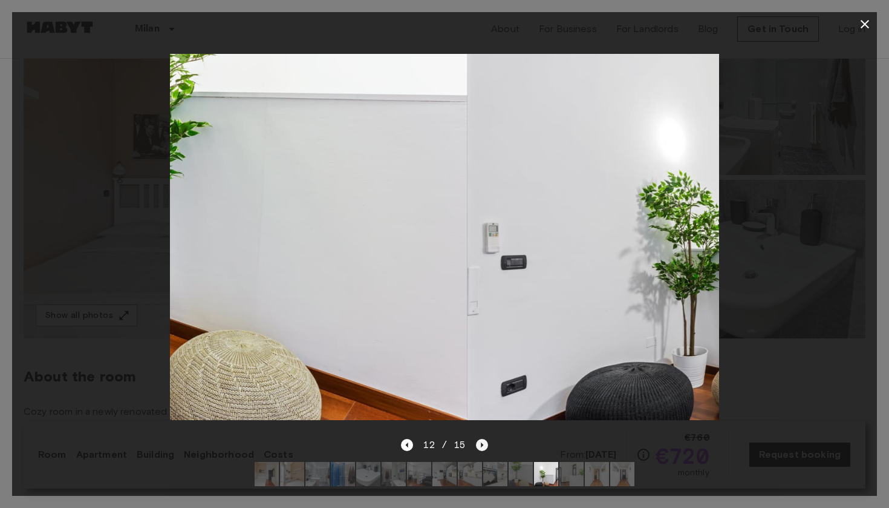
click at [479, 445] on icon "Next image" at bounding box center [482, 445] width 12 height 12
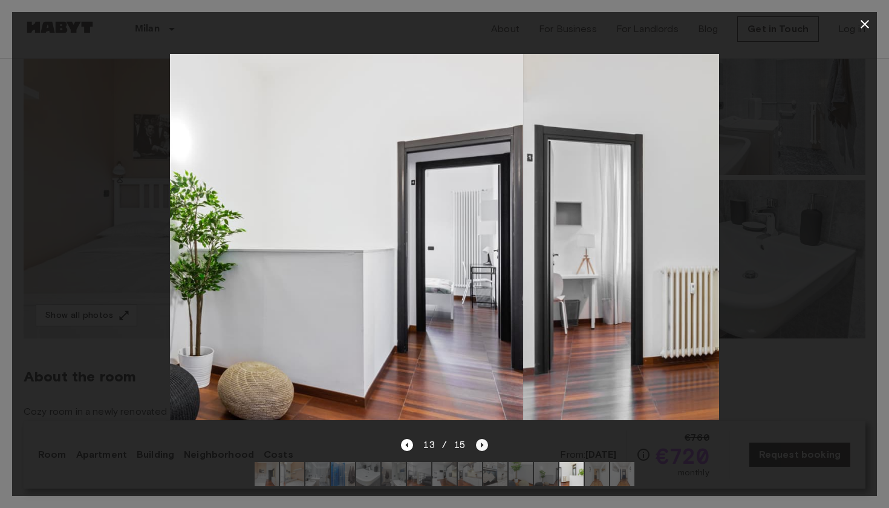
click at [479, 445] on icon "Next image" at bounding box center [482, 445] width 12 height 12
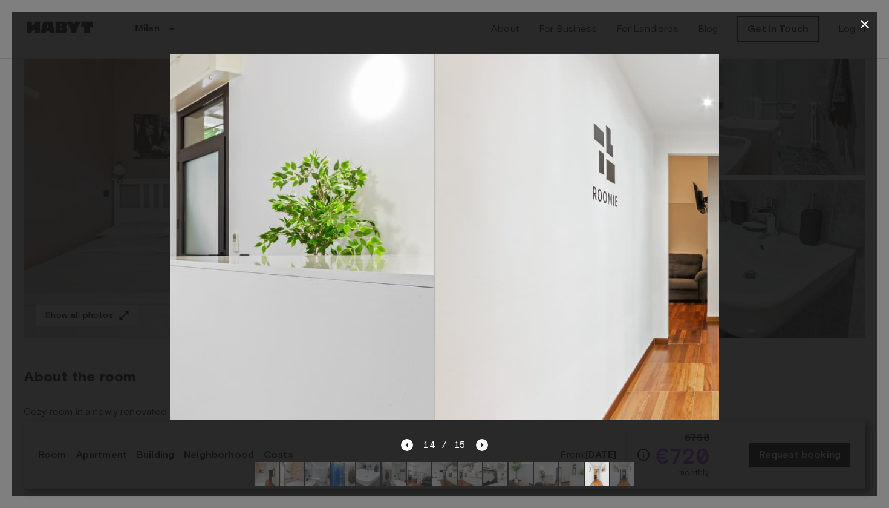
click at [479, 445] on icon "Next image" at bounding box center [482, 445] width 12 height 12
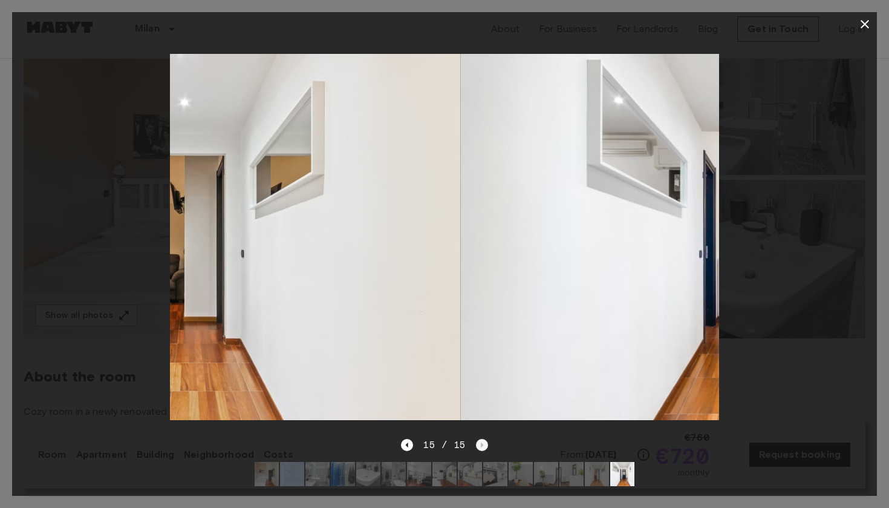
click at [479, 445] on div "15 / 15" at bounding box center [444, 444] width 87 height 15
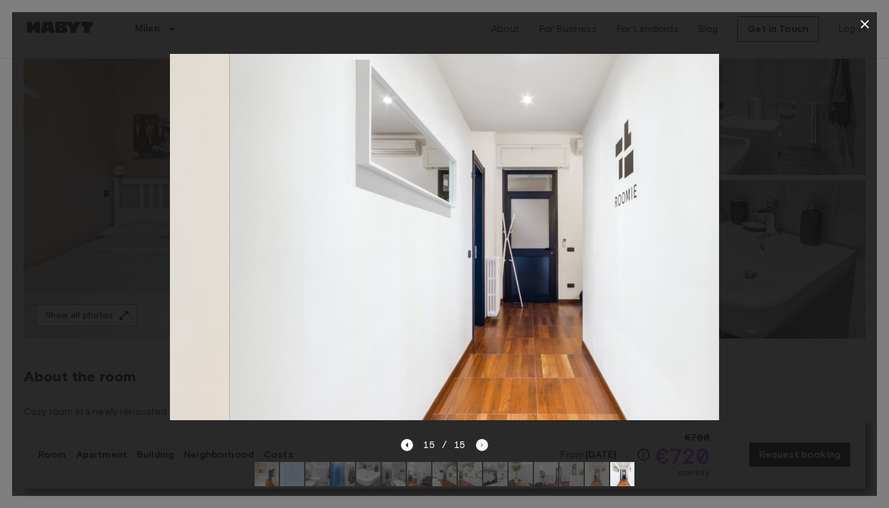
click at [479, 445] on div "15 / 15" at bounding box center [444, 444] width 87 height 15
